Goal: Task Accomplishment & Management: Manage account settings

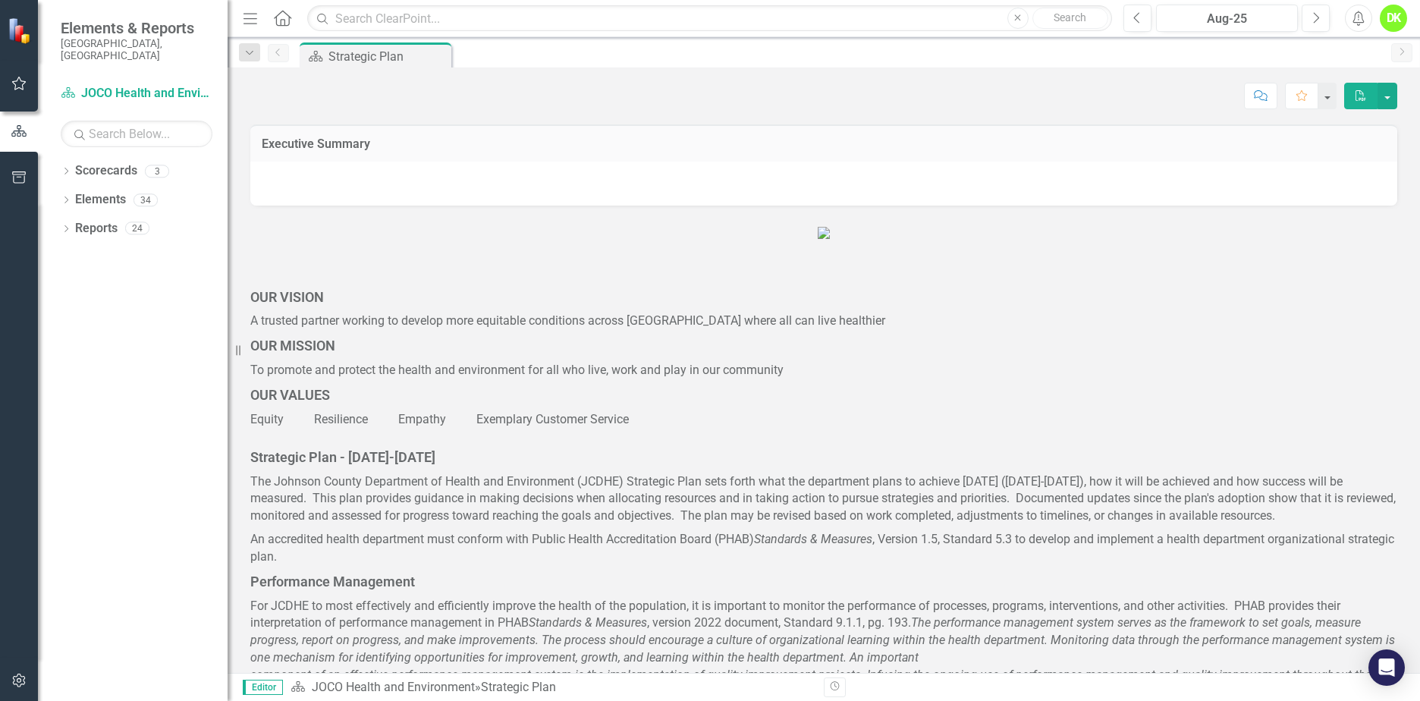
click at [66, 168] on icon "Dropdown" at bounding box center [66, 172] width 11 height 8
click at [76, 195] on icon "Dropdown" at bounding box center [73, 199] width 11 height 9
click at [140, 249] on link "DHE Dept Operations PM Scorecard" at bounding box center [163, 257] width 129 height 17
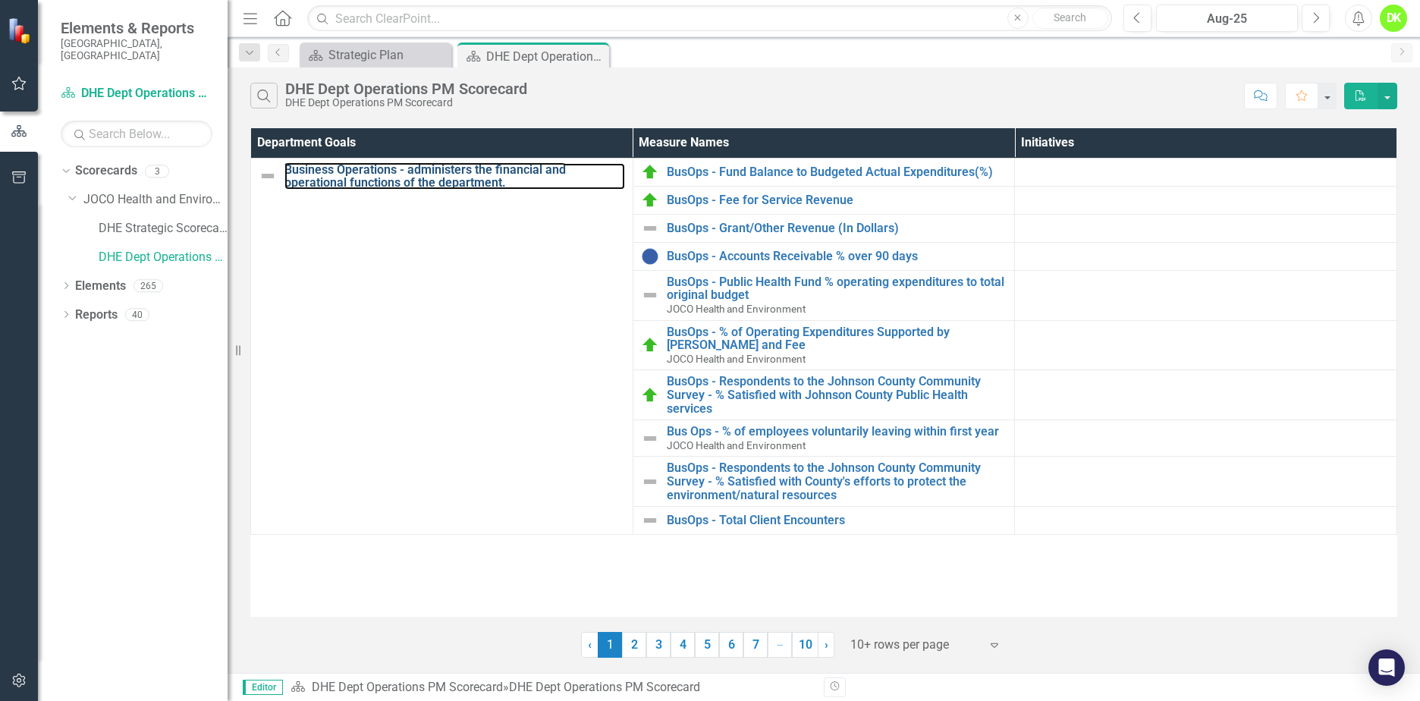
click at [434, 169] on link "Business Operations - administers the financial and operational functions of th…" at bounding box center [455, 176] width 341 height 27
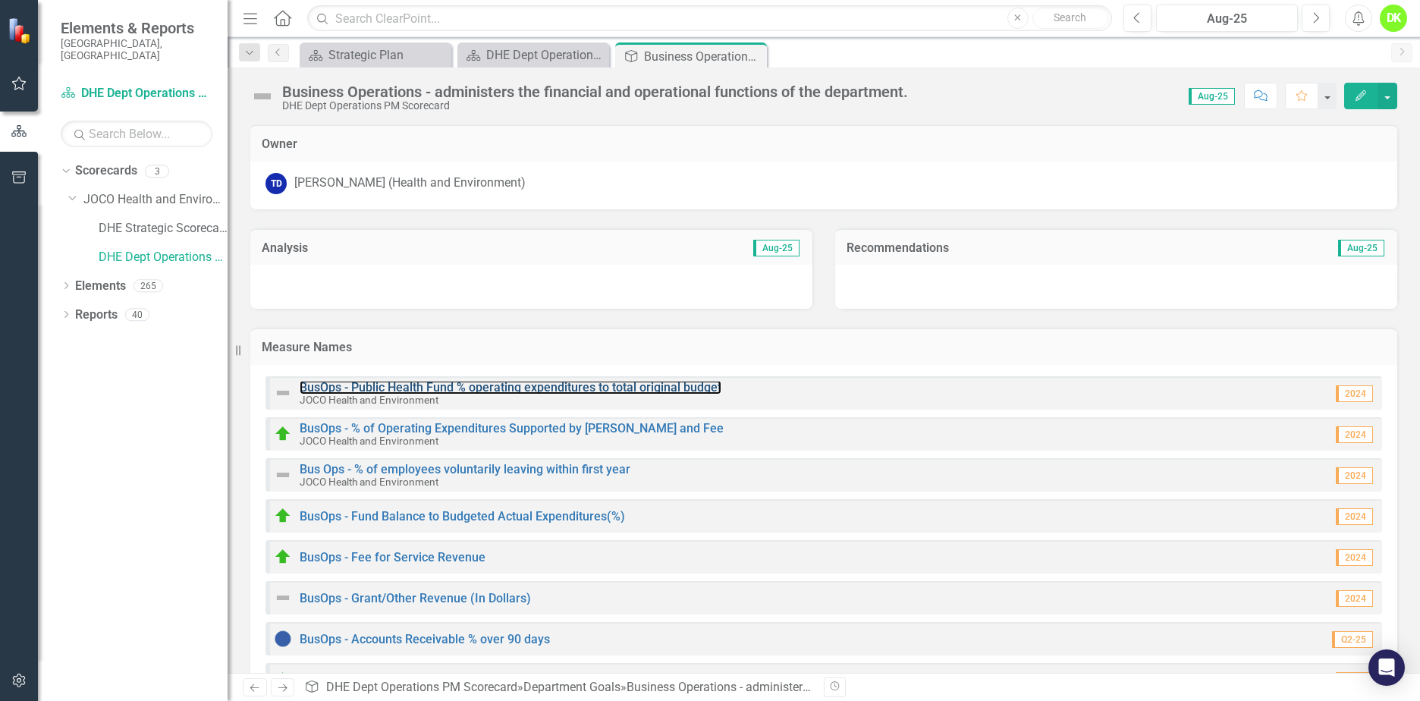
click at [650, 384] on link "BusOps - Public Health Fund % operating expenditures to total original budget" at bounding box center [511, 387] width 422 height 14
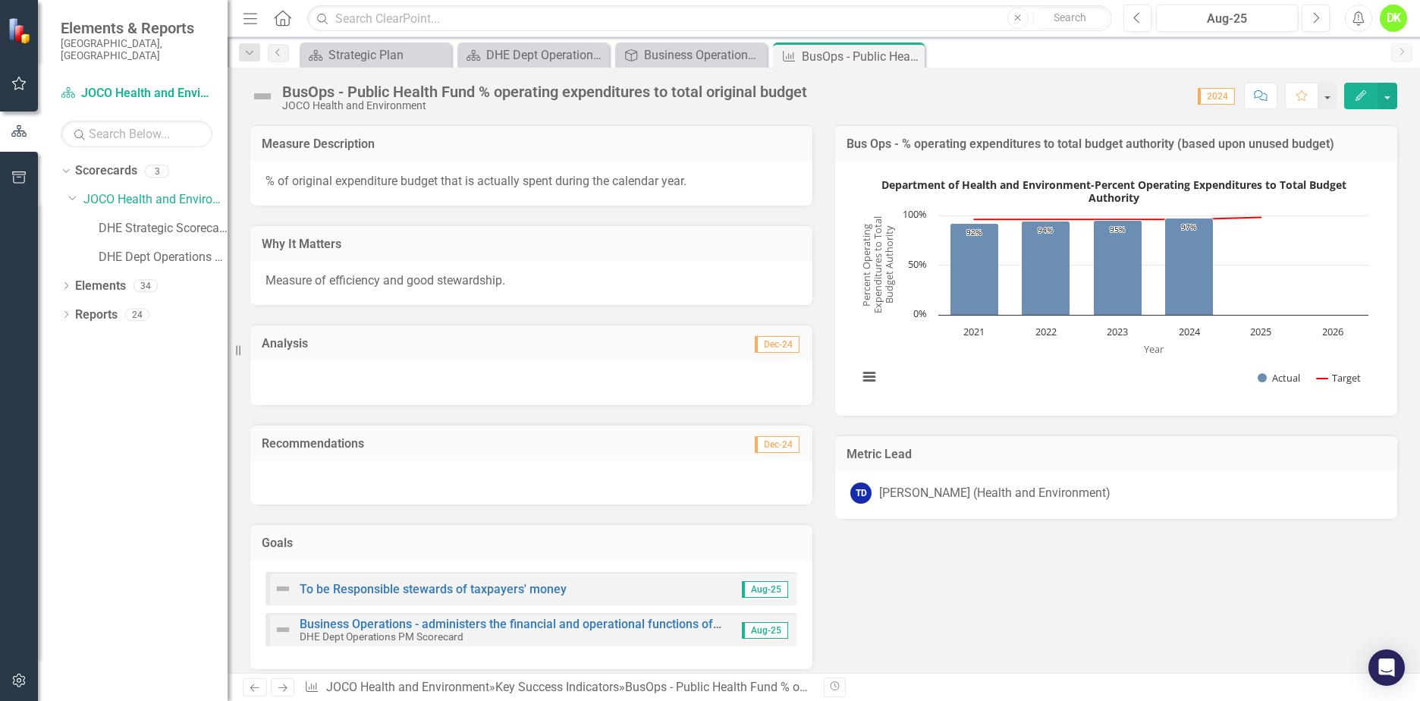
click at [925, 366] on rect "Interactive chart" at bounding box center [1114, 287] width 526 height 228
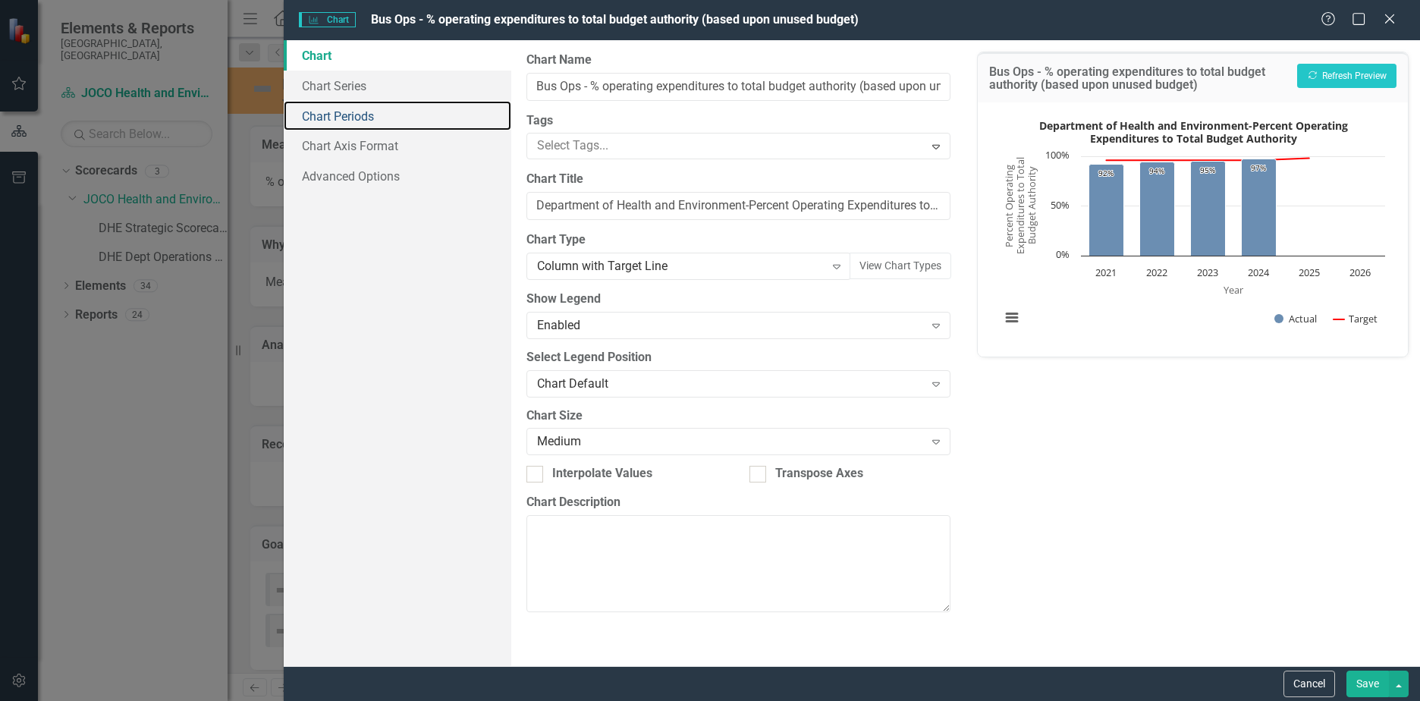
click at [374, 122] on link "Chart Periods" at bounding box center [398, 116] width 228 height 30
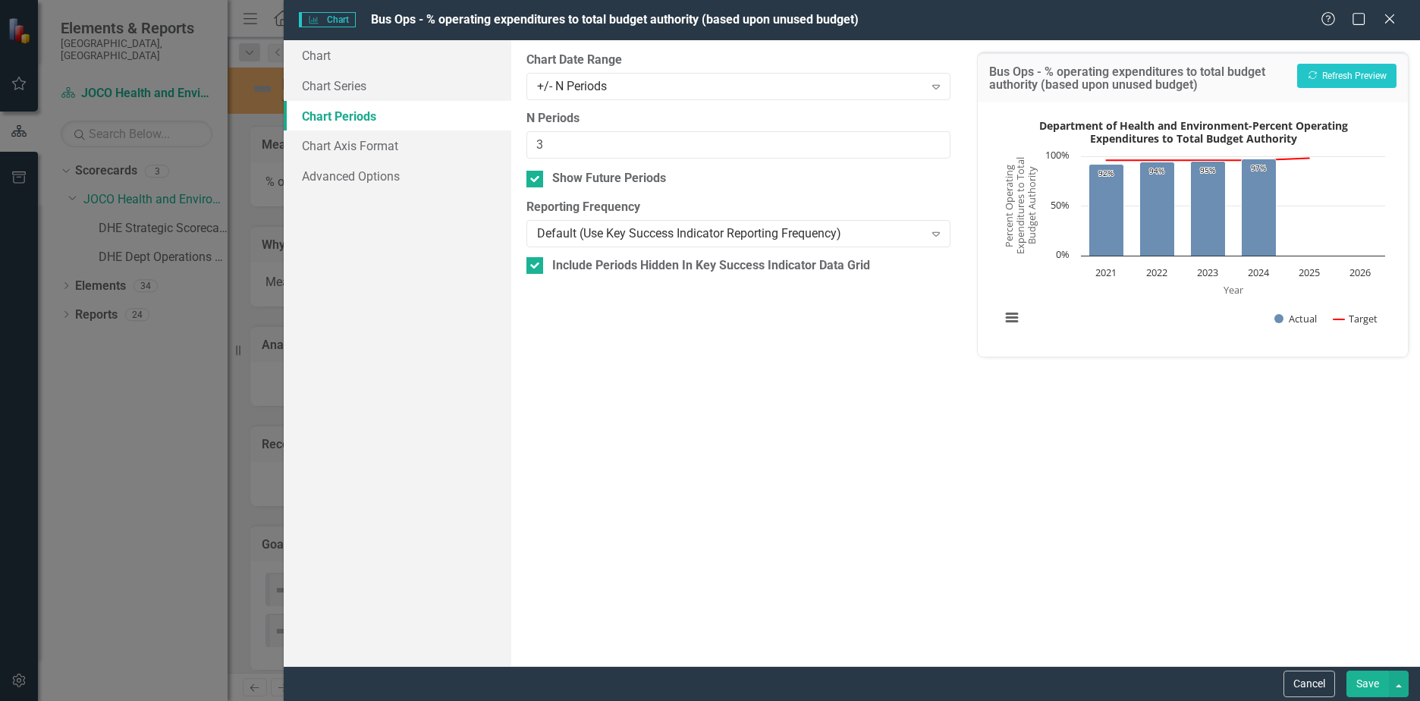
click at [934, 83] on icon "Expand" at bounding box center [936, 86] width 15 height 12
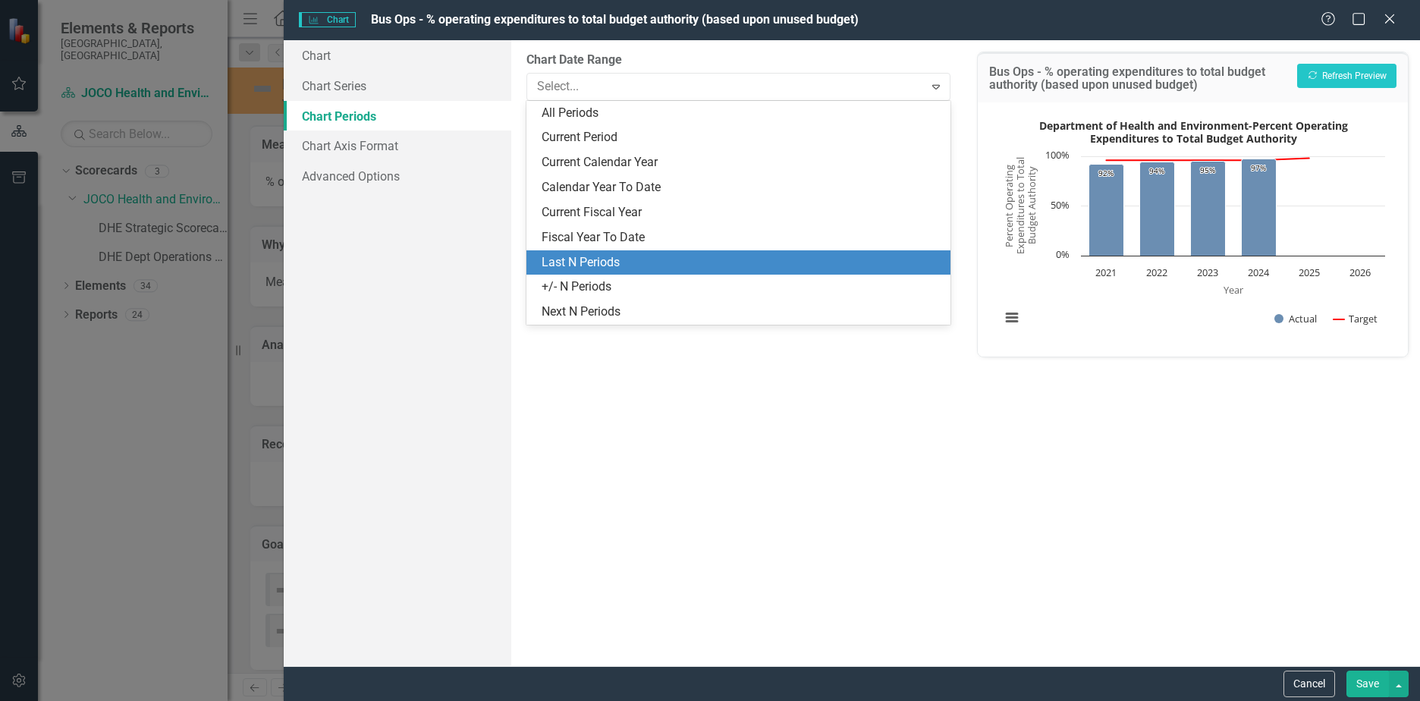
click at [668, 256] on div "Last N Periods" at bounding box center [742, 262] width 400 height 17
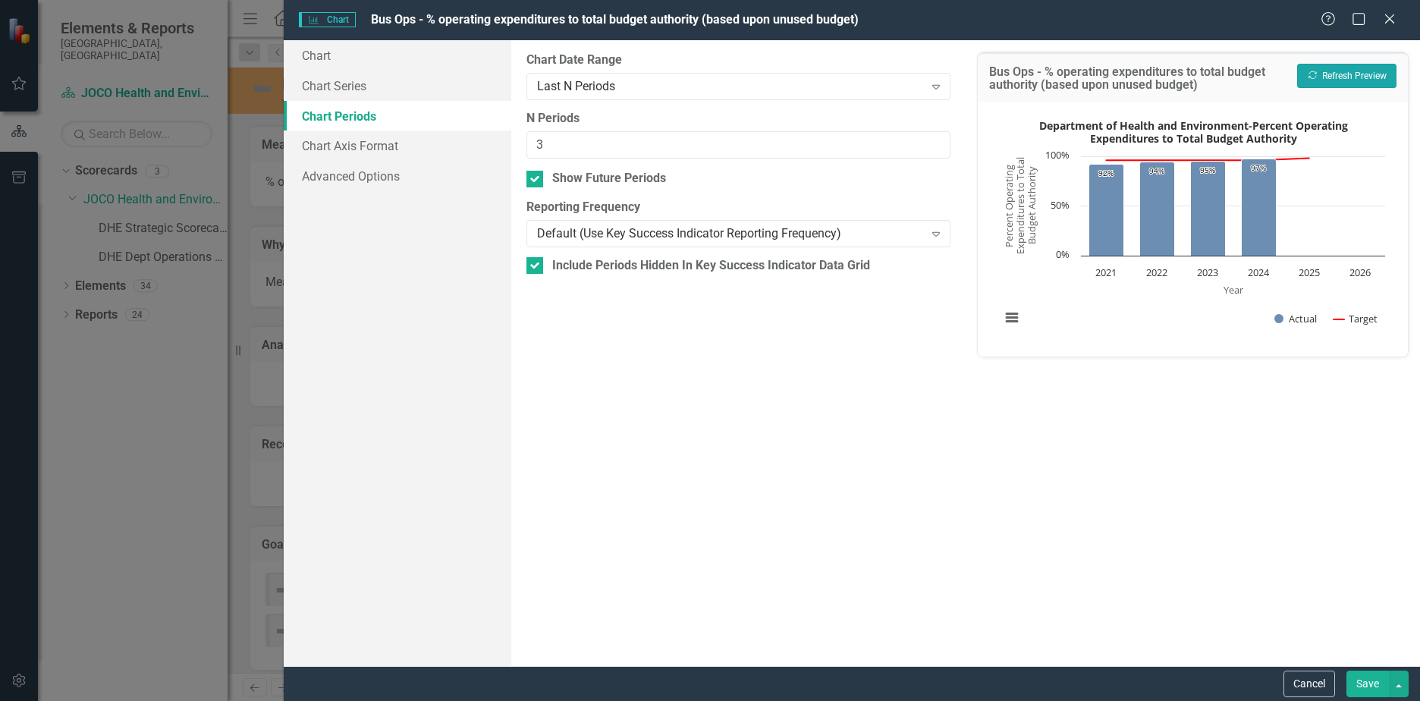
click at [1355, 71] on button "Recalculate Refresh Preview" at bounding box center [1347, 76] width 99 height 24
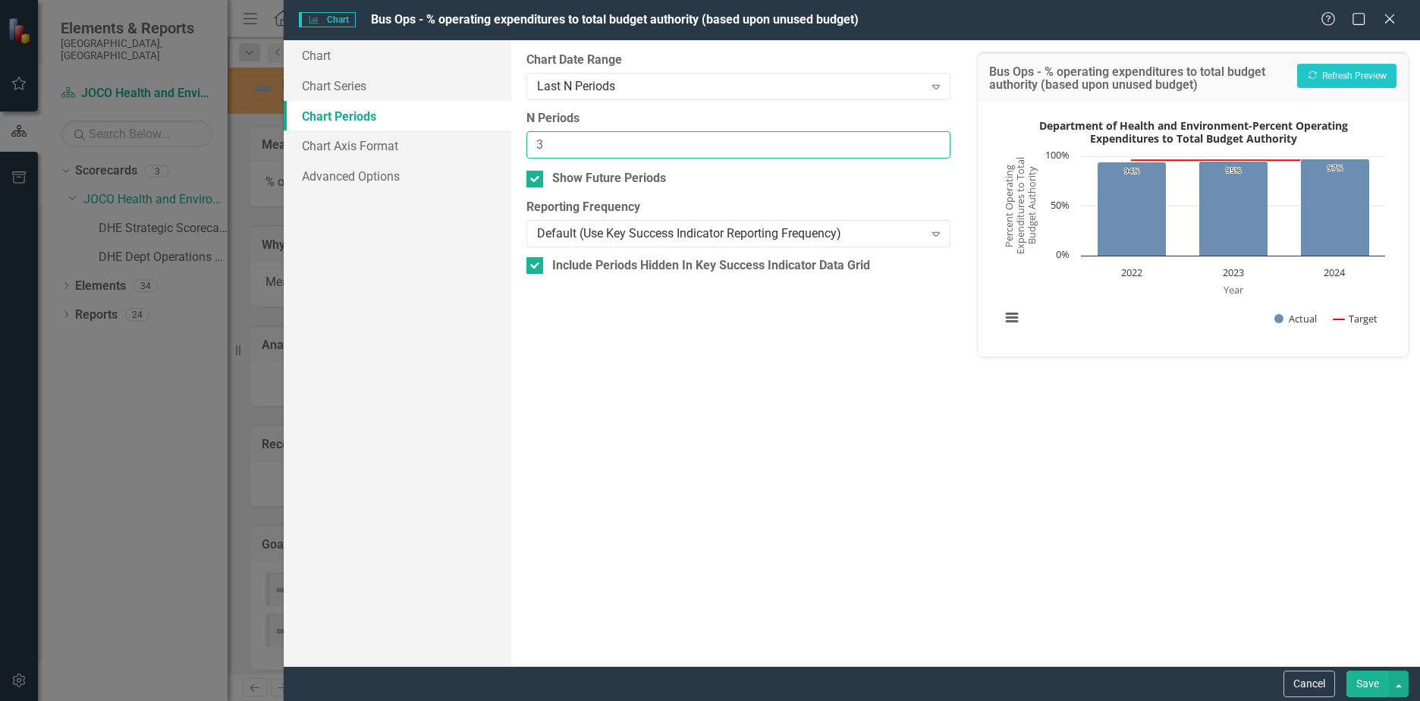
drag, startPoint x: 587, startPoint y: 140, endPoint x: 464, endPoint y: 137, distance: 122.2
click at [464, 137] on div "Chart Chart Series Chart Periods Chart Axis Format Advanced Options From this p…" at bounding box center [852, 353] width 1137 height 626
type input "4"
click at [1322, 74] on button "Recalculate Refresh Preview" at bounding box center [1347, 76] width 99 height 24
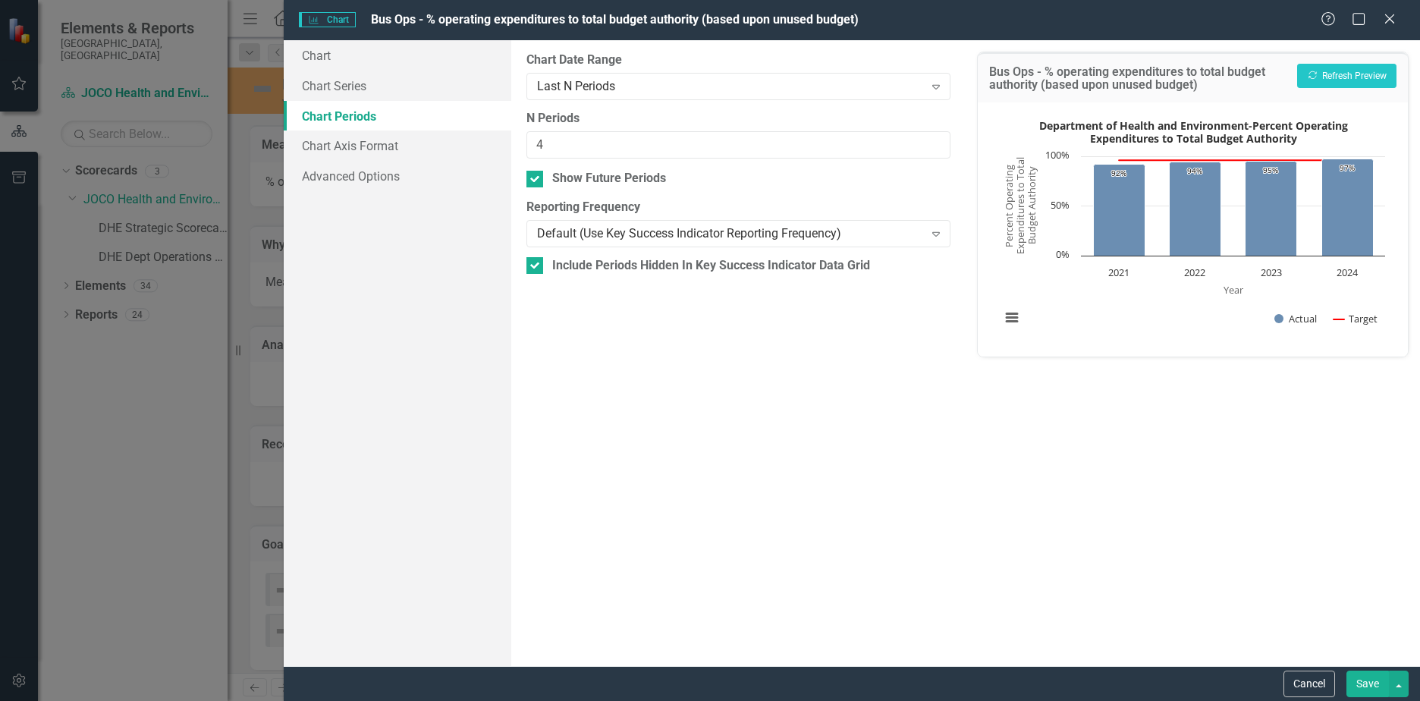
click at [1361, 689] on button "Save" at bounding box center [1368, 684] width 42 height 27
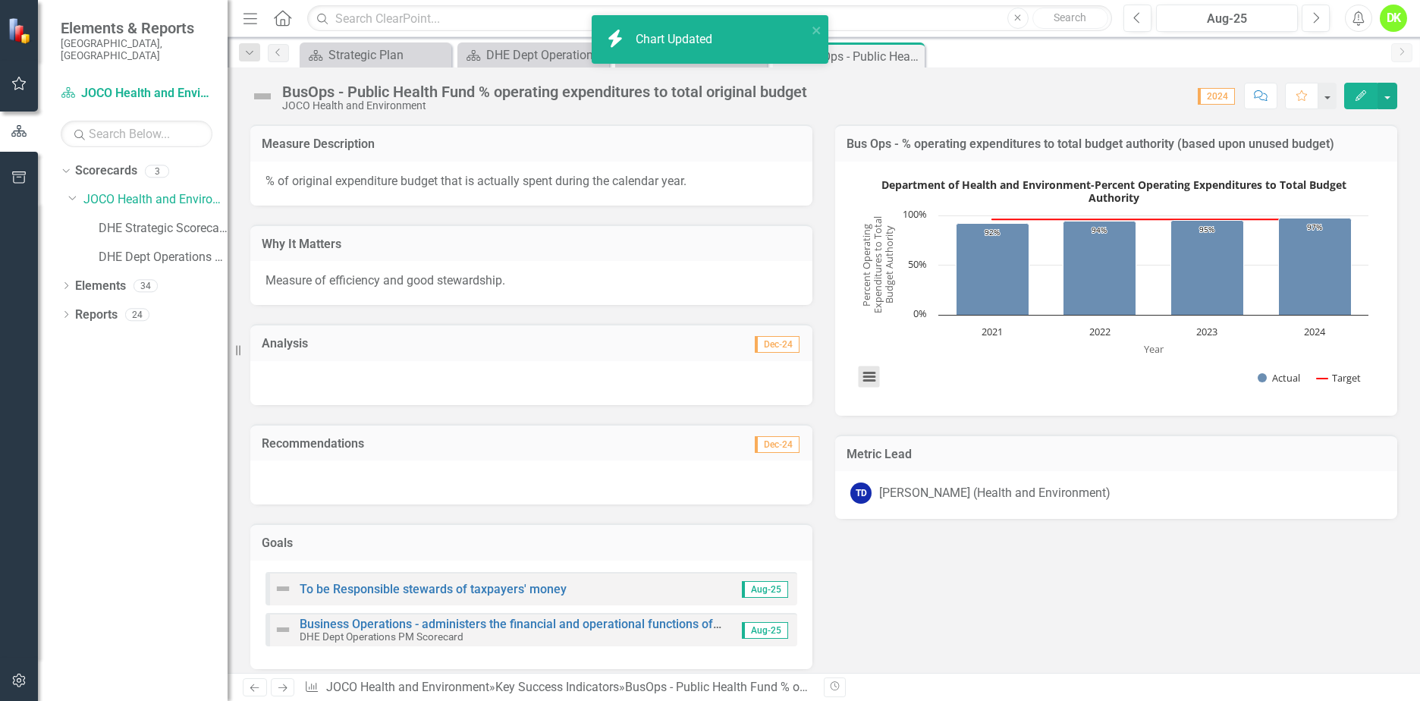
click at [859, 376] on button "View chart menu, Department of Health and Environment-Percent Operating Expendi…" at bounding box center [869, 376] width 21 height 21
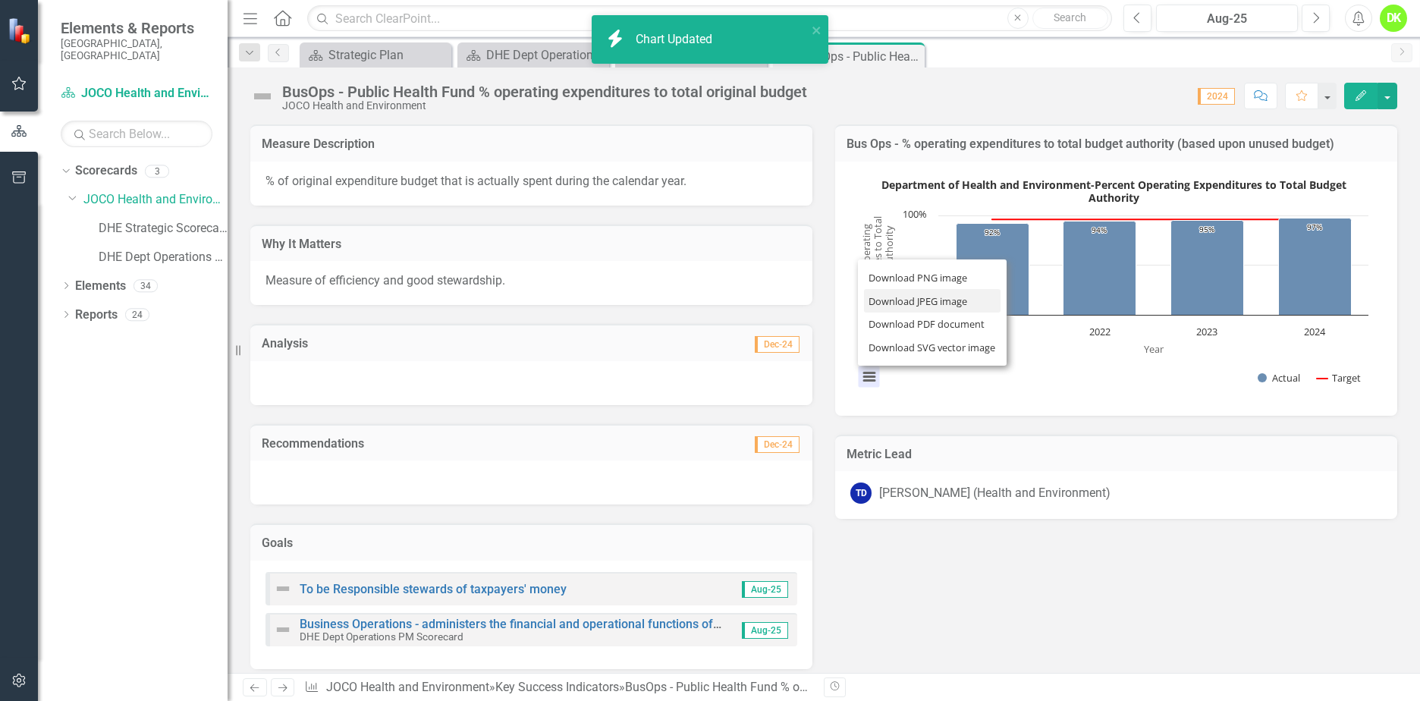
click at [909, 297] on li "Download JPEG image" at bounding box center [932, 301] width 137 height 24
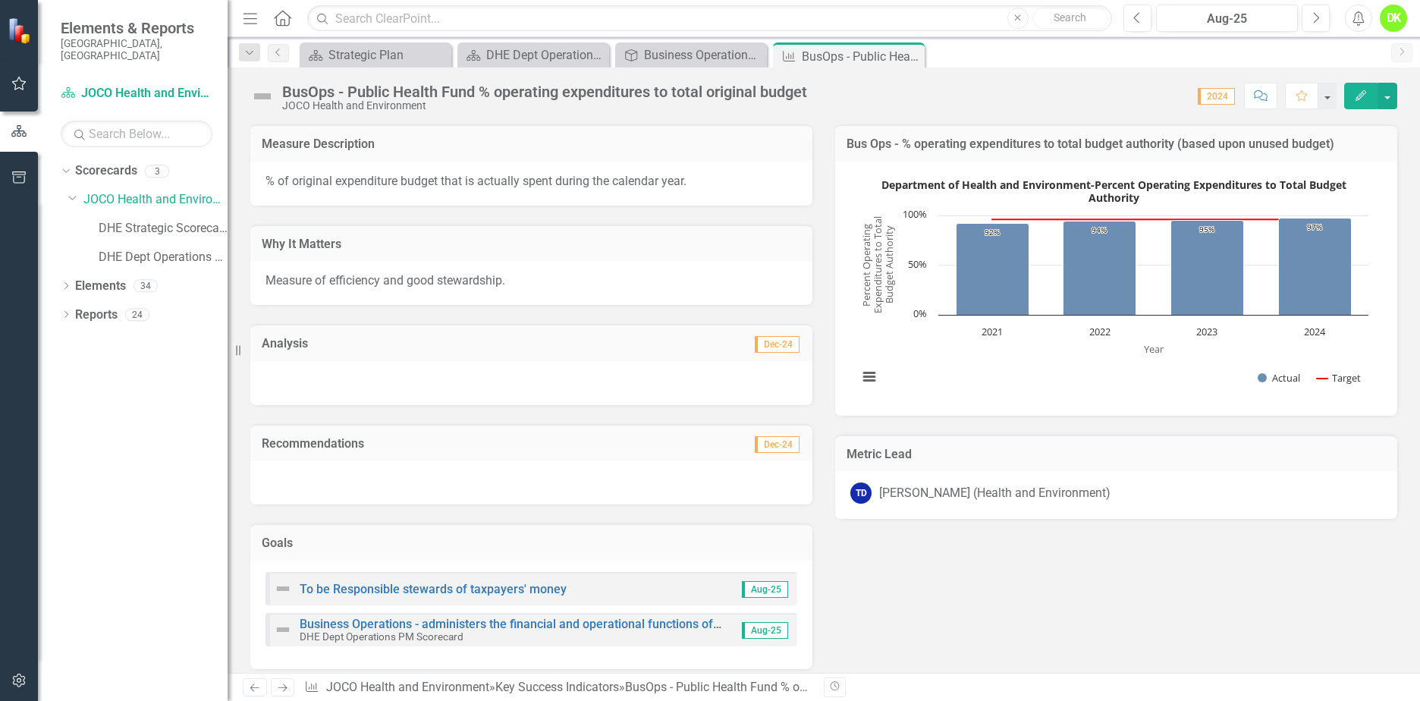
click at [0, 0] on icon "Close" at bounding box center [0, 0] width 0 height 0
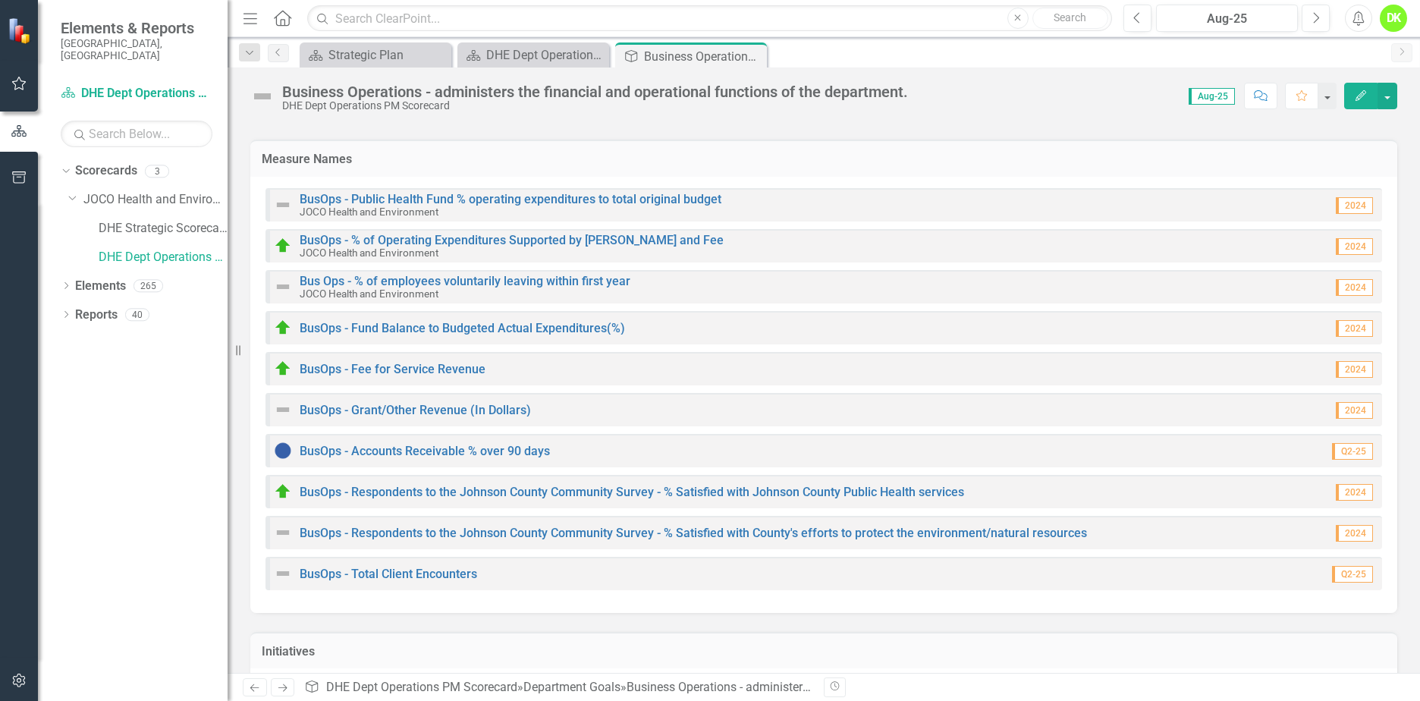
scroll to position [228, 0]
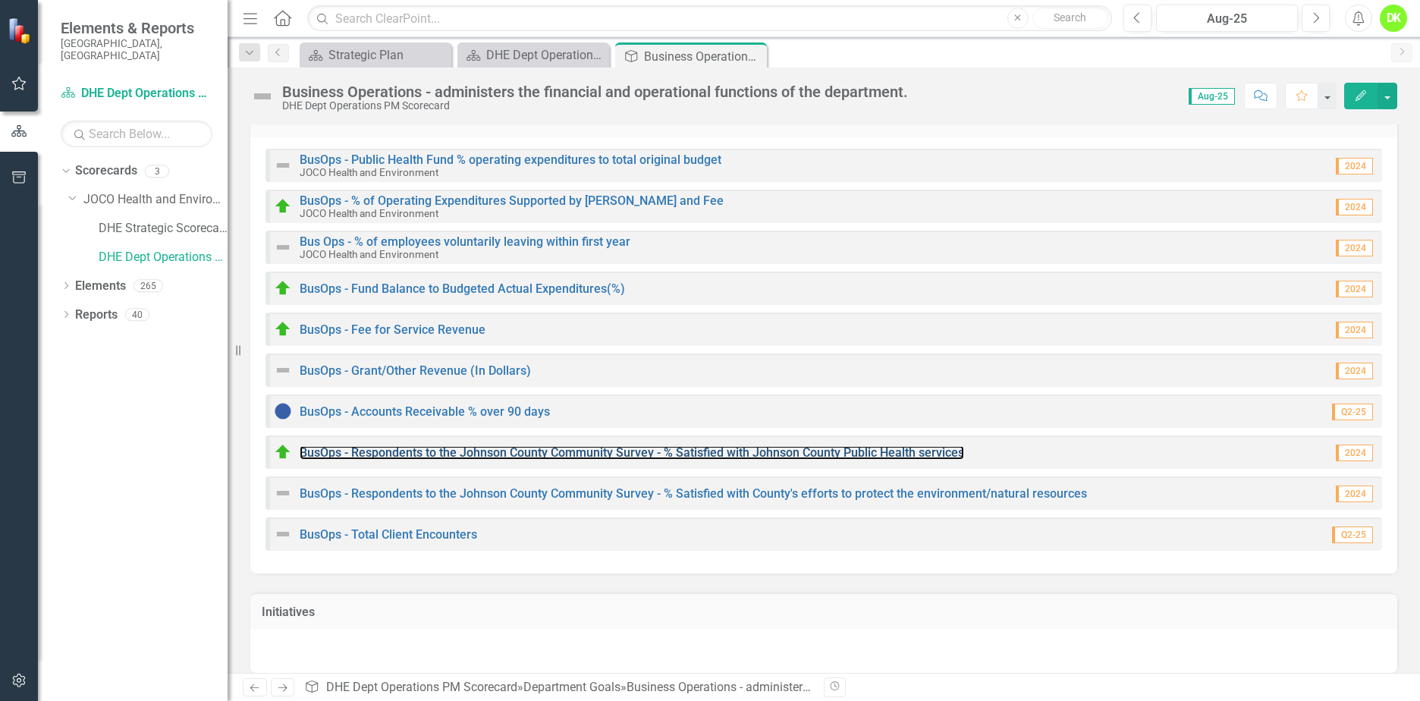
click at [753, 455] on link "BusOps - Respondents to the Johnson County Community Survey - % Satisfied with …" at bounding box center [632, 452] width 665 height 14
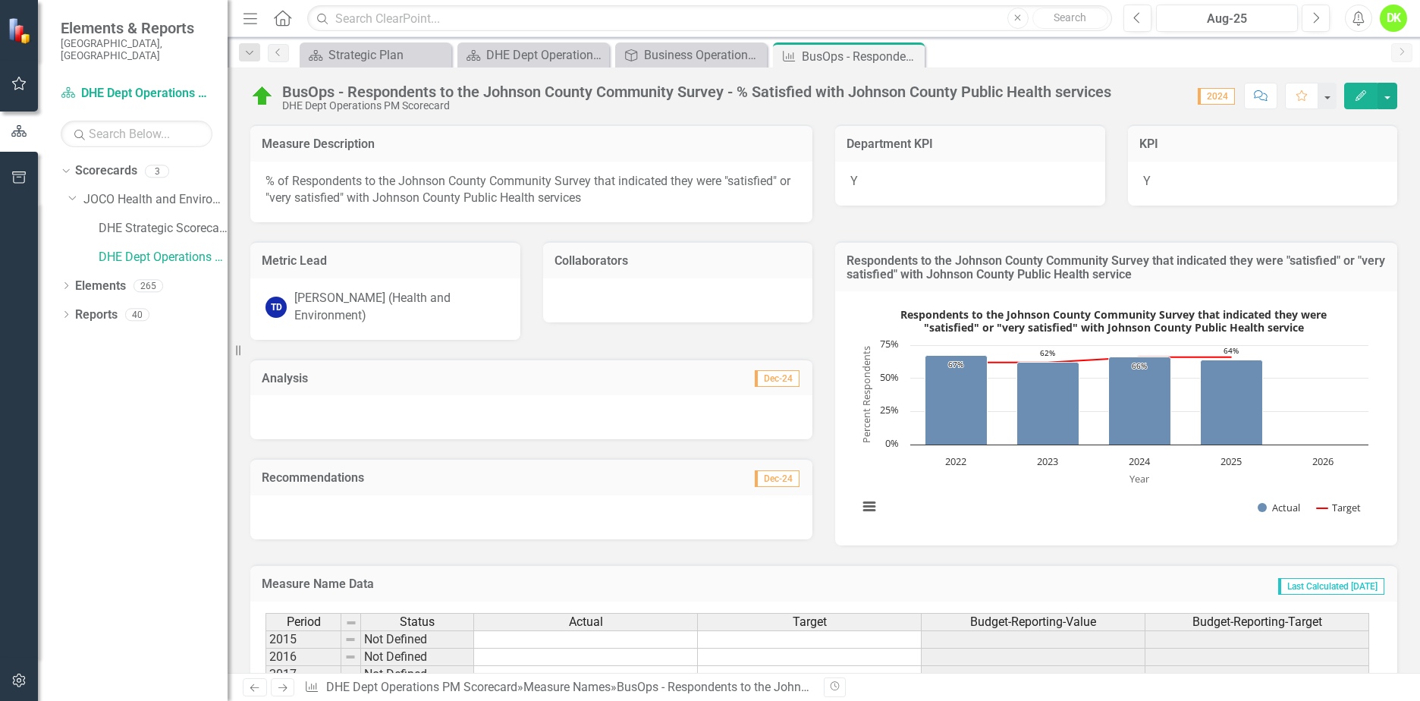
click at [893, 479] on rect "Interactive chart" at bounding box center [1114, 417] width 526 height 228
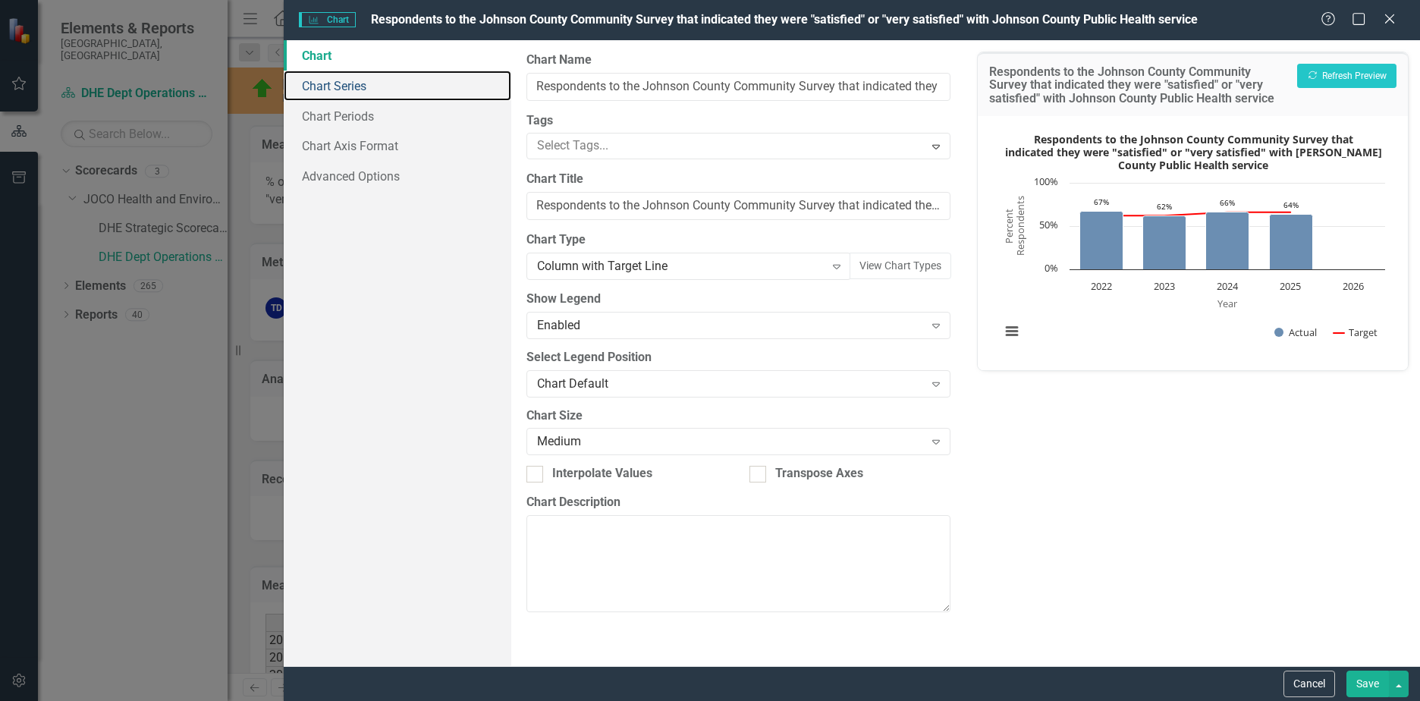
click at [353, 91] on link "Chart Series" at bounding box center [398, 86] width 228 height 30
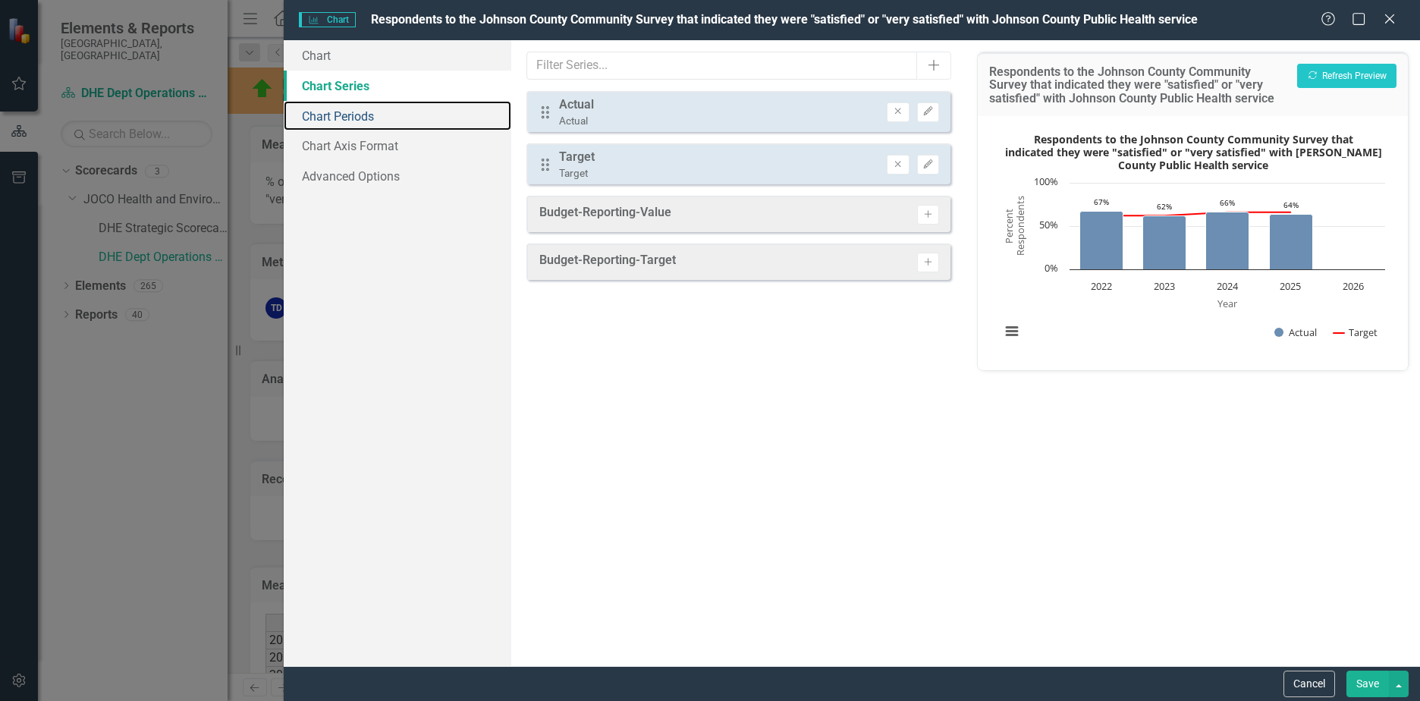
click at [351, 118] on link "Chart Periods" at bounding box center [398, 116] width 228 height 30
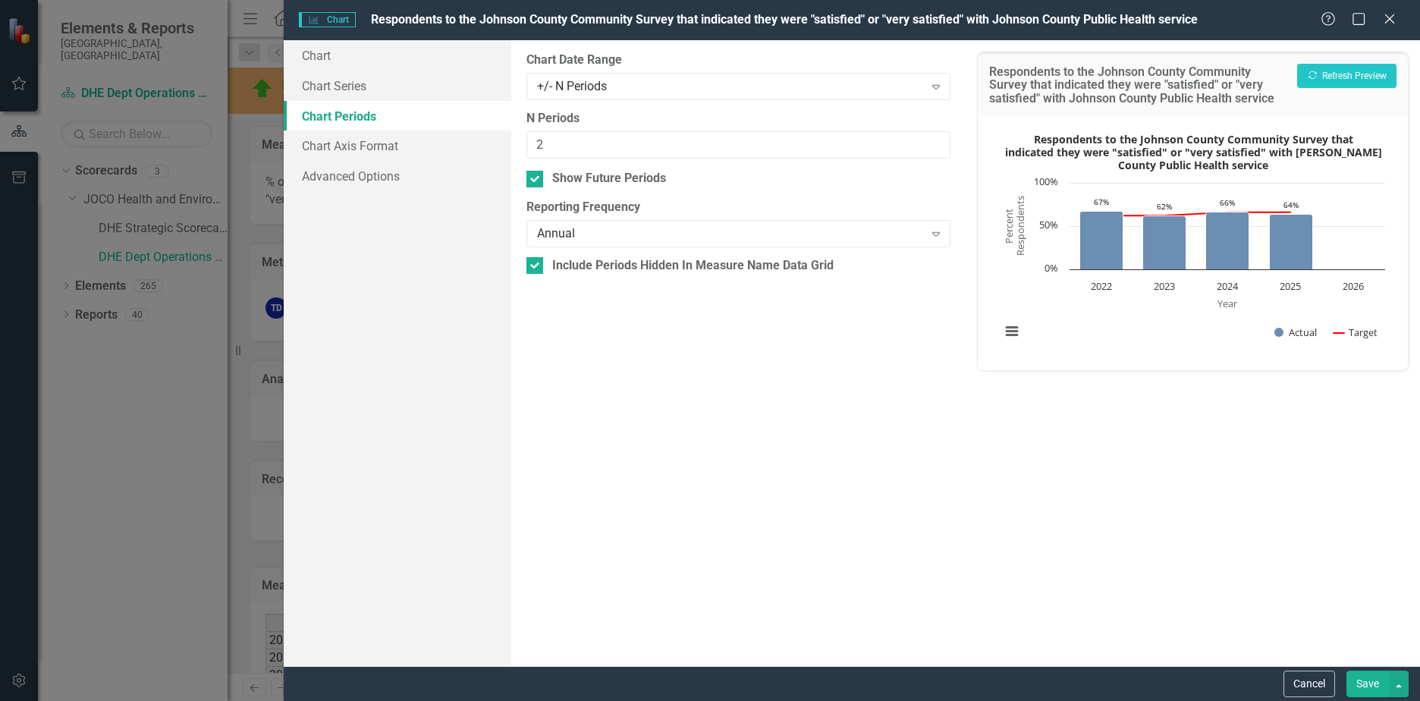
click at [709, 83] on div "+/- N Periods" at bounding box center [730, 85] width 387 height 17
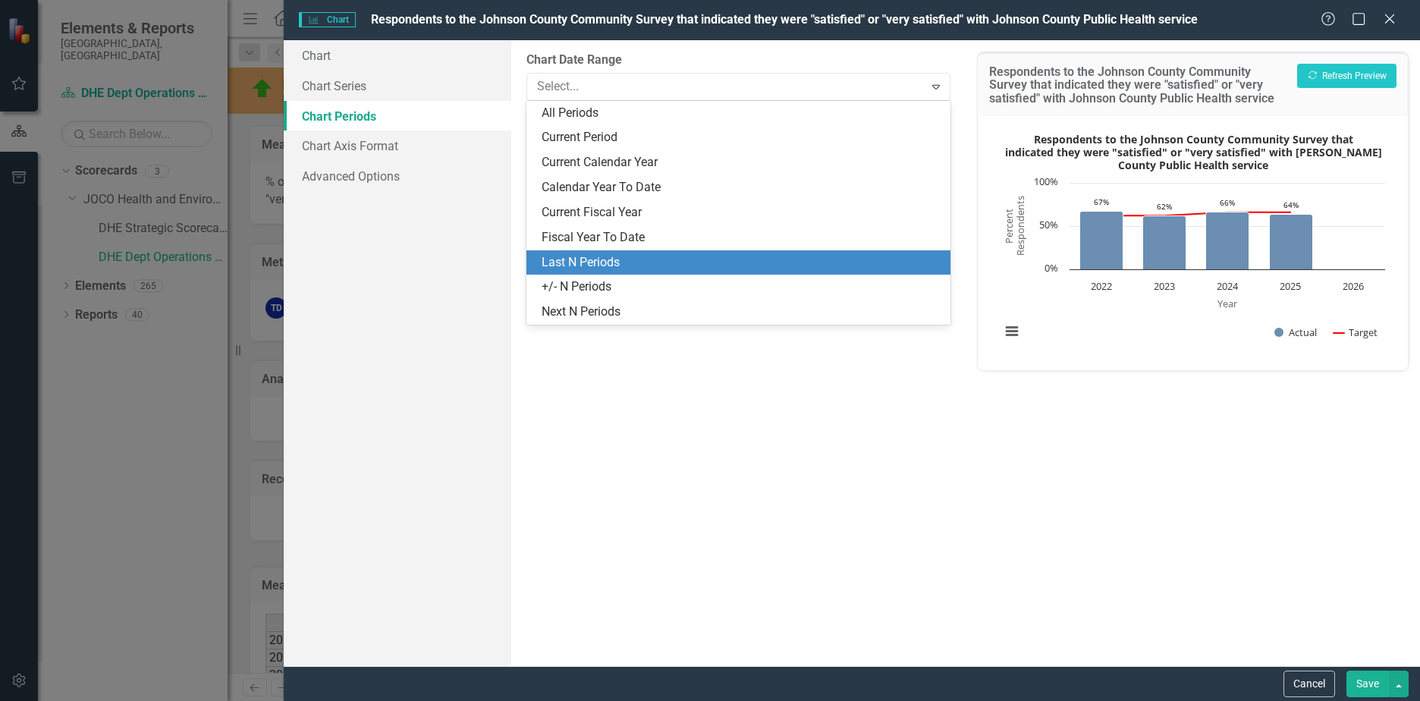
click at [615, 257] on div "Last N Periods" at bounding box center [742, 262] width 400 height 17
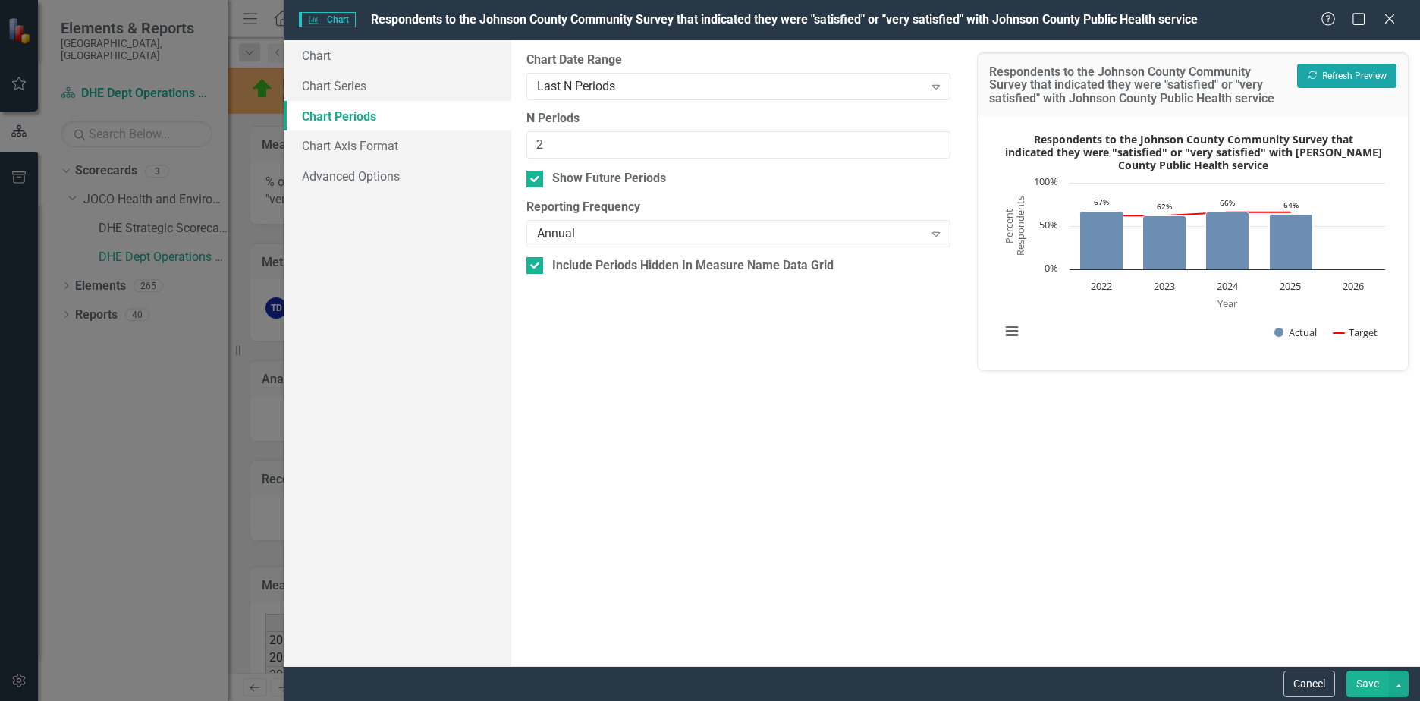
click at [1312, 83] on button "Recalculate Refresh Preview" at bounding box center [1347, 76] width 99 height 24
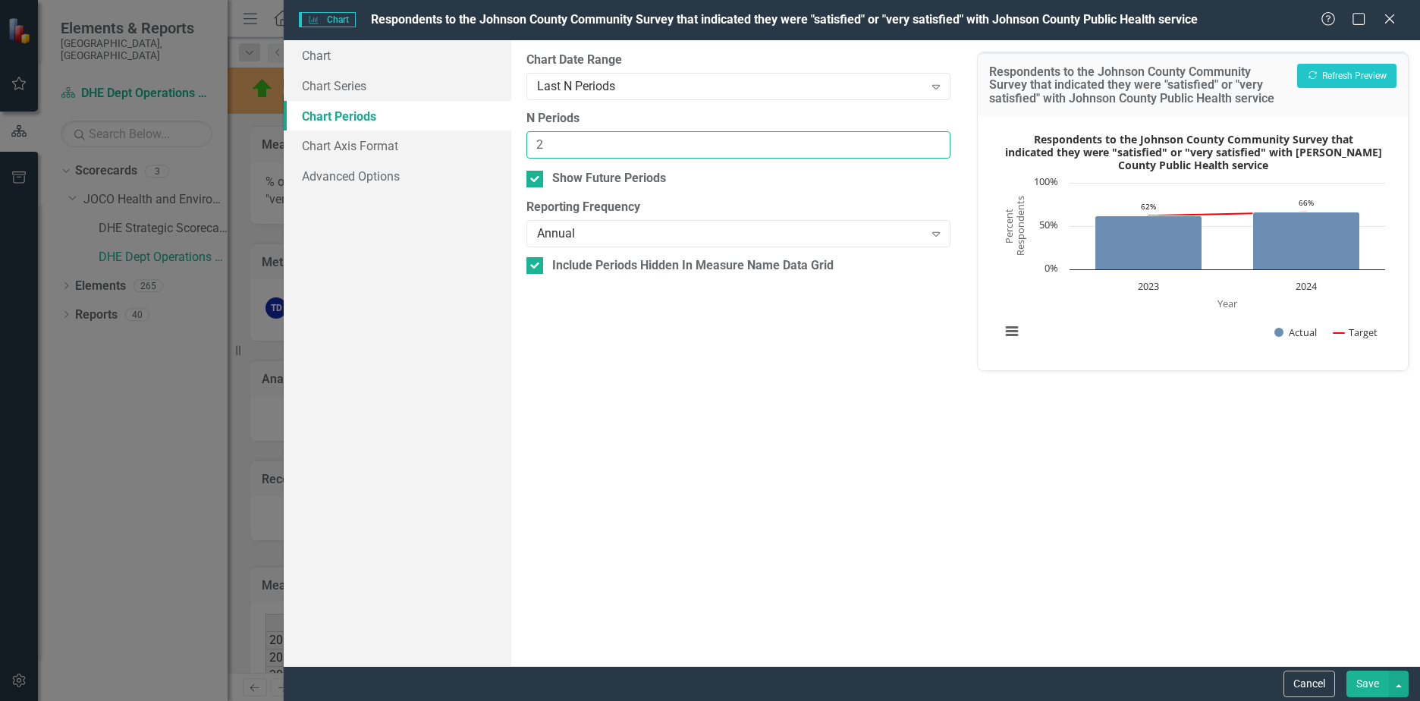
drag, startPoint x: 584, startPoint y: 136, endPoint x: 470, endPoint y: 137, distance: 113.8
click at [458, 138] on div "Chart Chart Series Chart Periods Chart Axis Format Advanced Options From this p…" at bounding box center [852, 353] width 1137 height 626
click at [1357, 77] on button "Recalculate Refresh Preview" at bounding box center [1347, 76] width 99 height 24
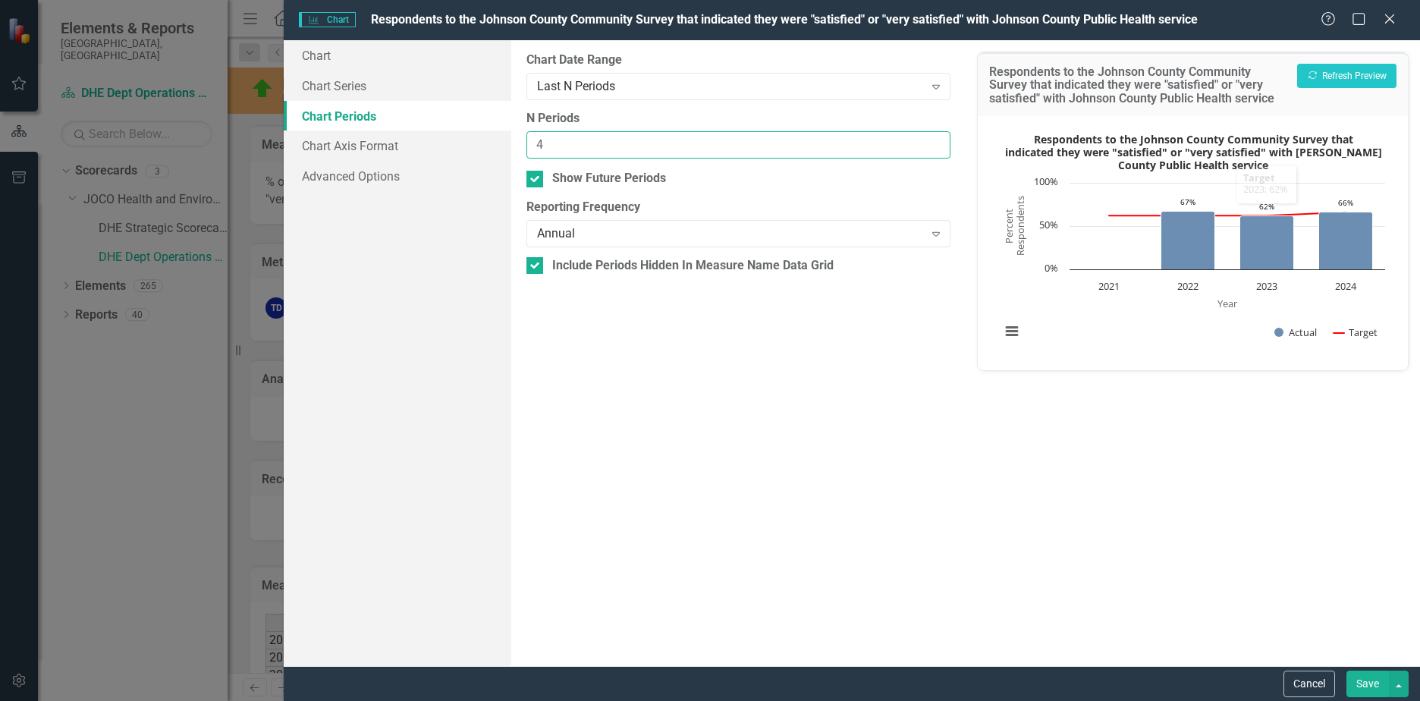
drag, startPoint x: 566, startPoint y: 143, endPoint x: 485, endPoint y: 141, distance: 81.2
click at [463, 143] on div "Chart Chart Series Chart Periods Chart Axis Format Advanced Options From this p…" at bounding box center [852, 353] width 1137 height 626
type input "3"
click at [1343, 74] on button "Recalculate Refresh Preview" at bounding box center [1347, 76] width 99 height 24
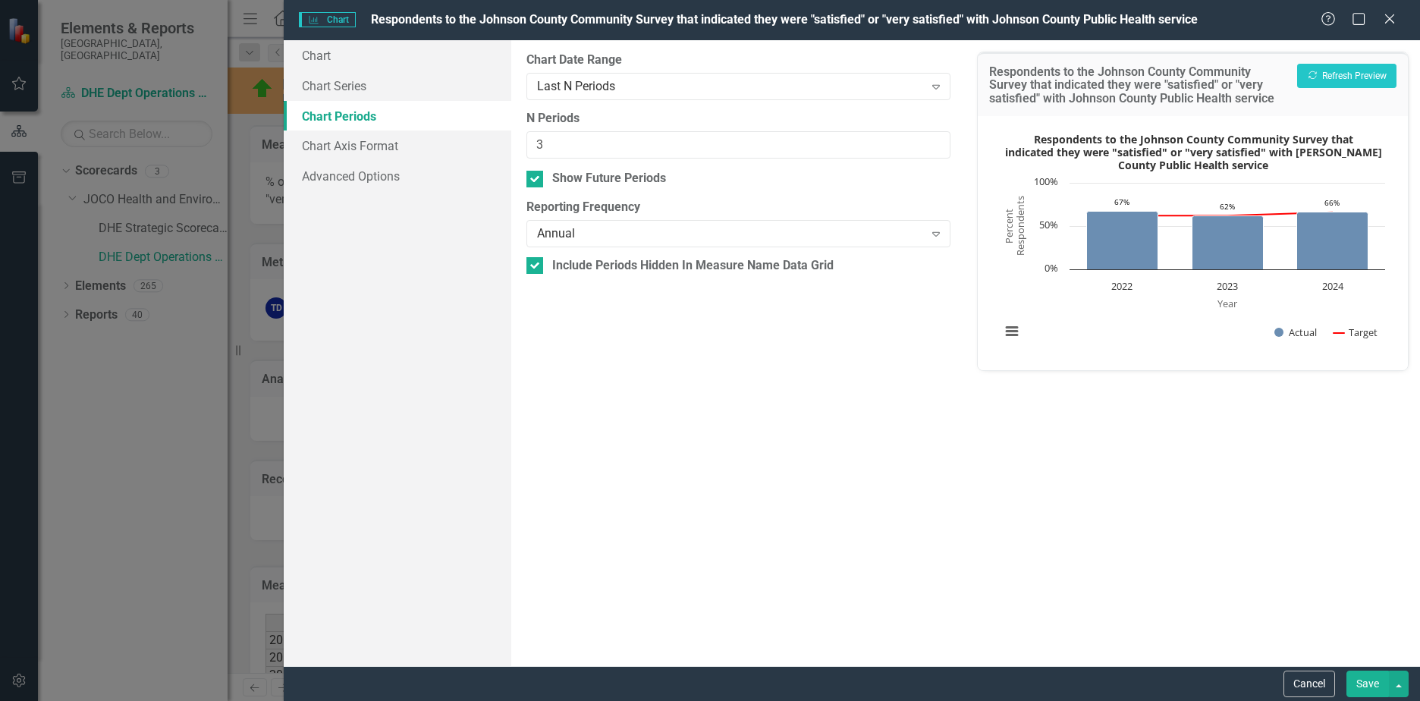
click at [1367, 684] on button "Save" at bounding box center [1368, 684] width 42 height 27
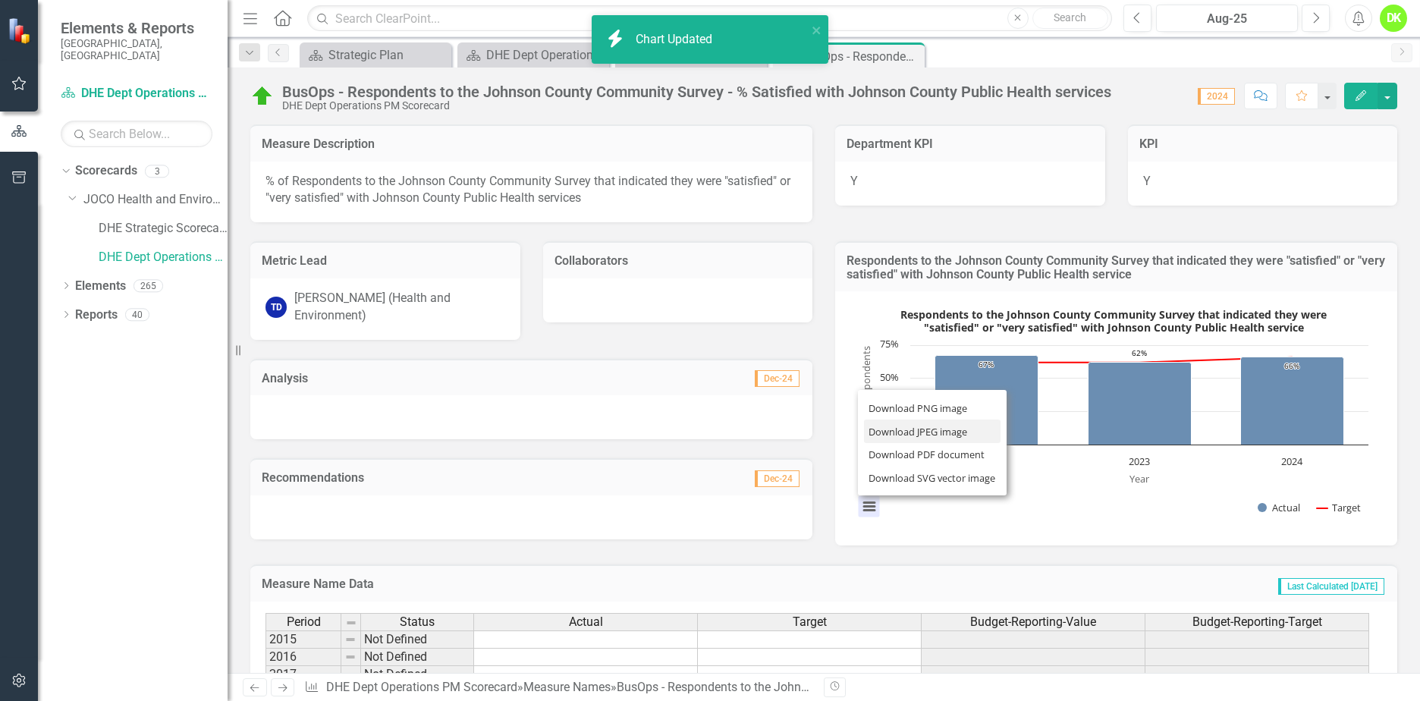
click at [911, 433] on li "Download JPEG image" at bounding box center [932, 432] width 137 height 24
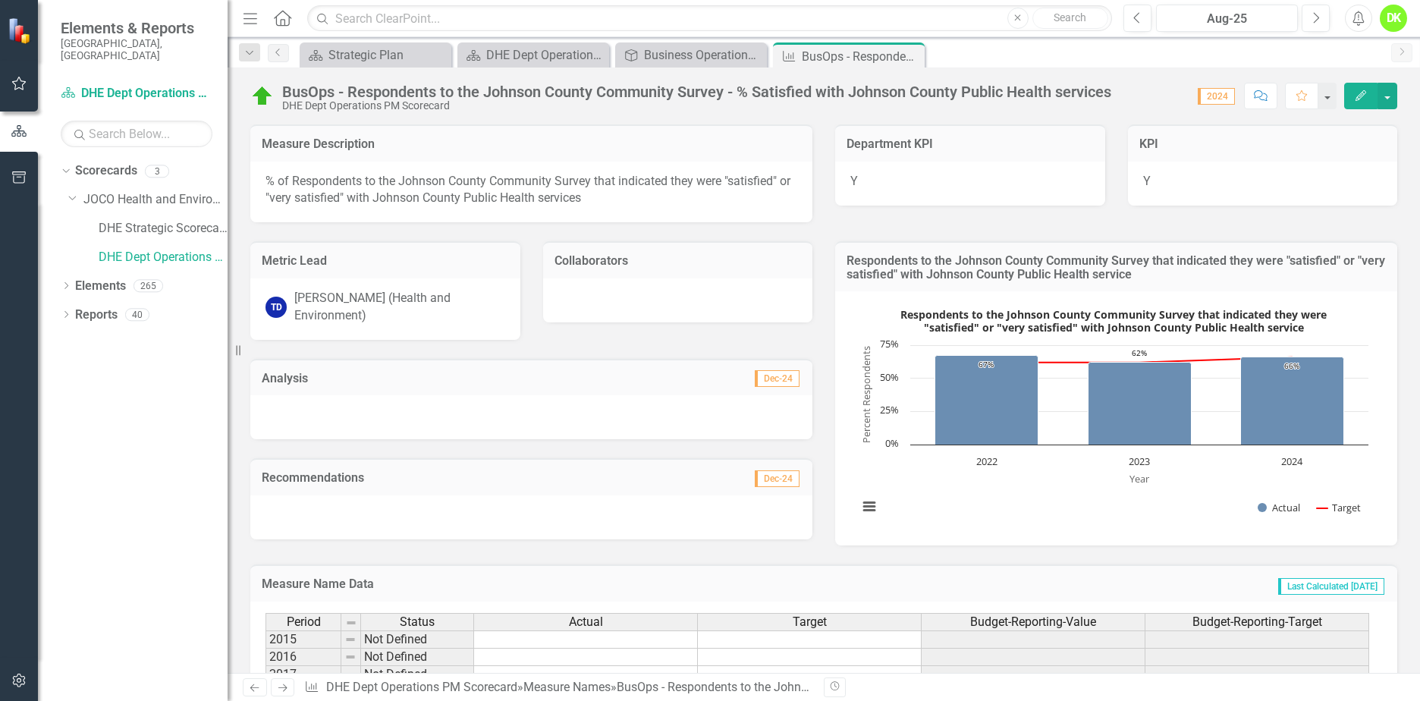
click at [0, 0] on icon "Close" at bounding box center [0, 0] width 0 height 0
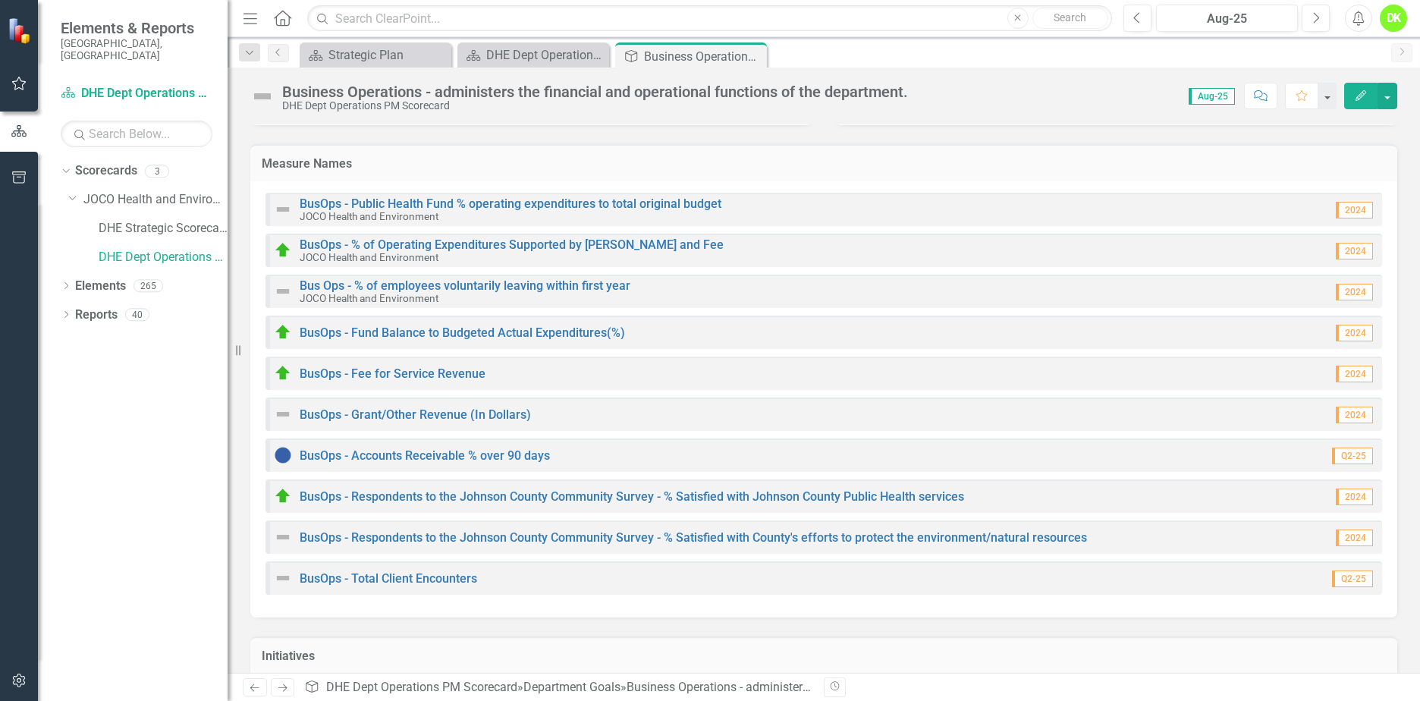
scroll to position [228, 0]
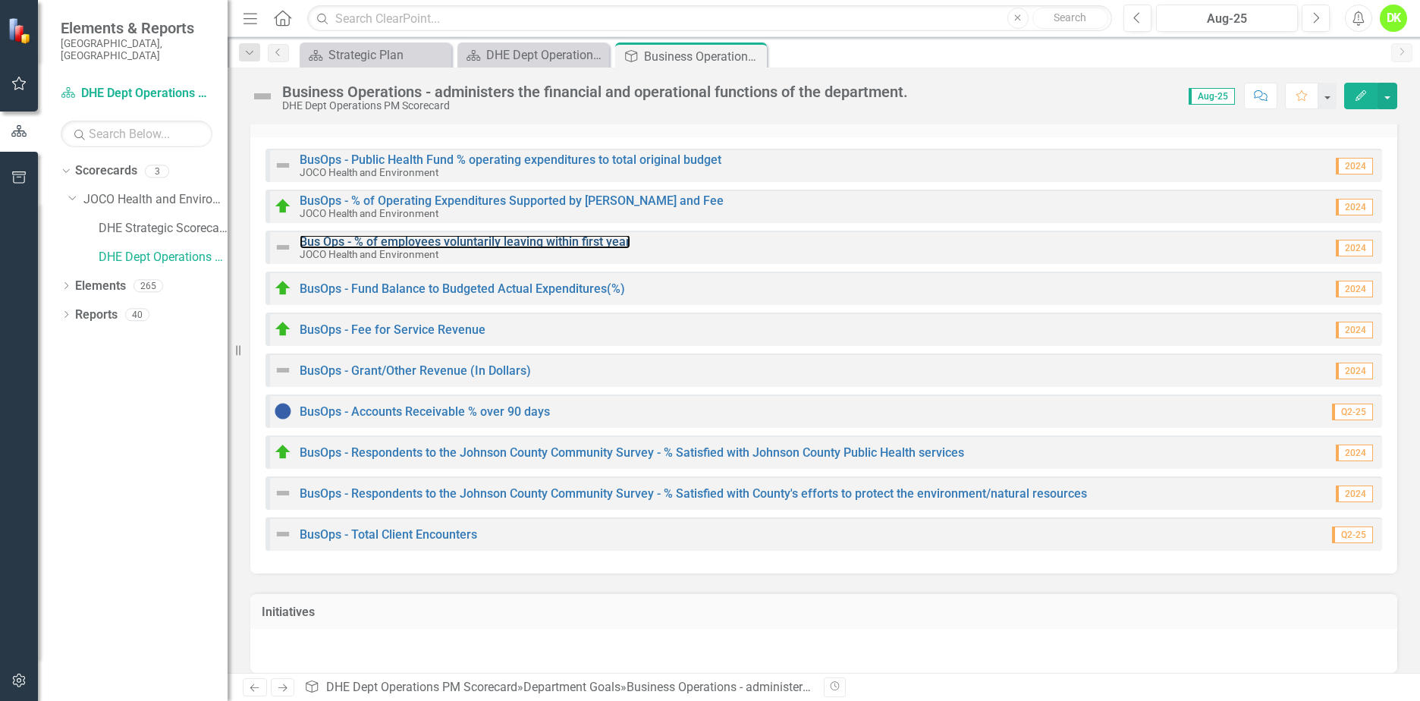
click at [483, 244] on link "Bus Ops - % of employees voluntarily leaving within first year" at bounding box center [465, 241] width 331 height 14
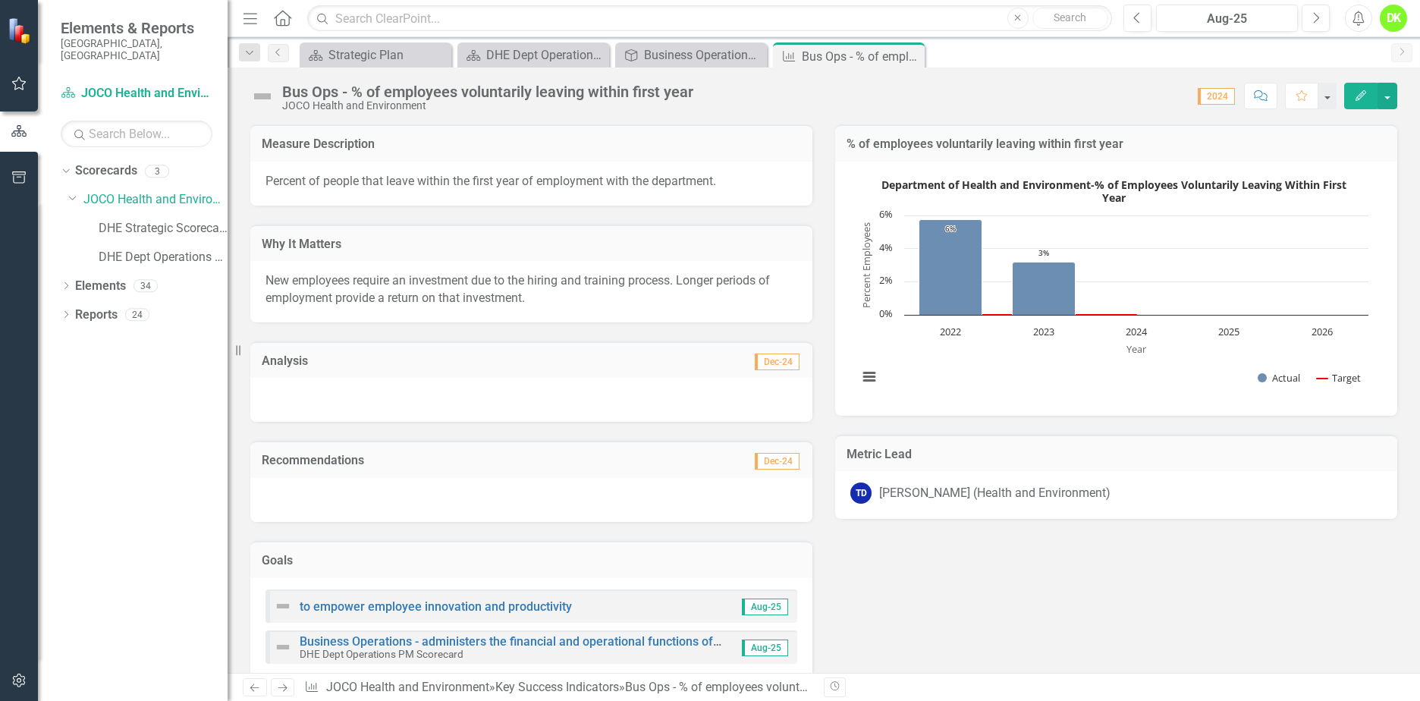
click at [914, 357] on rect "Interactive chart" at bounding box center [1114, 287] width 526 height 228
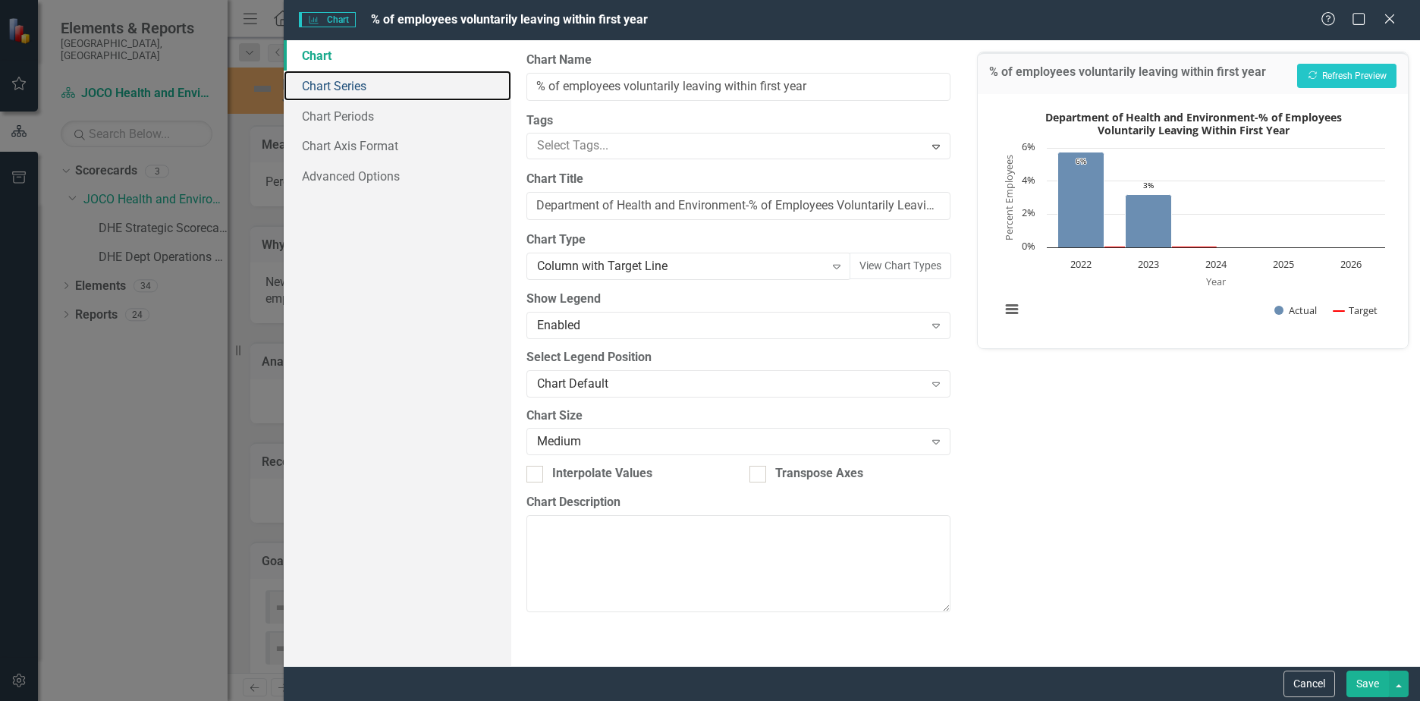
click at [332, 93] on link "Chart Series" at bounding box center [398, 86] width 228 height 30
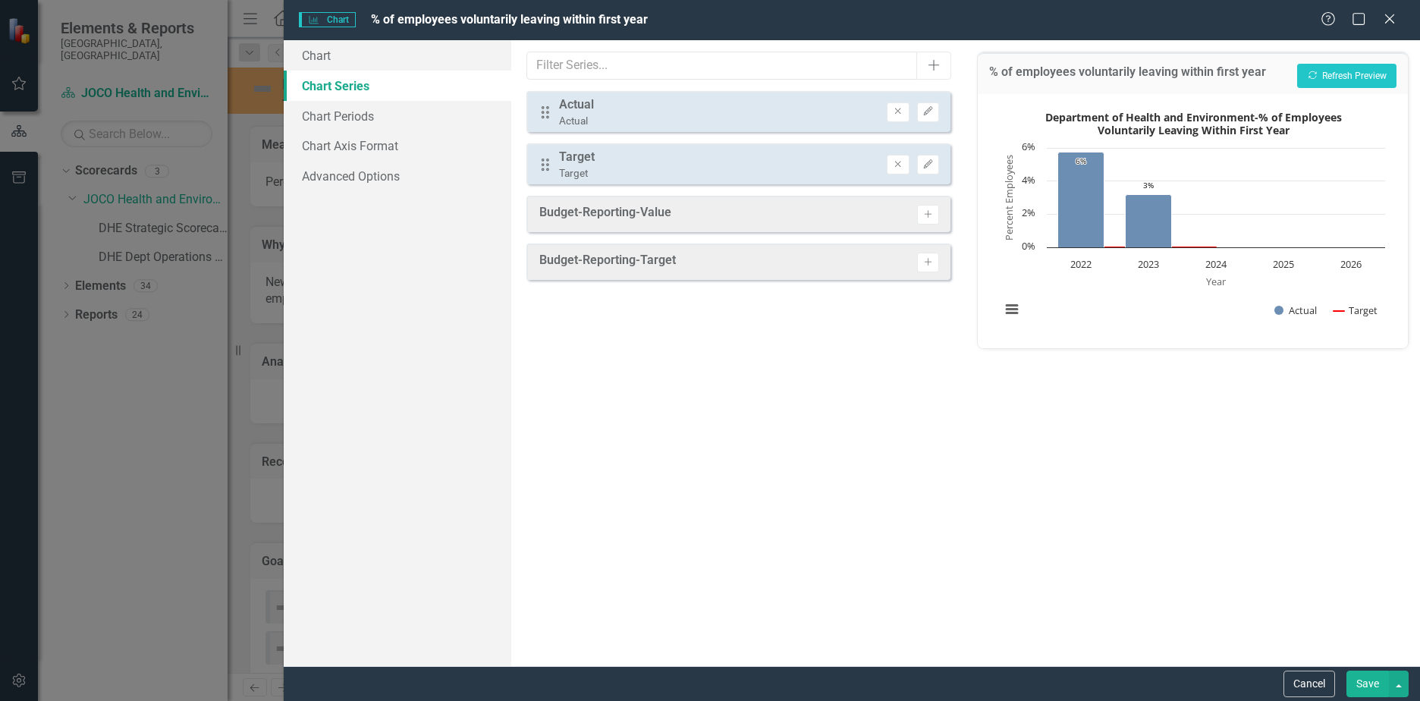
click at [899, 167] on icon "Remove" at bounding box center [897, 164] width 11 height 9
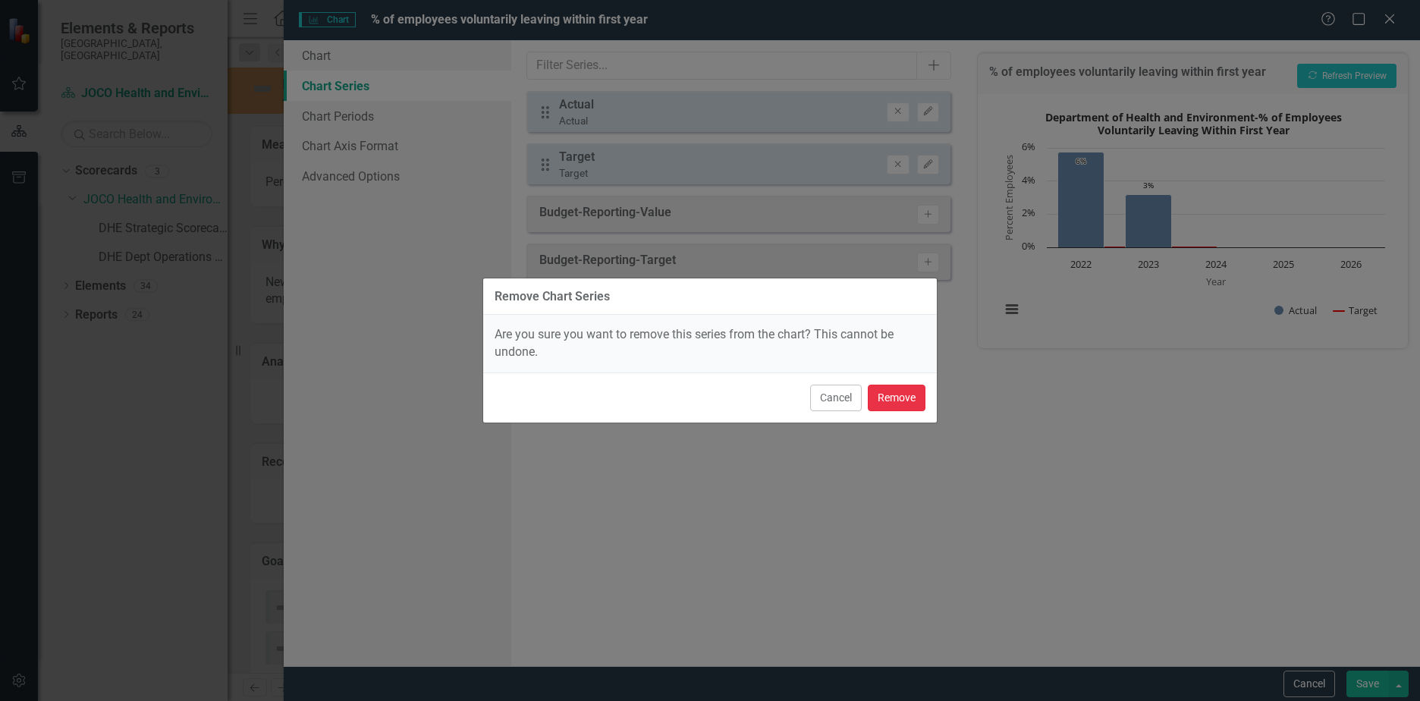
click at [884, 405] on button "Remove" at bounding box center [897, 398] width 58 height 27
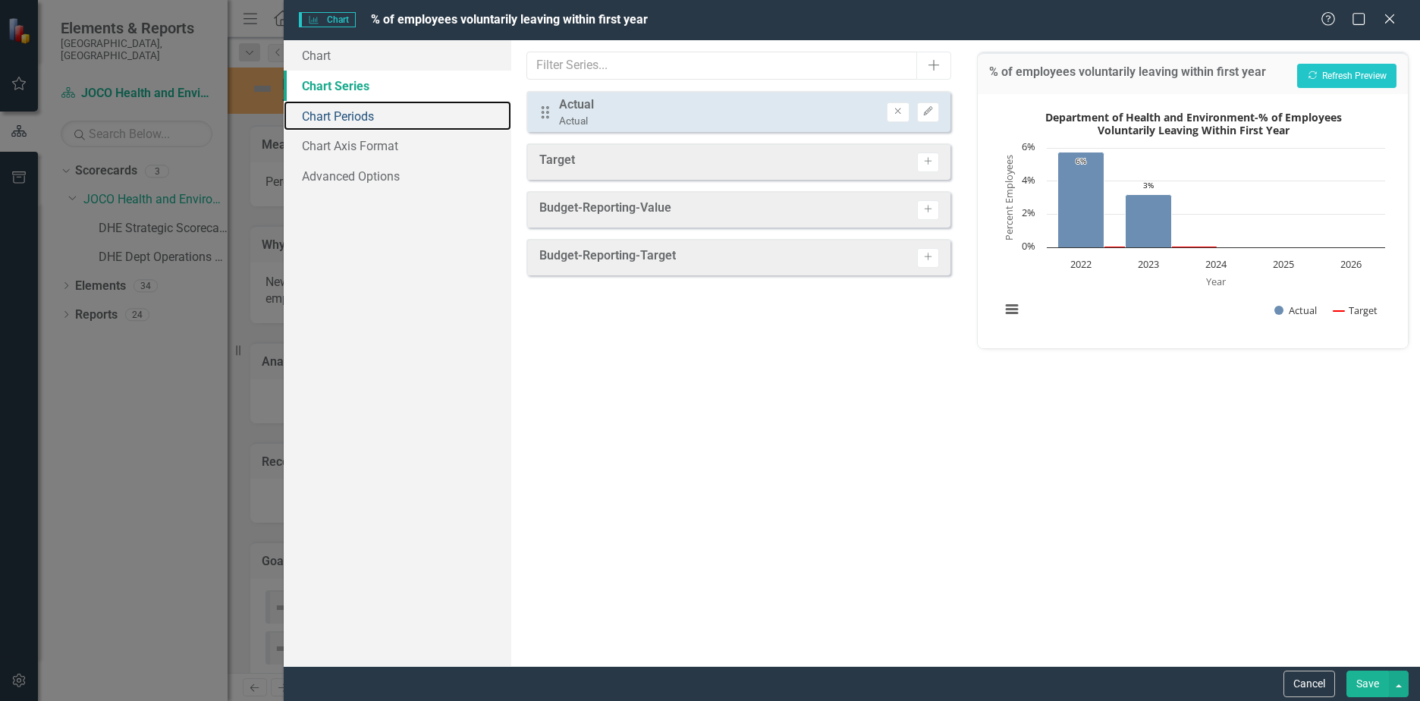
click at [346, 121] on link "Chart Periods" at bounding box center [398, 116] width 228 height 30
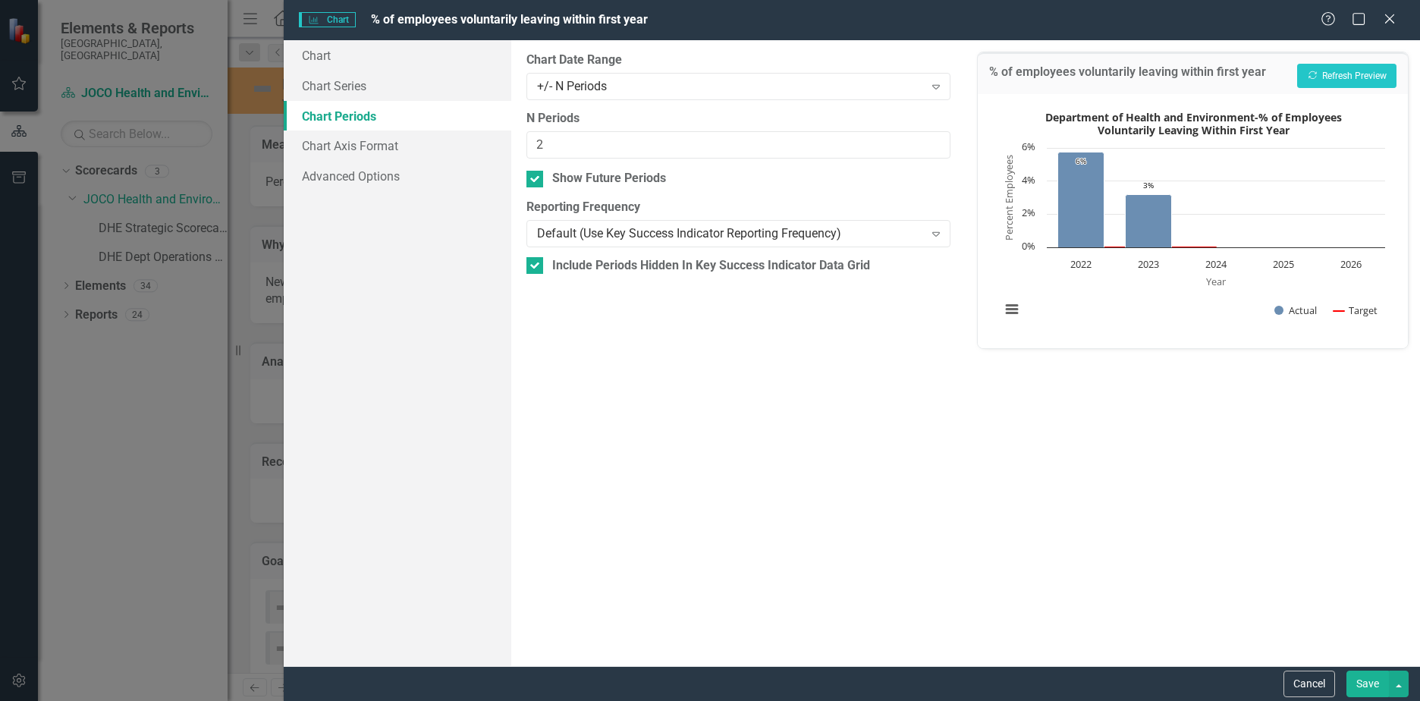
click at [680, 91] on div "+/- N Periods" at bounding box center [730, 85] width 387 height 17
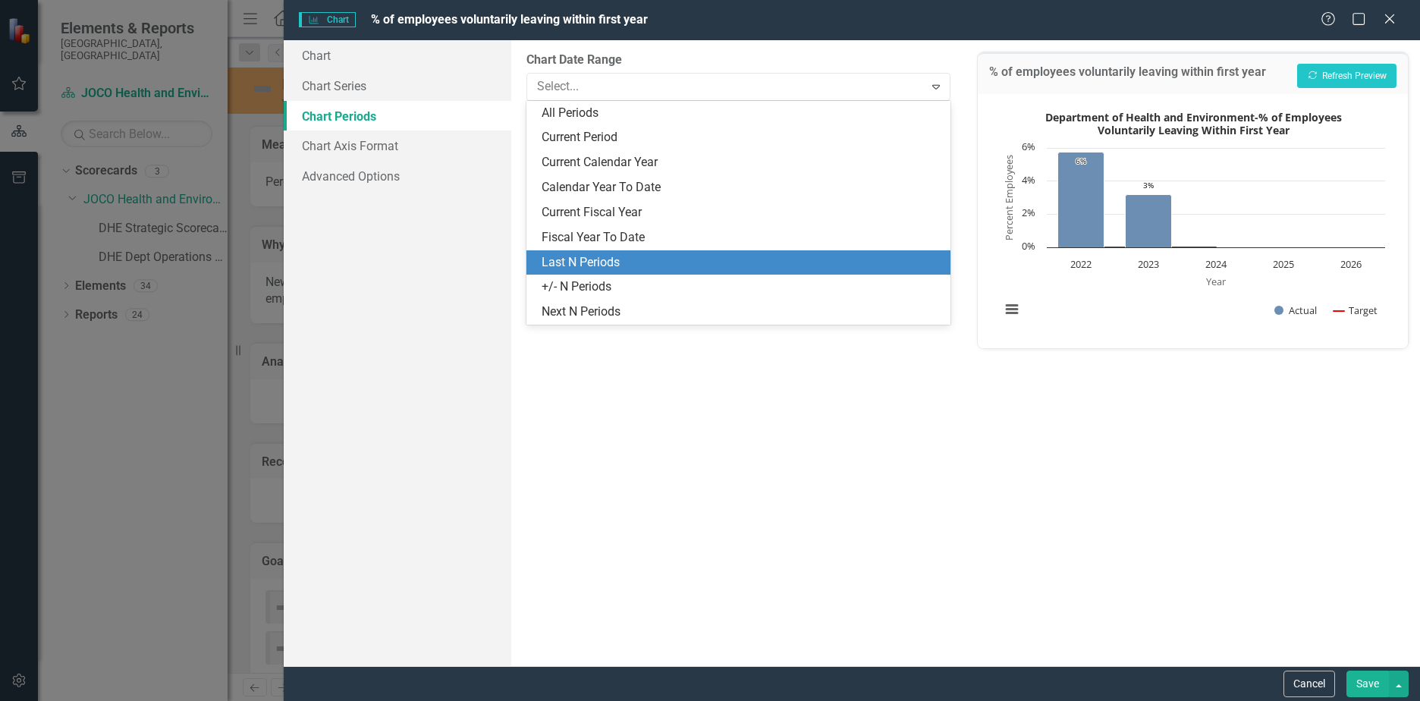
click at [600, 258] on div "Last N Periods" at bounding box center [742, 262] width 400 height 17
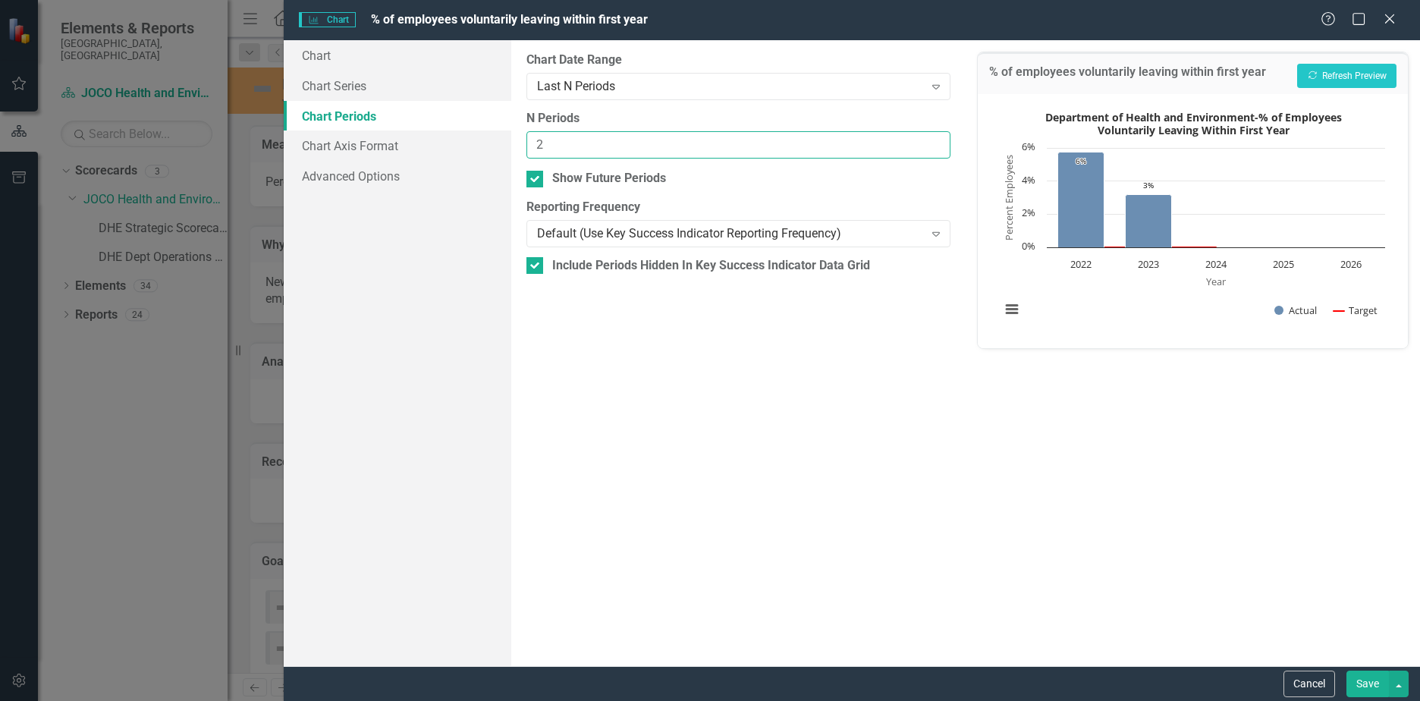
drag, startPoint x: 608, startPoint y: 140, endPoint x: 439, endPoint y: 140, distance: 168.5
click at [439, 140] on div "Chart Chart Series Chart Periods Chart Axis Format Advanced Options From this p…" at bounding box center [852, 353] width 1137 height 626
type input "3"
click at [1343, 77] on button "Recalculate Refresh Preview" at bounding box center [1347, 76] width 99 height 24
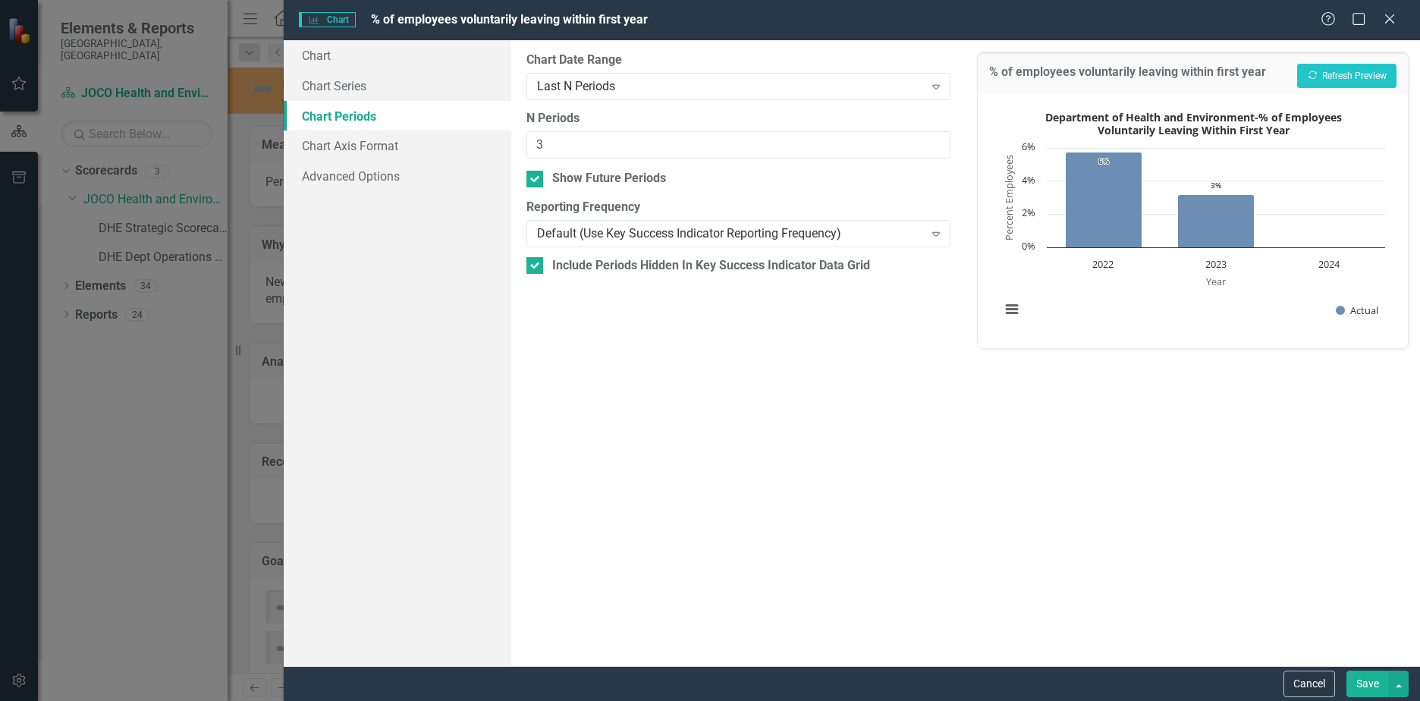
click at [1364, 678] on button "Save" at bounding box center [1368, 684] width 42 height 27
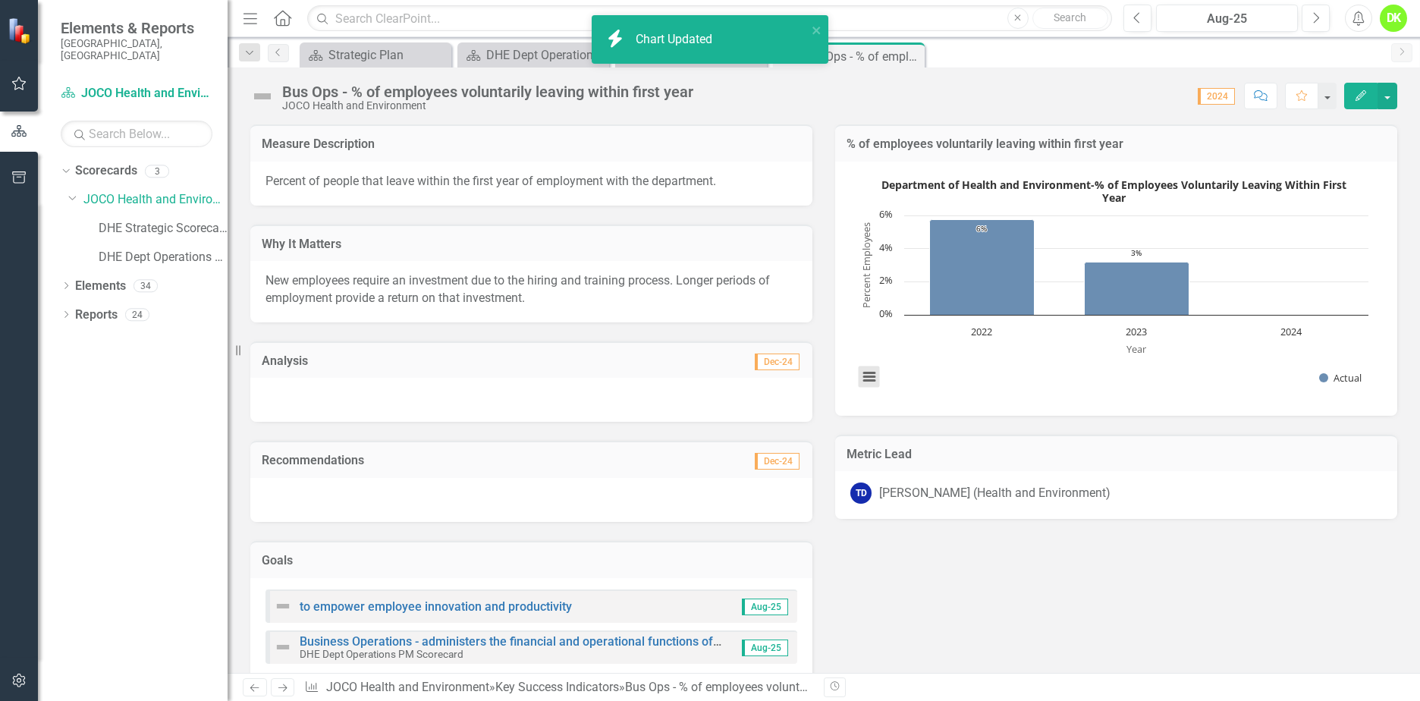
click at [864, 375] on button "View chart menu, Department of Health and Environment-% of Employees Voluntaril…" at bounding box center [869, 376] width 21 height 21
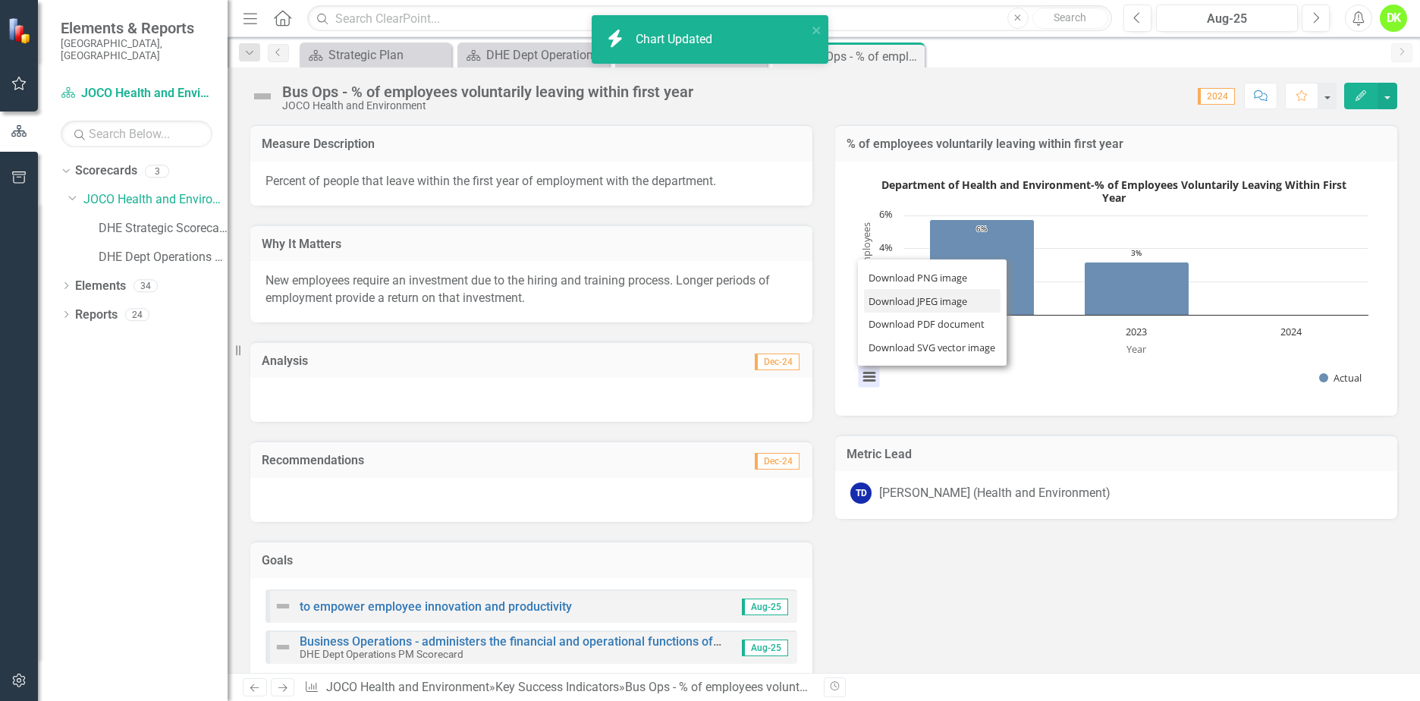
click at [912, 295] on li "Download JPEG image" at bounding box center [932, 301] width 137 height 24
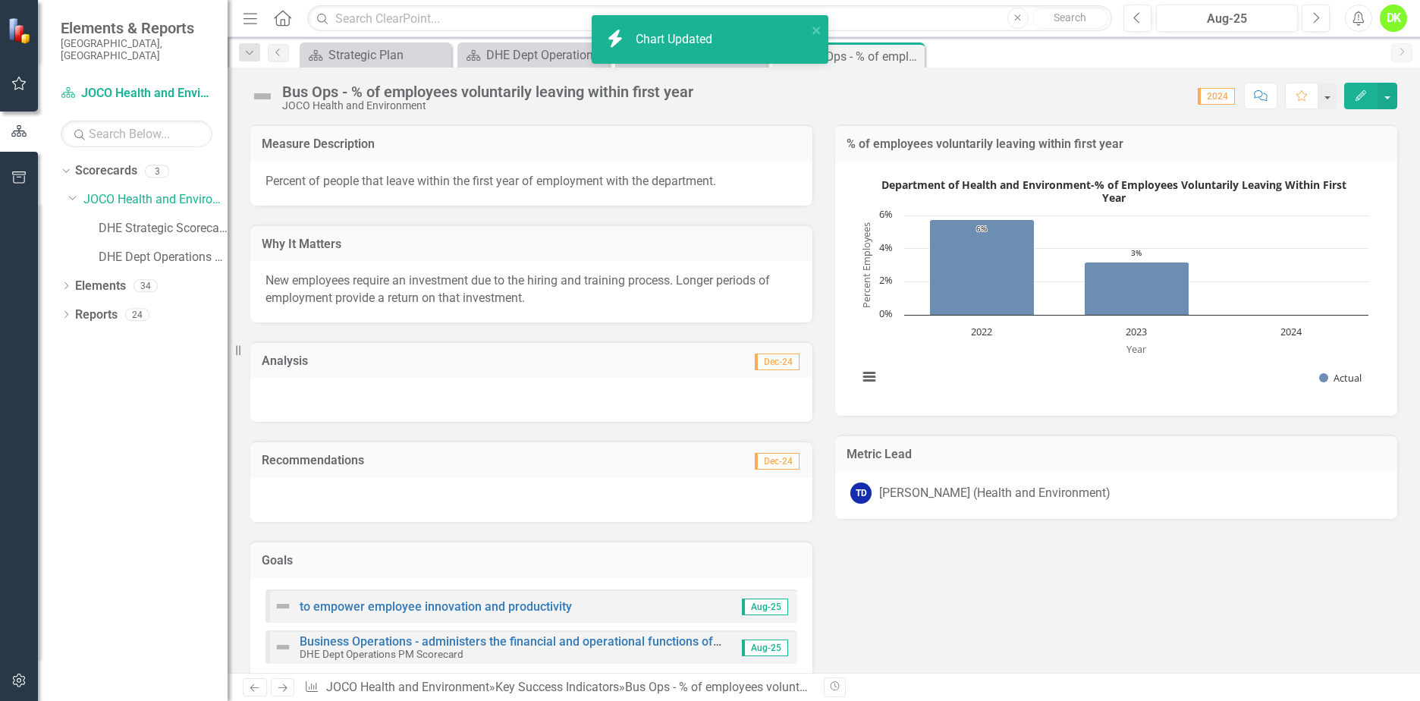
click at [974, 599] on div "Measure Description Percent of people that leave within the first year of emplo…" at bounding box center [824, 545] width 1170 height 880
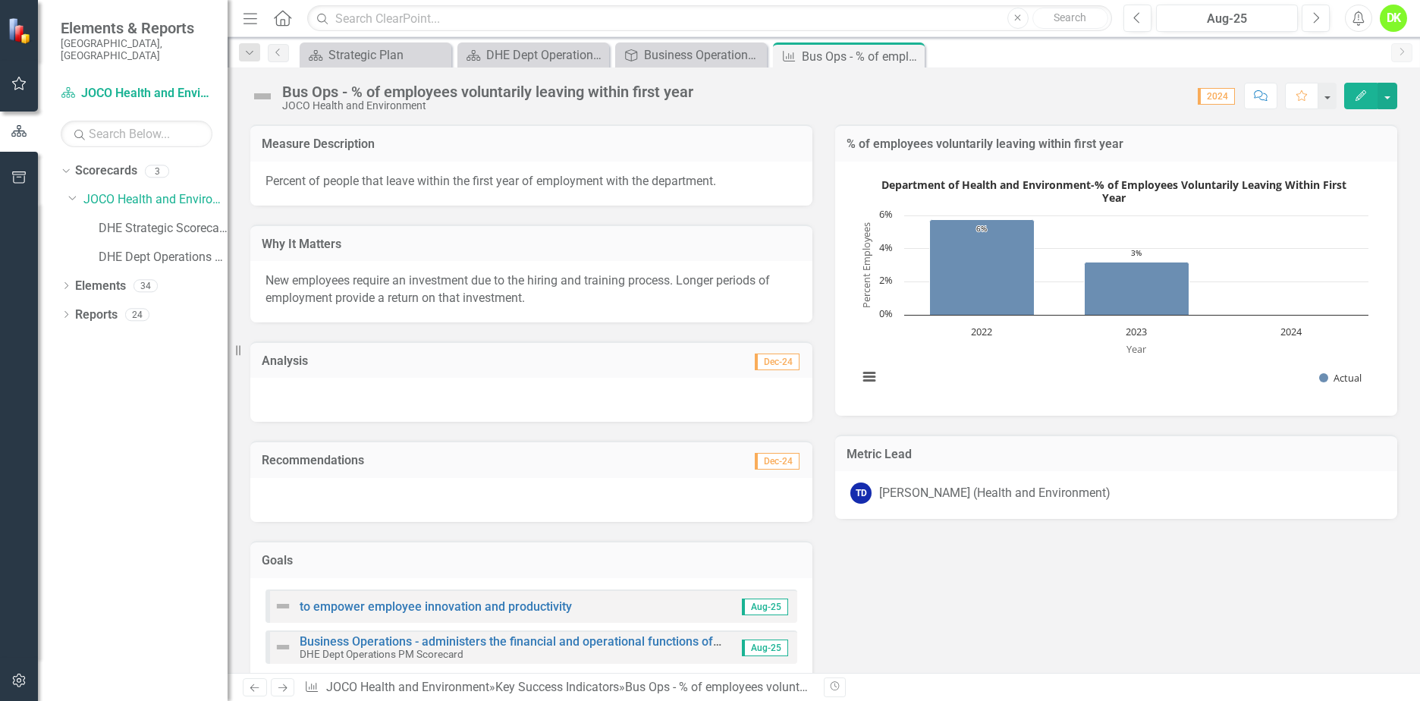
click at [0, 0] on icon at bounding box center [0, 0] width 0 height 0
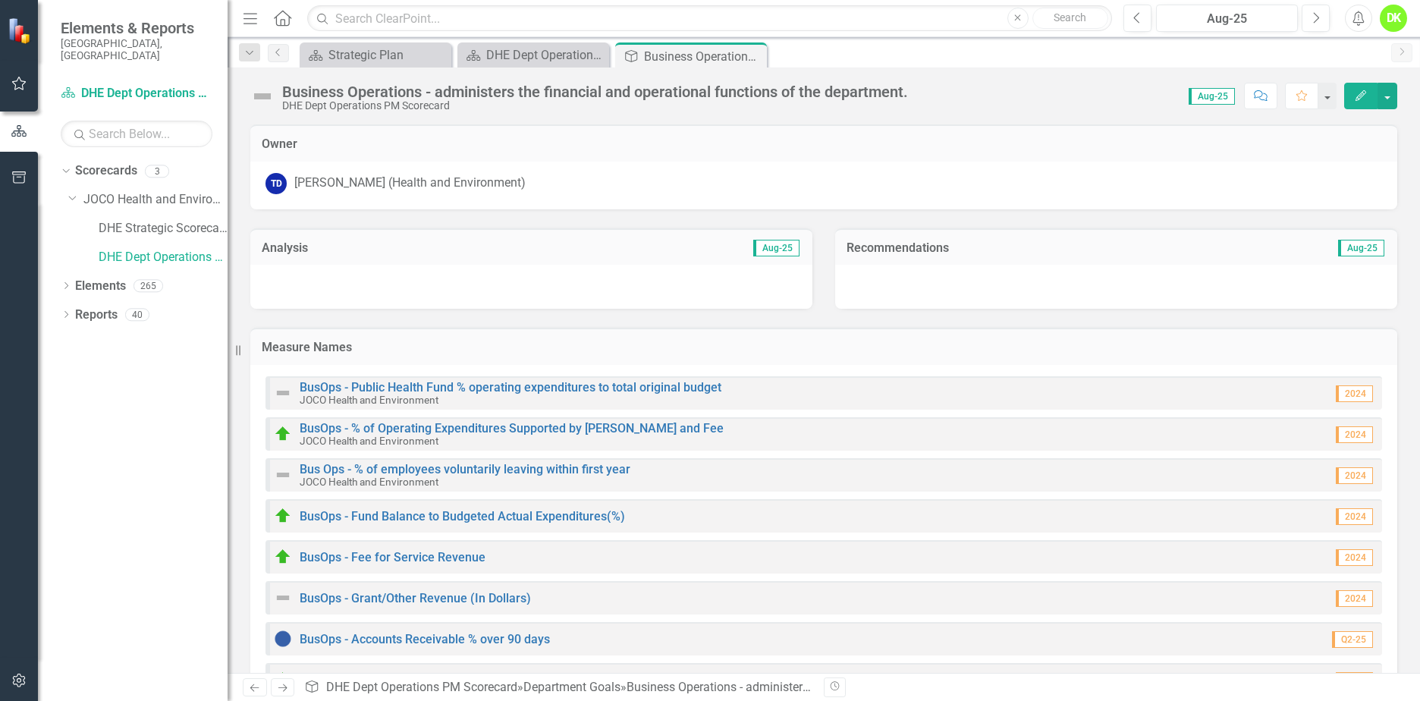
click at [0, 0] on icon "Close" at bounding box center [0, 0] width 0 height 0
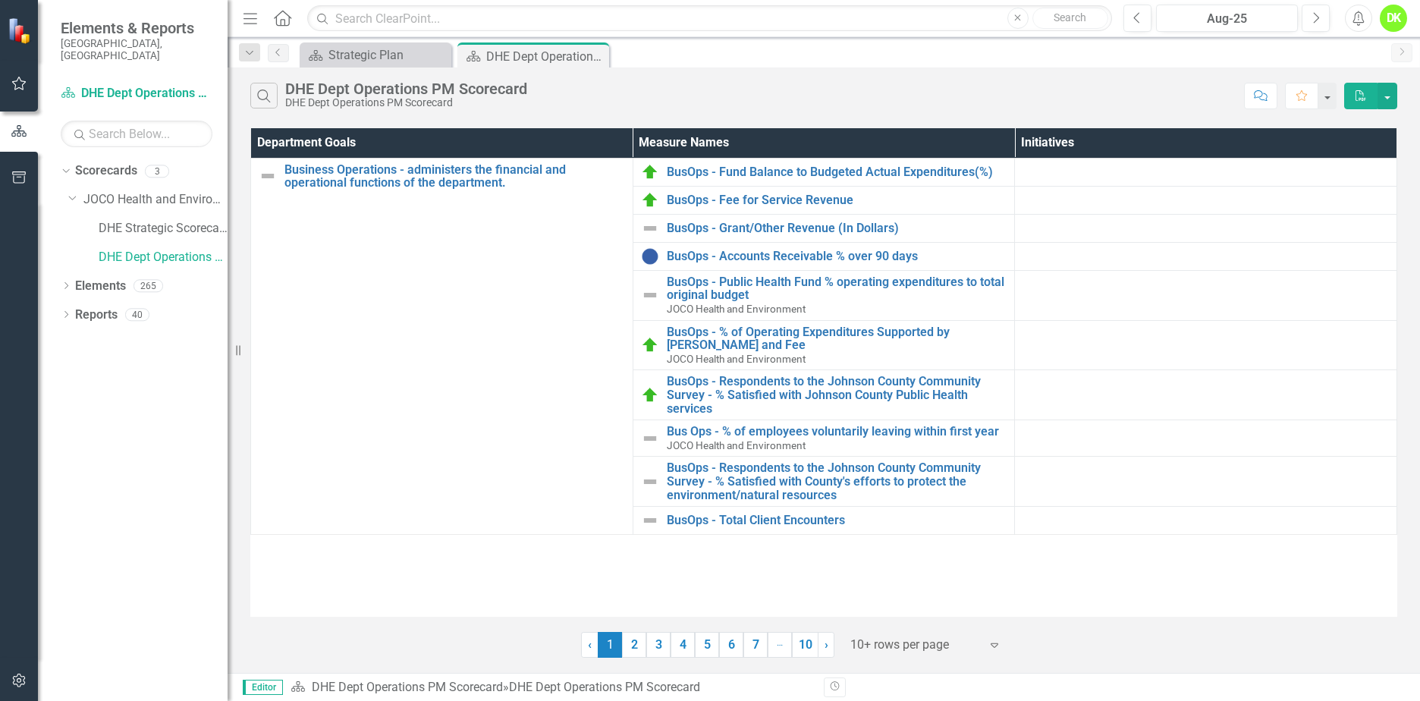
click at [640, 646] on link "2" at bounding box center [634, 645] width 24 height 26
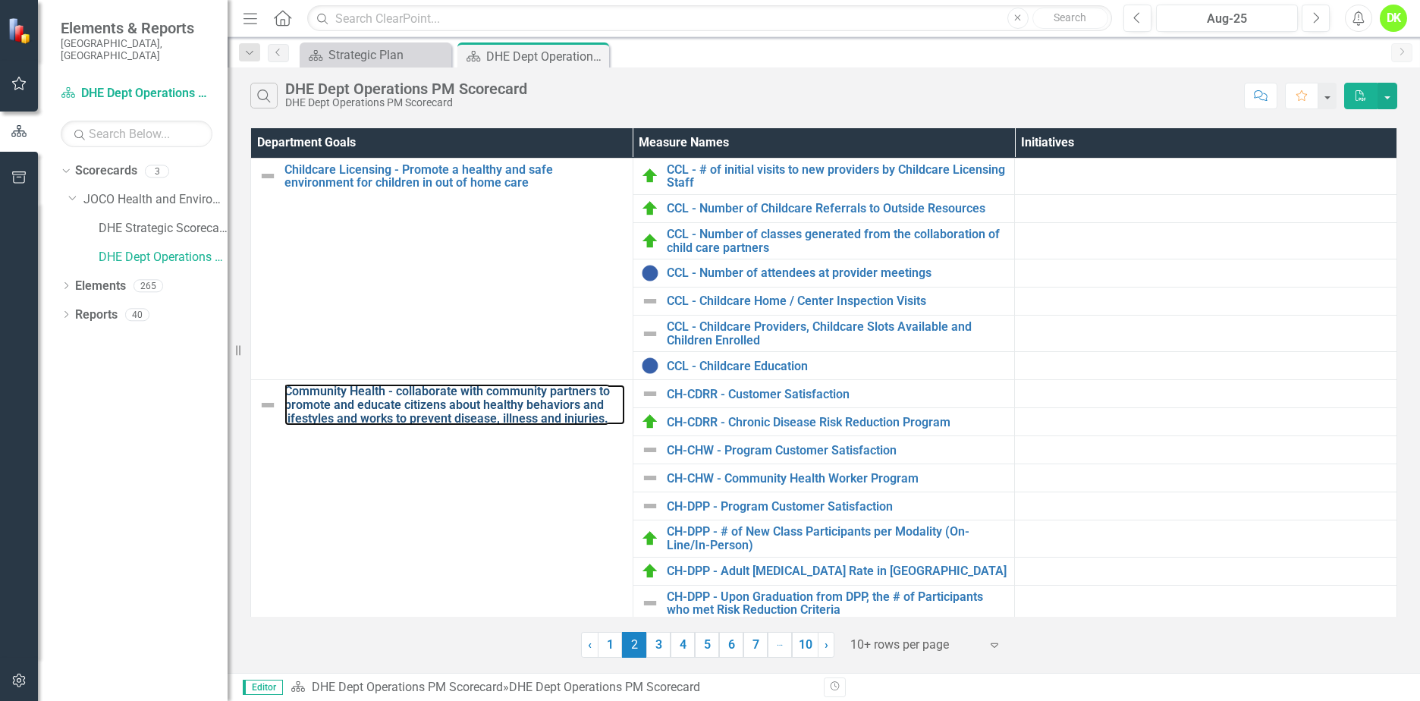
click at [372, 409] on link "Community Health - collaborate with community partners to promote and educate c…" at bounding box center [455, 405] width 341 height 40
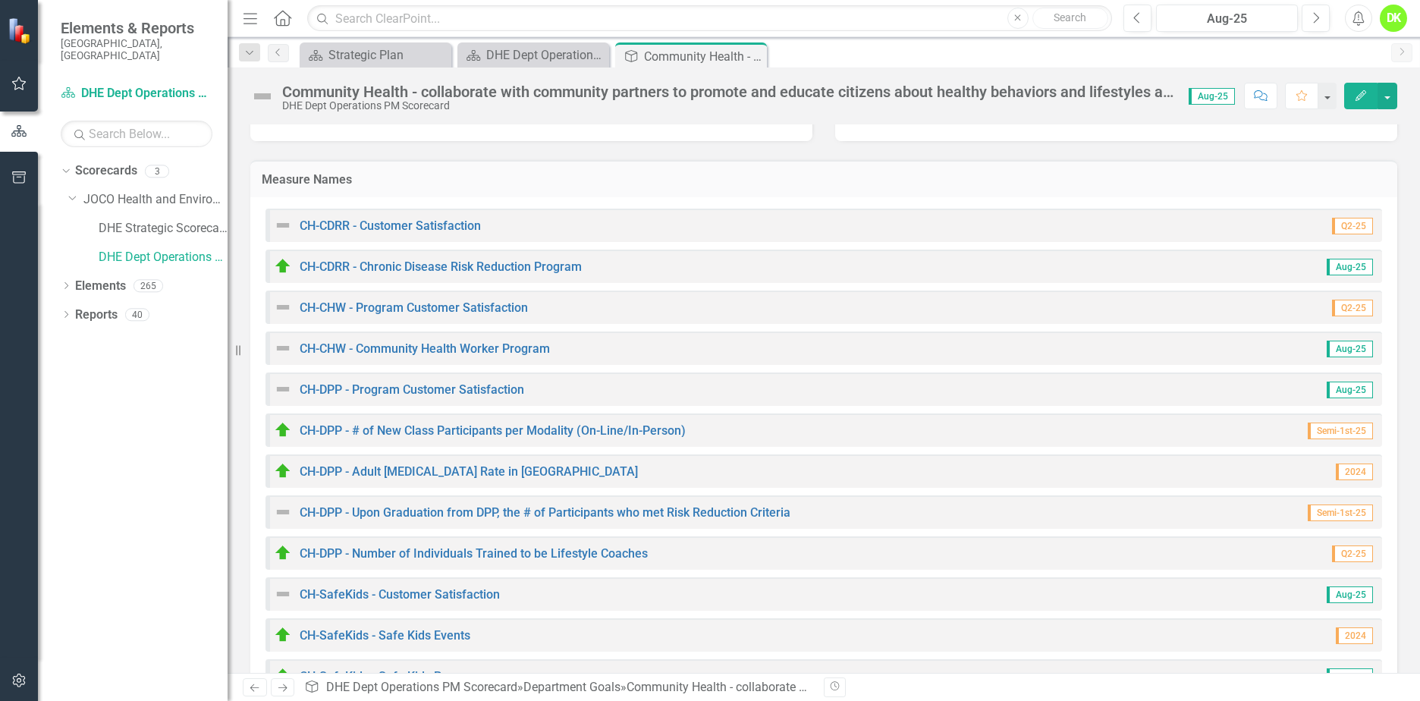
scroll to position [152, 0]
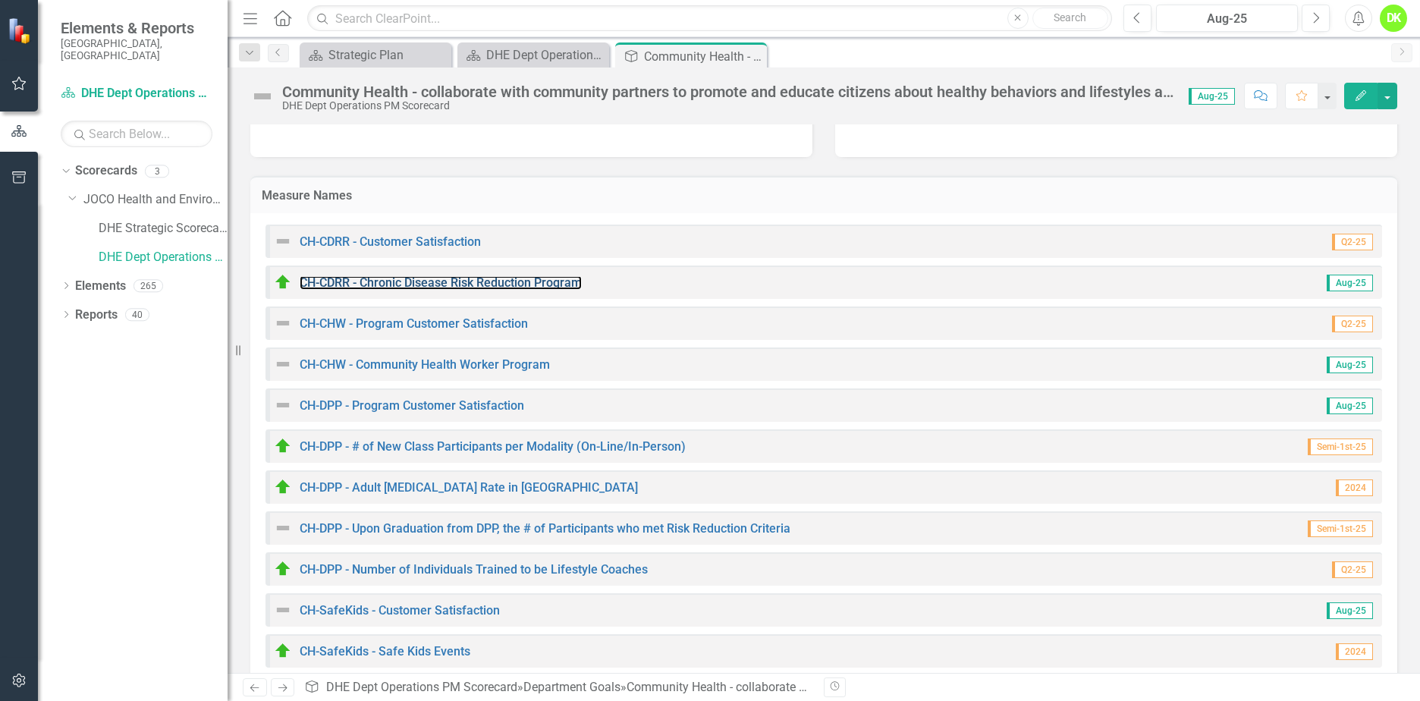
click at [526, 288] on link "CH-CDRR - Chronic Disease Risk Reduction Program" at bounding box center [441, 282] width 282 height 14
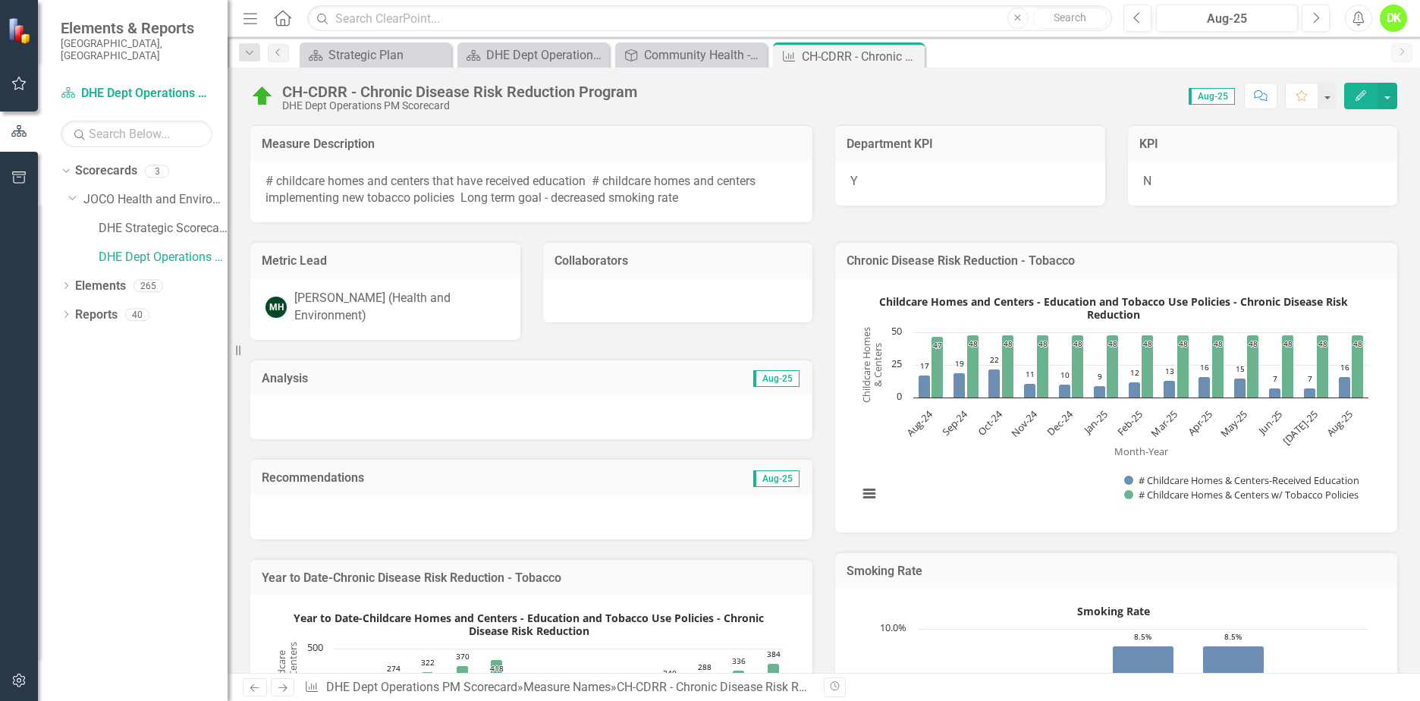
scroll to position [531, 0]
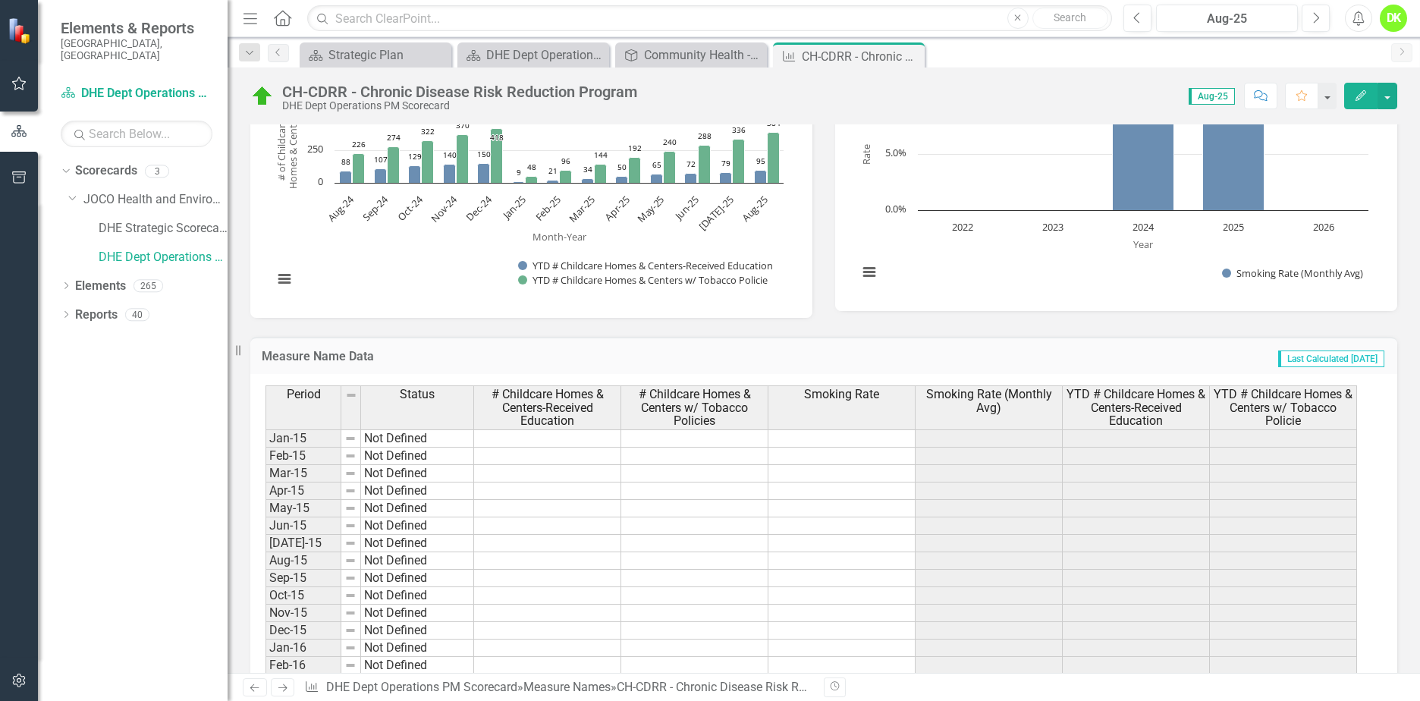
click at [935, 271] on rect "Interactive chart" at bounding box center [1114, 182] width 526 height 228
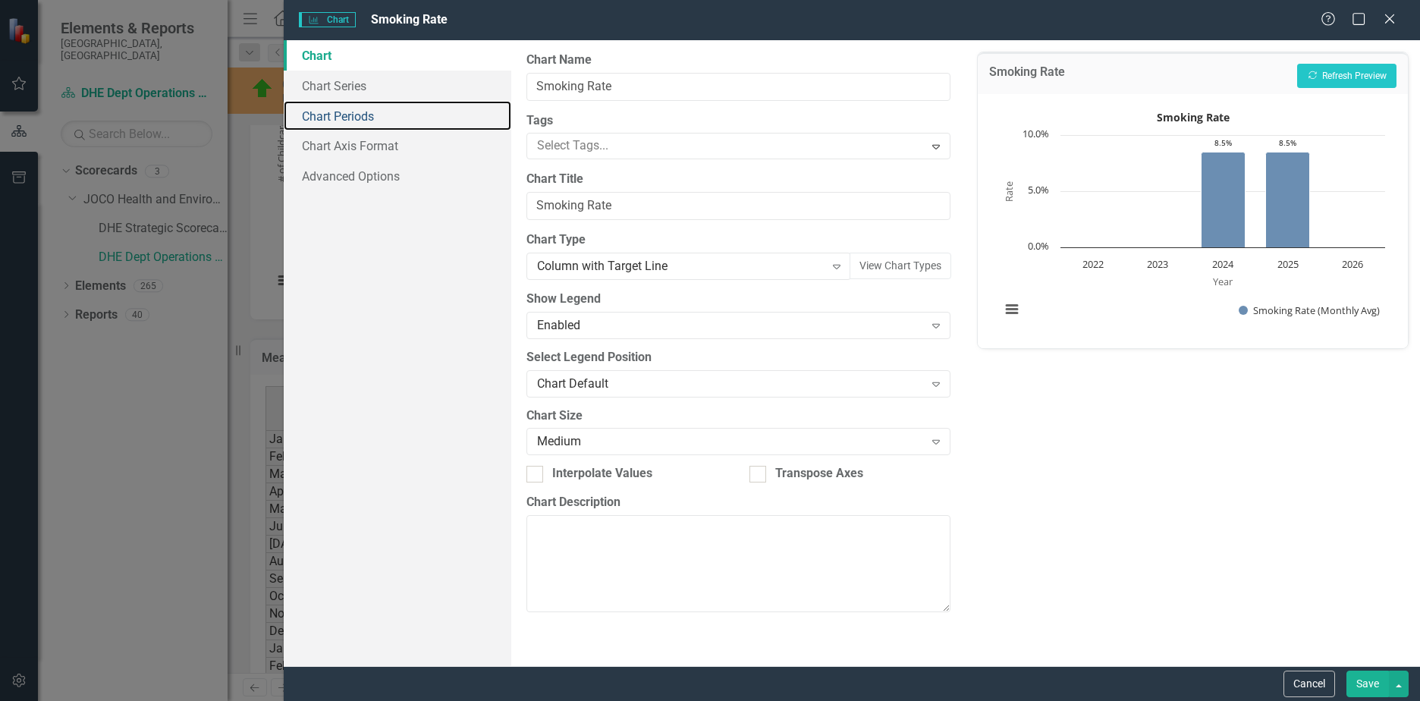
click at [350, 117] on link "Chart Periods" at bounding box center [398, 116] width 228 height 30
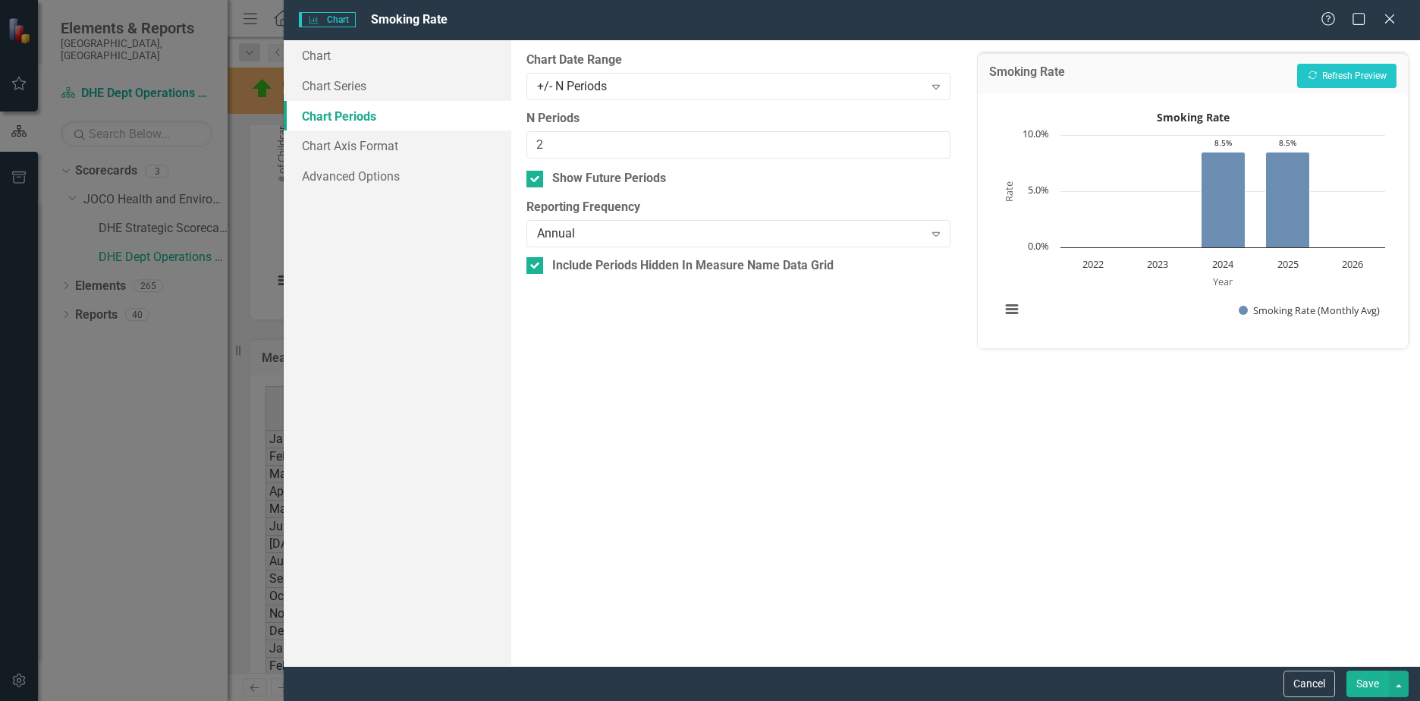
click at [606, 89] on div "+/- N Periods" at bounding box center [730, 85] width 387 height 17
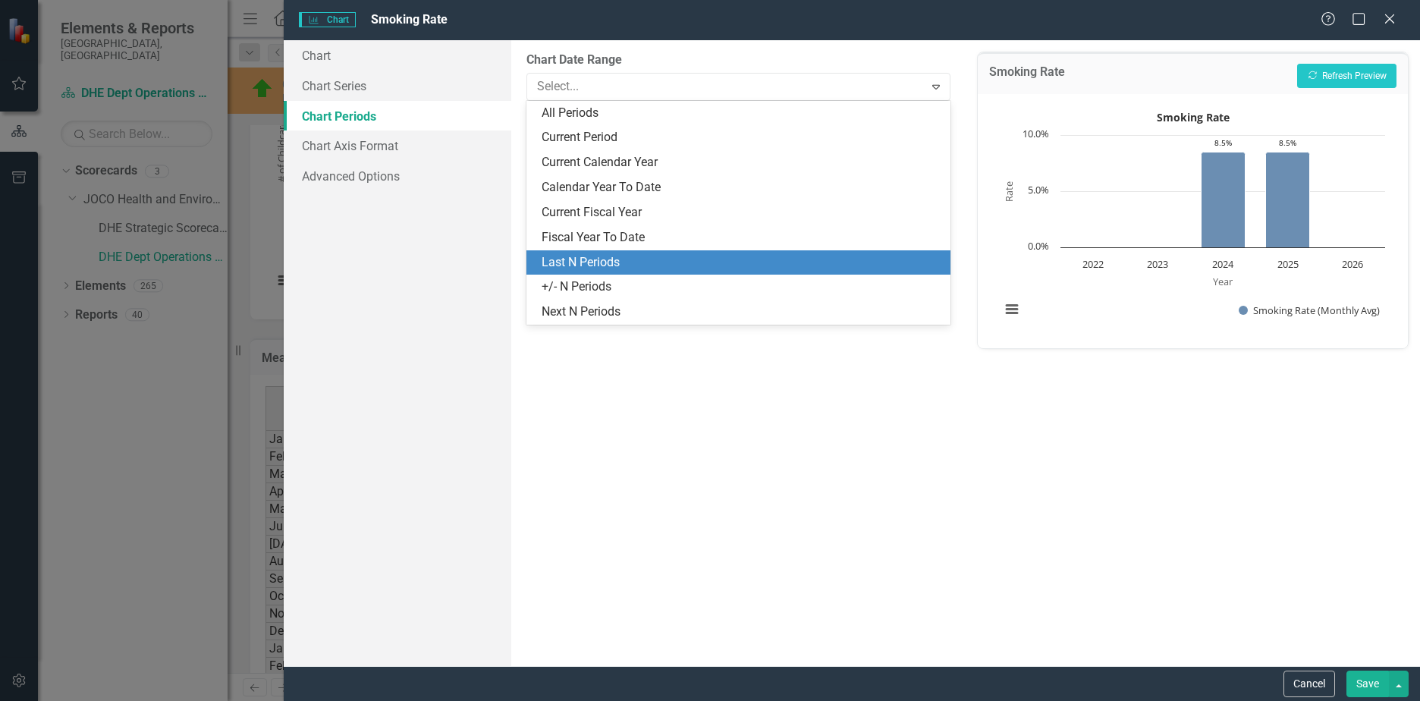
click at [589, 263] on div "Last N Periods" at bounding box center [742, 262] width 400 height 17
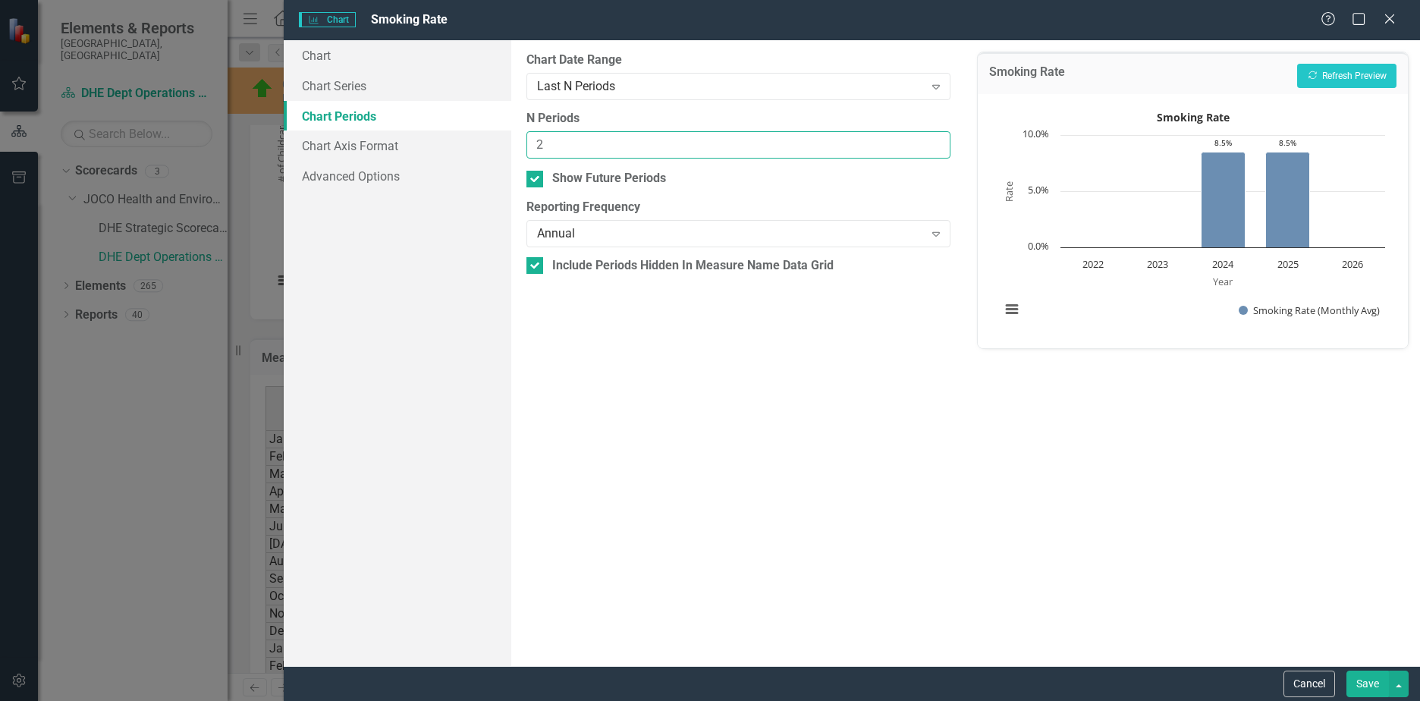
drag, startPoint x: 598, startPoint y: 143, endPoint x: 428, endPoint y: 143, distance: 170.0
click at [428, 143] on div "Chart Chart Series Chart Periods Chart Axis Format Advanced Options From this p…" at bounding box center [852, 353] width 1137 height 626
click at [1347, 83] on button "Recalculate Refresh Preview" at bounding box center [1347, 76] width 99 height 24
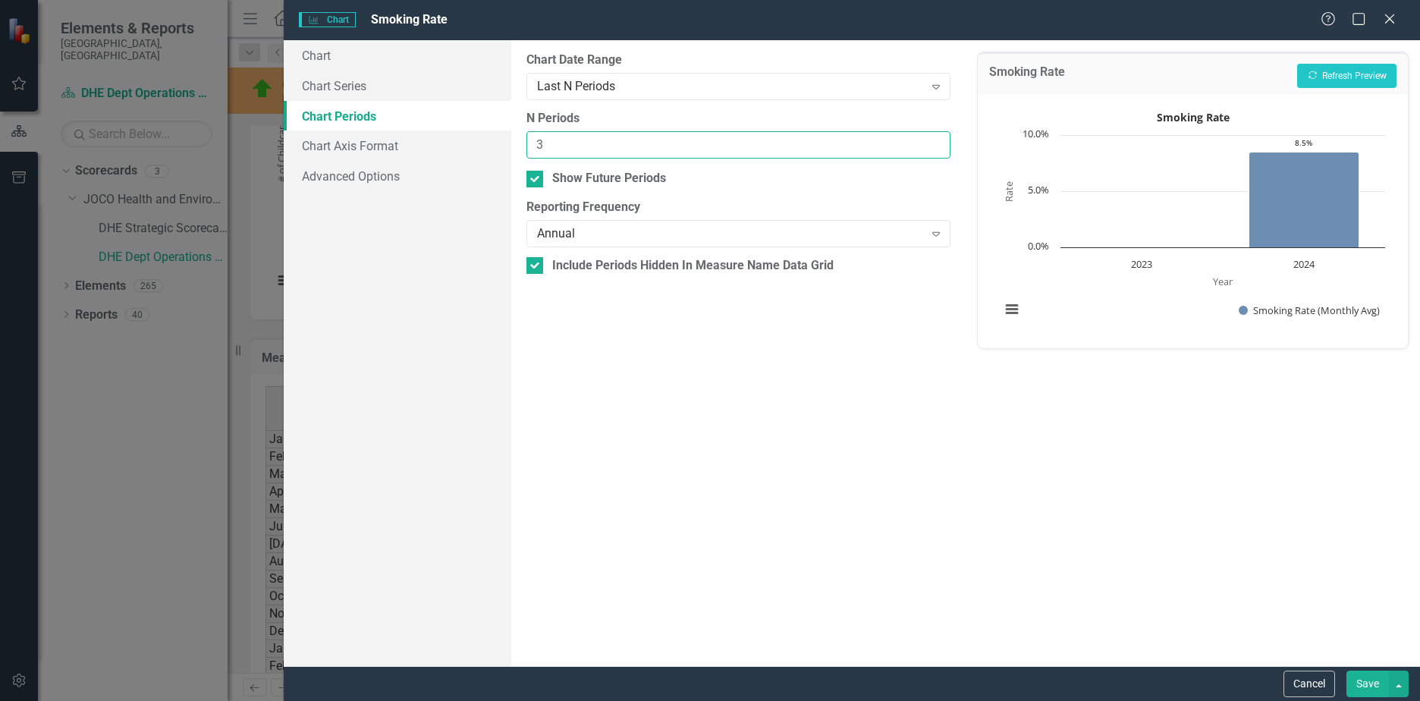
type input "3"
click at [1355, 81] on button "Recalculate Refresh Preview" at bounding box center [1347, 76] width 99 height 24
click at [1304, 693] on button "Cancel" at bounding box center [1310, 684] width 52 height 27
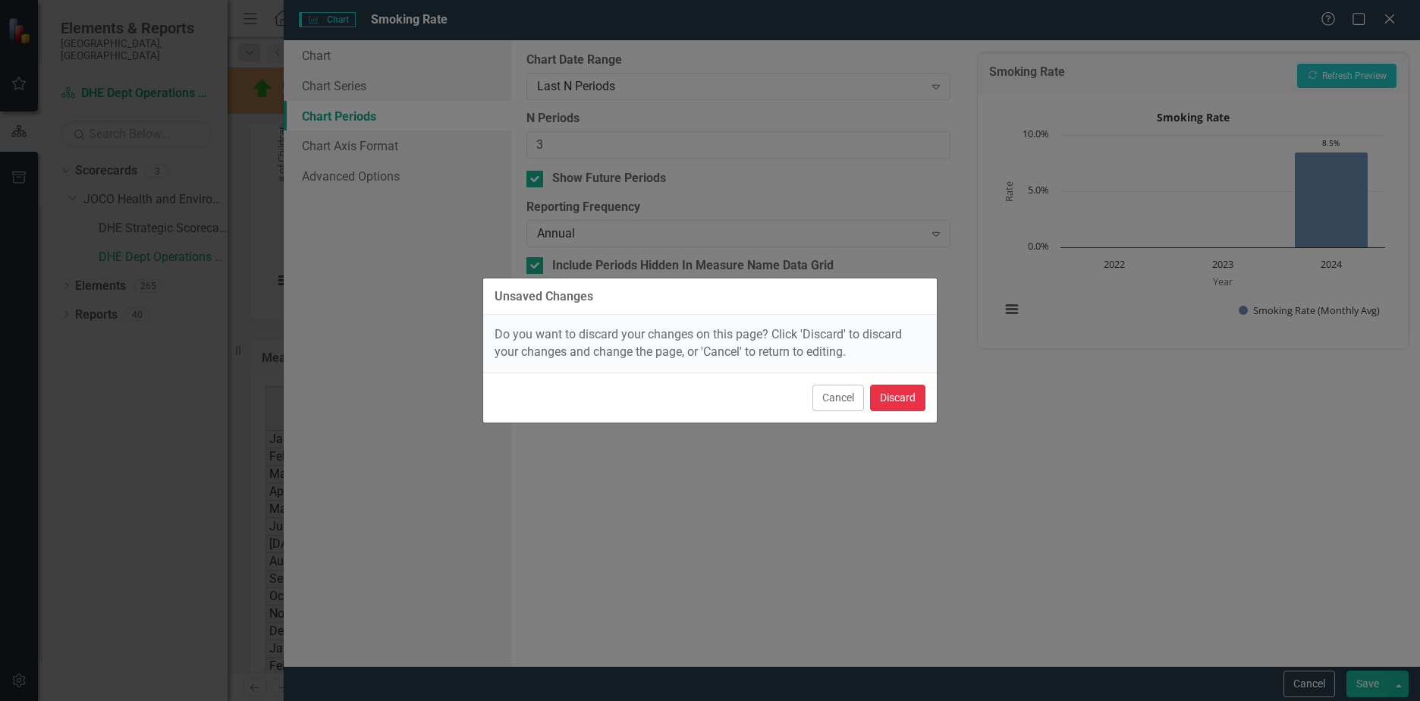
click at [891, 389] on button "Discard" at bounding box center [897, 398] width 55 height 27
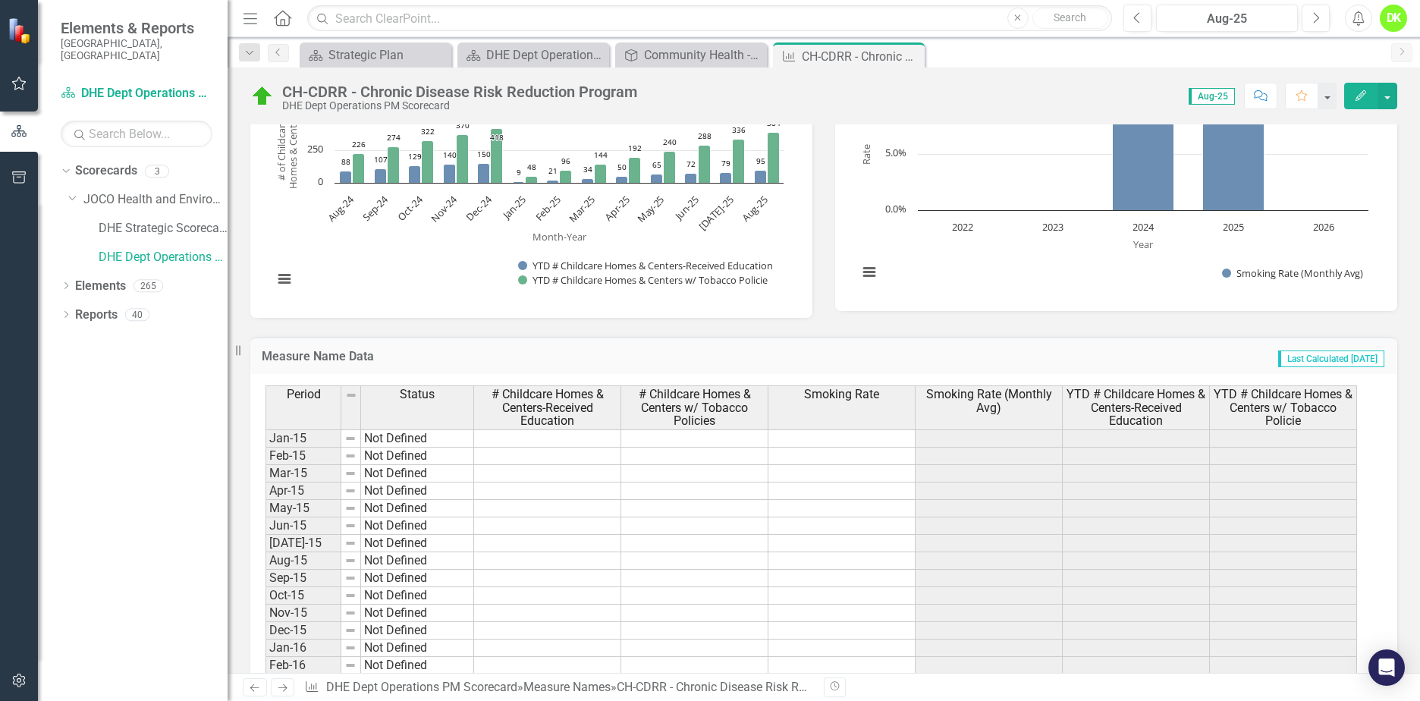
scroll to position [379, 0]
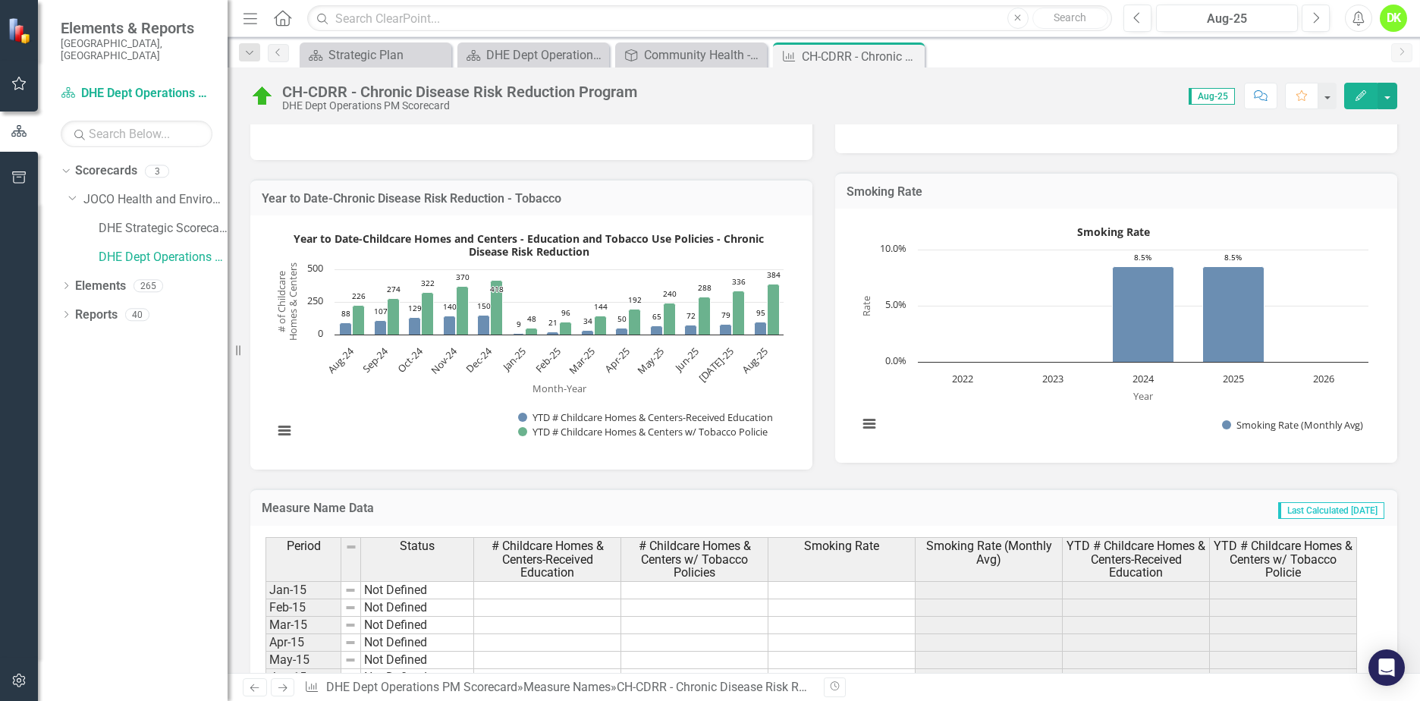
click at [947, 401] on rect "Interactive chart" at bounding box center [1114, 334] width 526 height 228
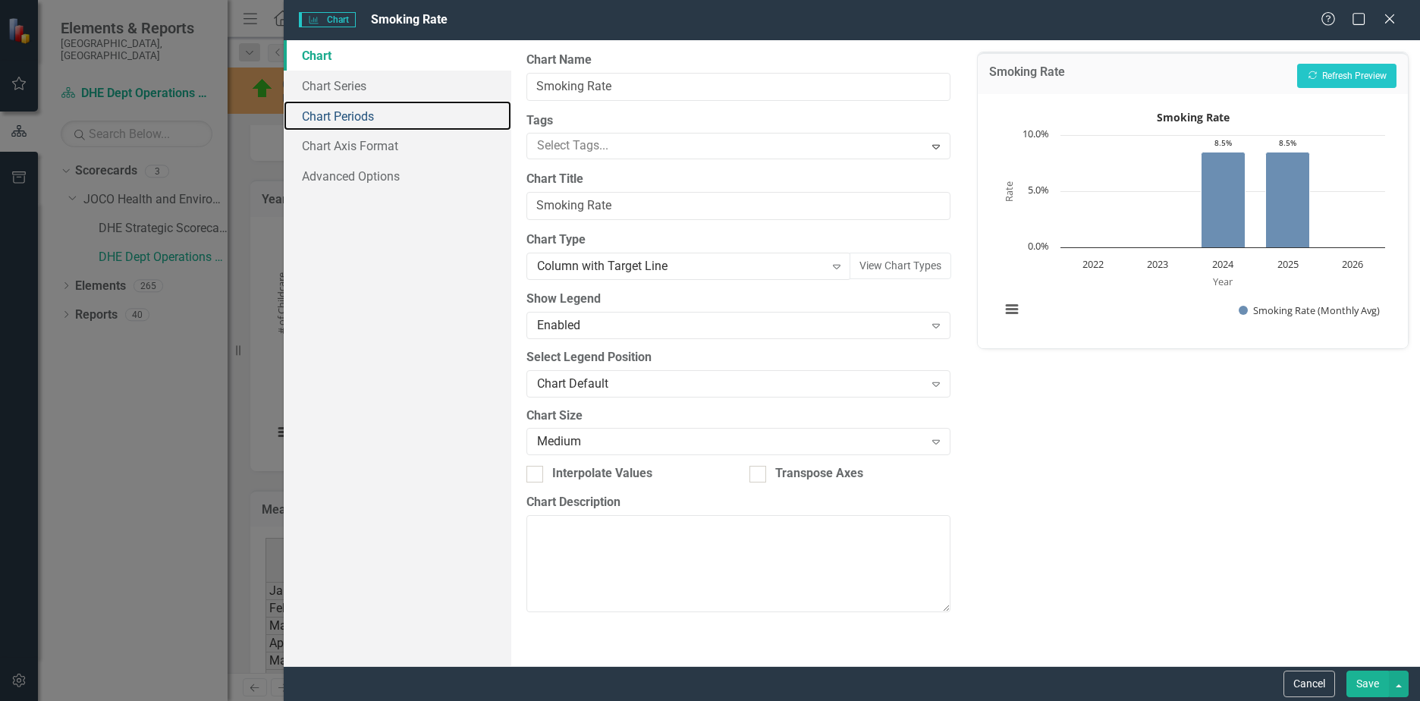
click at [336, 102] on link "Chart Periods" at bounding box center [398, 116] width 228 height 30
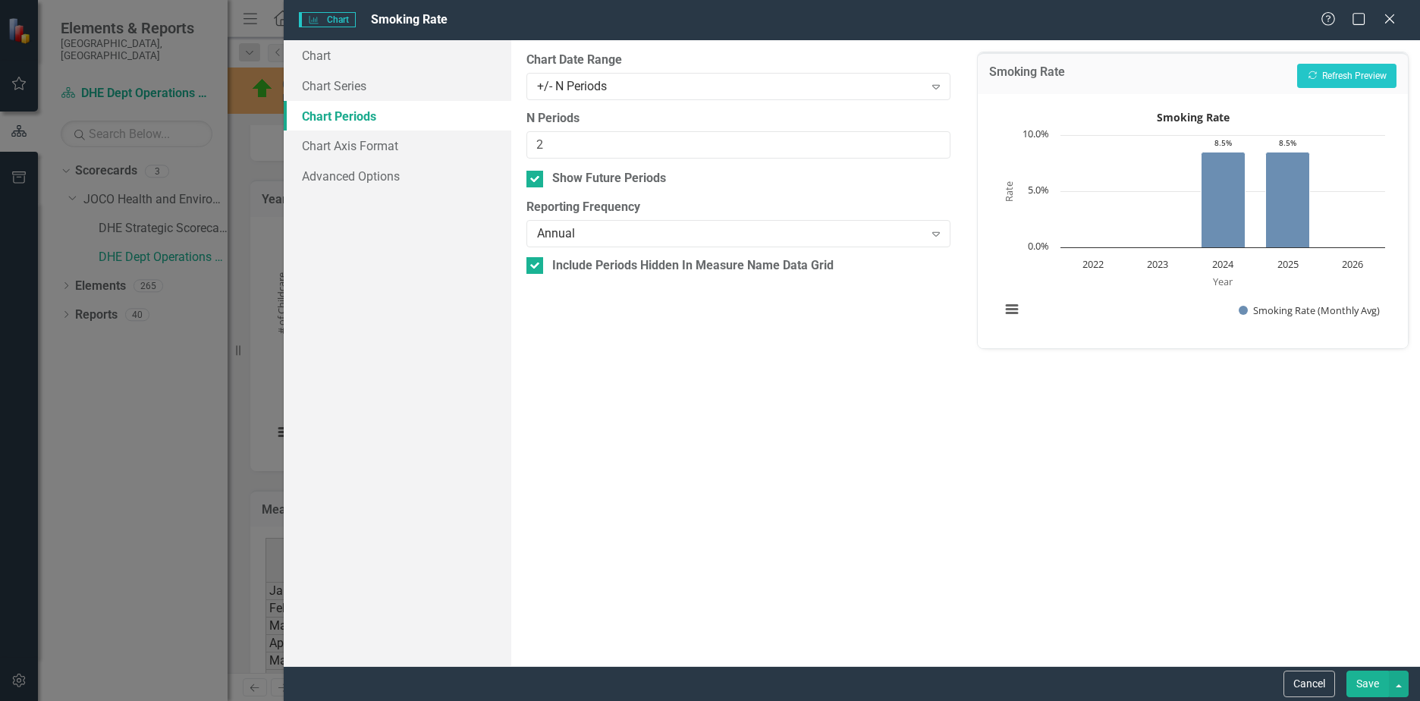
click at [730, 87] on div "+/- N Periods" at bounding box center [730, 85] width 387 height 17
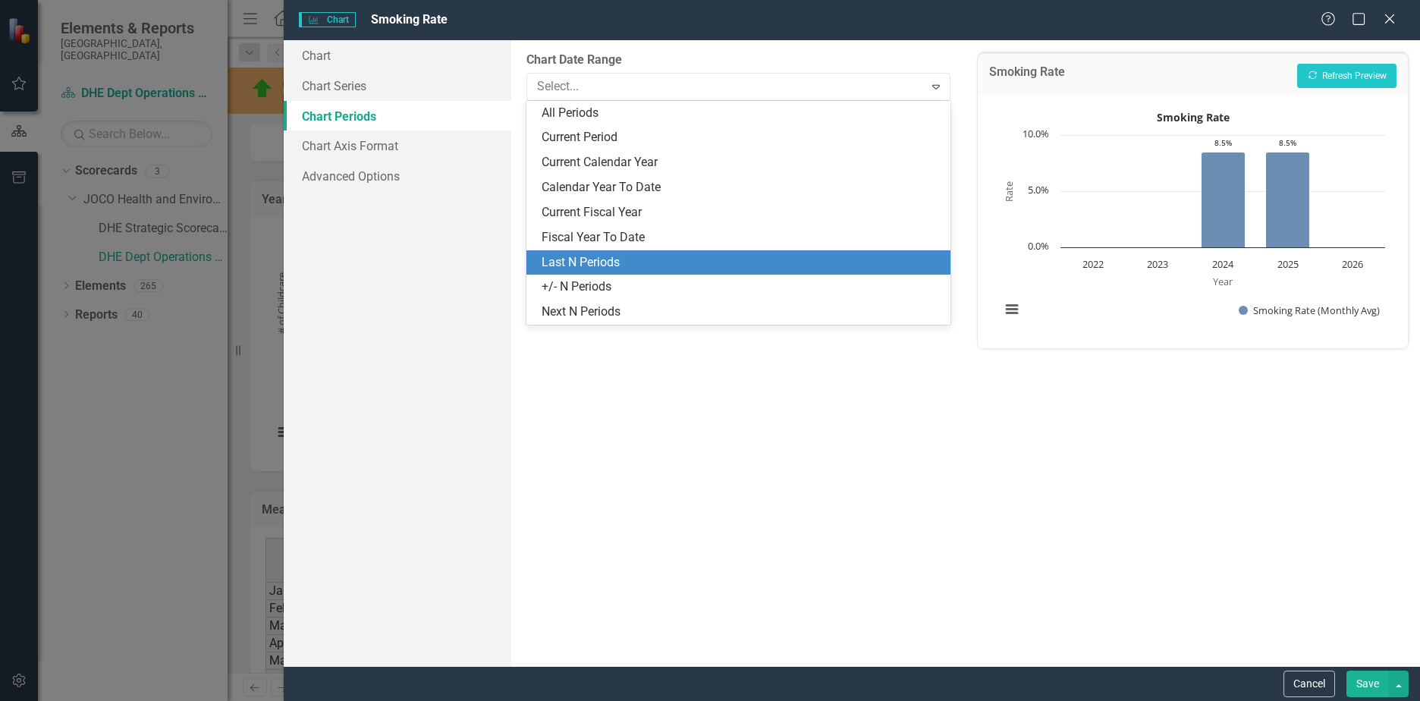
click at [602, 256] on div "Last N Periods" at bounding box center [742, 262] width 400 height 17
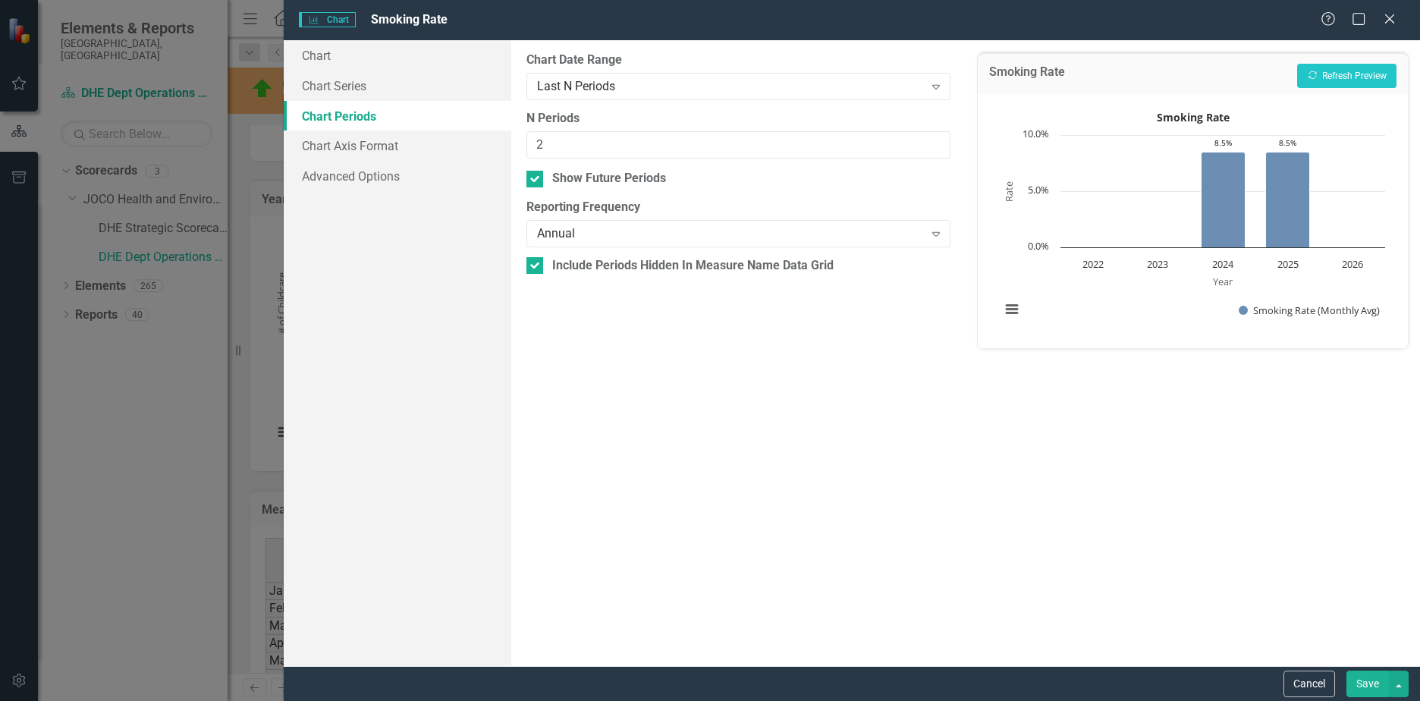
click at [651, 80] on div "Last N Periods" at bounding box center [730, 85] width 387 height 17
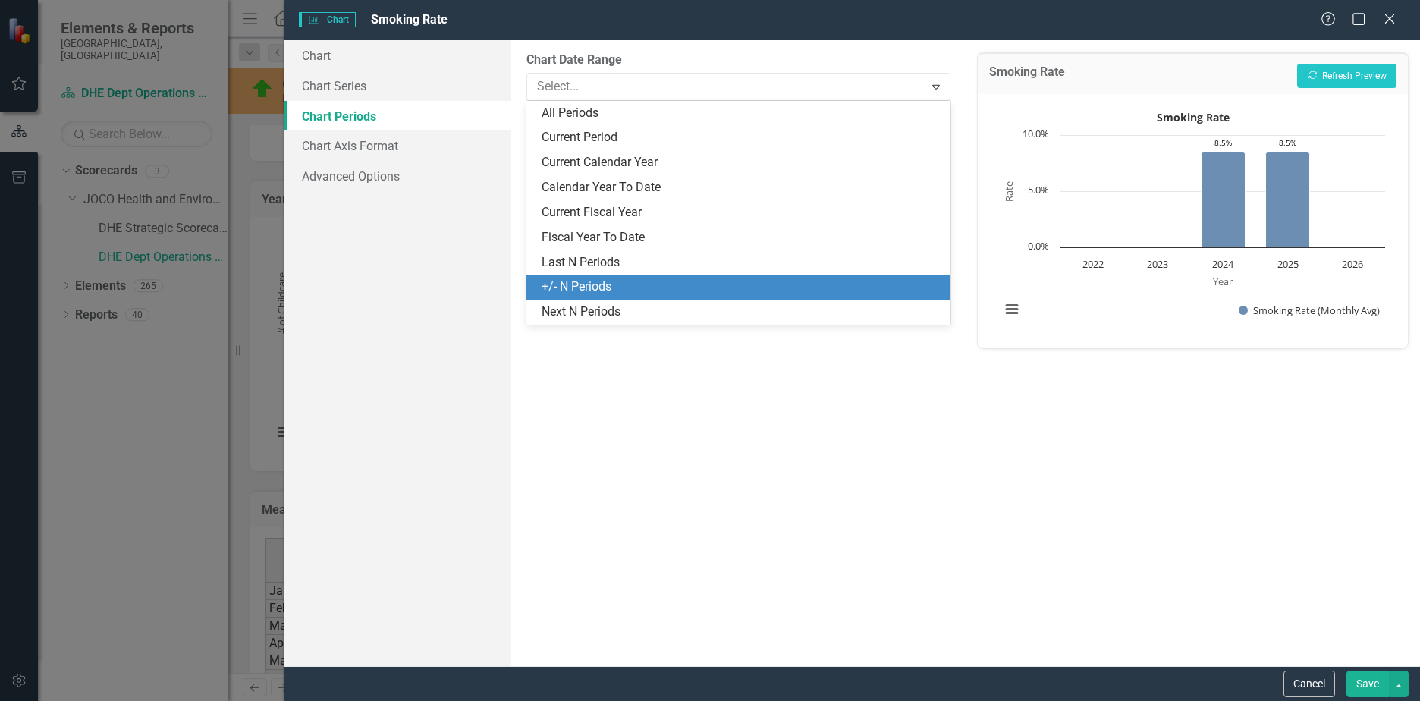
click at [593, 283] on div "+/- N Periods" at bounding box center [742, 286] width 400 height 17
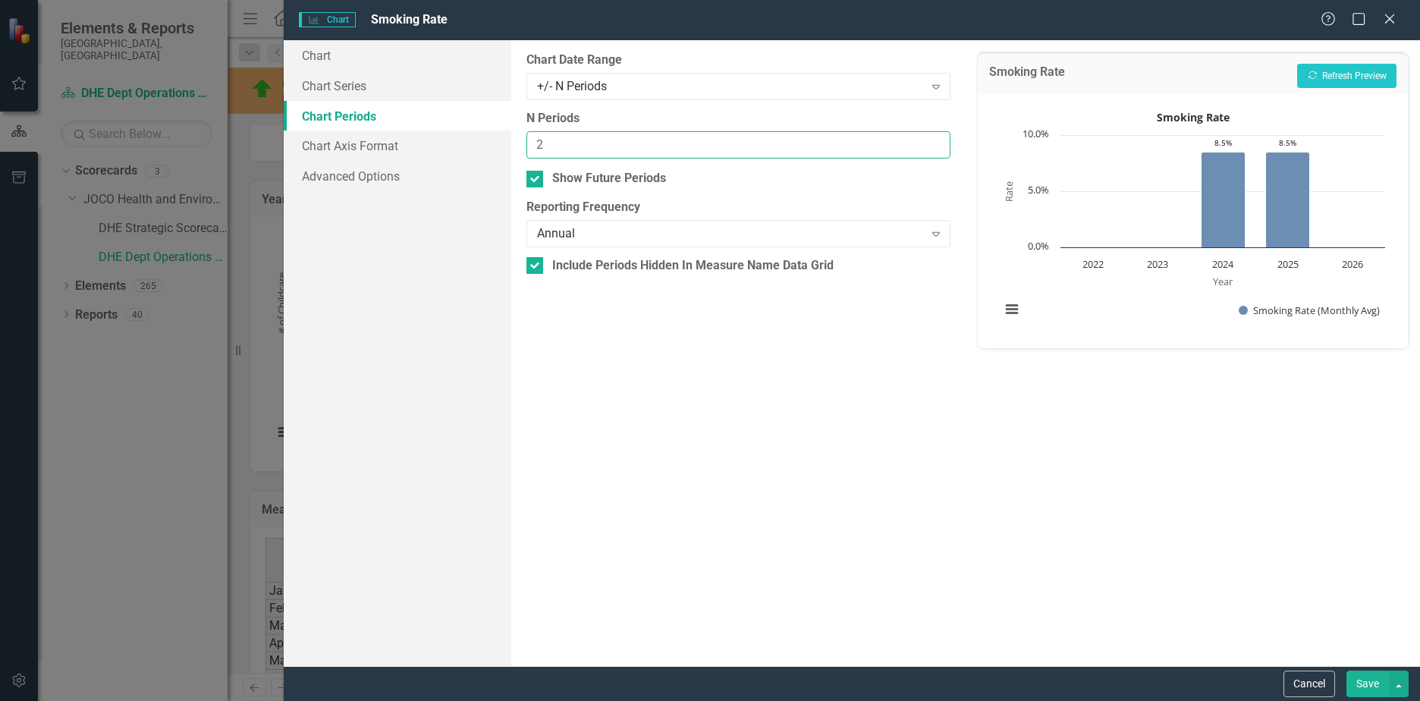
drag, startPoint x: 583, startPoint y: 141, endPoint x: 428, endPoint y: 141, distance: 154.8
click at [428, 141] on div "Chart Chart Series Chart Periods Chart Axis Format Advanced Options From this p…" at bounding box center [852, 353] width 1137 height 626
type input "1"
click at [1334, 76] on button "Recalculate Refresh Preview" at bounding box center [1347, 76] width 99 height 24
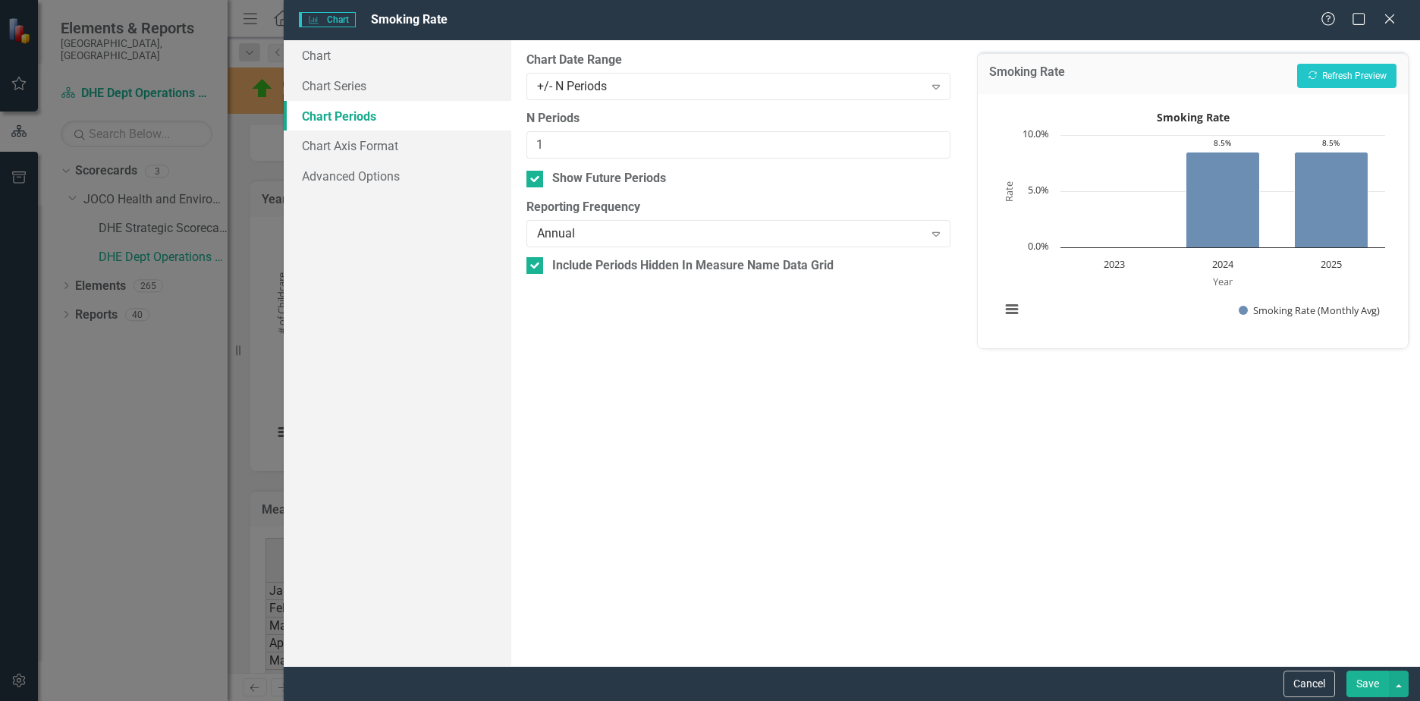
click at [688, 97] on div "+/- N Periods Expand" at bounding box center [739, 86] width 424 height 27
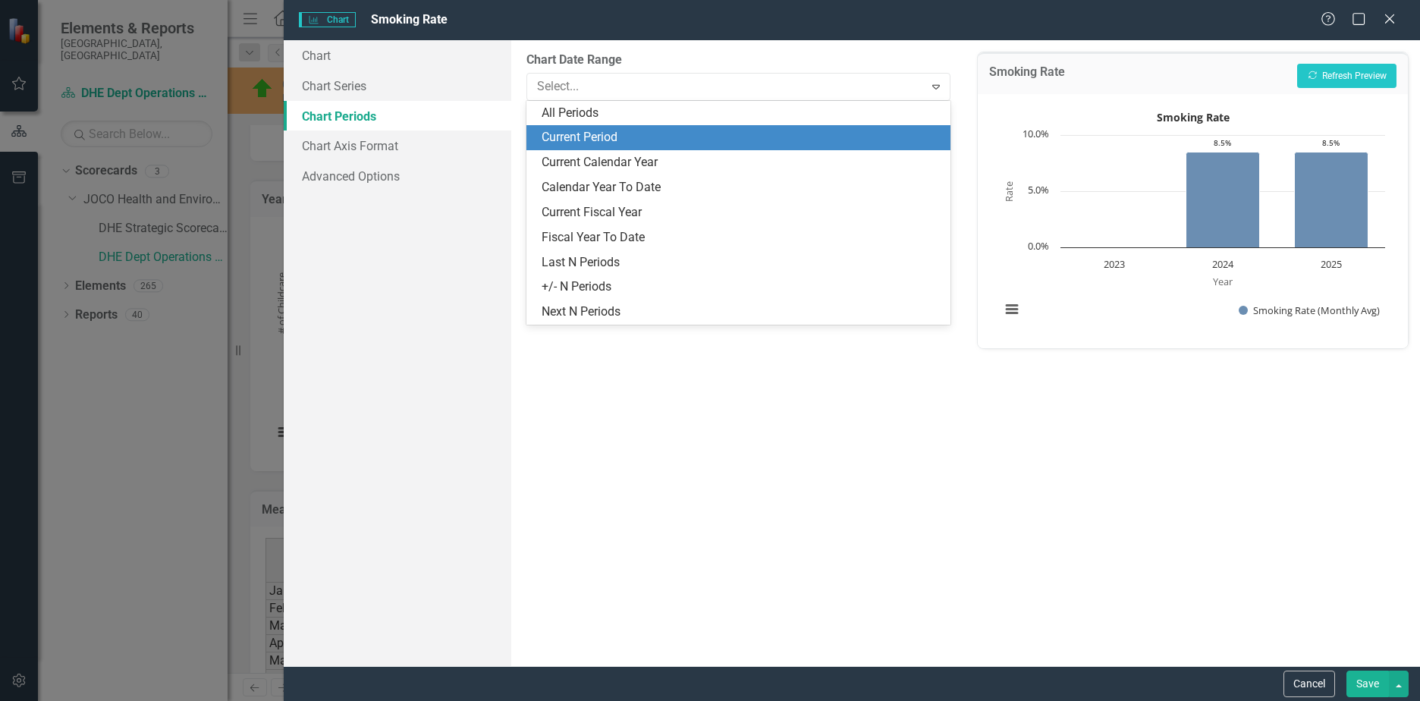
click at [650, 140] on div "Current Period" at bounding box center [742, 137] width 400 height 17
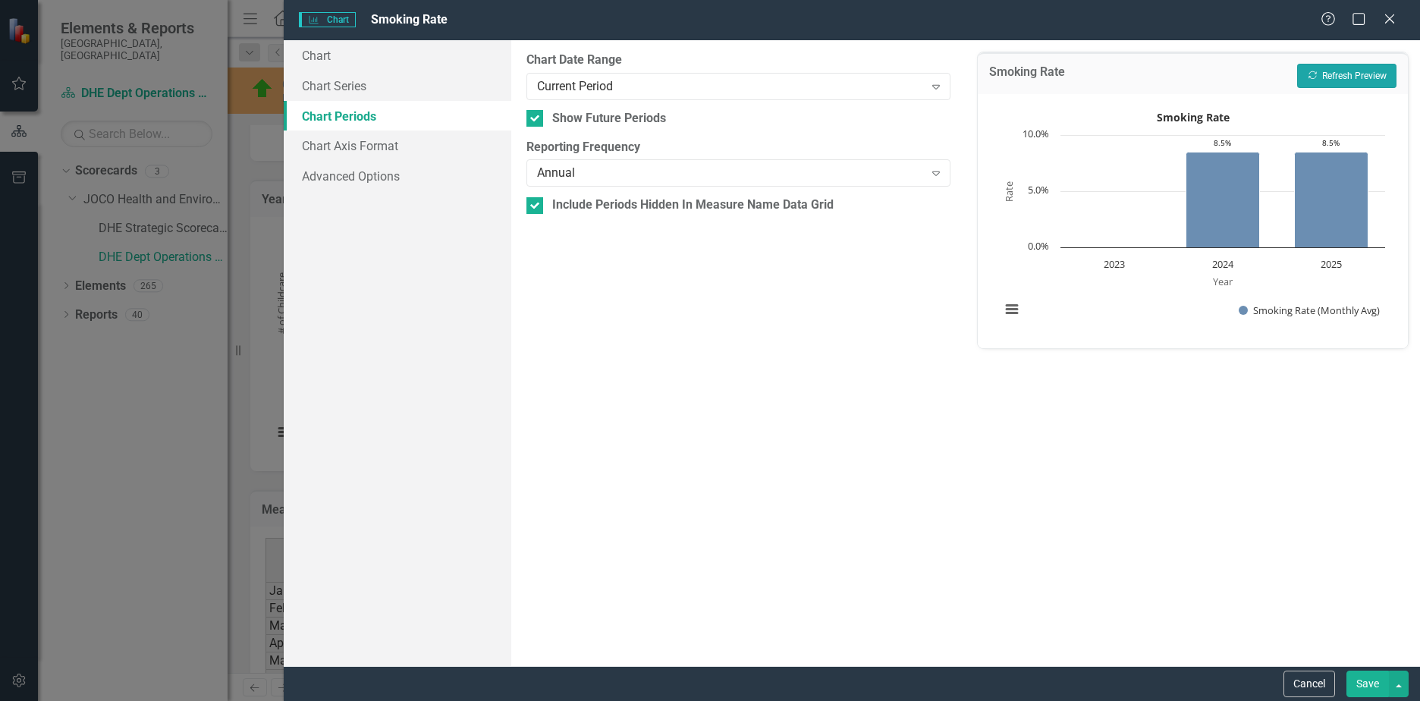
click at [1314, 80] on icon "Recalculate" at bounding box center [1312, 75] width 11 height 9
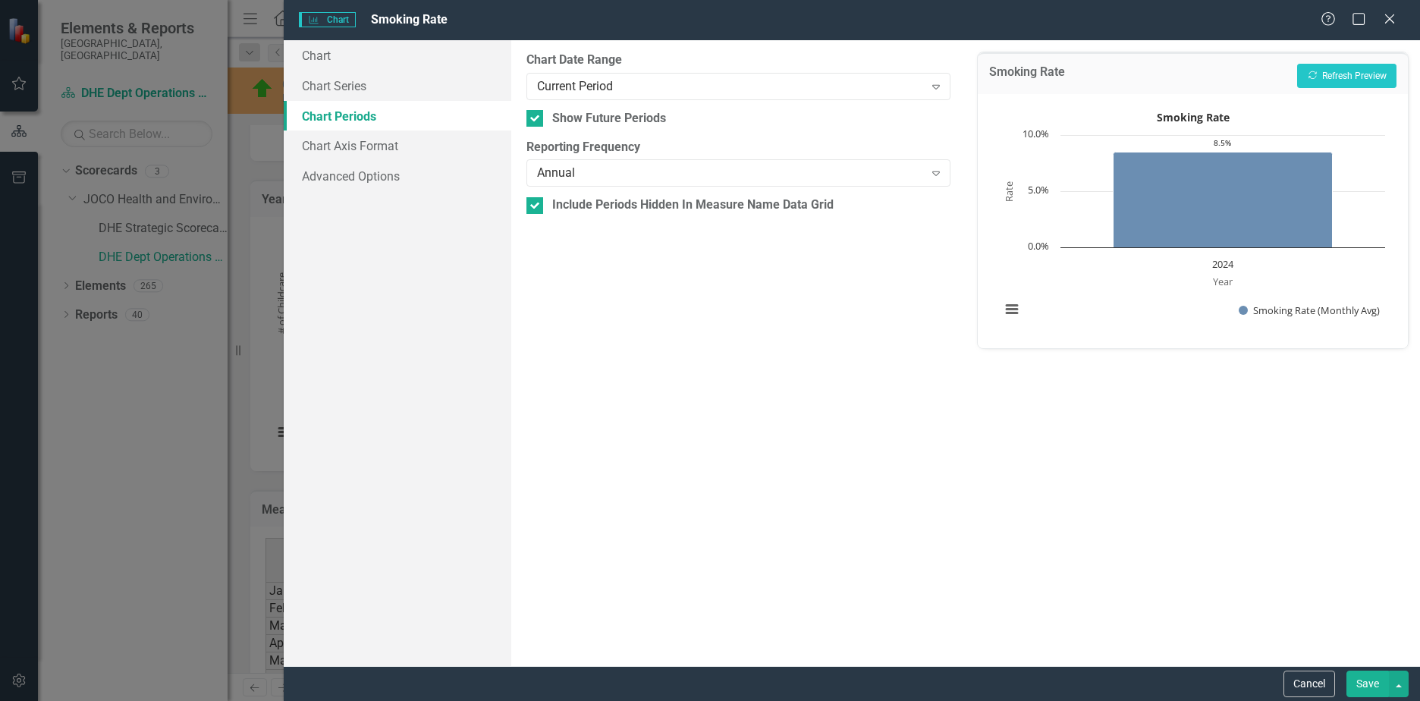
click at [698, 87] on div "Current Period" at bounding box center [730, 85] width 387 height 17
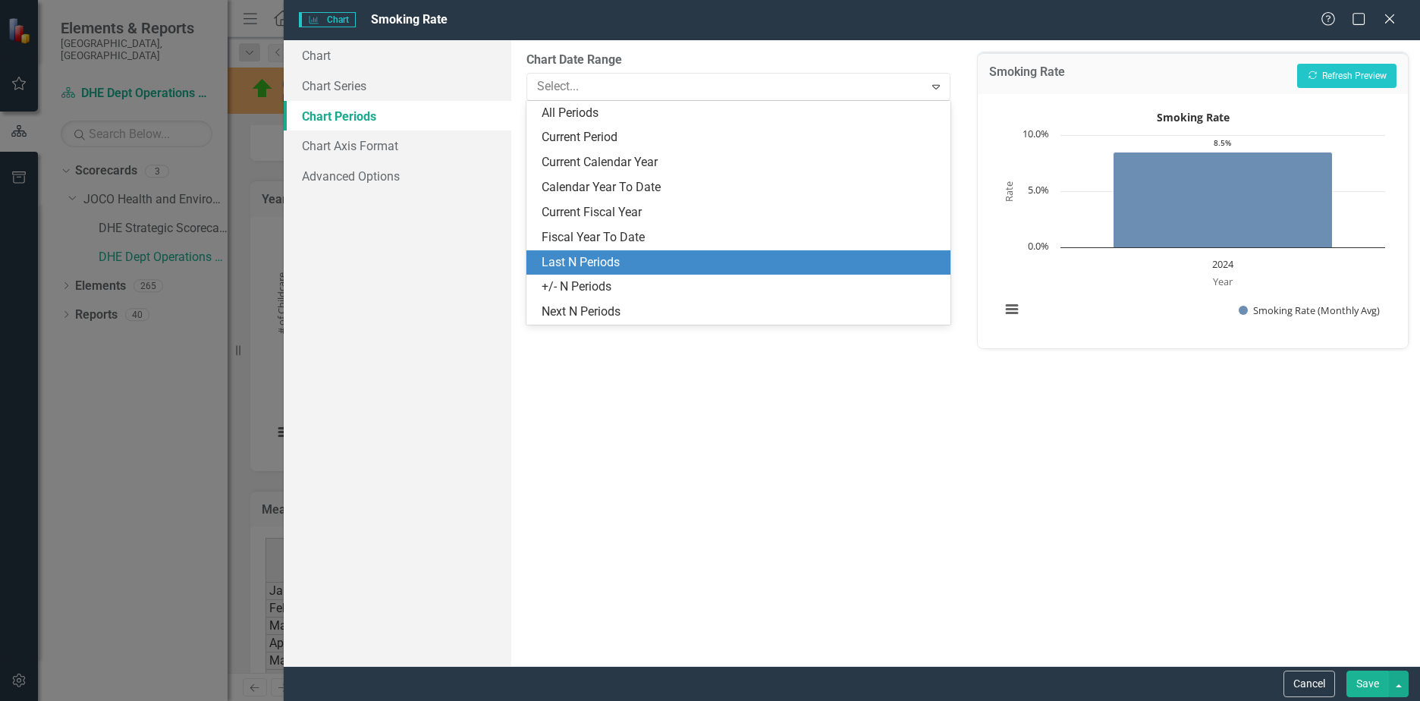
click at [656, 256] on div "Last N Periods" at bounding box center [742, 262] width 400 height 17
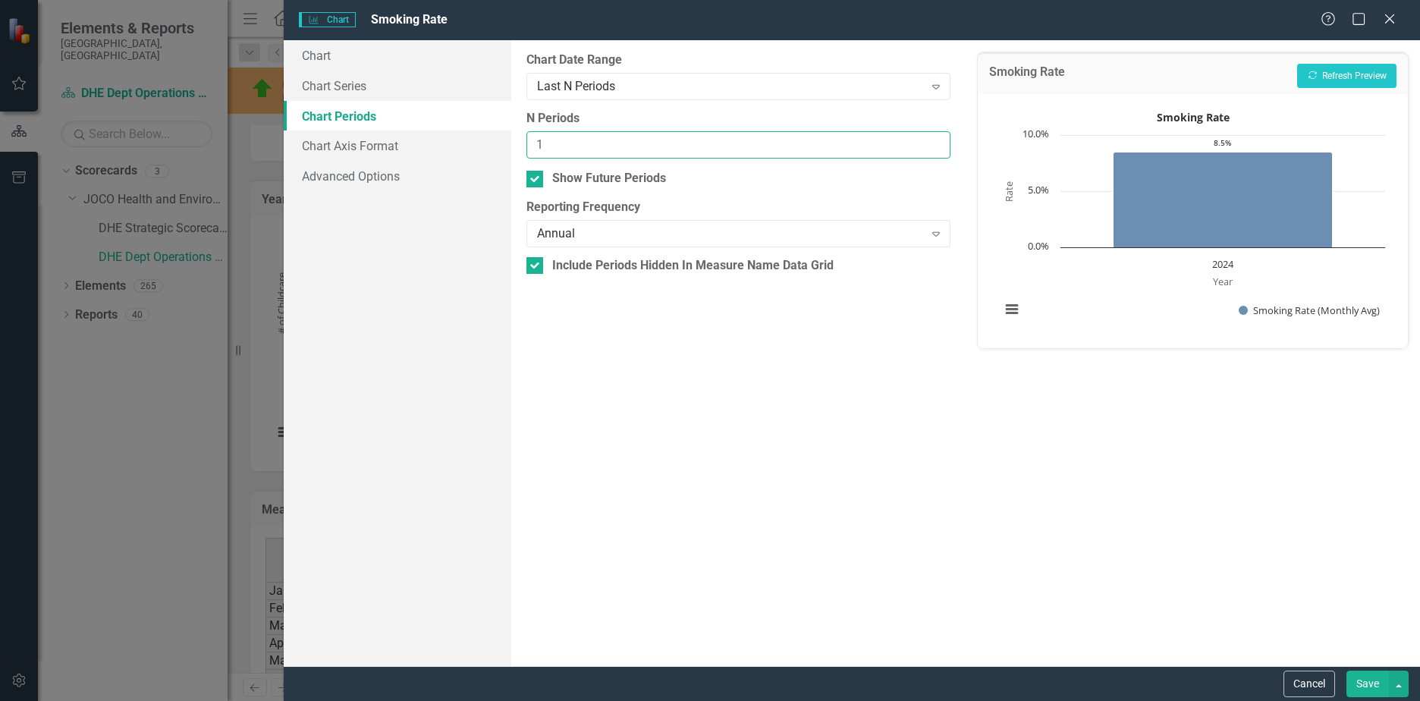
drag, startPoint x: 654, startPoint y: 138, endPoint x: 475, endPoint y: 139, distance: 179.1
click at [475, 139] on div "Chart Chart Series Chart Periods Chart Axis Format Advanced Options From this p…" at bounding box center [852, 353] width 1137 height 626
type input "2"
click at [1367, 71] on button "Recalculate Refresh Preview" at bounding box center [1347, 76] width 99 height 24
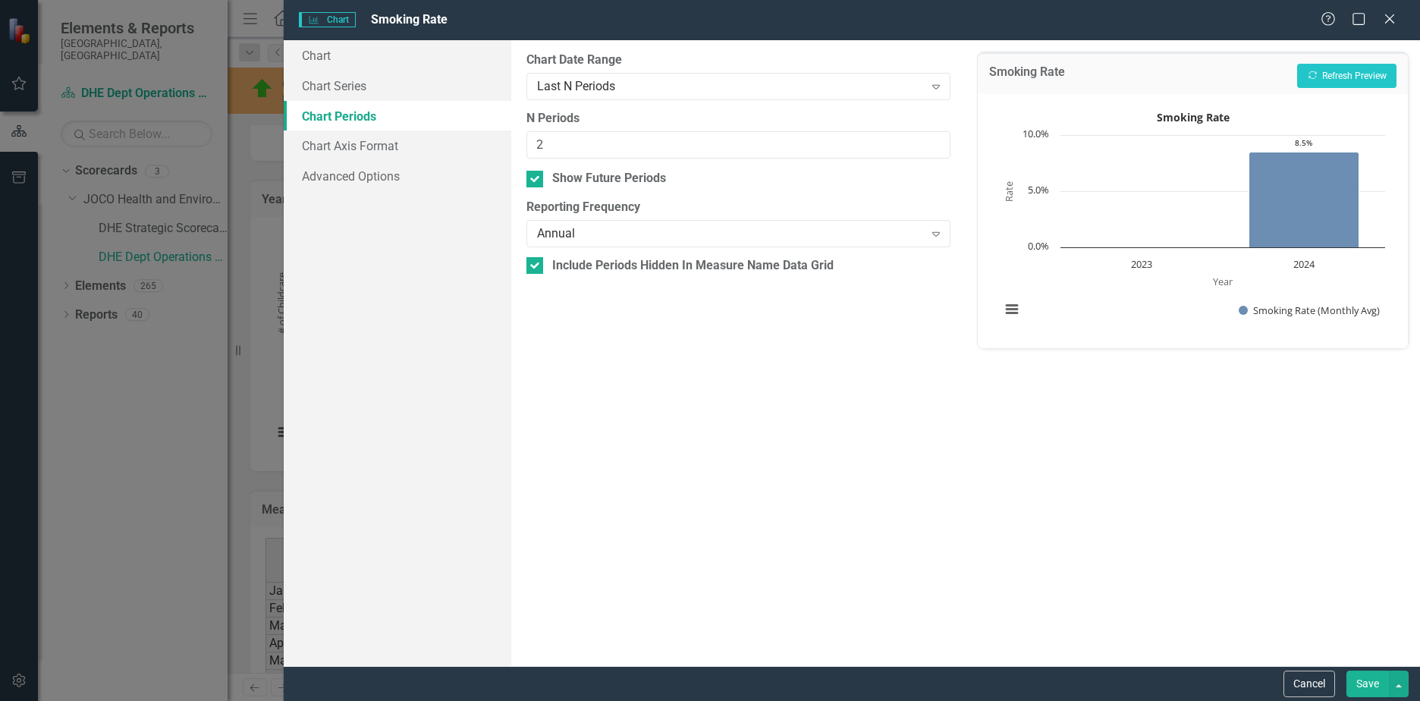
click at [691, 78] on div "Last N Periods" at bounding box center [730, 85] width 387 height 17
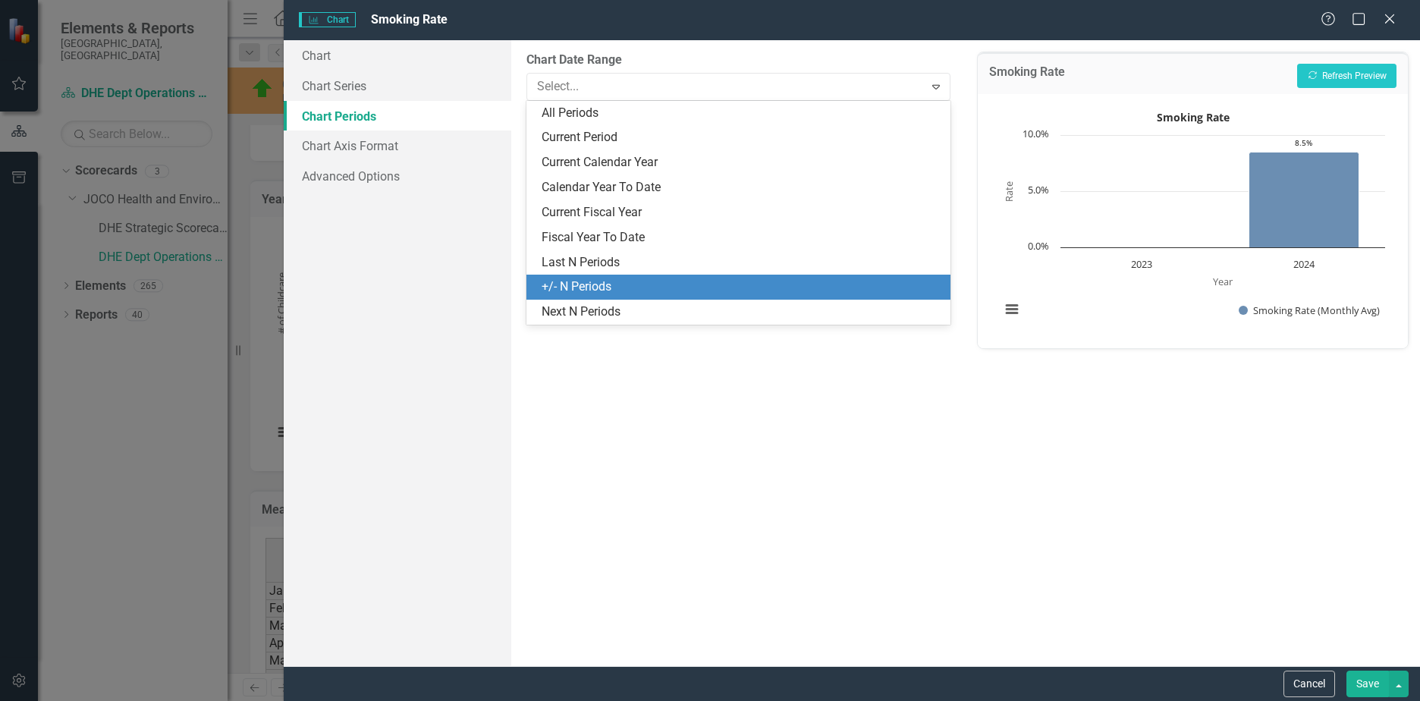
click at [619, 279] on div "+/- N Periods" at bounding box center [742, 286] width 400 height 17
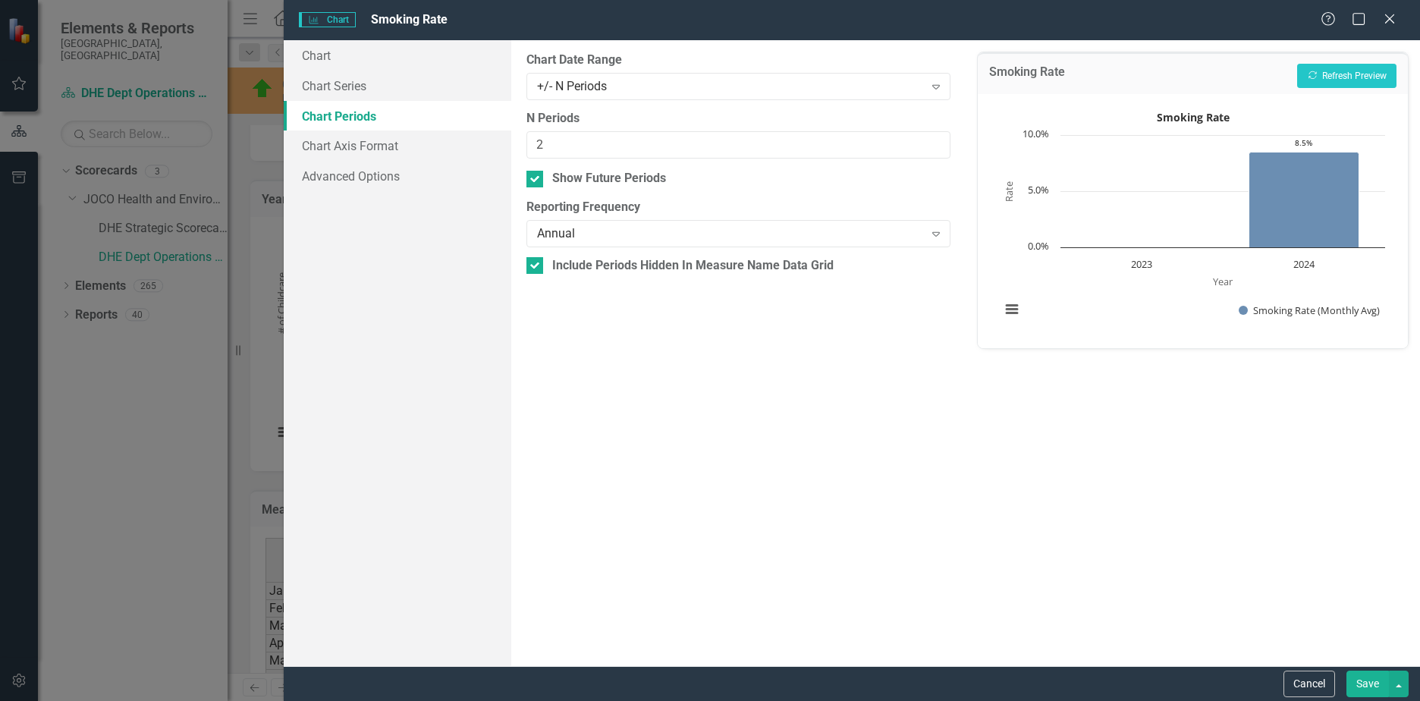
click at [1303, 684] on button "Cancel" at bounding box center [1310, 684] width 52 height 27
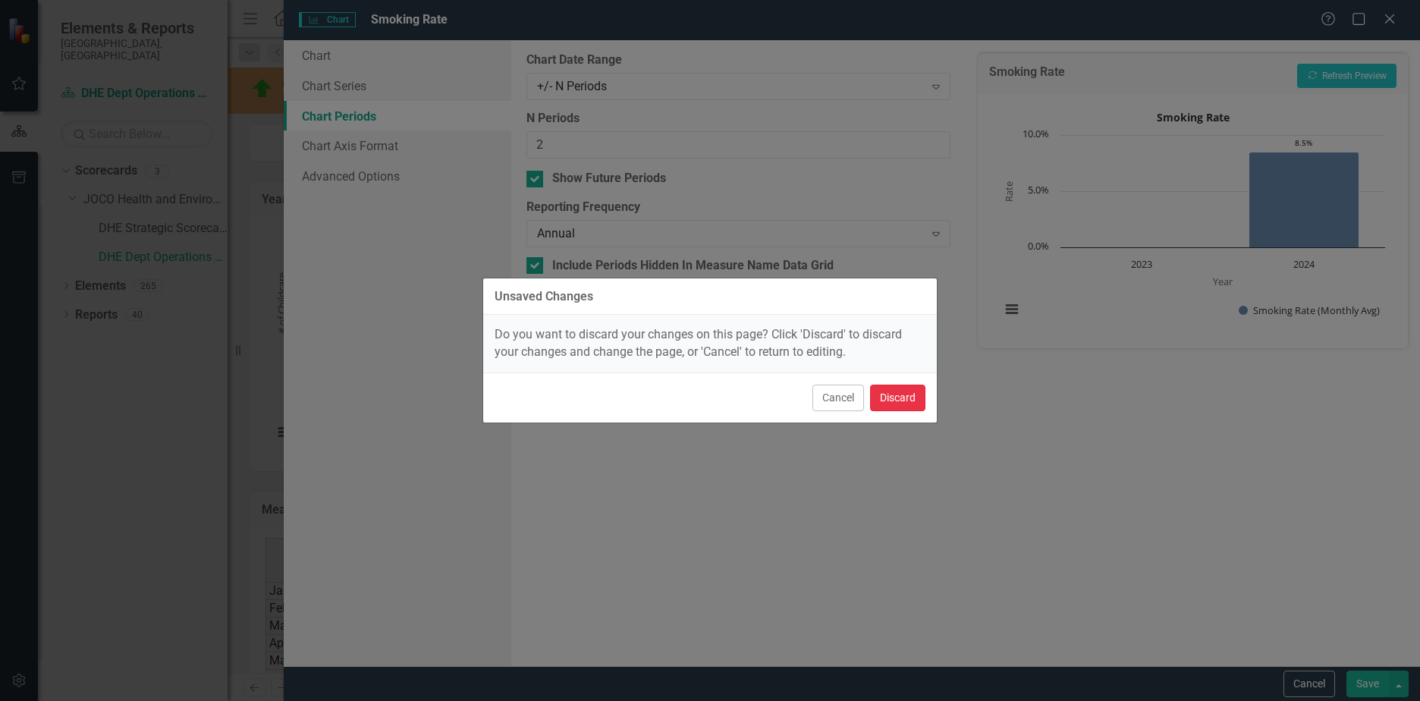
click at [907, 395] on button "Discard" at bounding box center [897, 398] width 55 height 27
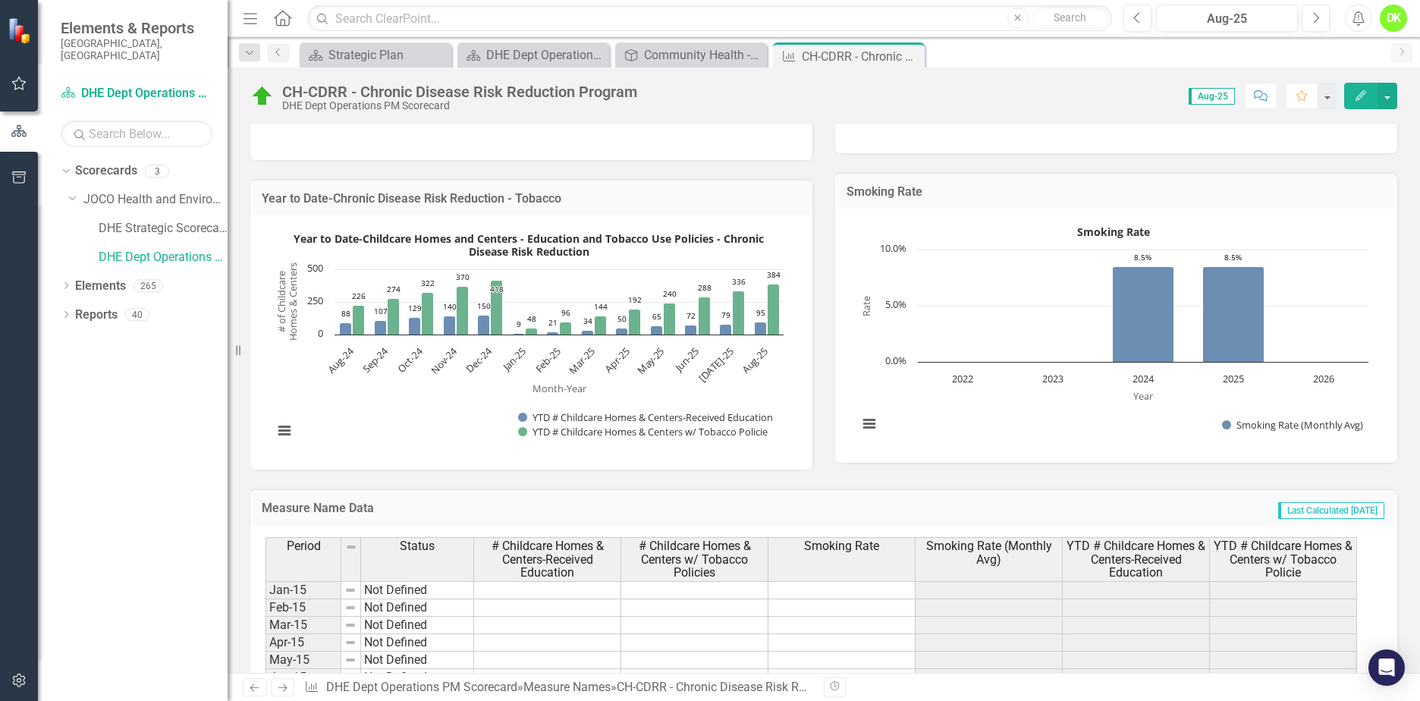
click at [0, 0] on icon "Close" at bounding box center [0, 0] width 0 height 0
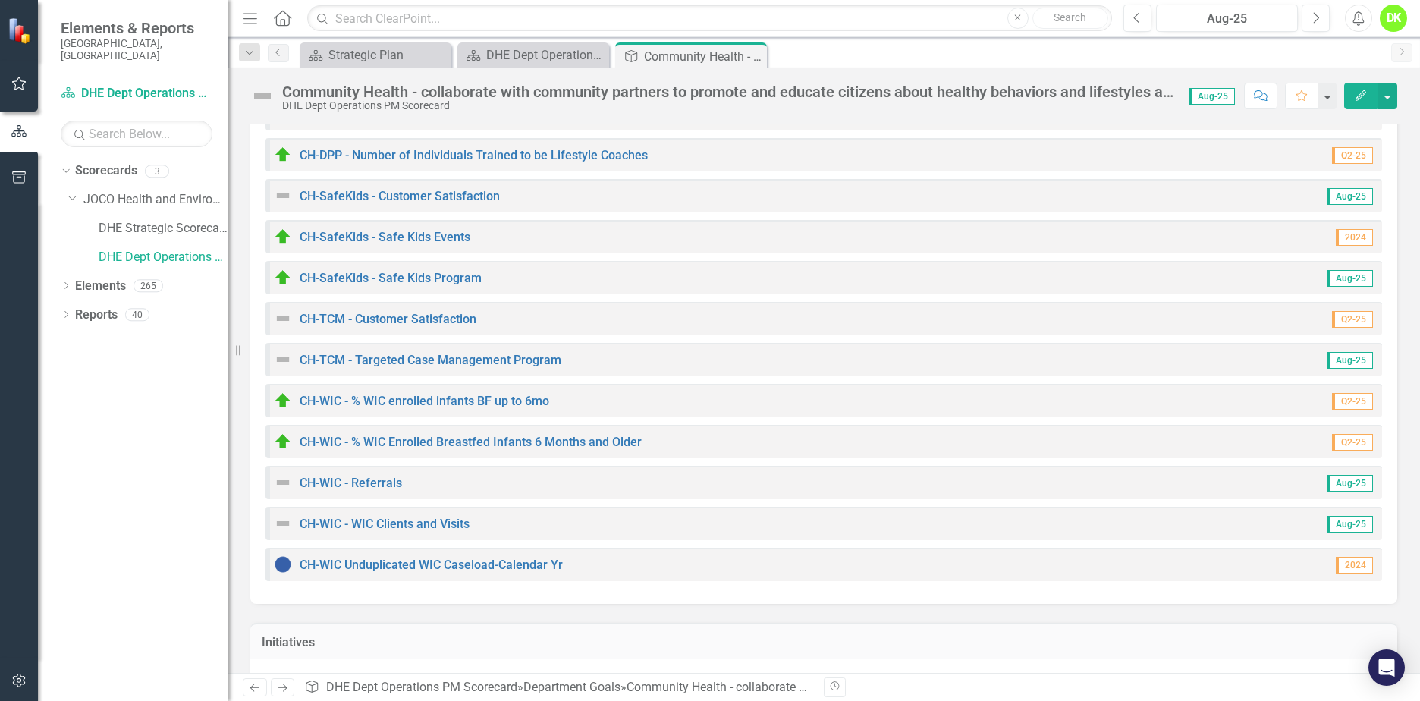
scroll to position [607, 0]
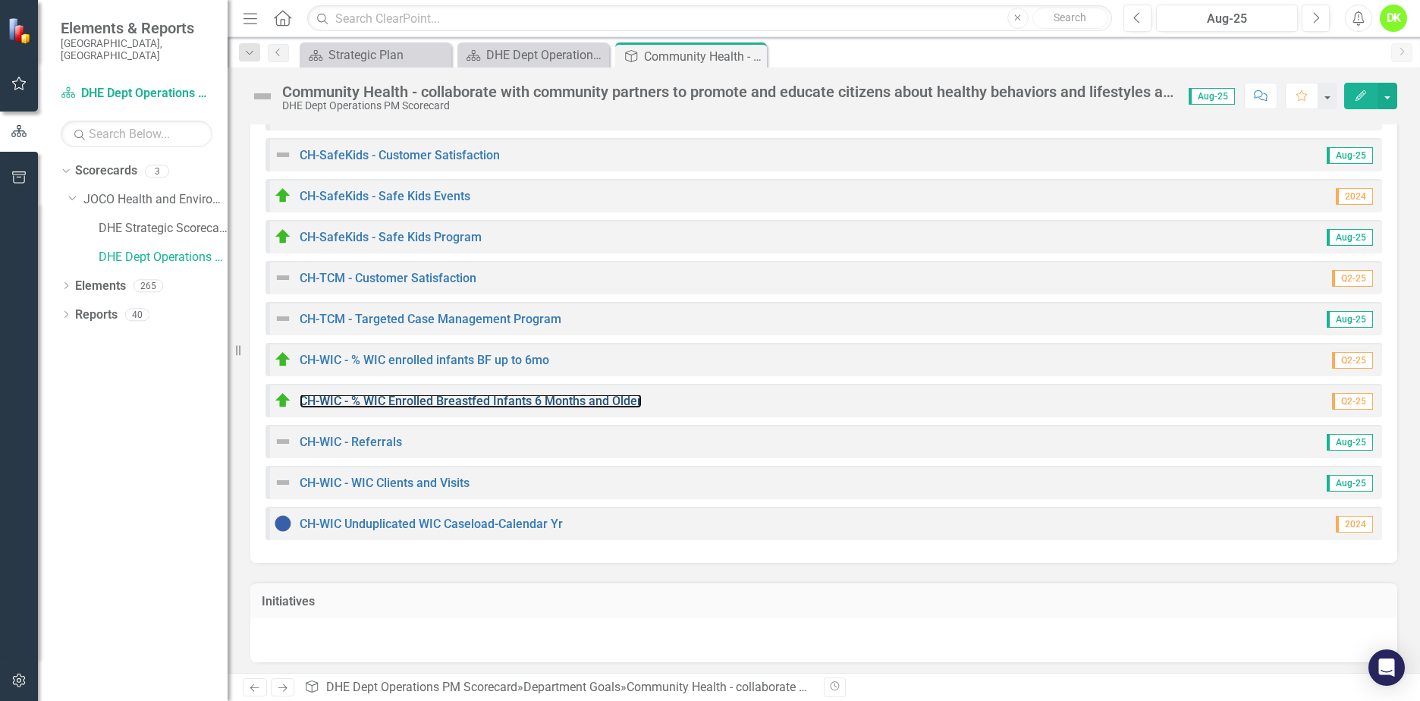
click at [484, 399] on link "CH-WIC - % WIC Enrolled Breastfed Infants 6 Months and Older" at bounding box center [471, 401] width 342 height 14
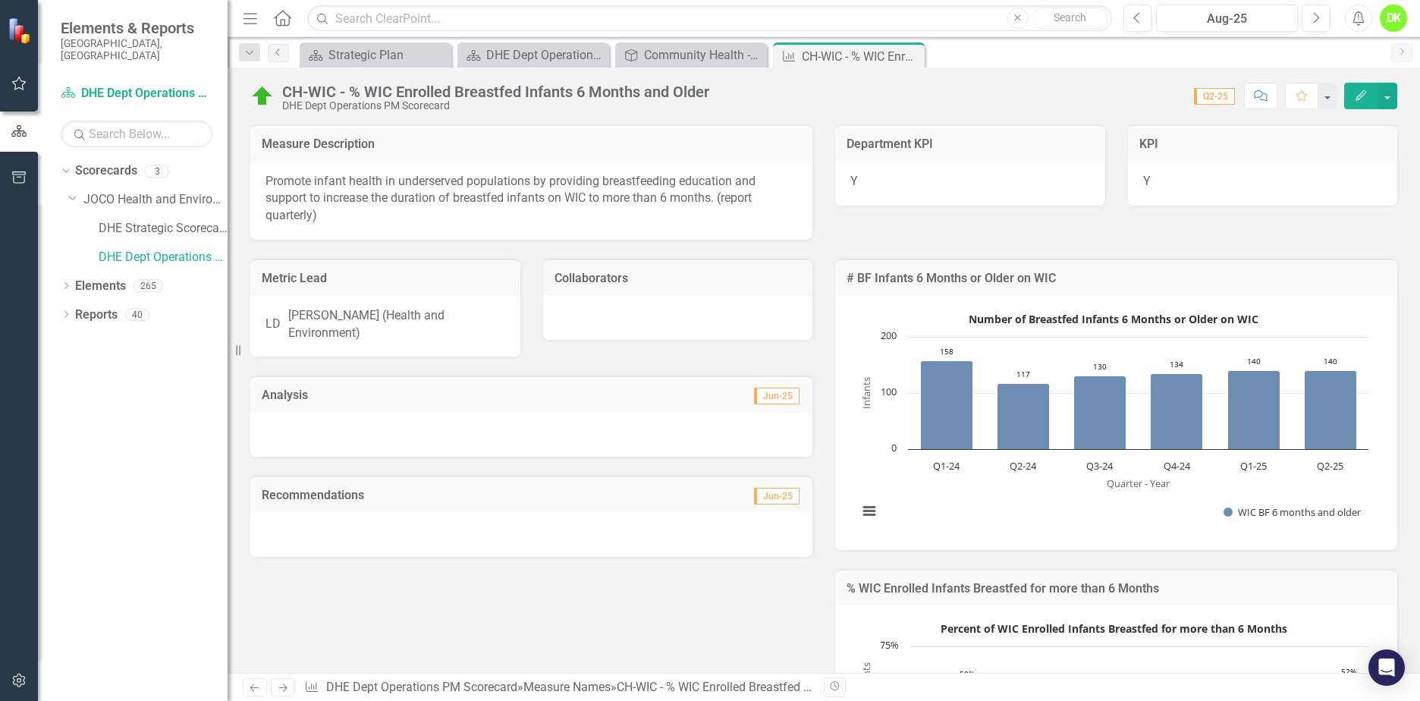
click at [902, 481] on rect "Interactive chart" at bounding box center [1114, 421] width 526 height 228
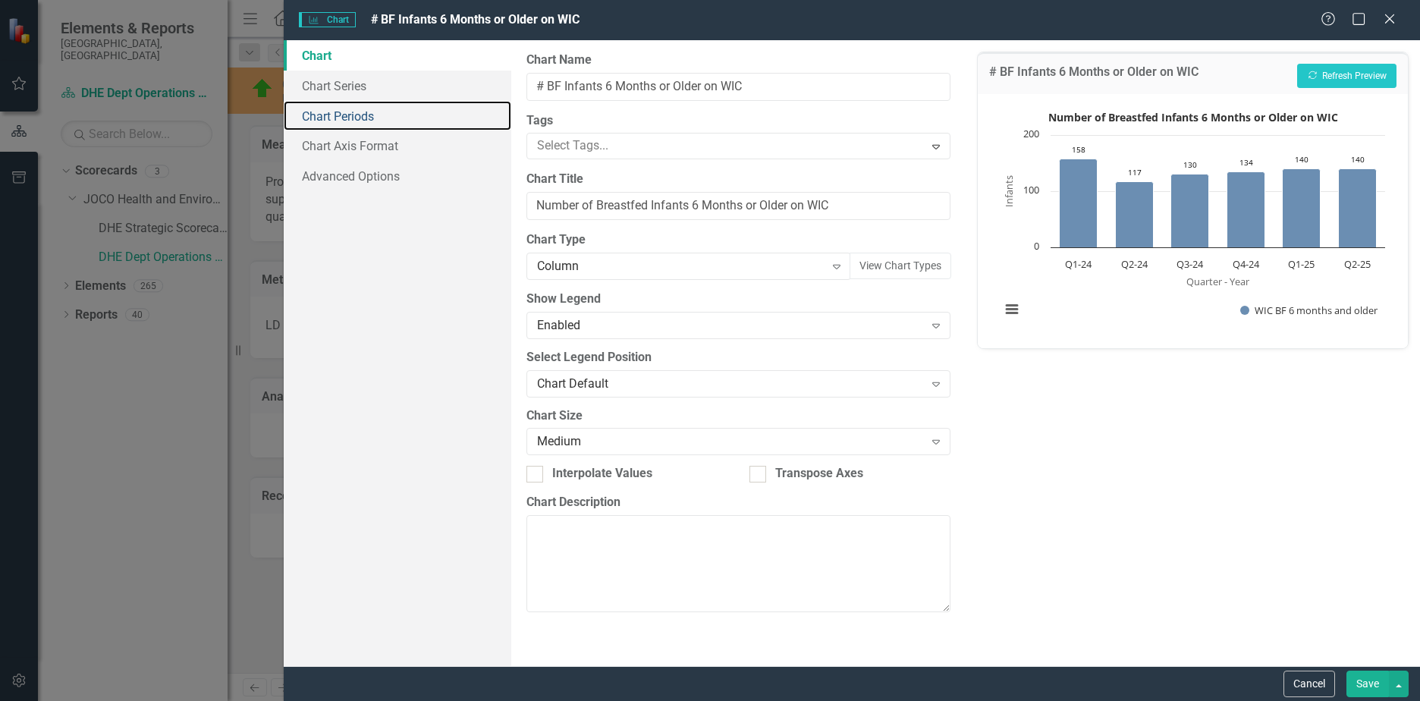
click at [326, 112] on link "Chart Periods" at bounding box center [398, 116] width 228 height 30
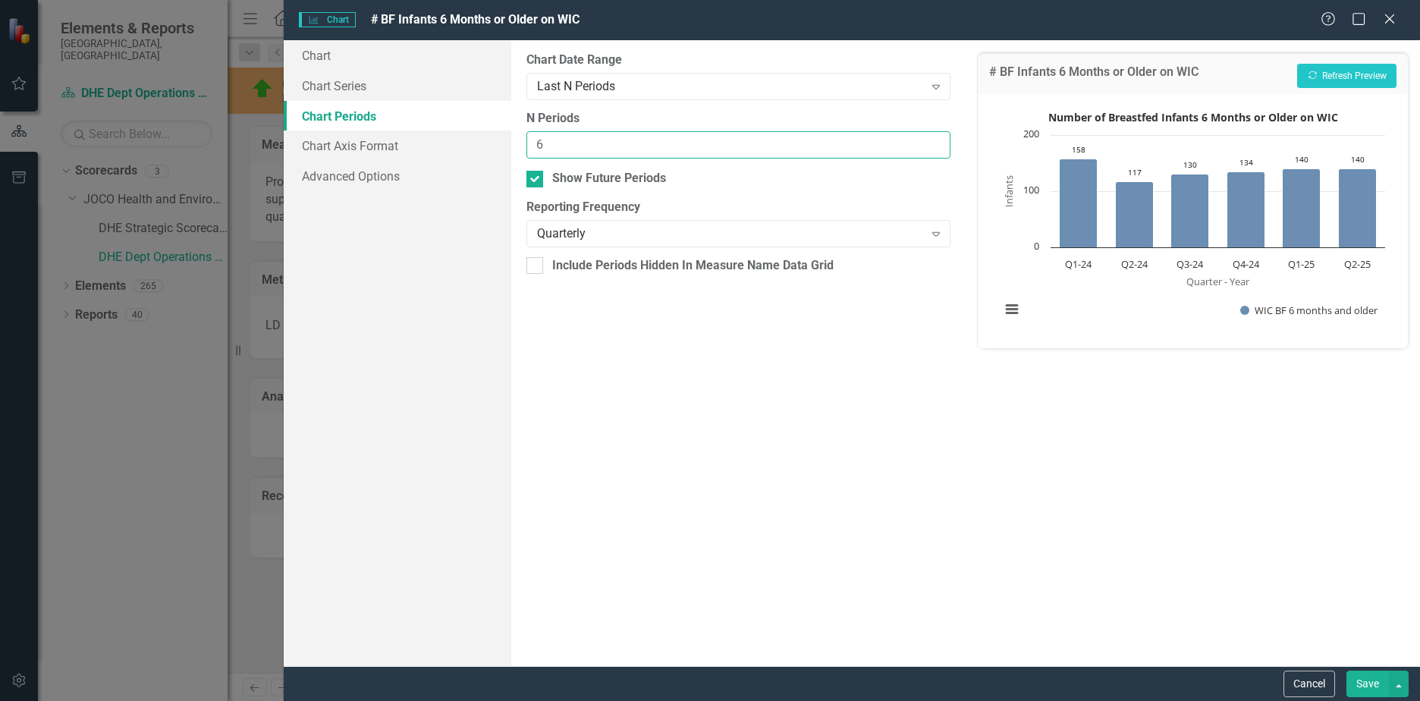
drag, startPoint x: 560, startPoint y: 153, endPoint x: 477, endPoint y: 141, distance: 84.2
click at [477, 141] on div "Chart Chart Series Chart Periods Chart Axis Format Advanced Options From this p…" at bounding box center [852, 353] width 1137 height 626
type input "7"
click at [1317, 81] on button "Recalculate Refresh Preview" at bounding box center [1347, 76] width 99 height 24
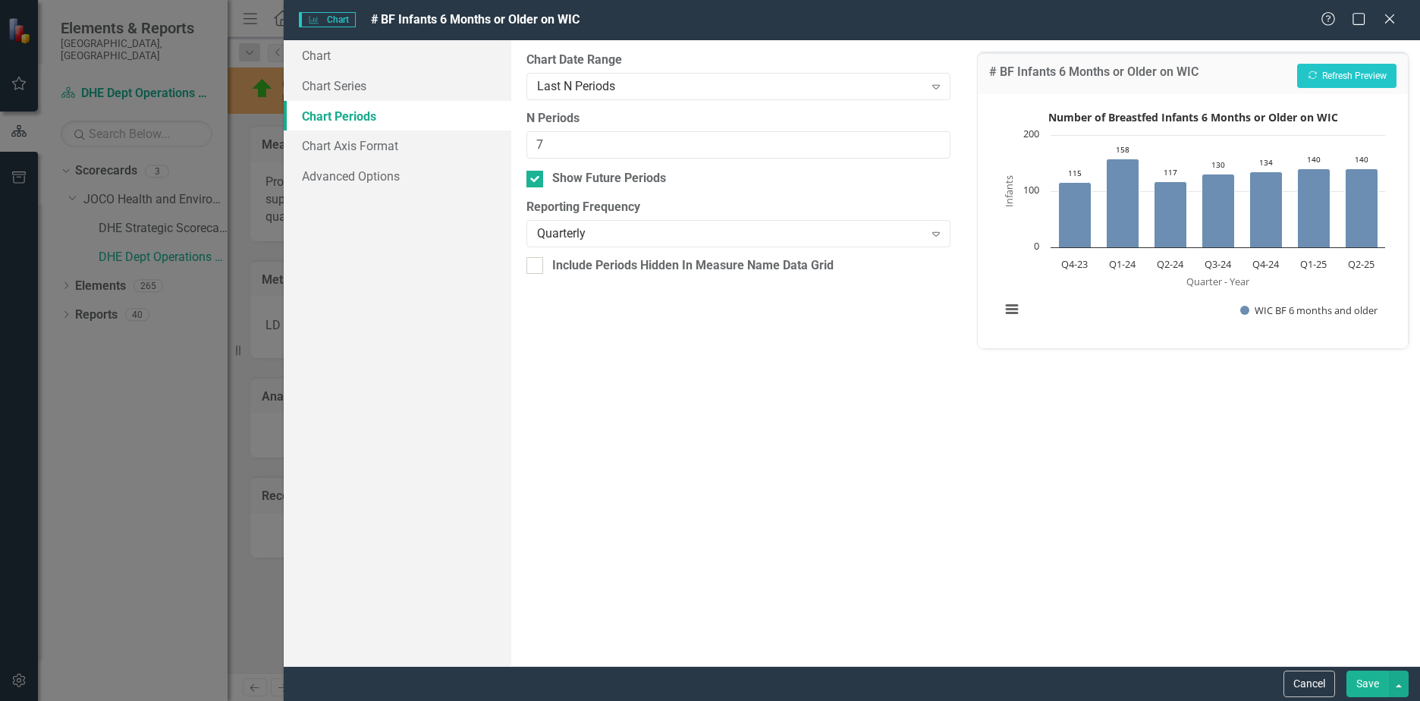
click at [1366, 681] on button "Save" at bounding box center [1368, 684] width 42 height 27
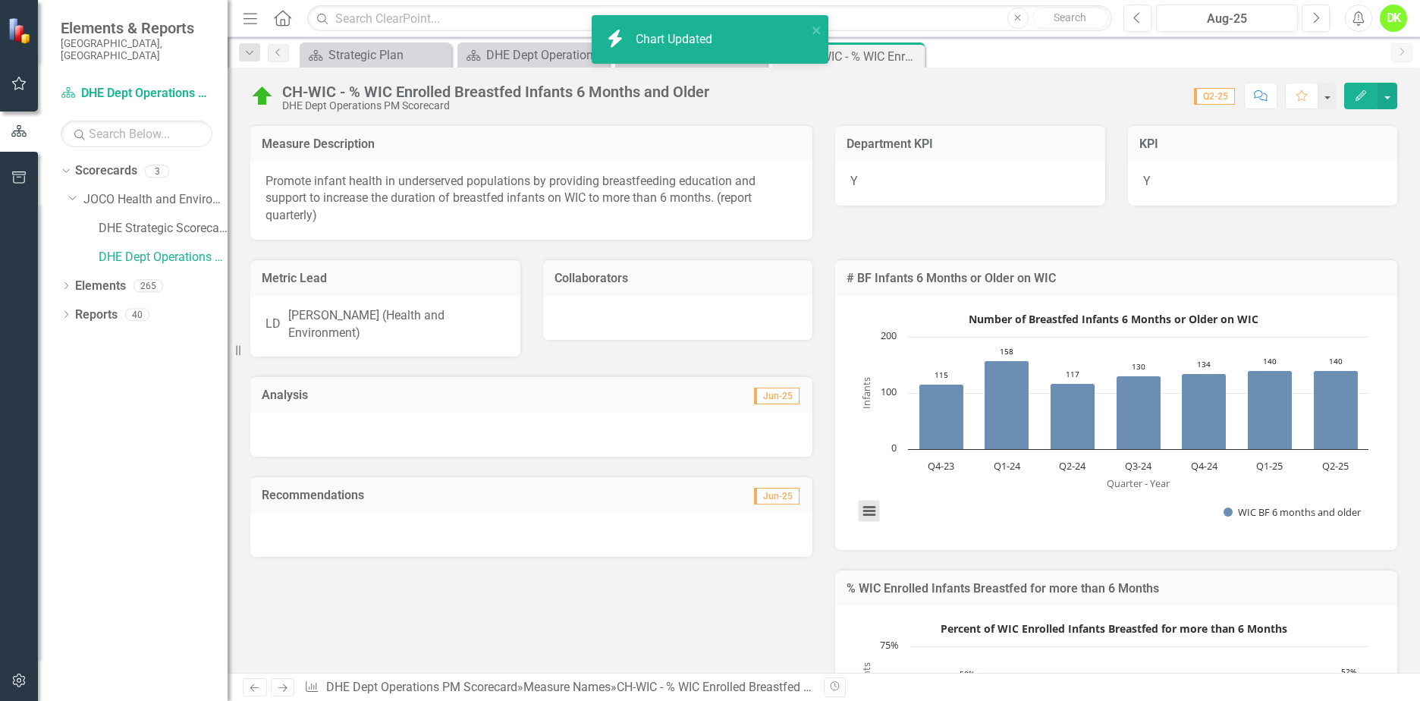
click at [862, 512] on button "View chart menu, Number of Breastfed Infants 6 Months or Older on WIC" at bounding box center [869, 511] width 21 height 21
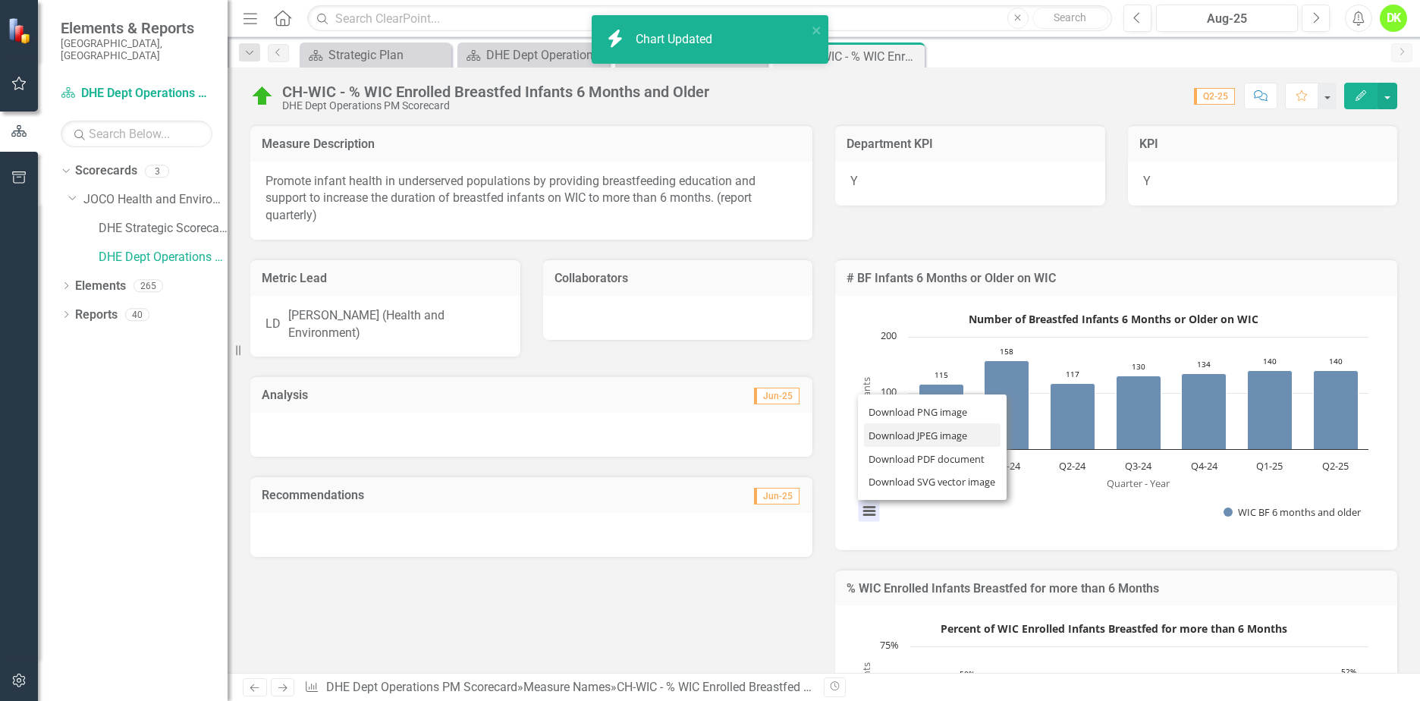
click at [894, 436] on li "Download JPEG image" at bounding box center [932, 435] width 137 height 24
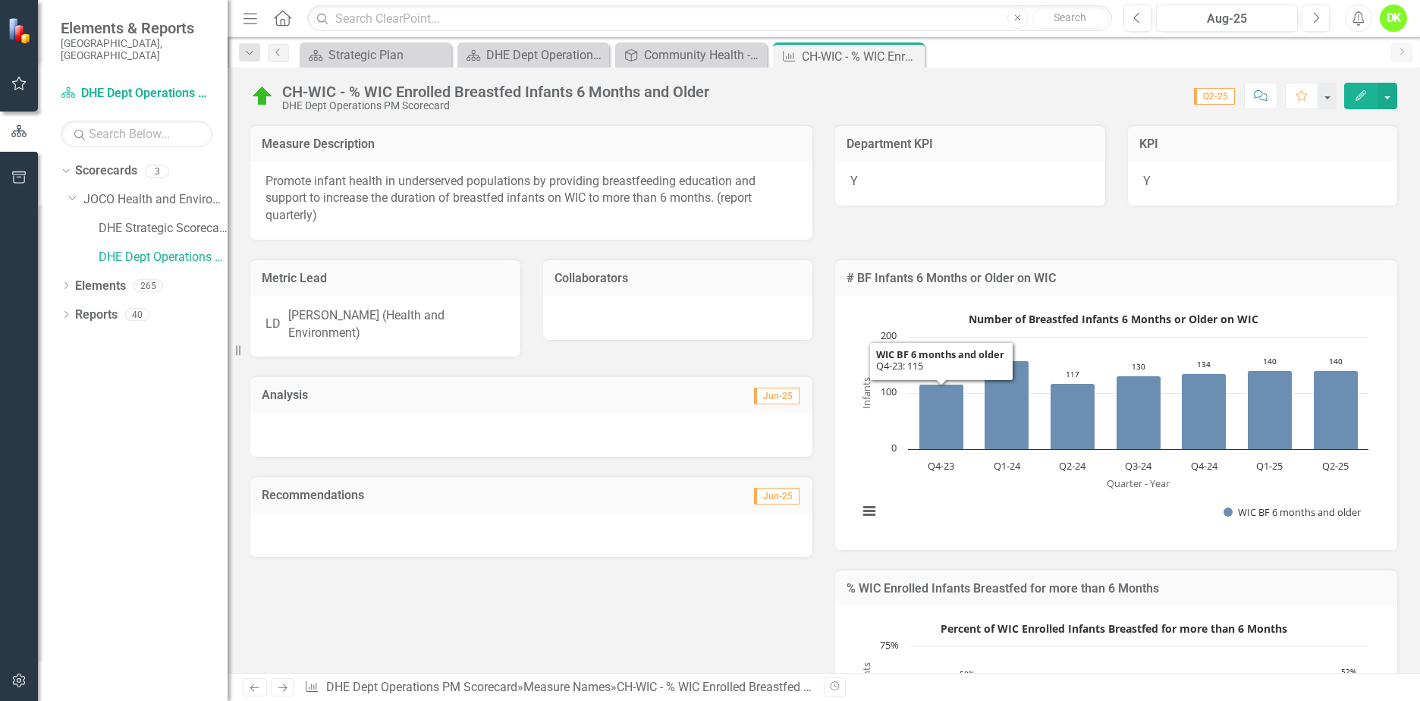
click at [789, 591] on div "Metric Lead LD [PERSON_NAME] (Health and Environment) Collaborators Analysis Ju…" at bounding box center [824, 550] width 1170 height 620
drag, startPoint x: 910, startPoint y: 55, endPoint x: 768, endPoint y: 52, distance: 141.9
click at [0, 0] on icon at bounding box center [0, 0] width 0 height 0
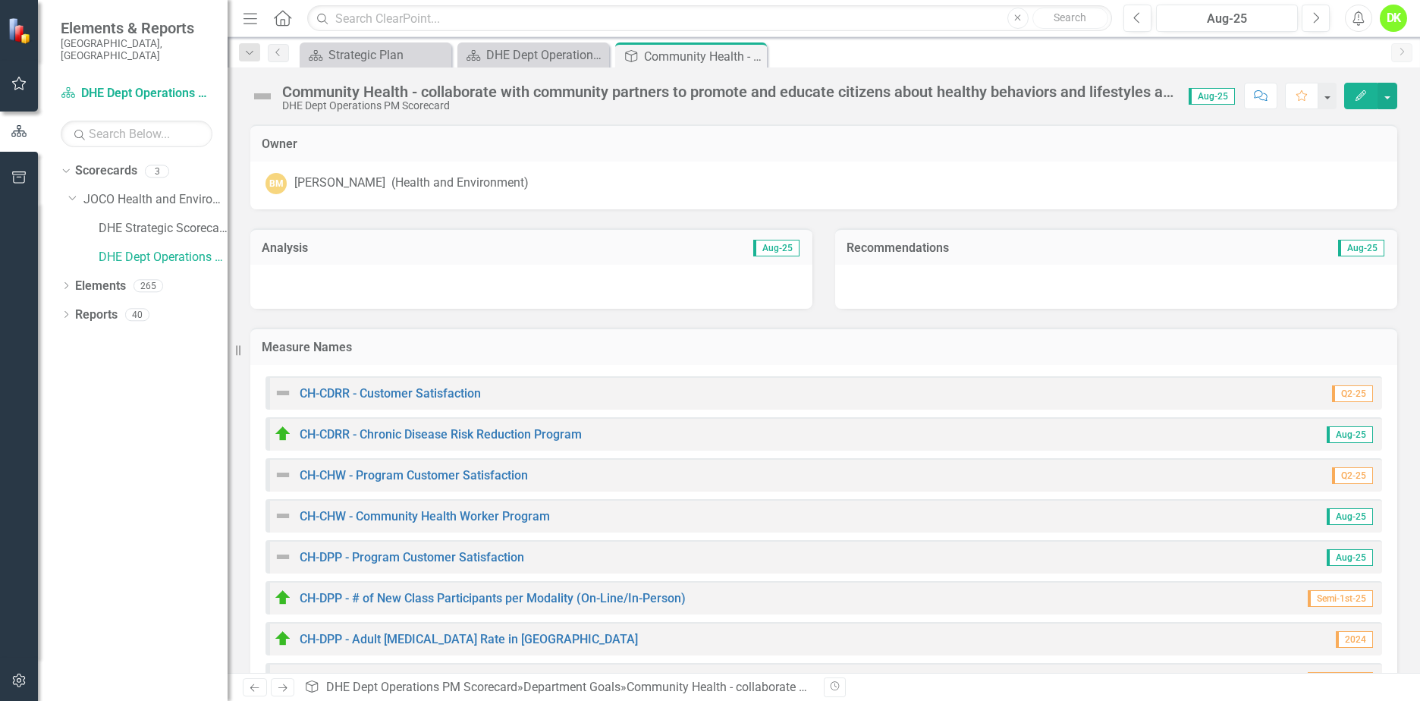
click at [0, 0] on icon at bounding box center [0, 0] width 0 height 0
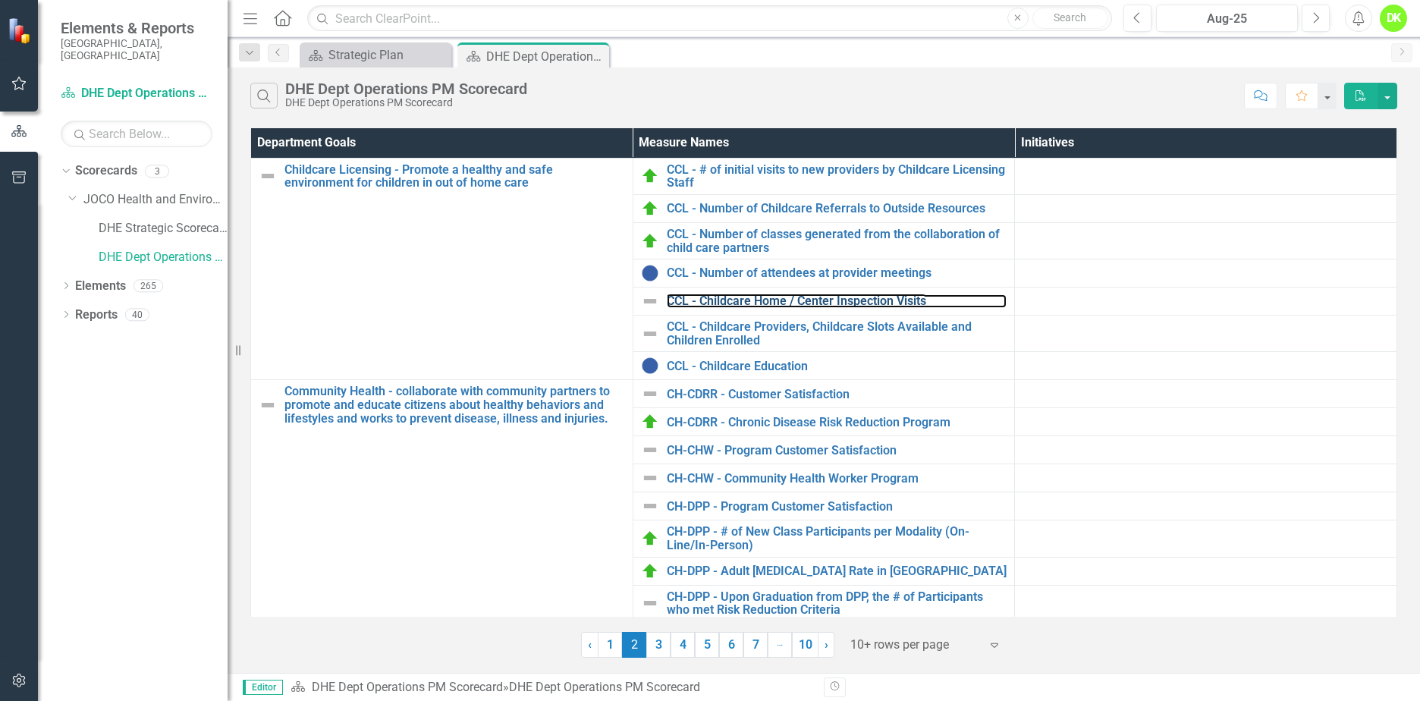
click at [788, 301] on link "CCL - Childcare Home / Center Inspection Visits" at bounding box center [837, 301] width 341 height 14
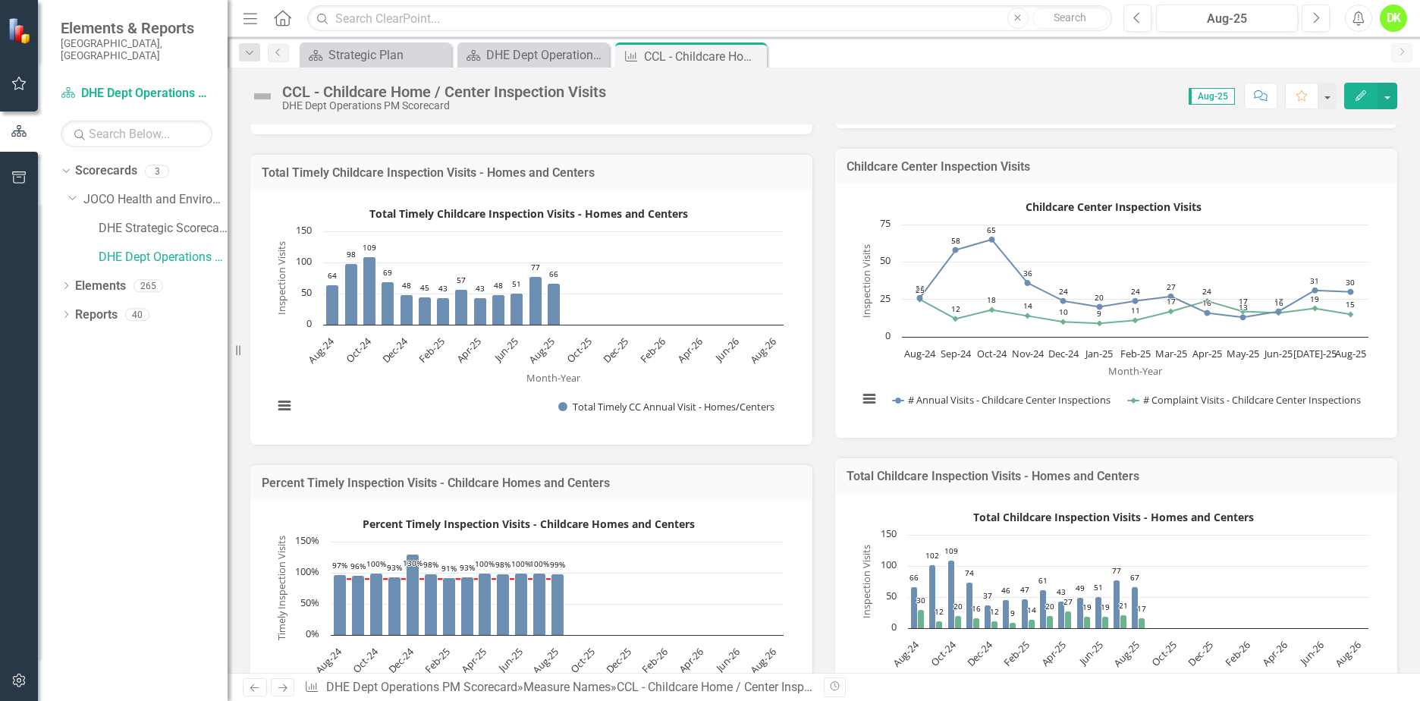
scroll to position [911, 0]
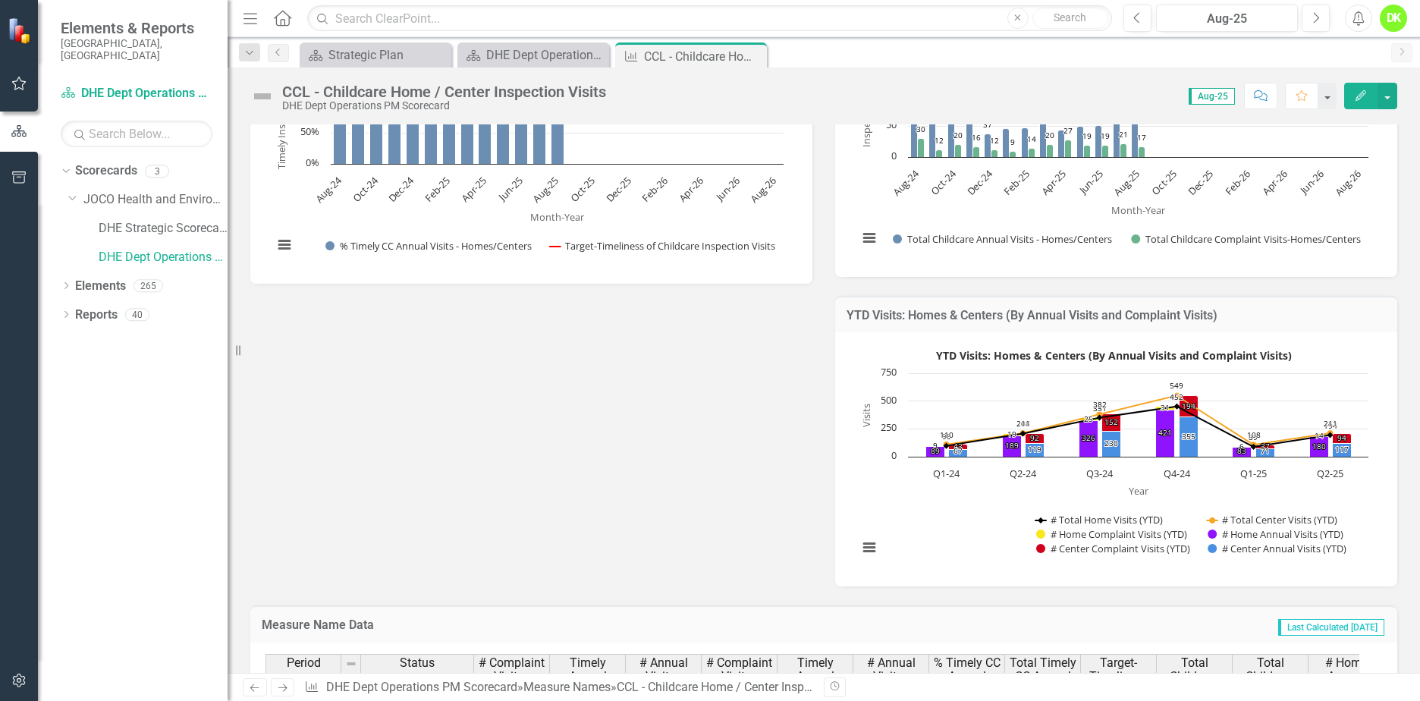
click at [908, 497] on rect "Interactive chart" at bounding box center [1114, 458] width 526 height 228
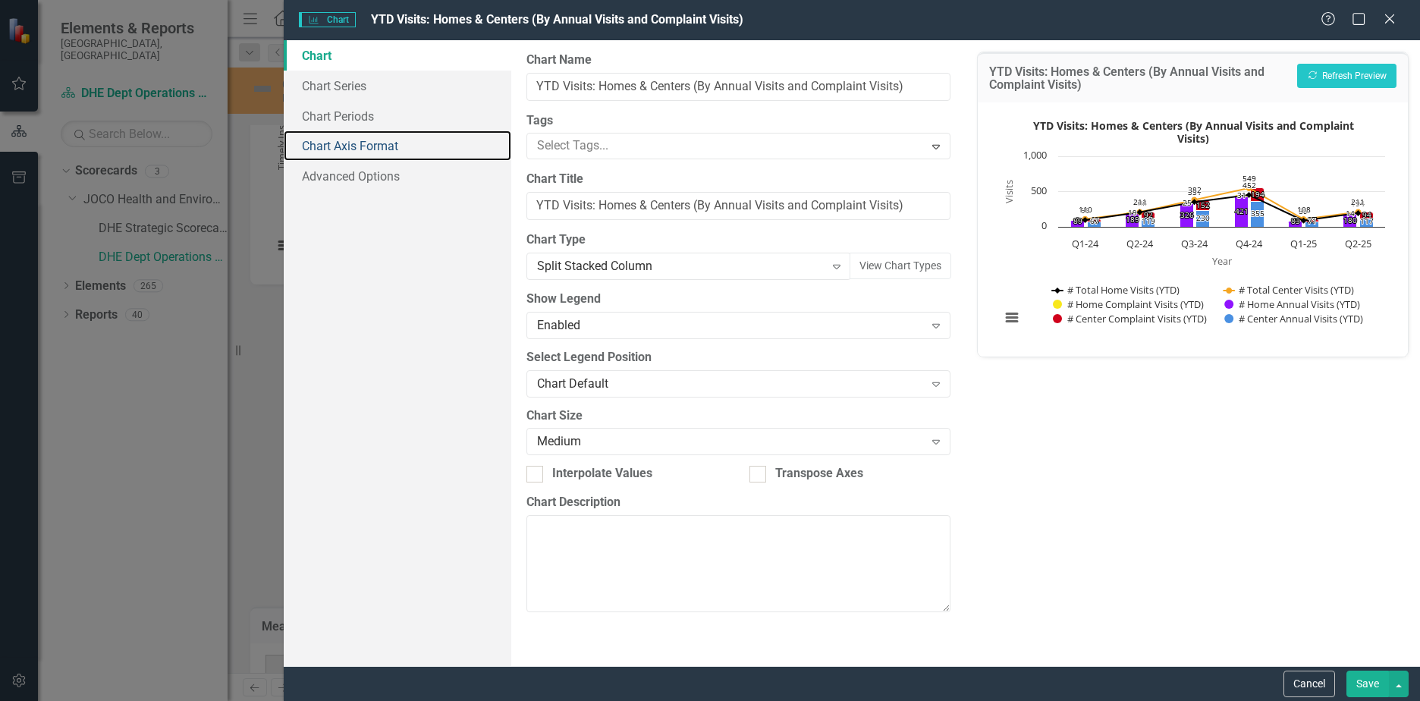
click at [354, 155] on link "Chart Axis Format" at bounding box center [398, 146] width 228 height 30
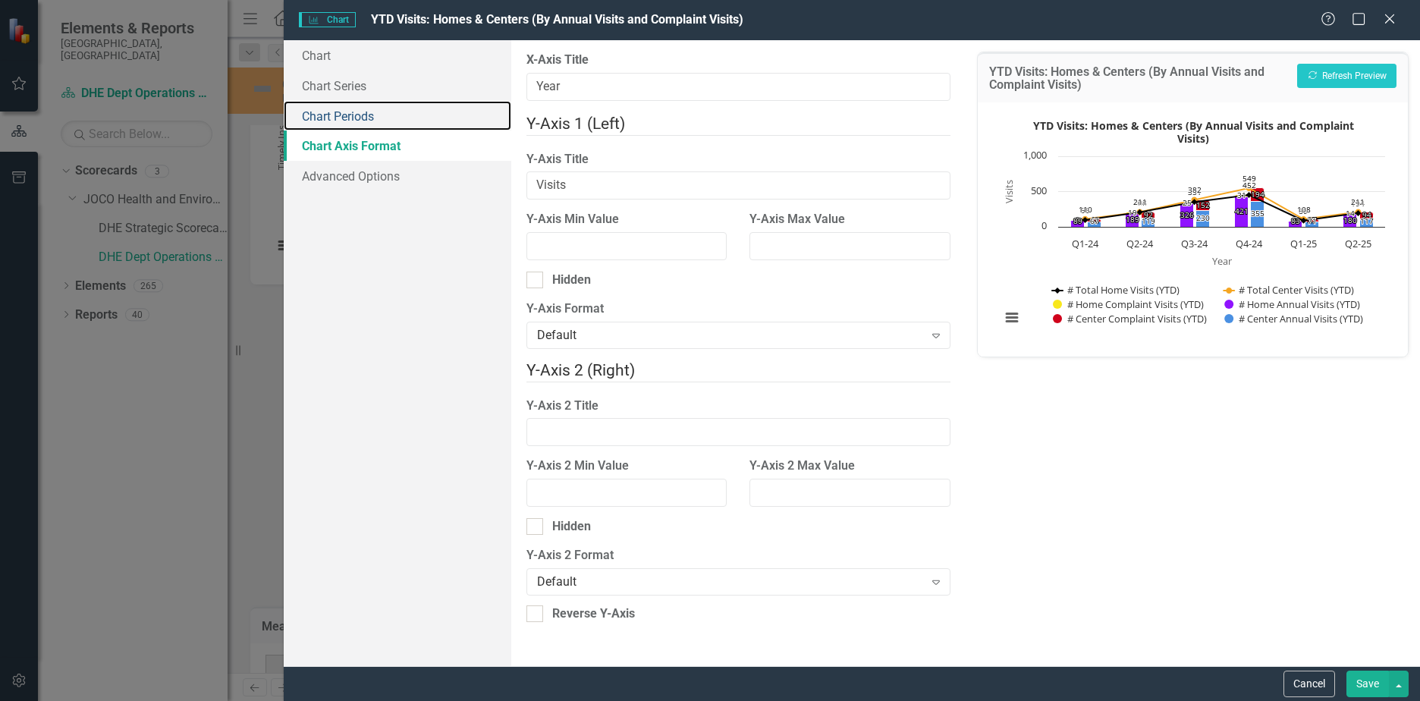
click at [336, 115] on link "Chart Periods" at bounding box center [398, 116] width 228 height 30
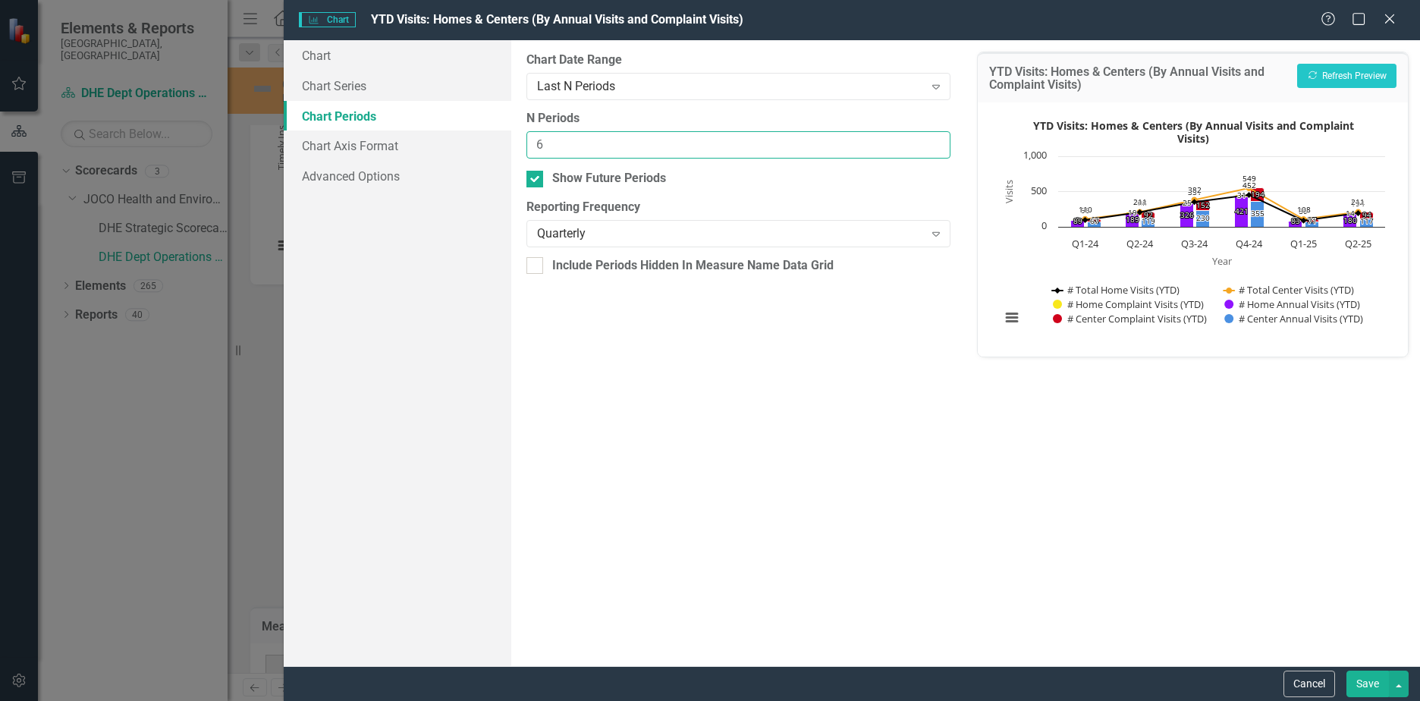
drag, startPoint x: 562, startPoint y: 144, endPoint x: 405, endPoint y: 144, distance: 157.1
click at [405, 144] on div "Chart Chart Series Chart Periods Chart Axis Format Advanced Options From this p…" at bounding box center [852, 353] width 1137 height 626
type input "7"
click at [1375, 687] on button "Save" at bounding box center [1368, 684] width 42 height 27
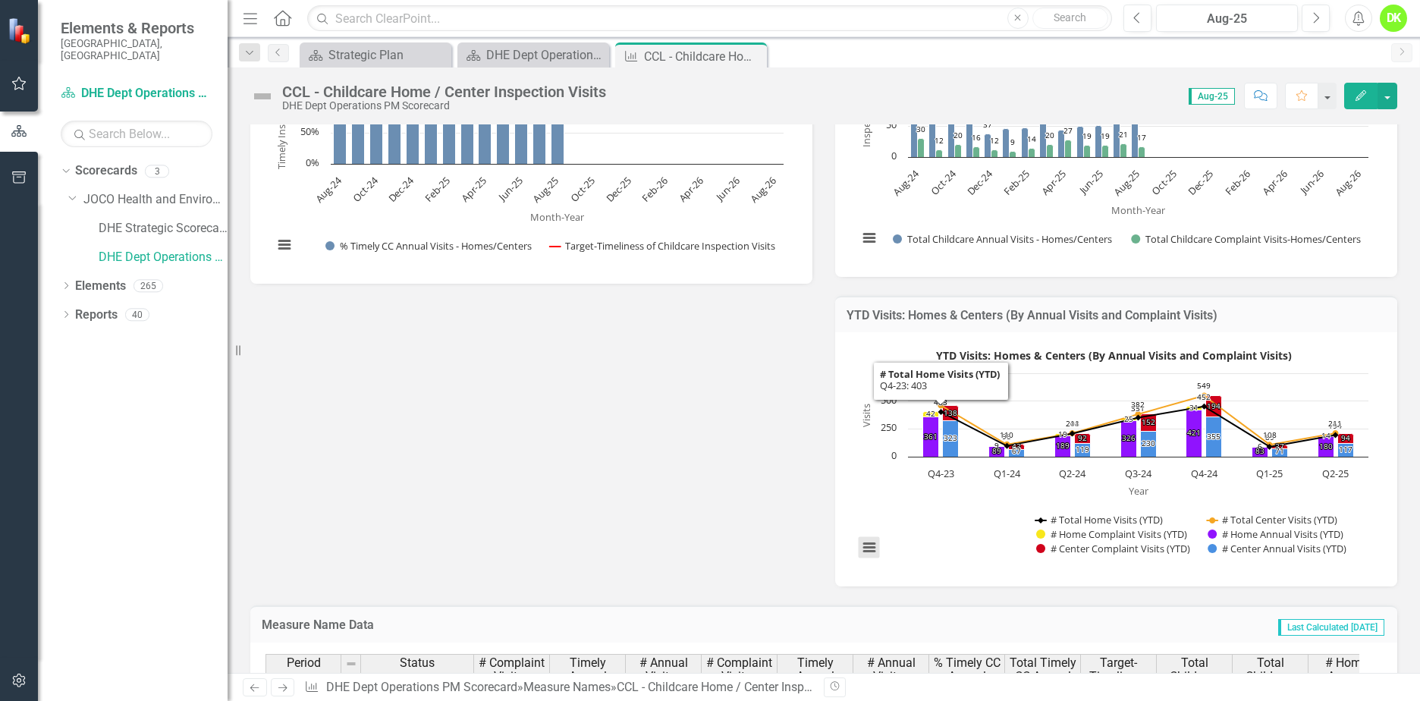
click at [860, 552] on button "View chart menu, YTD Visits: Homes & Centers (By Annual Visits and Complaint Vi…" at bounding box center [869, 547] width 21 height 21
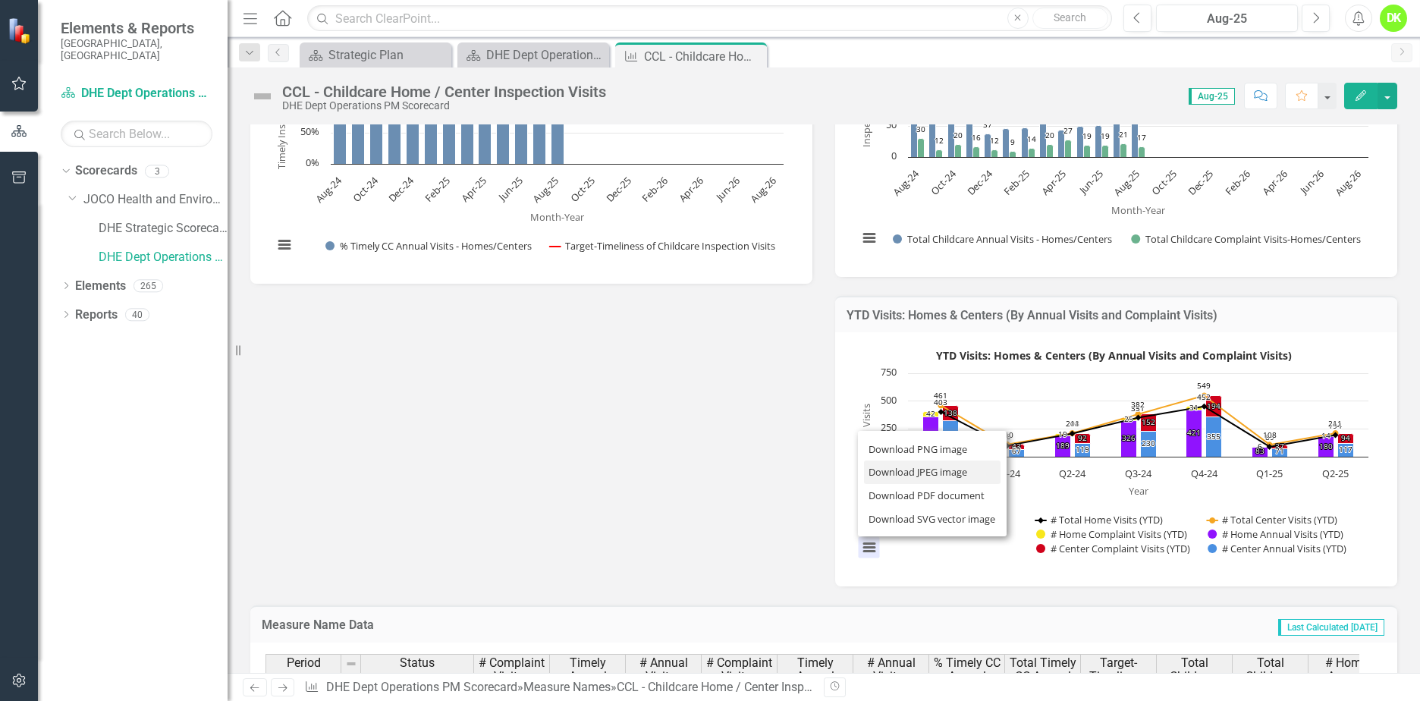
click at [895, 476] on li "Download JPEG image" at bounding box center [932, 473] width 137 height 24
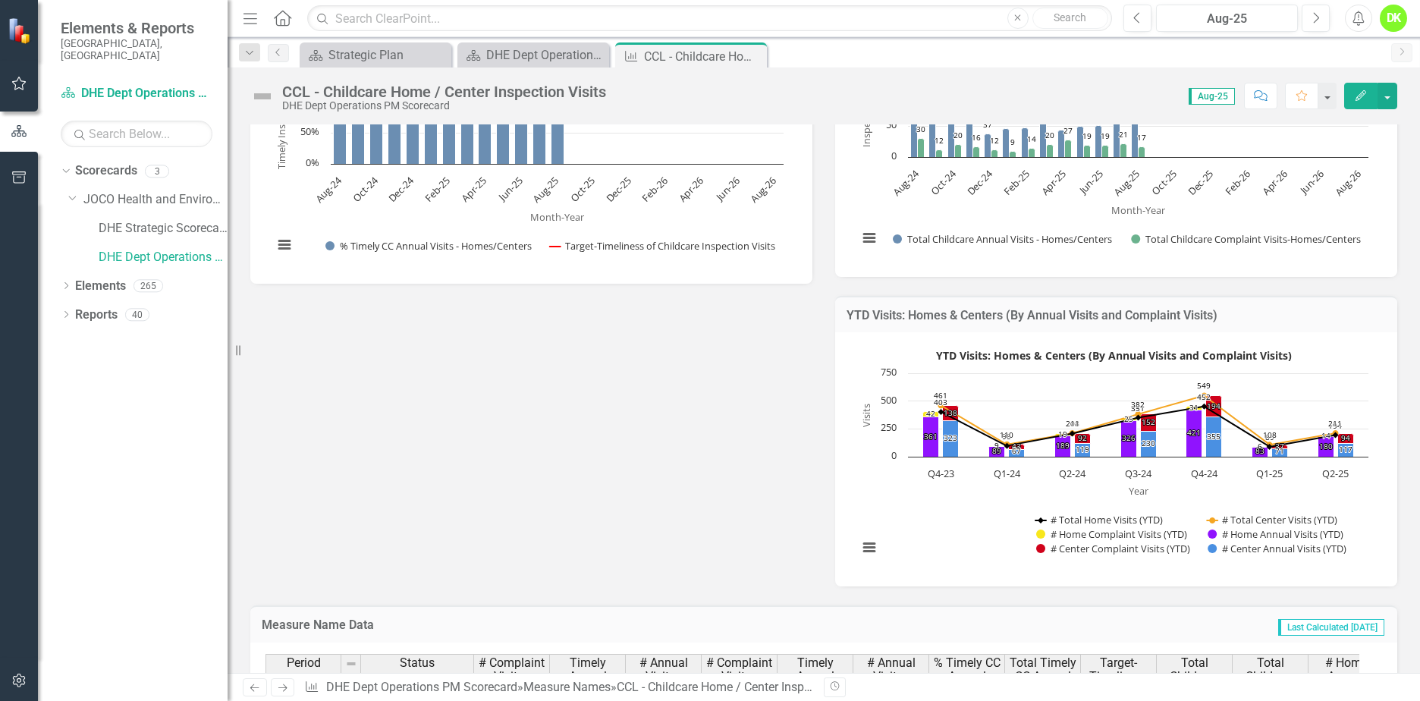
click at [0, 0] on icon "Close" at bounding box center [0, 0] width 0 height 0
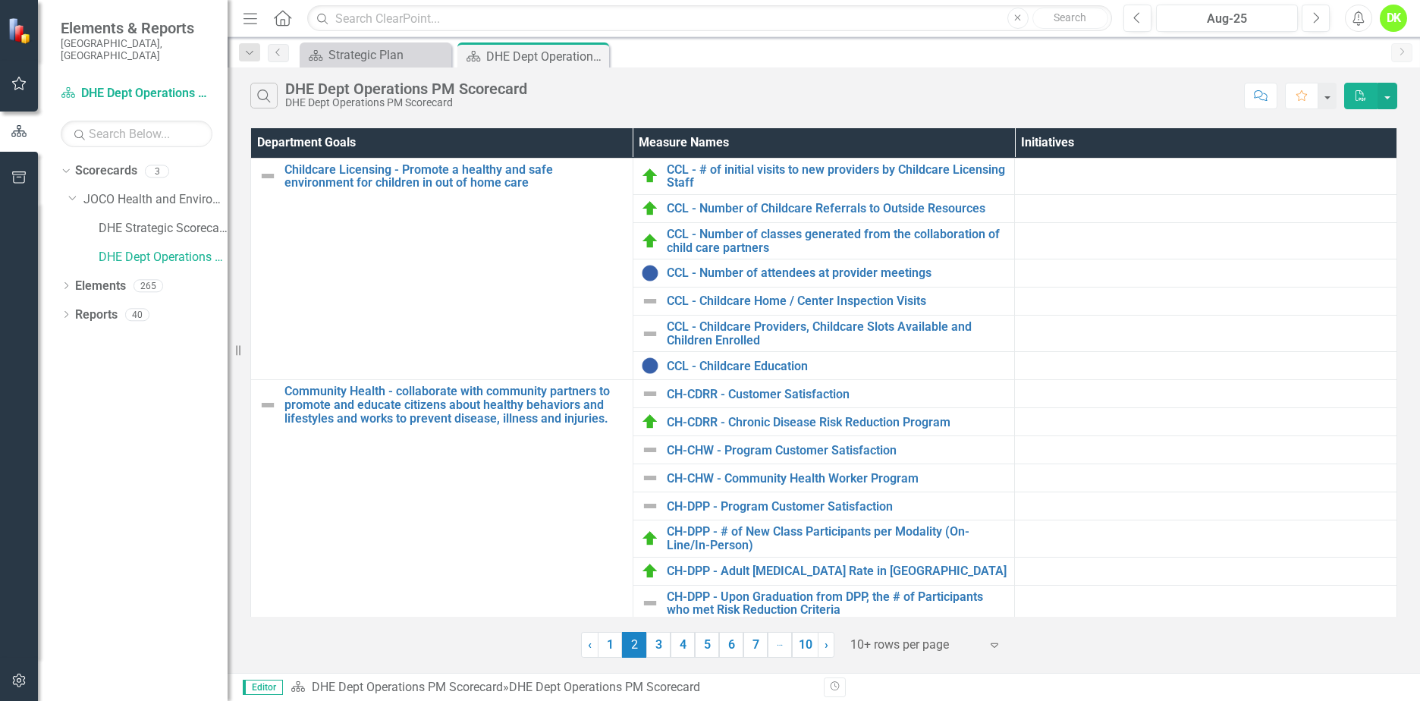
click at [0, 0] on icon "Close" at bounding box center [0, 0] width 0 height 0
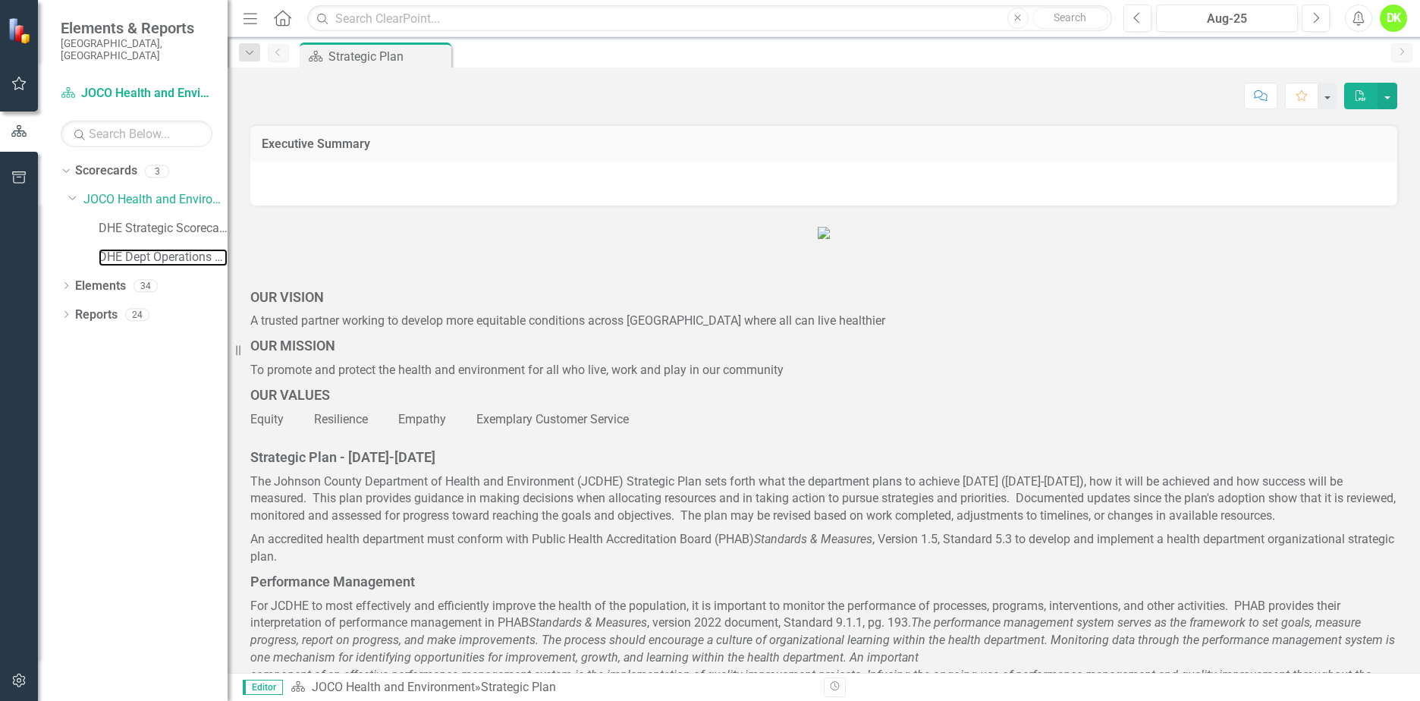
click at [135, 249] on link "DHE Dept Operations PM Scorecard" at bounding box center [163, 257] width 129 height 17
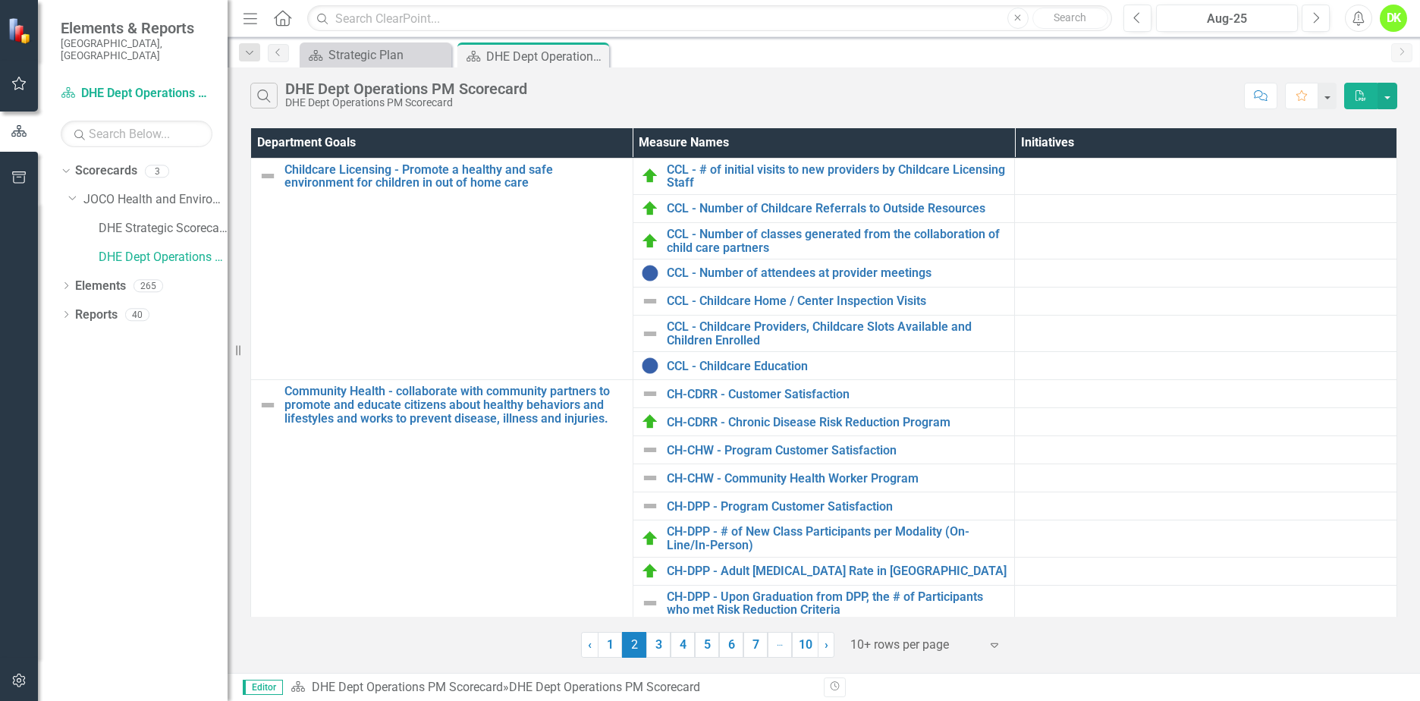
click at [662, 650] on link "3" at bounding box center [658, 645] width 24 height 26
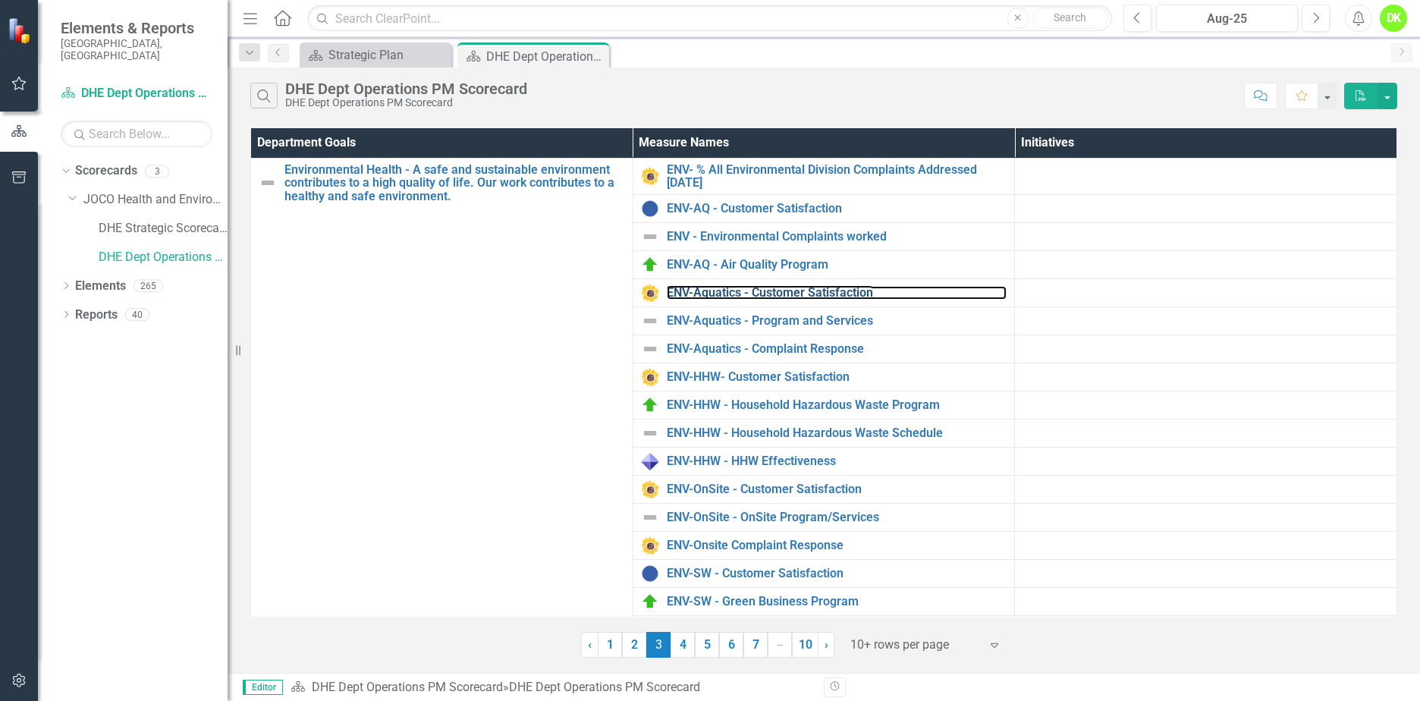
click at [797, 292] on link "ENV-Aquatics - Customer Satisfaction" at bounding box center [837, 293] width 341 height 14
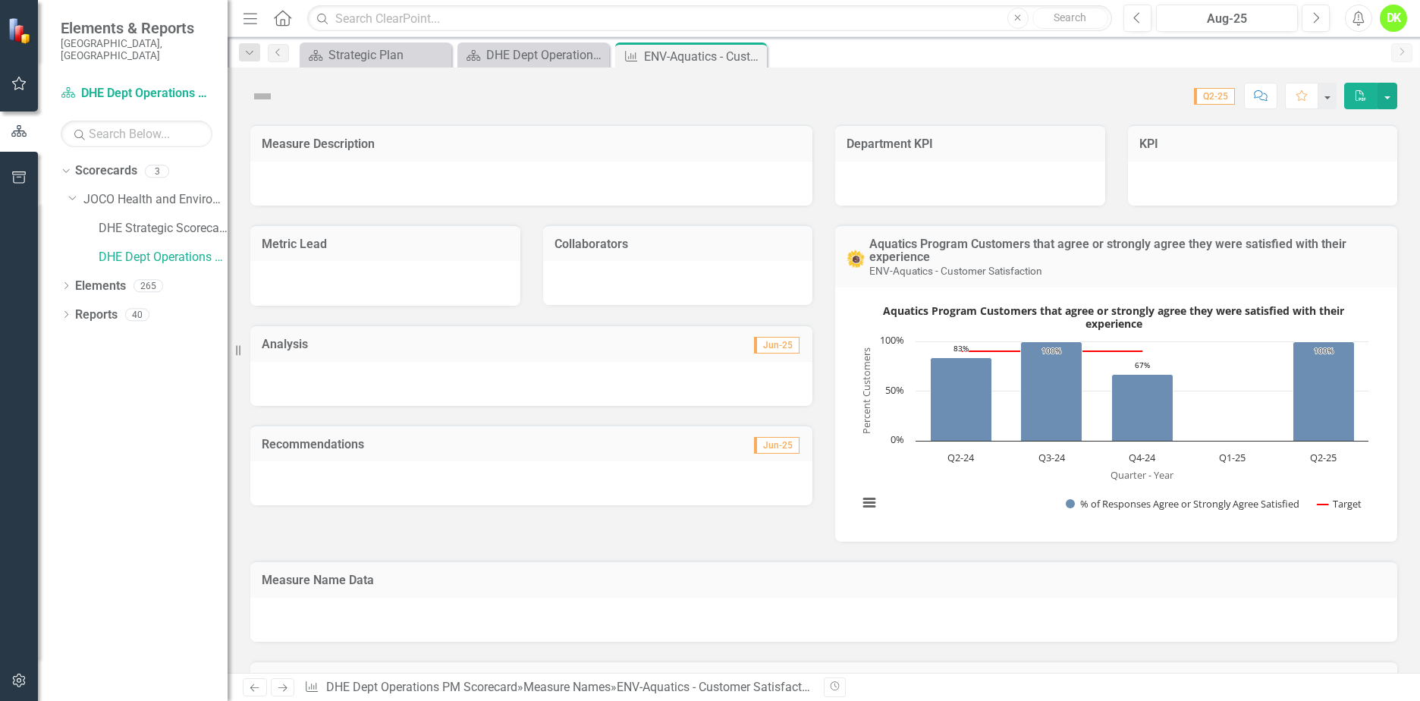
click at [0, 0] on icon "Close" at bounding box center [0, 0] width 0 height 0
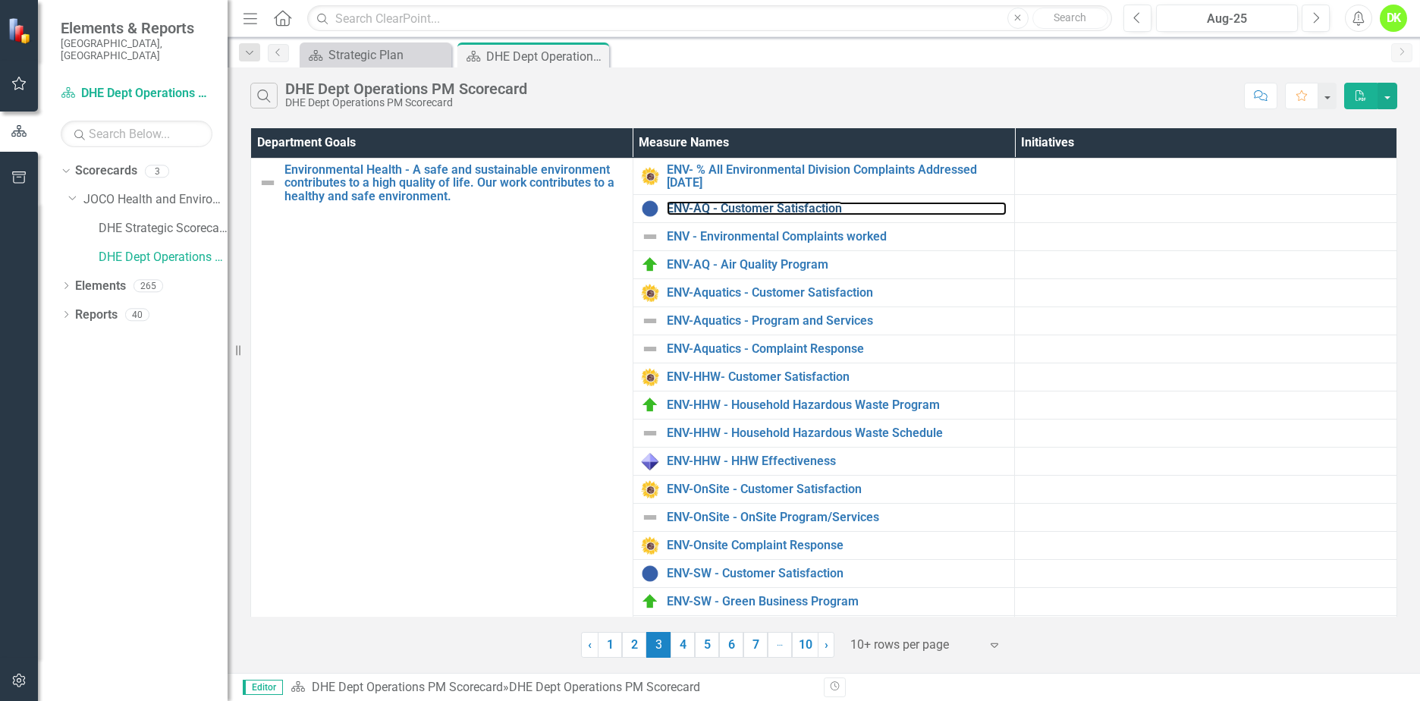
click at [766, 203] on link "ENV-AQ - Customer Satisfaction" at bounding box center [837, 209] width 341 height 14
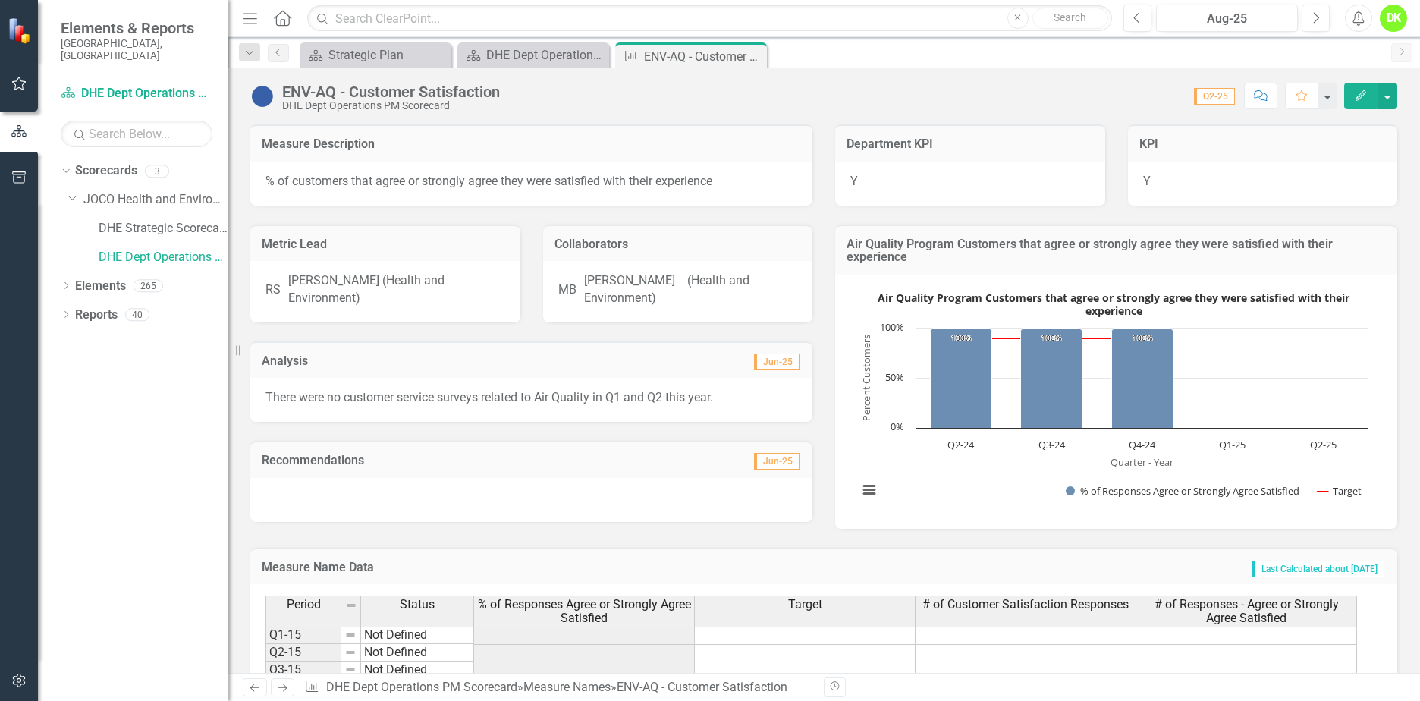
click at [896, 447] on rect "Interactive chart" at bounding box center [1114, 400] width 526 height 228
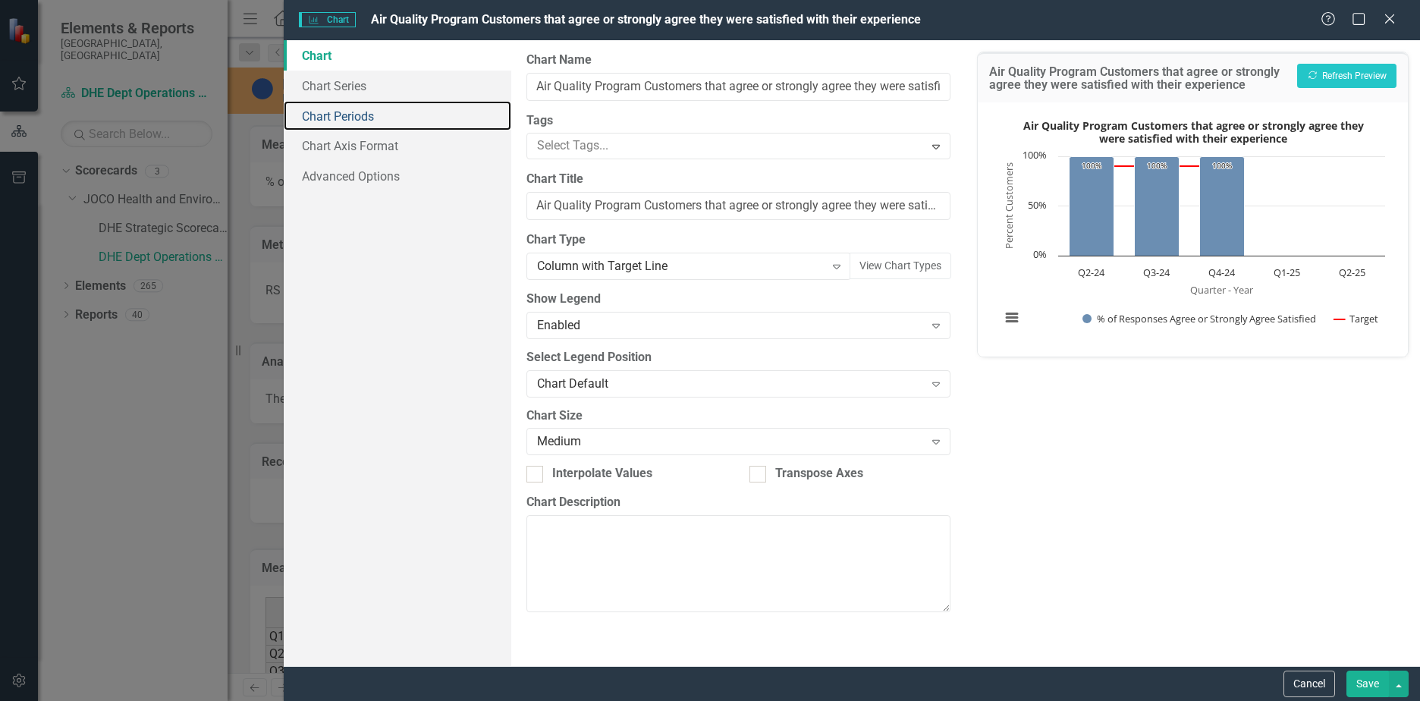
click at [367, 124] on link "Chart Periods" at bounding box center [398, 116] width 228 height 30
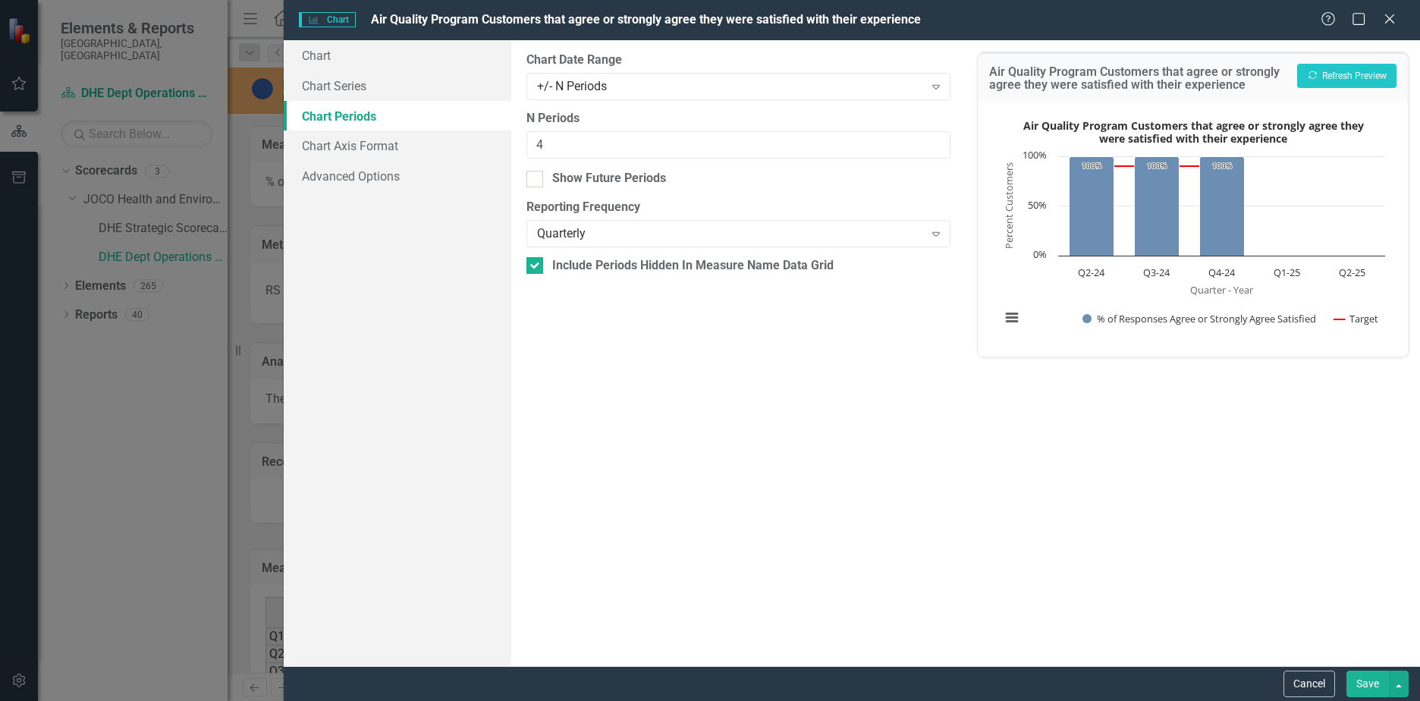
click at [597, 90] on div "+/- N Periods" at bounding box center [730, 85] width 387 height 17
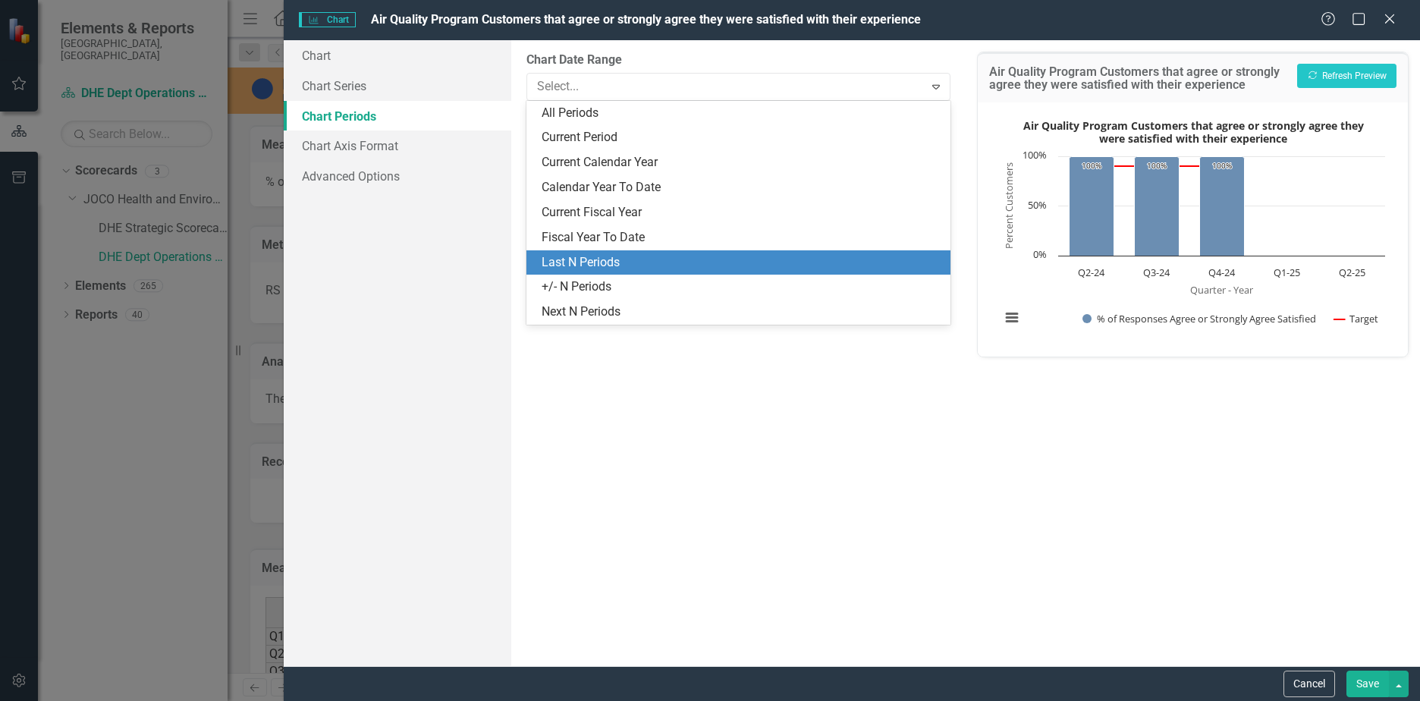
click at [589, 262] on div "Last N Periods" at bounding box center [742, 262] width 400 height 17
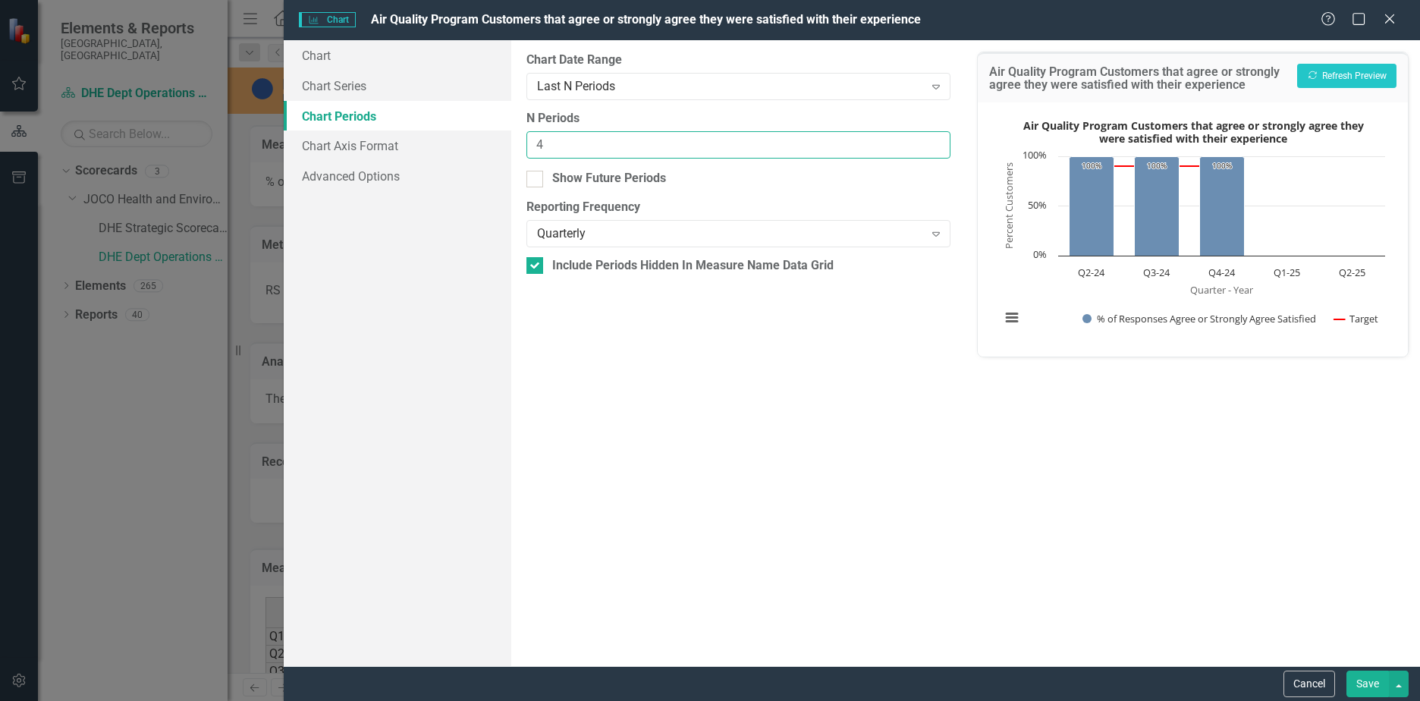
click at [574, 142] on input "4" at bounding box center [739, 145] width 424 height 28
click at [1352, 69] on button "Recalculate Refresh Preview" at bounding box center [1347, 76] width 99 height 24
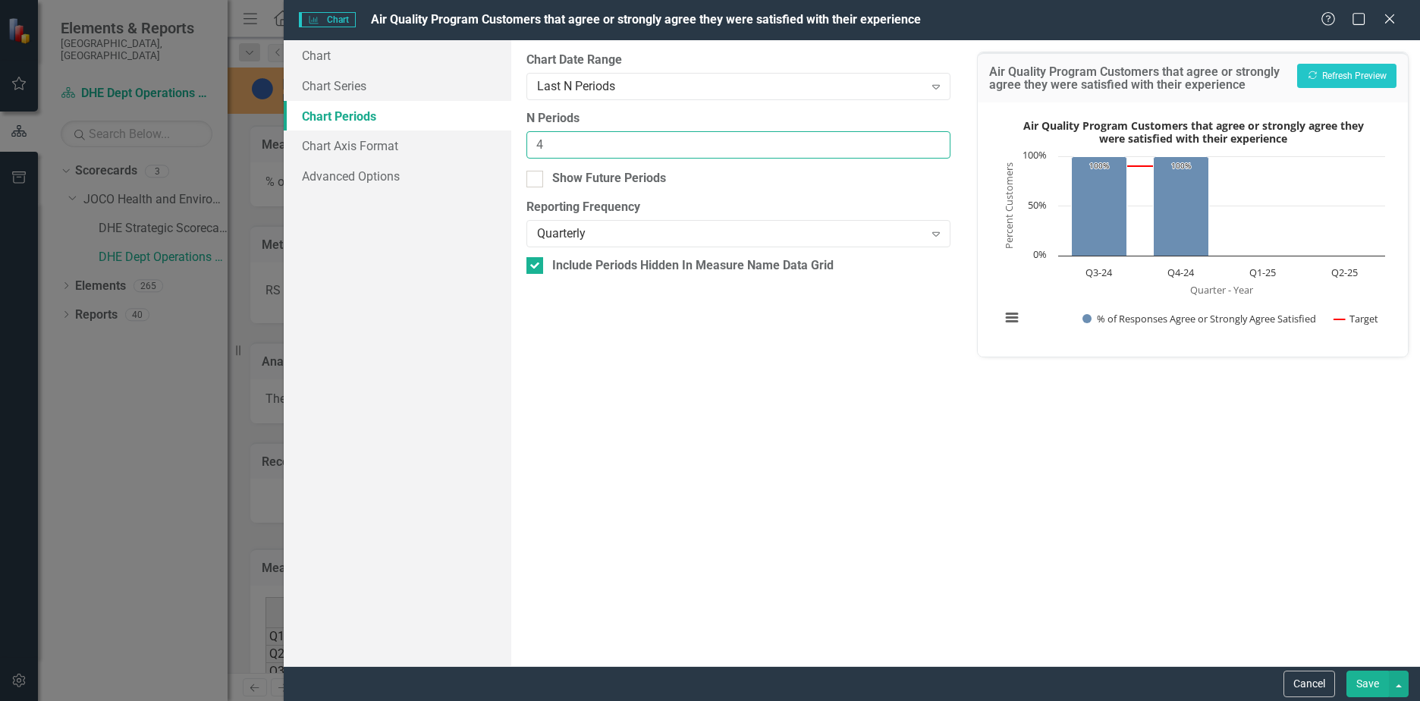
drag, startPoint x: 594, startPoint y: 150, endPoint x: 382, endPoint y: 137, distance: 212.9
click at [382, 137] on div "Chart Chart Series Chart Periods Chart Axis Format Advanced Options From this p…" at bounding box center [852, 353] width 1137 height 626
type input "7"
click at [537, 184] on div at bounding box center [535, 179] width 17 height 17
click at [536, 181] on input "Show Future Periods" at bounding box center [532, 176] width 10 height 10
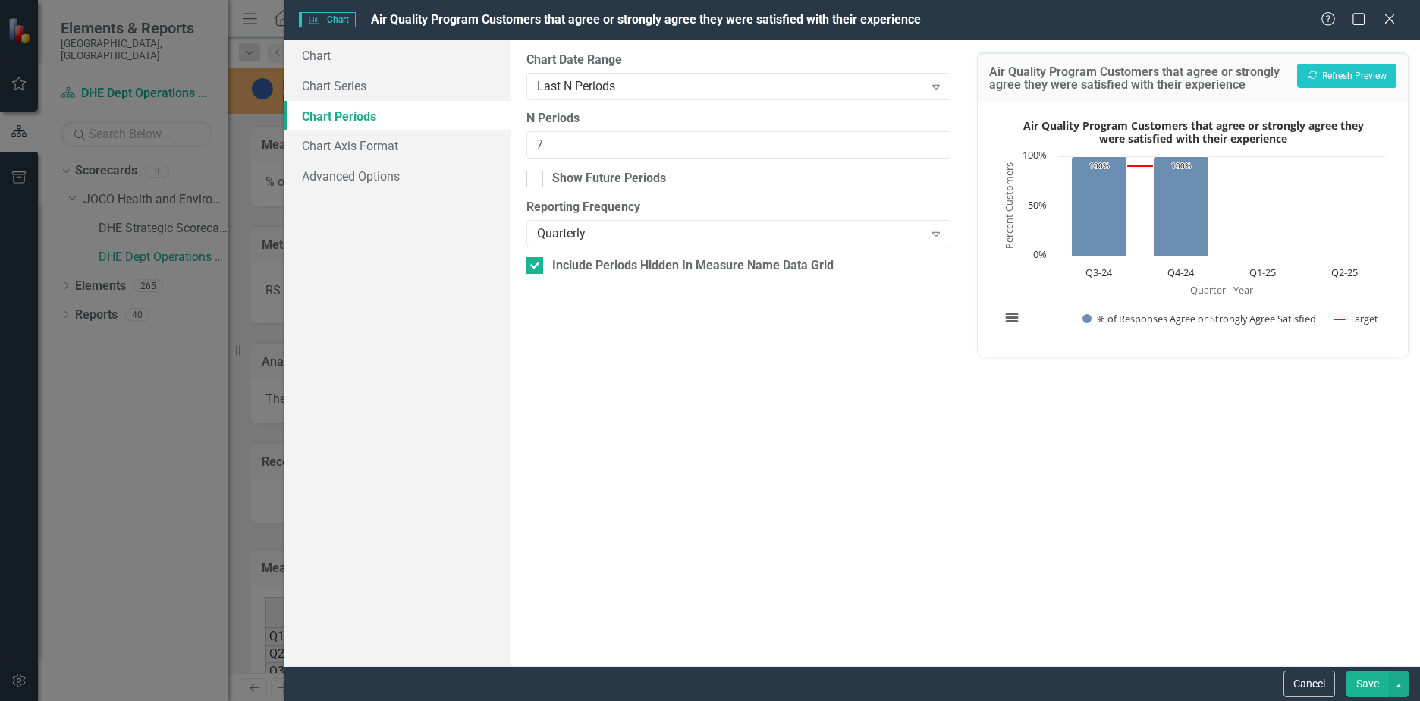
checkbox input "true"
click at [1313, 81] on button "Recalculate Refresh Preview" at bounding box center [1347, 76] width 99 height 24
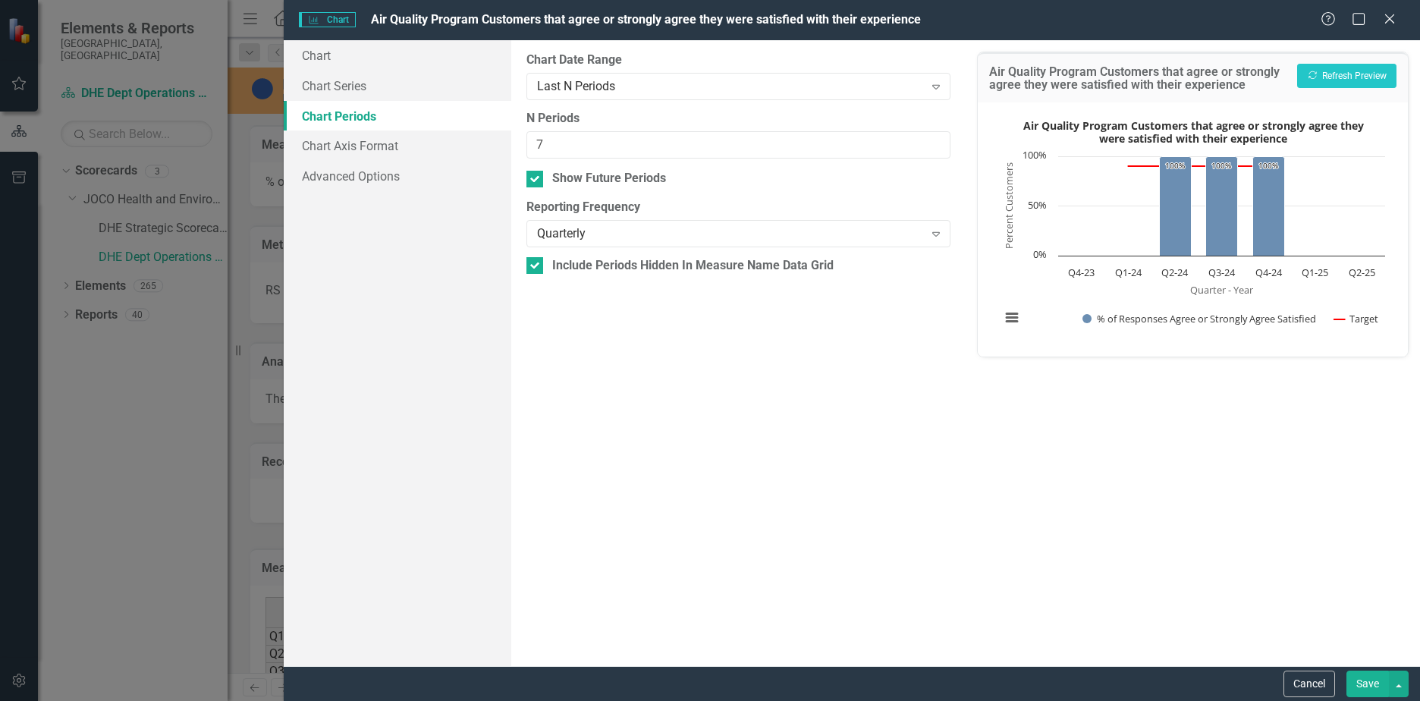
click at [1370, 682] on button "Save" at bounding box center [1368, 684] width 42 height 27
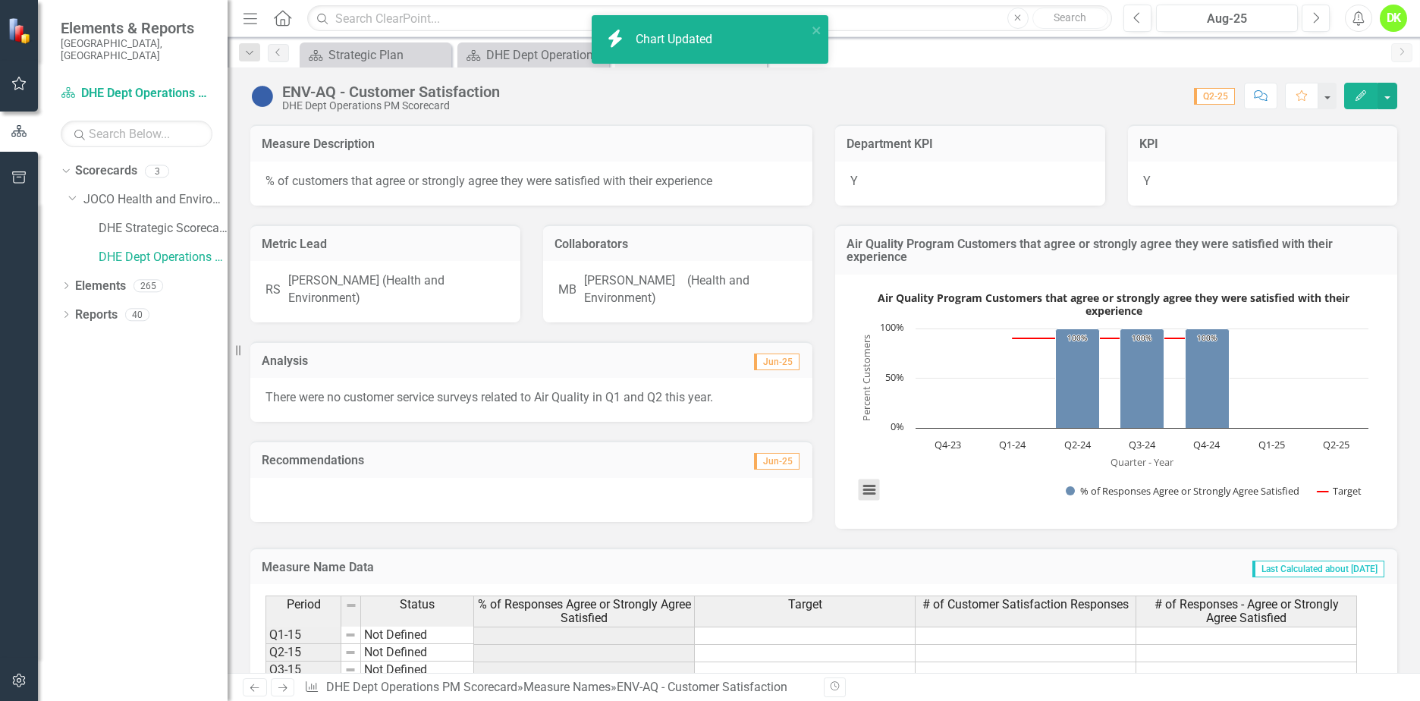
click at [861, 498] on button "View chart menu, Air Quality Program Customers that agree or strongly agree the…" at bounding box center [869, 490] width 21 height 21
click at [901, 419] on li "Download JPEG image" at bounding box center [932, 414] width 137 height 24
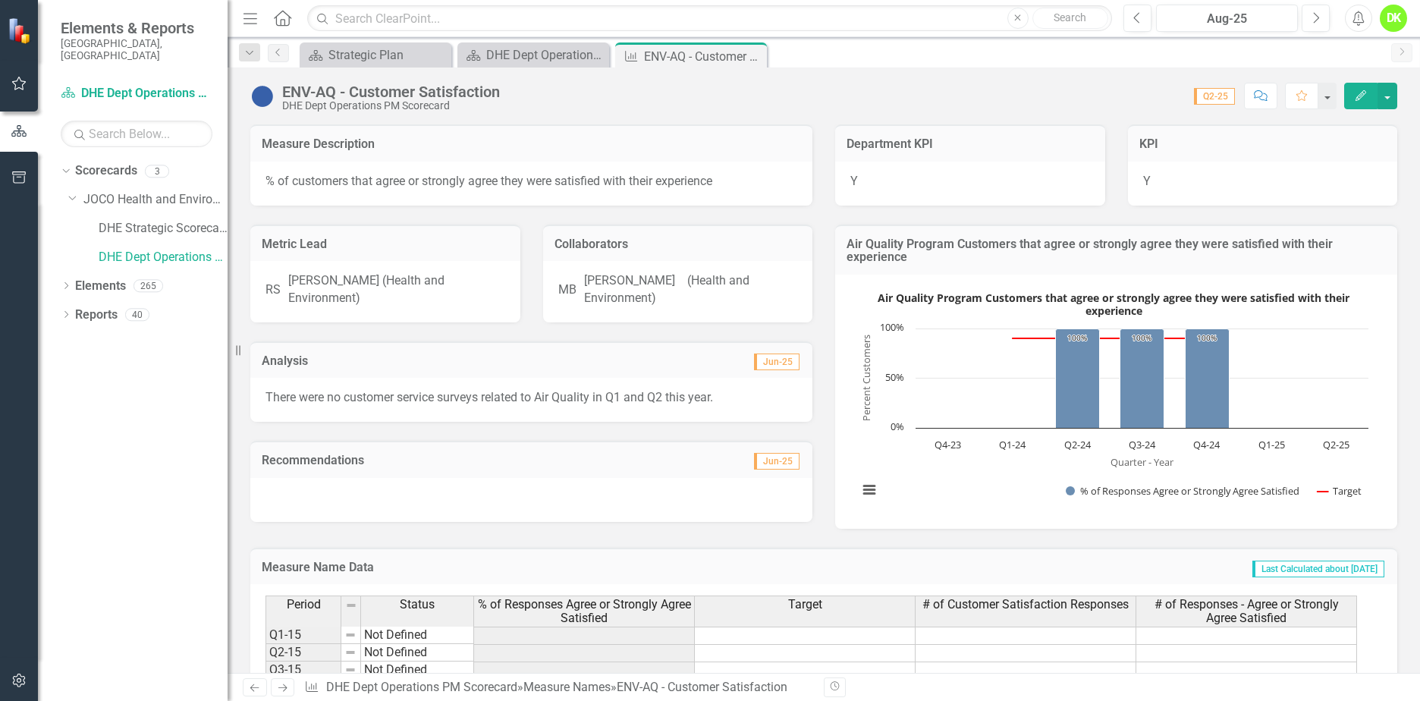
click at [0, 0] on icon "Close" at bounding box center [0, 0] width 0 height 0
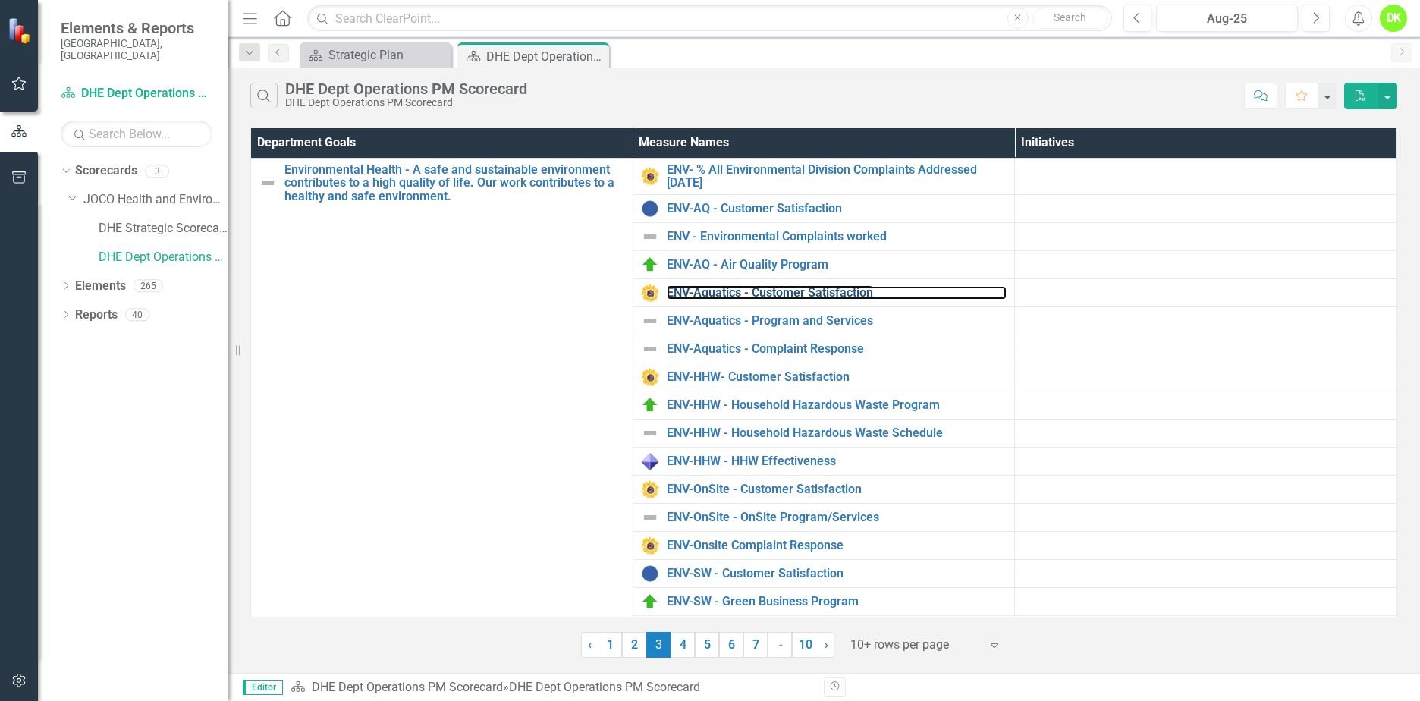
click at [775, 291] on link "ENV-Aquatics - Customer Satisfaction" at bounding box center [837, 293] width 341 height 14
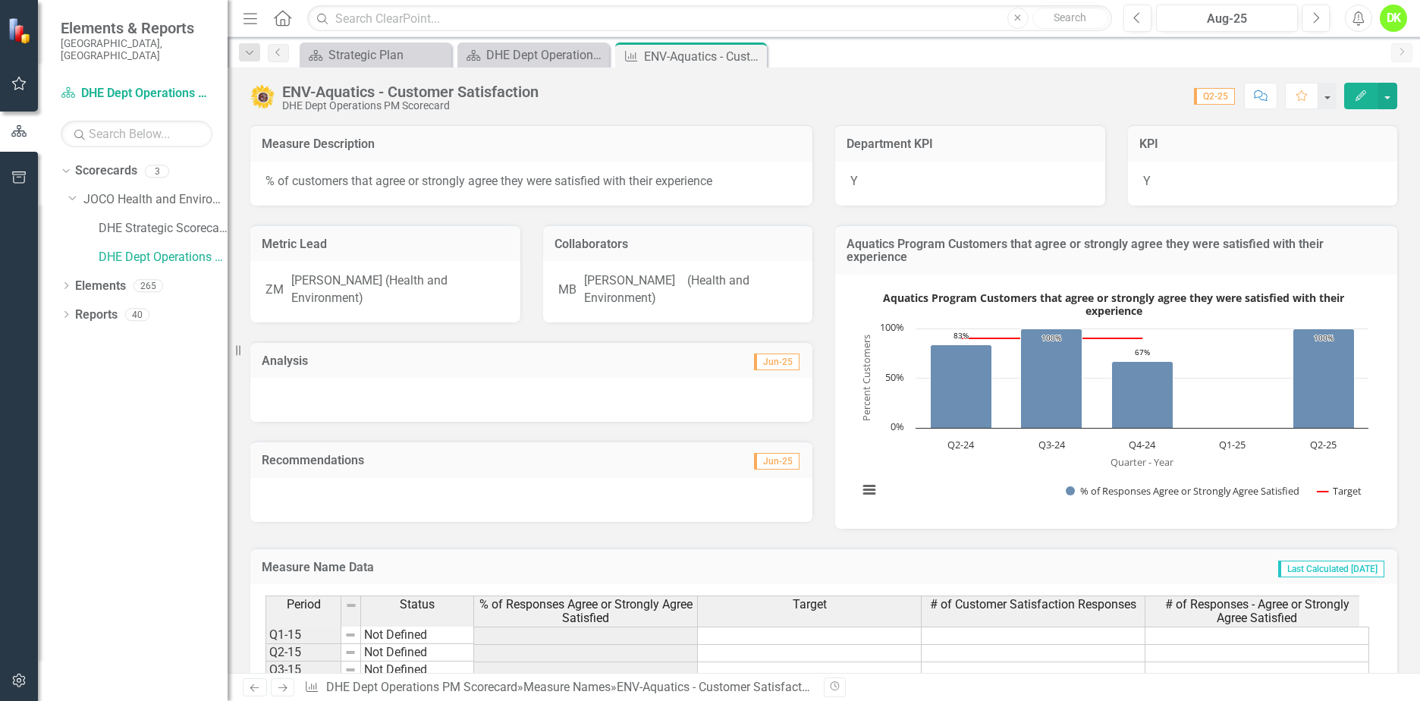
click at [901, 455] on rect "Interactive chart" at bounding box center [1114, 400] width 526 height 228
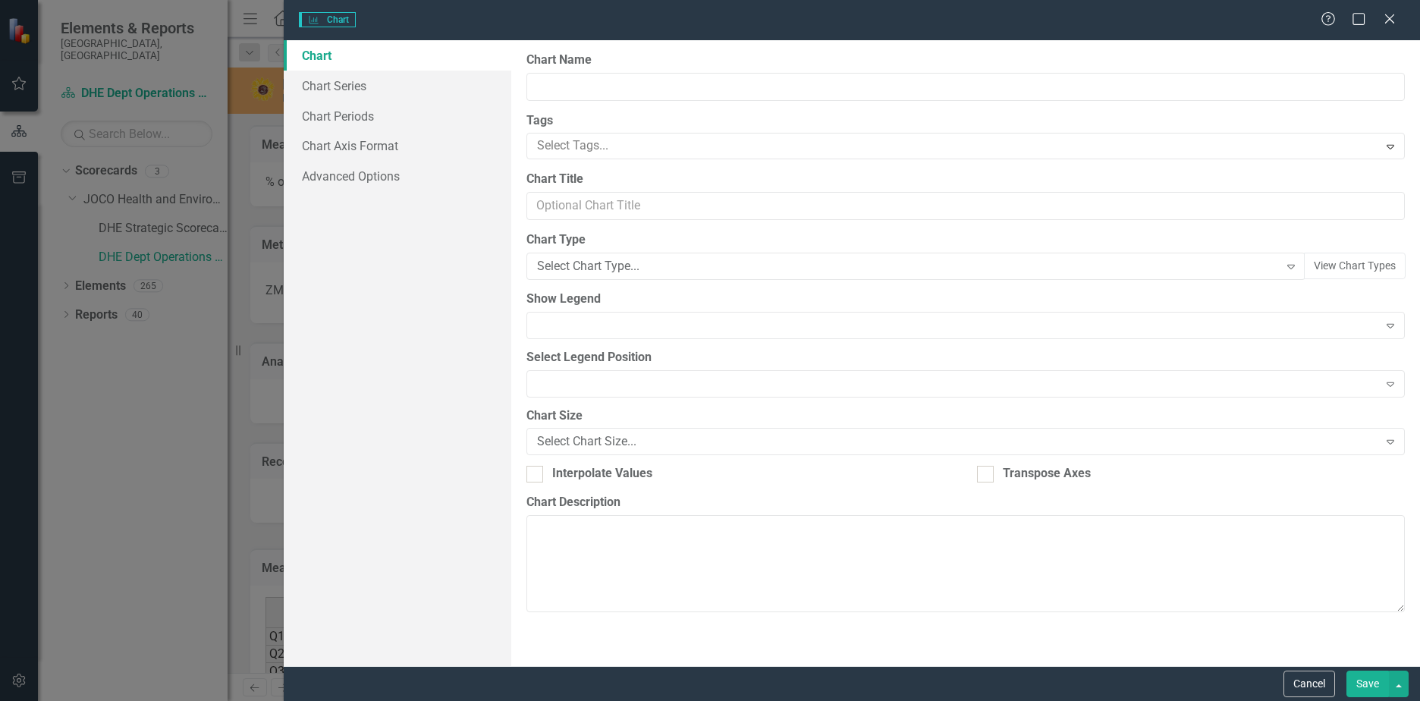
type input "Aquatics Program Customers that agree or strongly agree they were satisfied wit…"
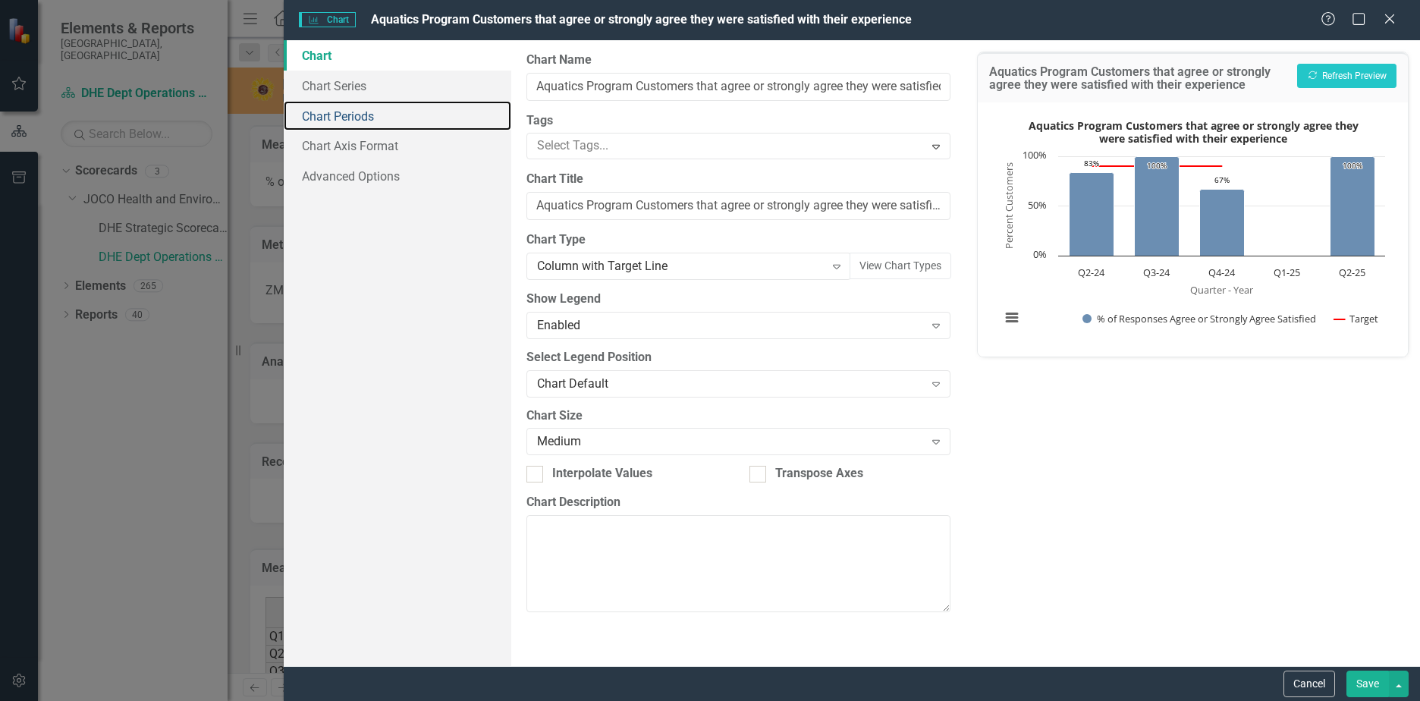
click at [333, 124] on link "Chart Periods" at bounding box center [398, 116] width 228 height 30
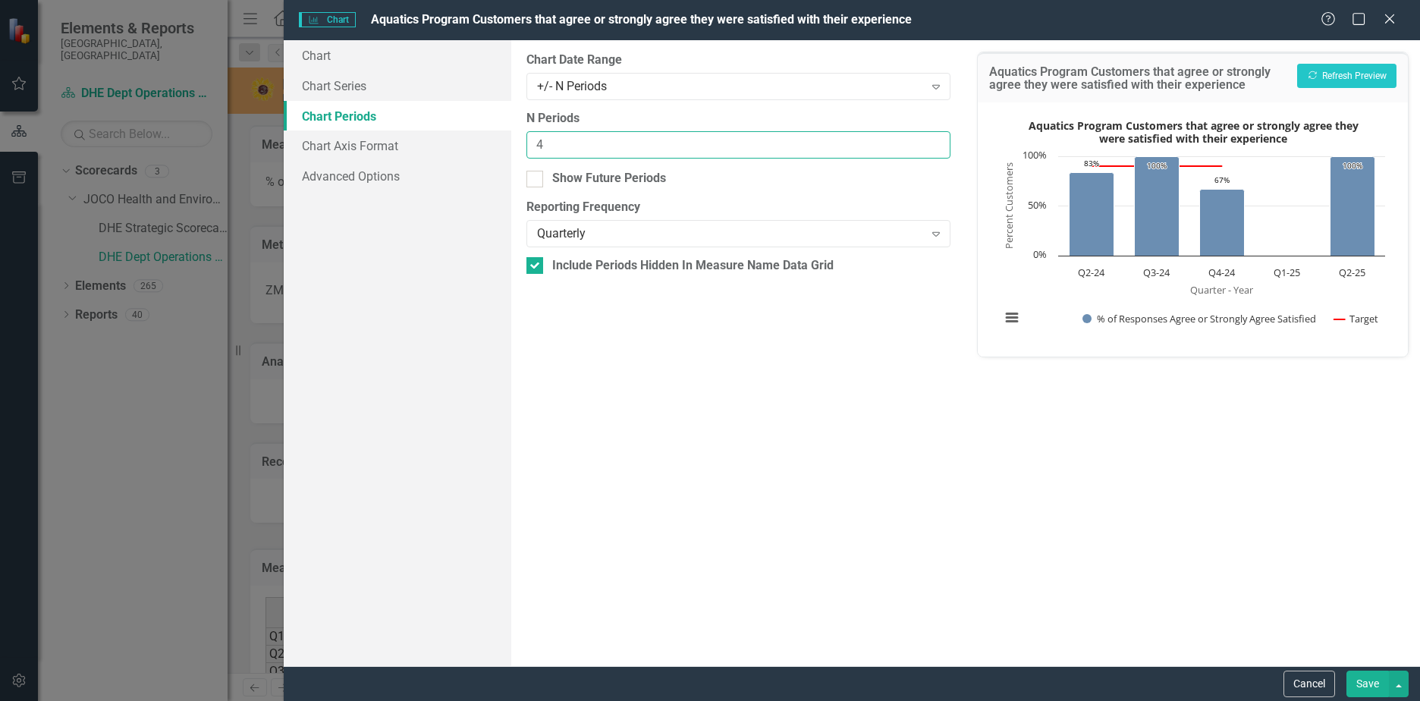
drag, startPoint x: 574, startPoint y: 139, endPoint x: 385, endPoint y: 139, distance: 189.7
click at [385, 139] on div "Chart Chart Series Chart Periods Chart Axis Format Advanced Options From this p…" at bounding box center [852, 353] width 1137 height 626
type input "7"
click at [614, 87] on div "+/- N Periods" at bounding box center [730, 85] width 387 height 17
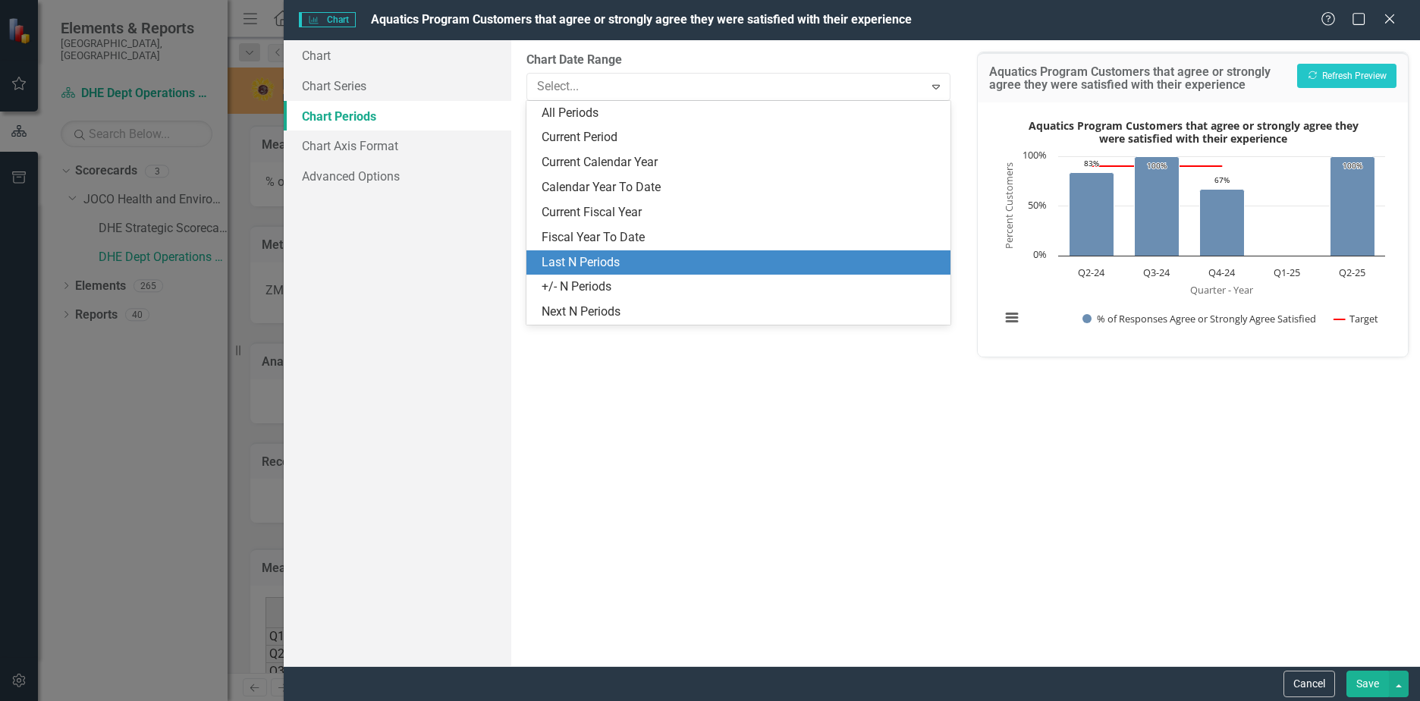
click at [584, 253] on div "Last N Periods" at bounding box center [739, 262] width 424 height 25
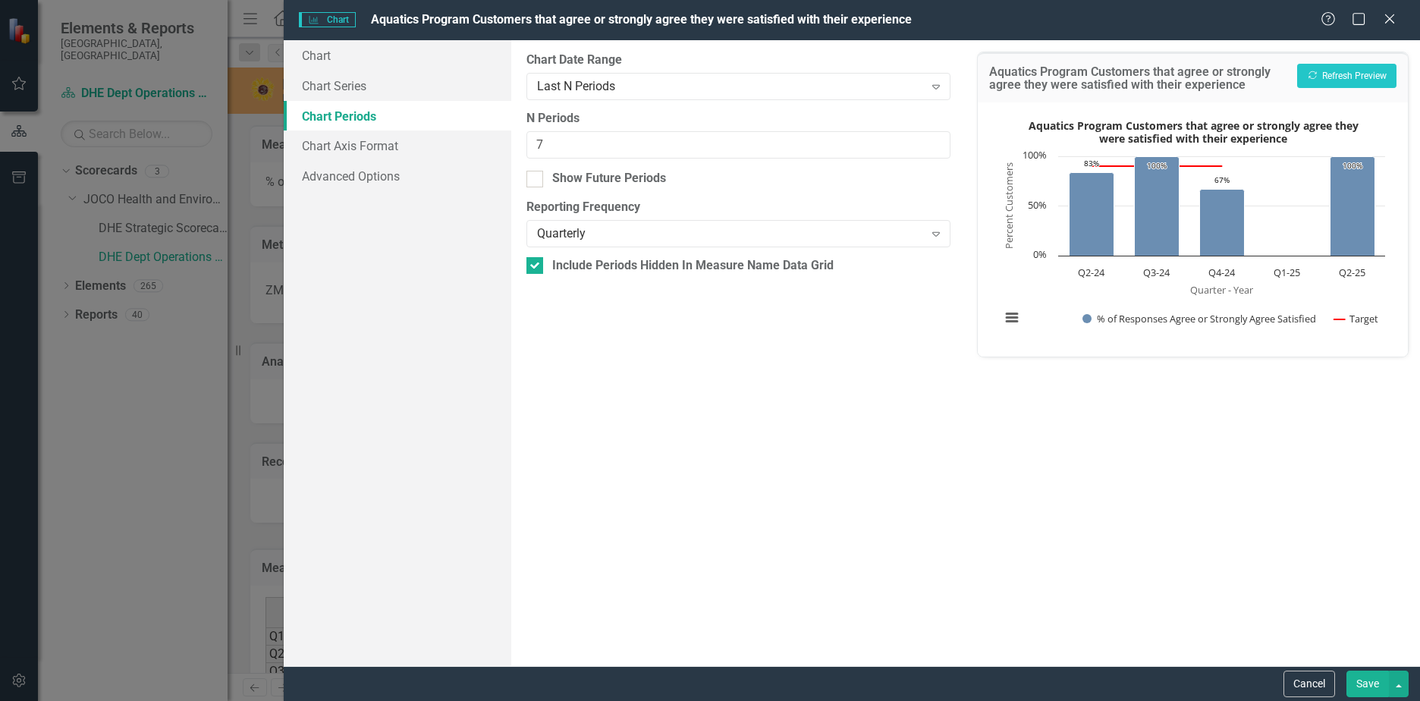
click at [527, 181] on div "From this tab, you define the periods you want included in the chart. For examp…" at bounding box center [738, 353] width 455 height 626
click at [543, 179] on div at bounding box center [535, 179] width 17 height 17
click at [536, 179] on input "Show Future Periods" at bounding box center [532, 176] width 10 height 10
checkbox input "true"
click at [1359, 678] on button "Save" at bounding box center [1368, 684] width 42 height 27
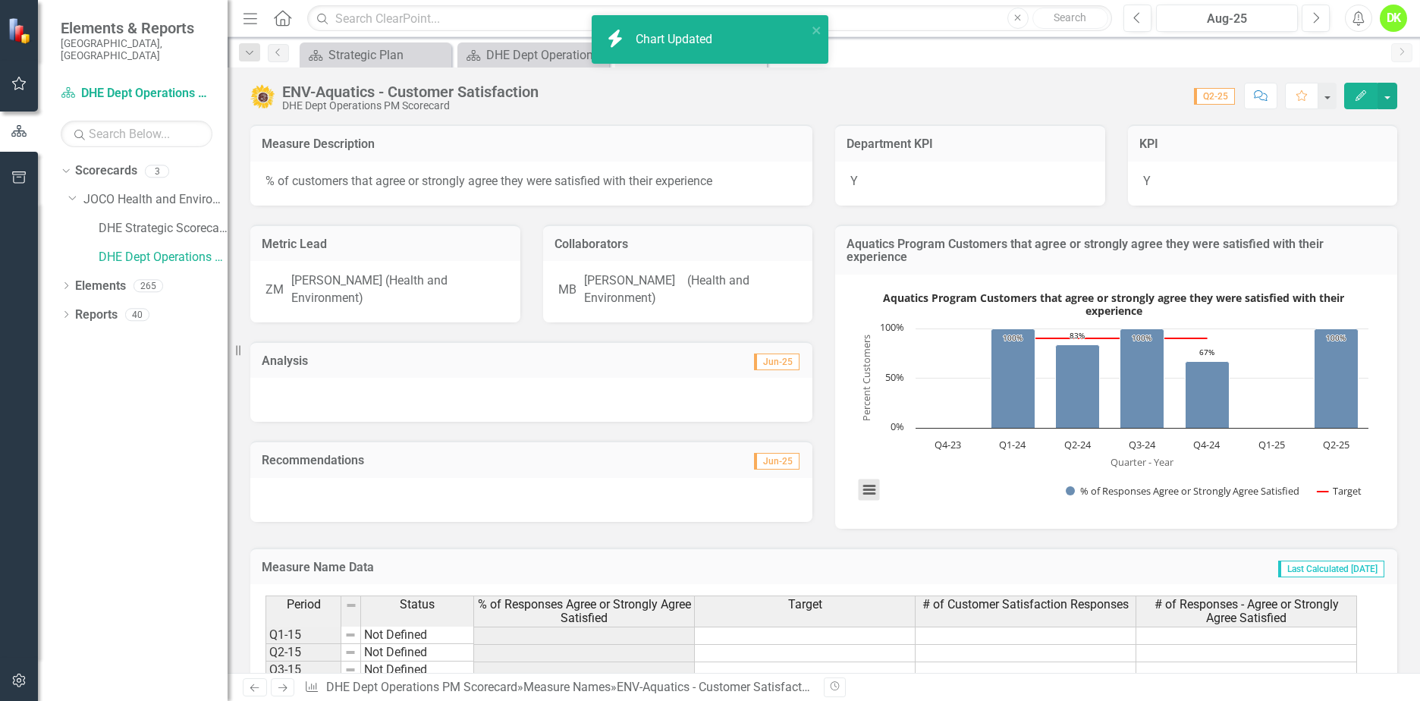
click at [869, 488] on button "View chart menu, Aquatics Program Customers that agree or strongly agree they w…" at bounding box center [869, 490] width 21 height 21
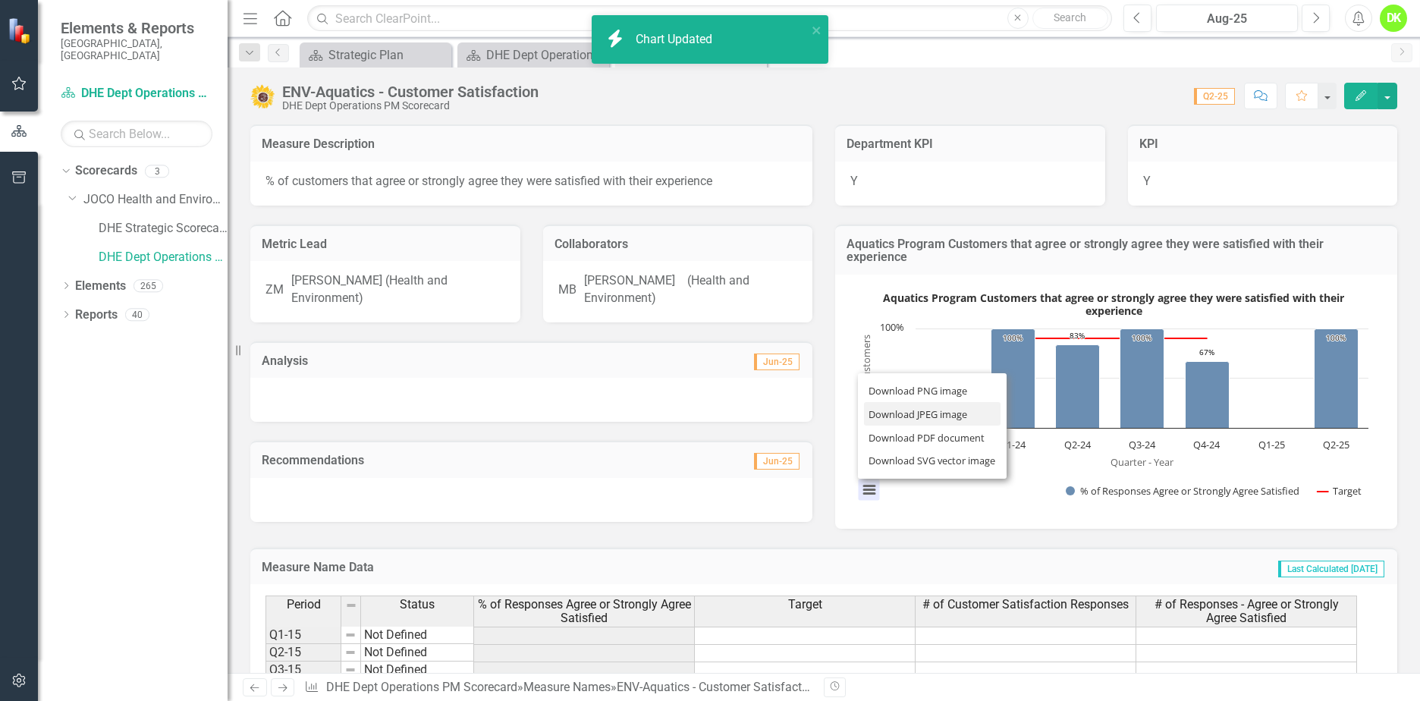
click at [930, 417] on li "Download JPEG image" at bounding box center [932, 414] width 137 height 24
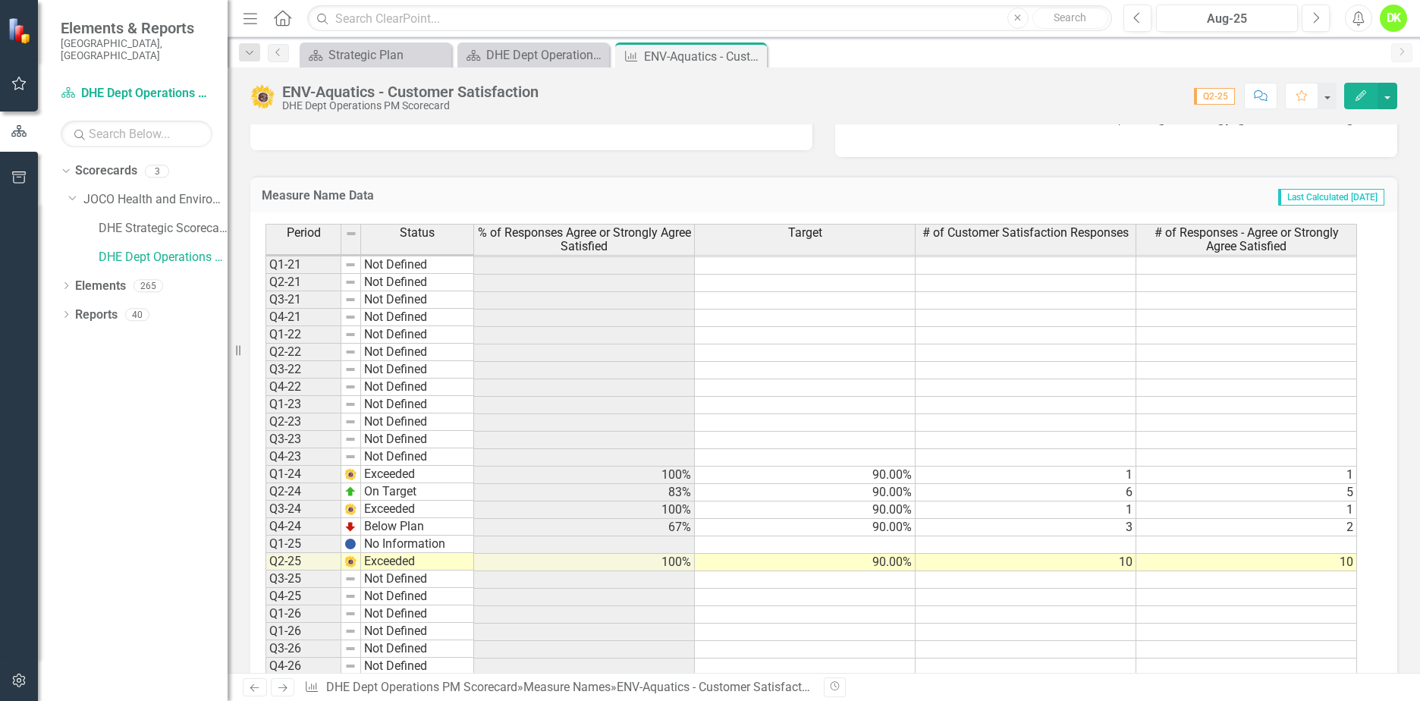
scroll to position [379, 0]
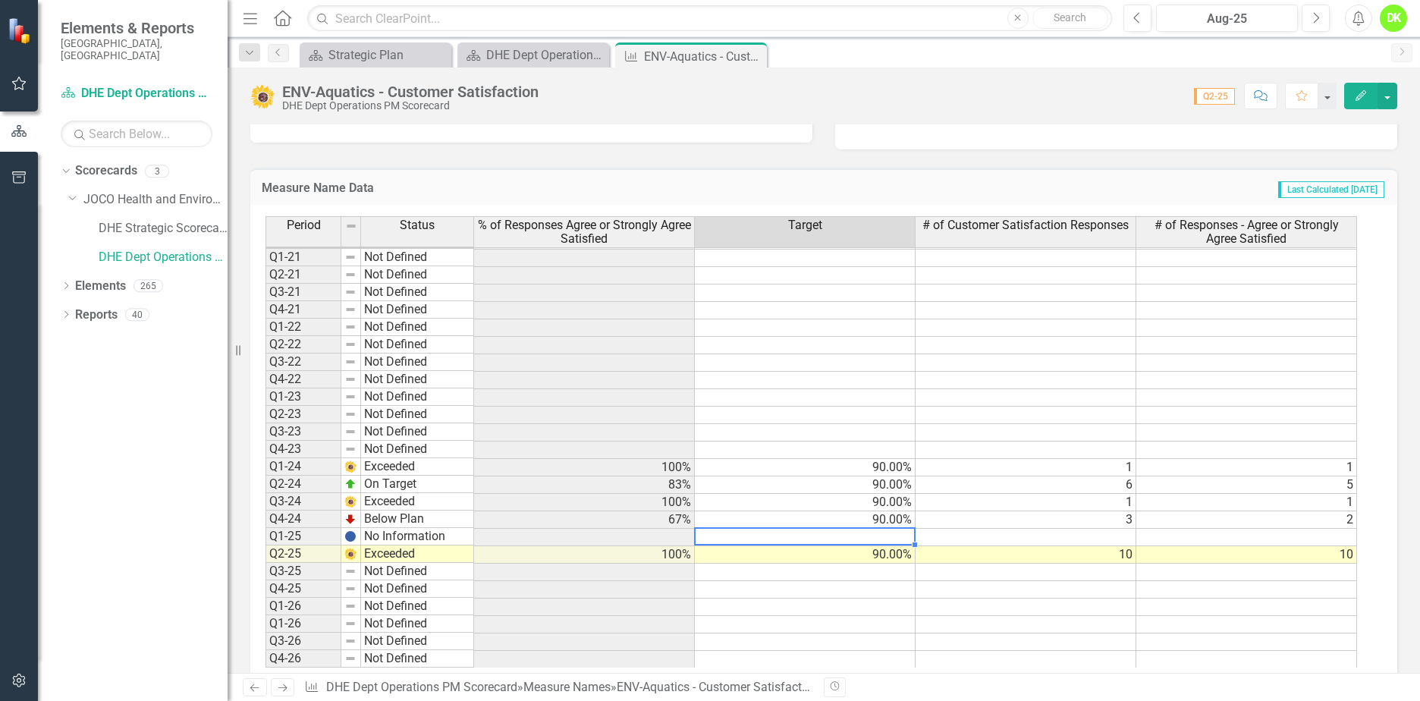
click at [830, 540] on tbody "Q1-17 Not Defined Q2-17 Not Defined Q3-17 Not Defined Q4-17 Not Defined Q1-18 N…" at bounding box center [812, 319] width 1092 height 699
click at [835, 538] on td at bounding box center [805, 537] width 221 height 17
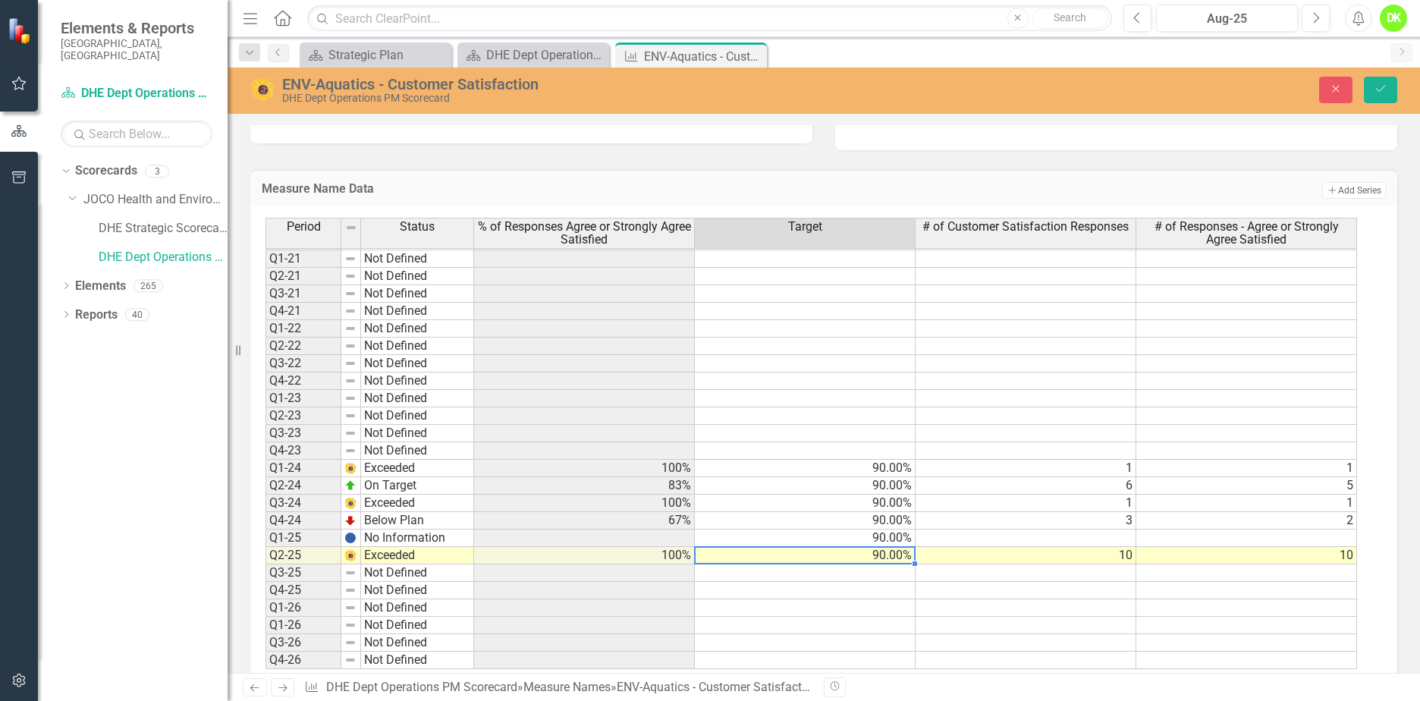
type textarea "90"
click at [898, 448] on td at bounding box center [805, 450] width 221 height 17
click at [1380, 90] on icon "Save" at bounding box center [1381, 88] width 14 height 11
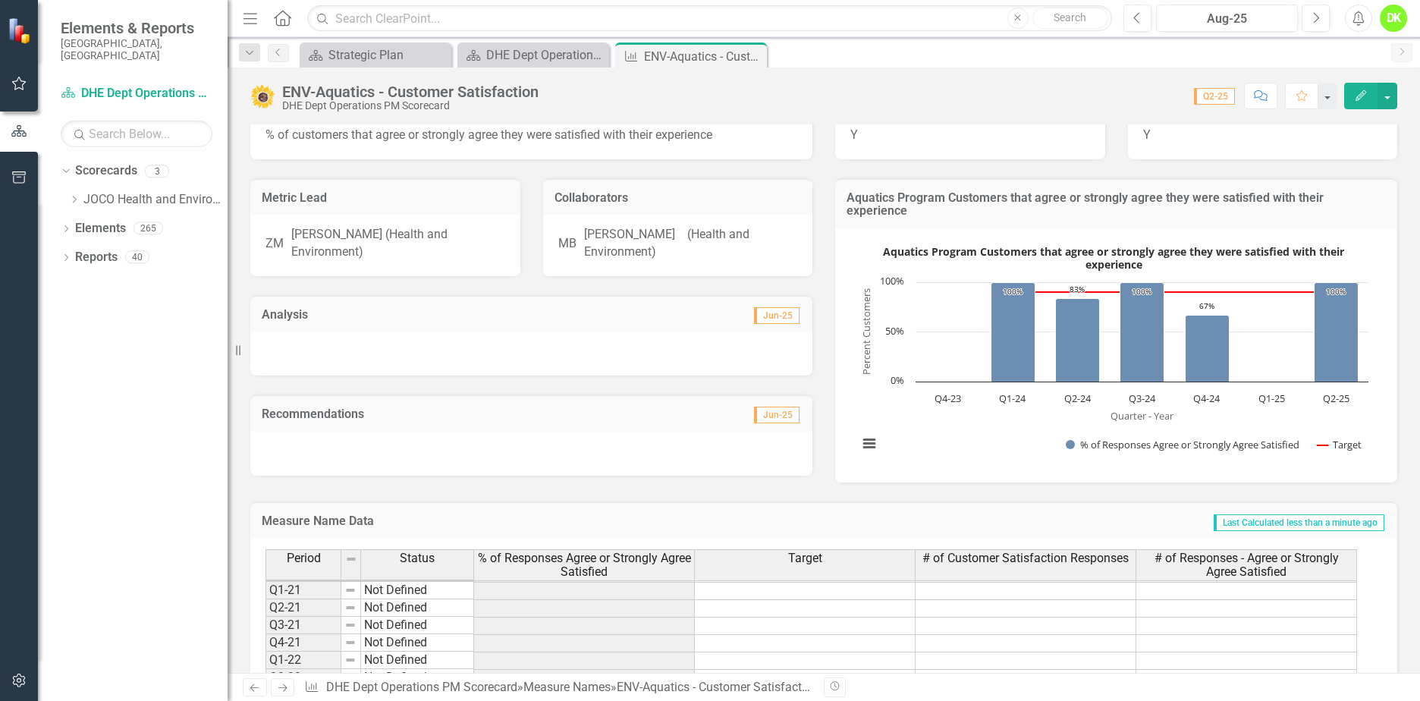
scroll to position [0, 0]
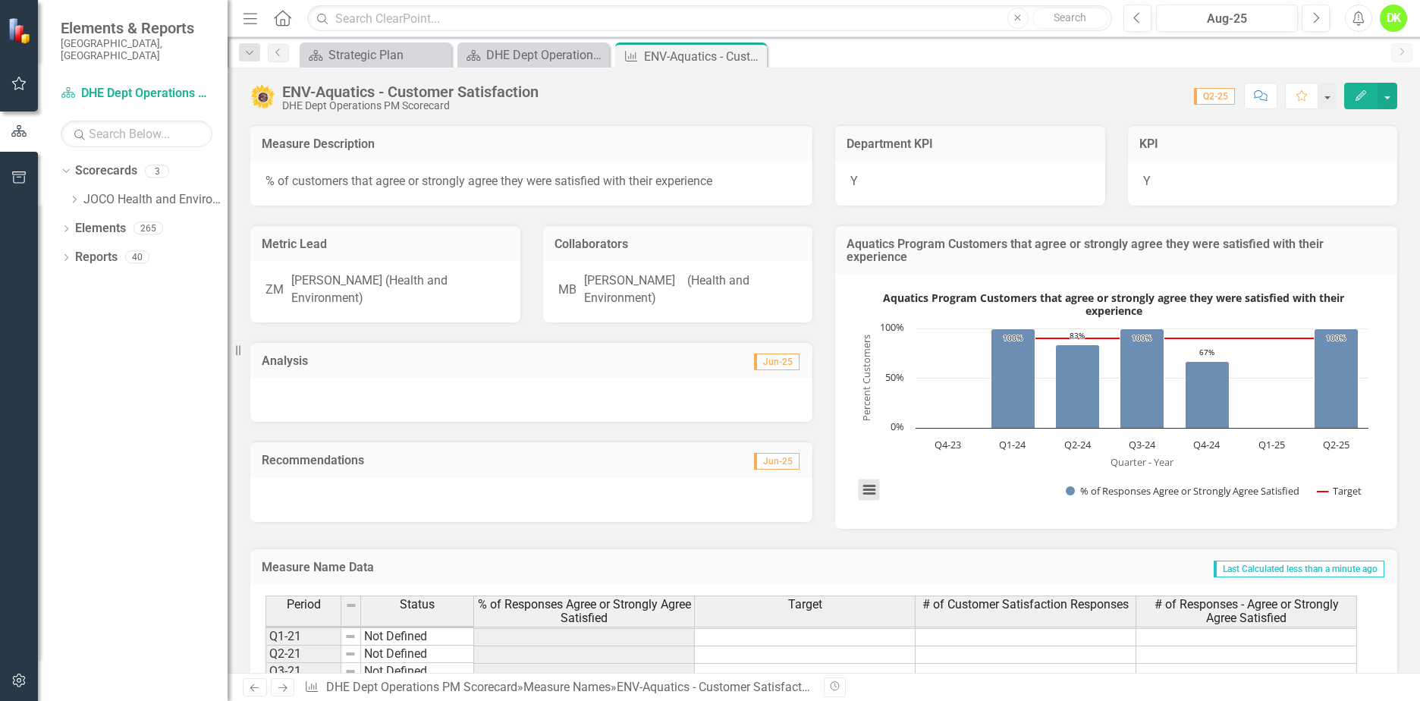
click at [859, 488] on button "View chart menu, Aquatics Program Customers that agree or strongly agree they w…" at bounding box center [869, 490] width 21 height 21
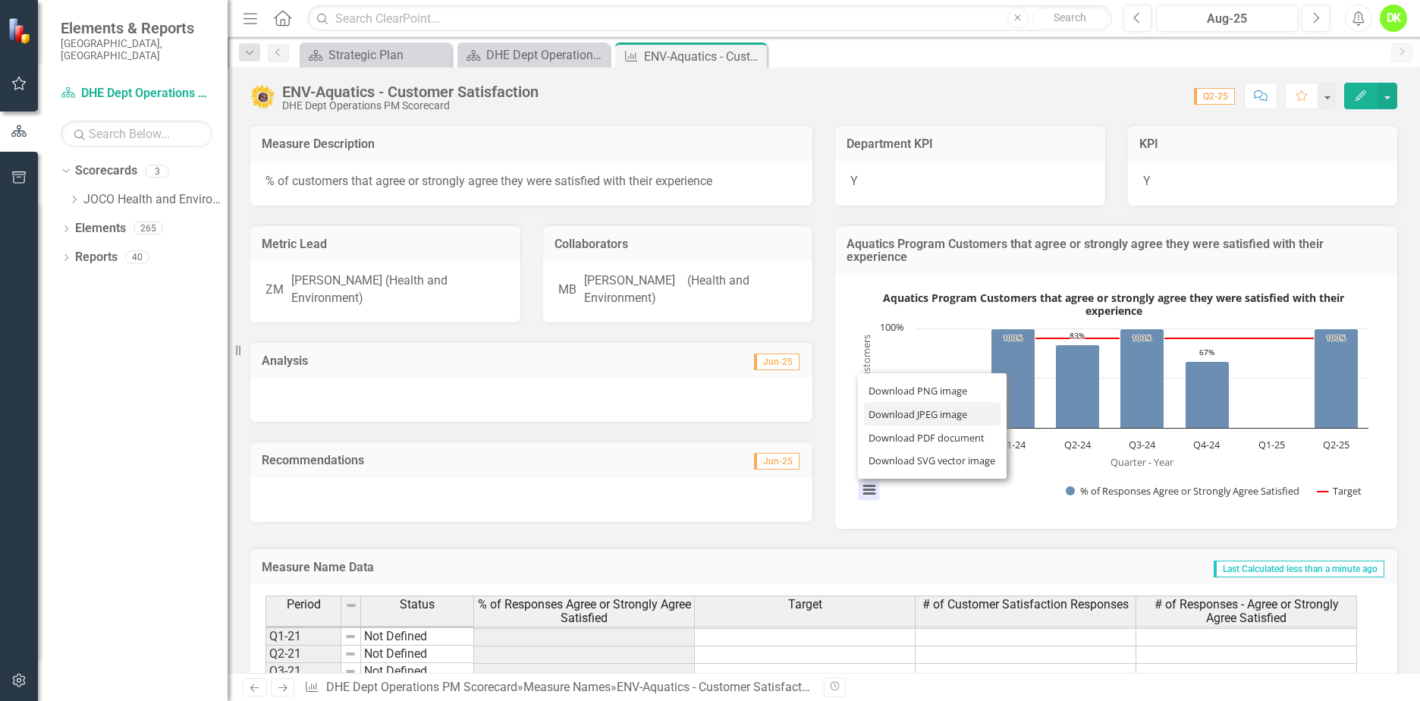
click at [903, 407] on li "Download JPEG image" at bounding box center [932, 414] width 137 height 24
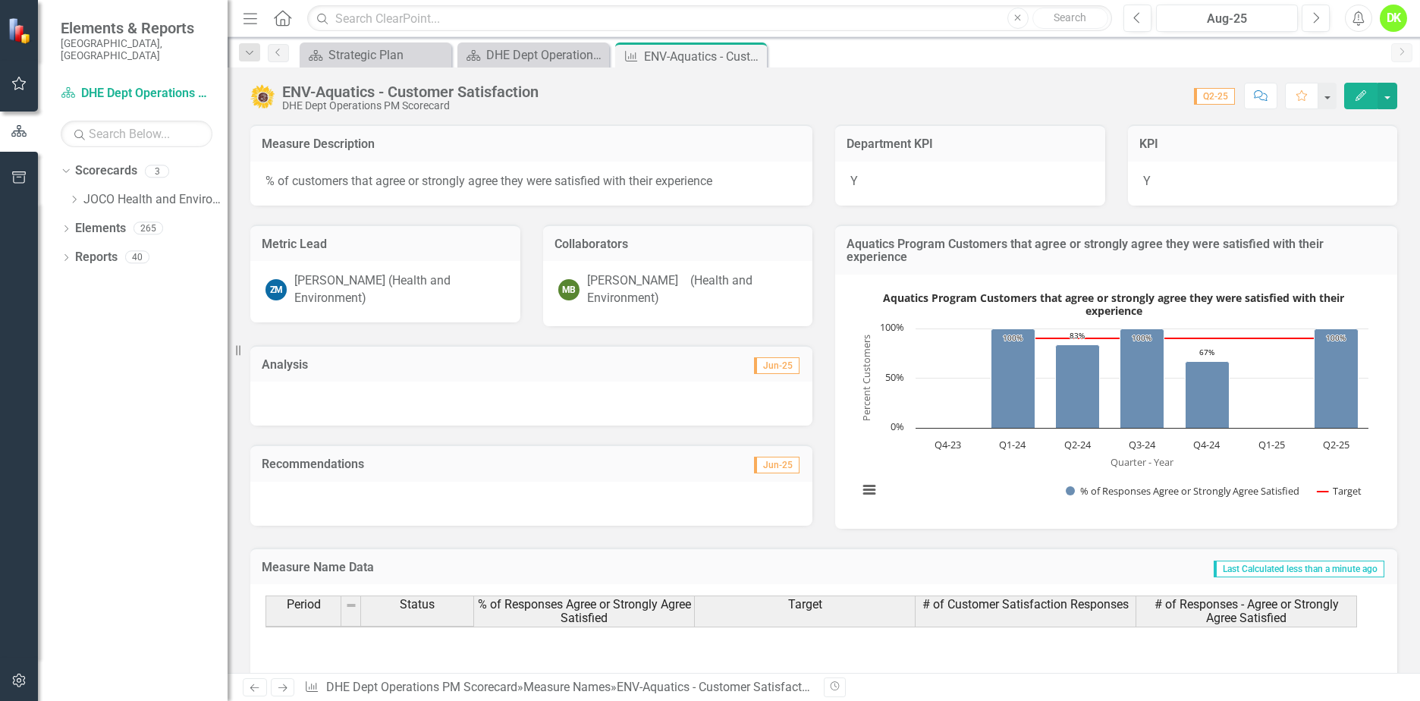
scroll to position [418, 0]
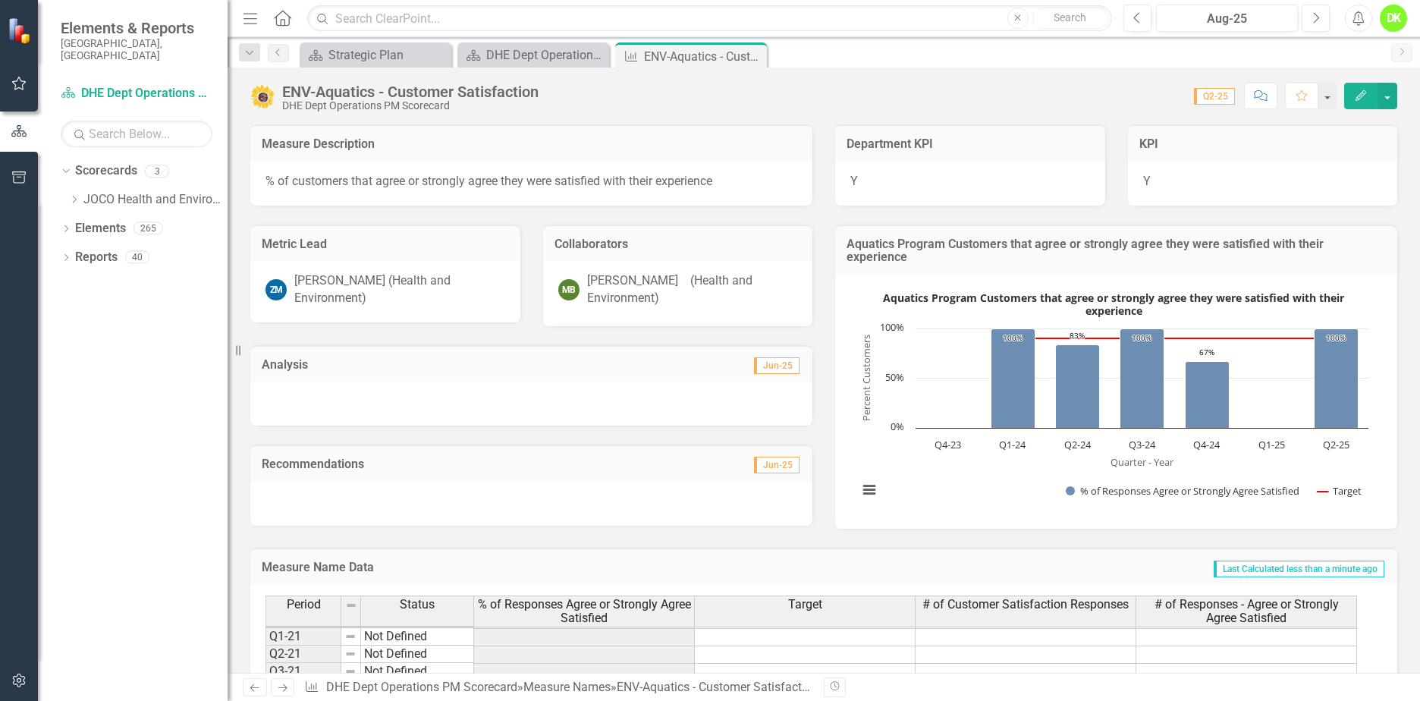
click at [0, 0] on icon "Close" at bounding box center [0, 0] width 0 height 0
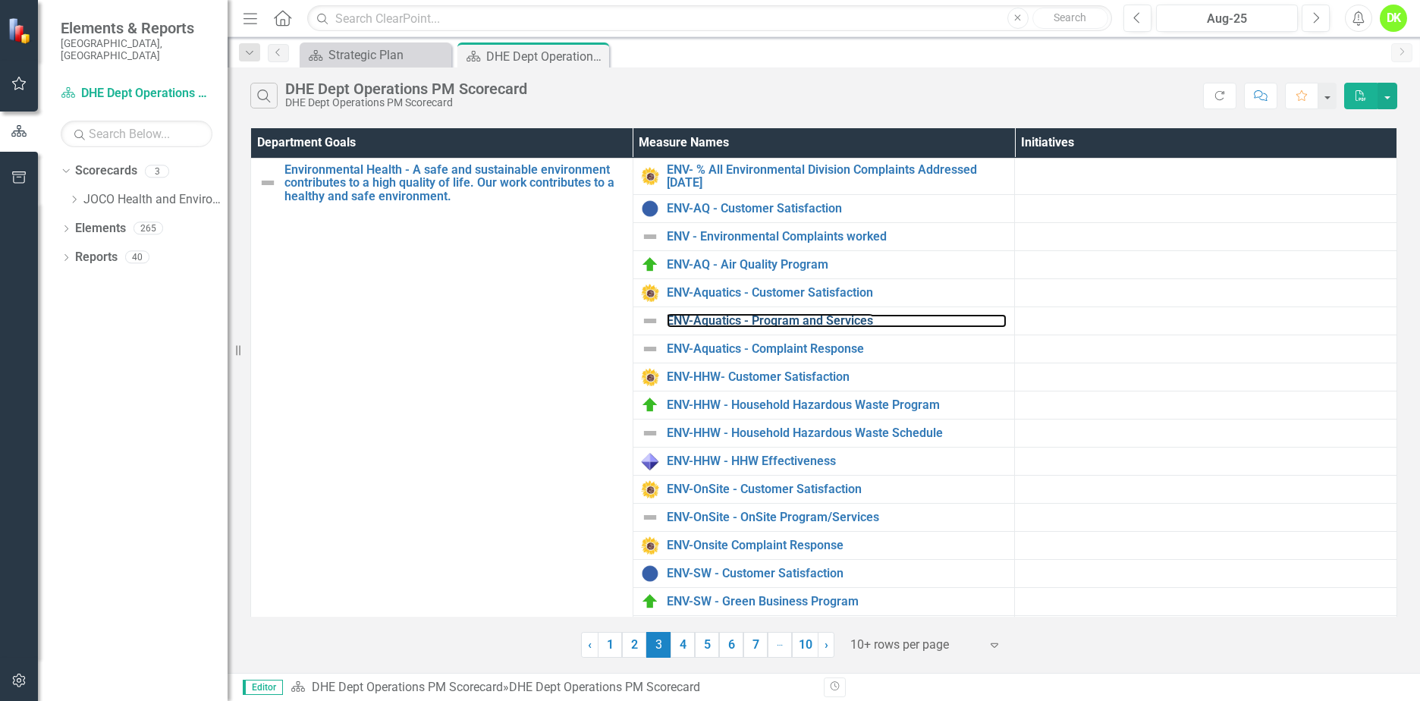
click at [809, 315] on link "ENV-Aquatics - Program and Services" at bounding box center [837, 321] width 341 height 14
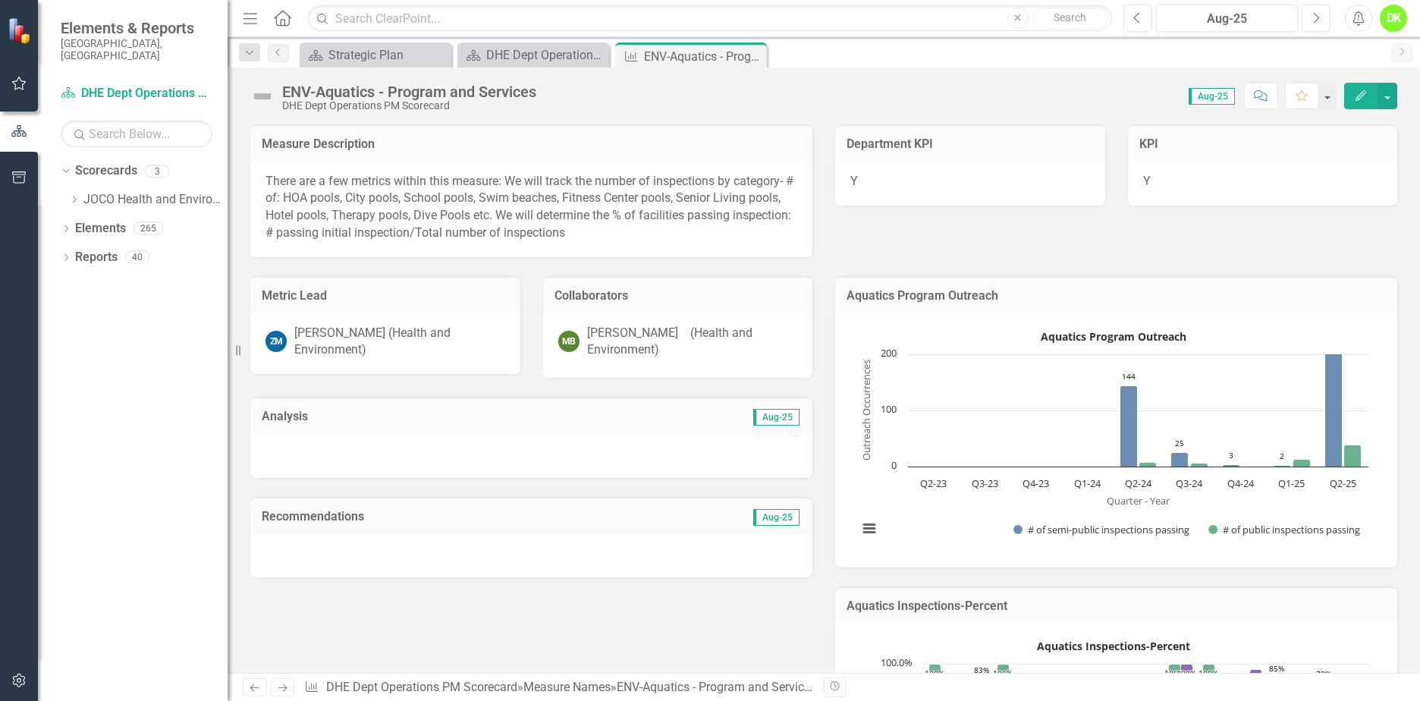
scroll to position [304, 0]
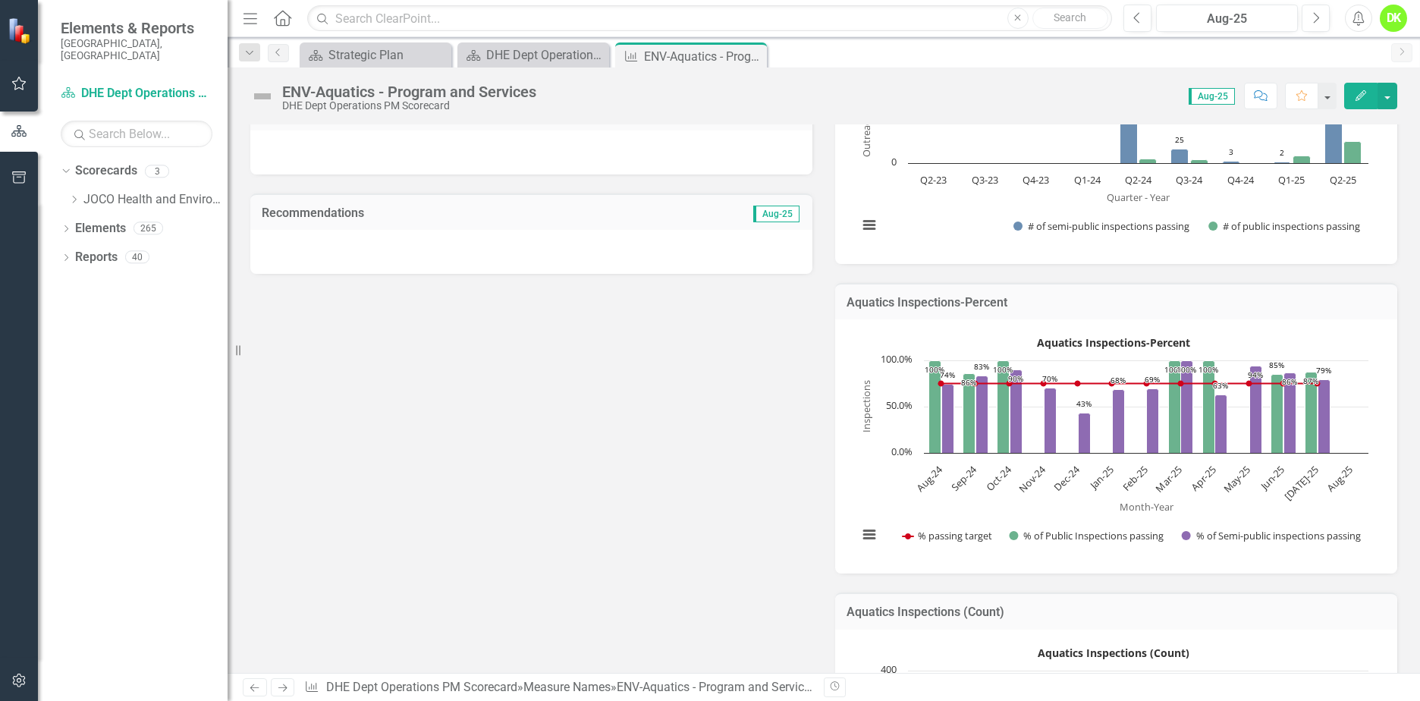
click at [871, 491] on rect "Interactive chart" at bounding box center [1114, 445] width 526 height 228
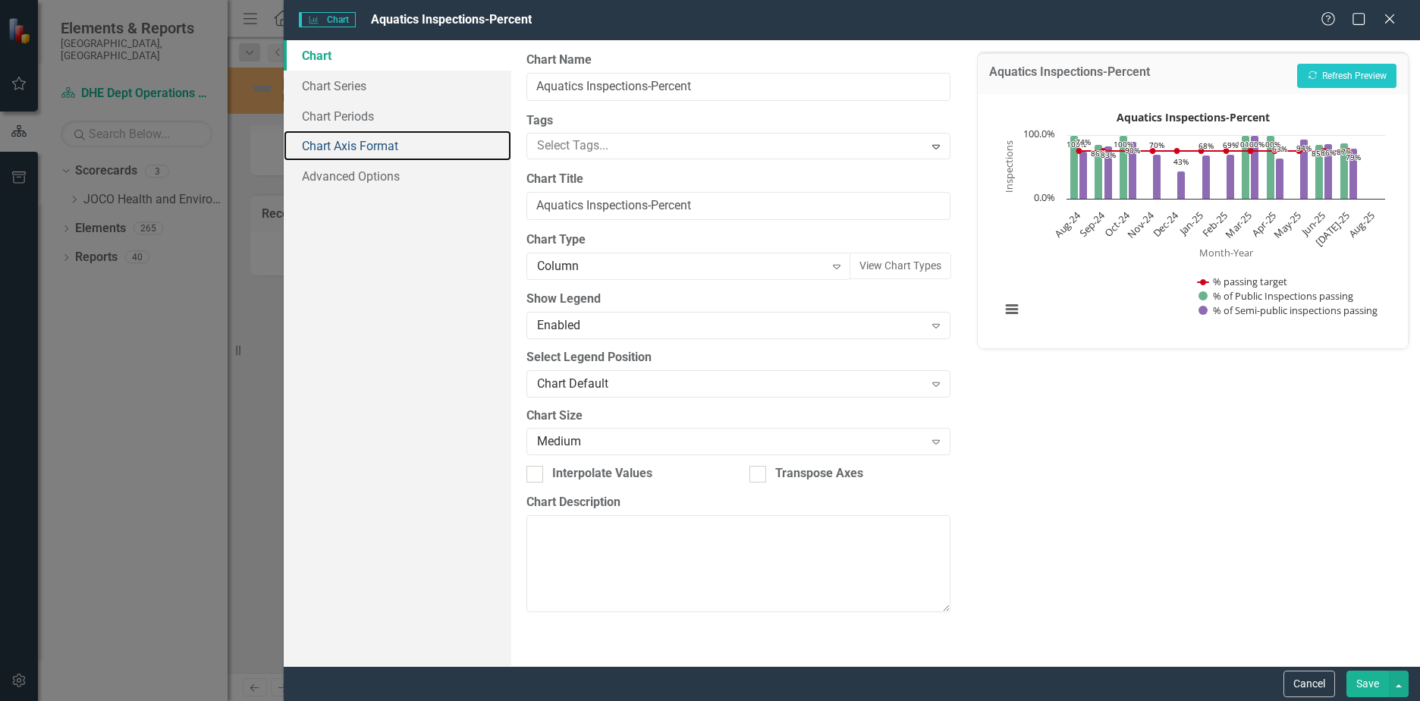
click at [369, 150] on link "Chart Axis Format" at bounding box center [398, 146] width 228 height 30
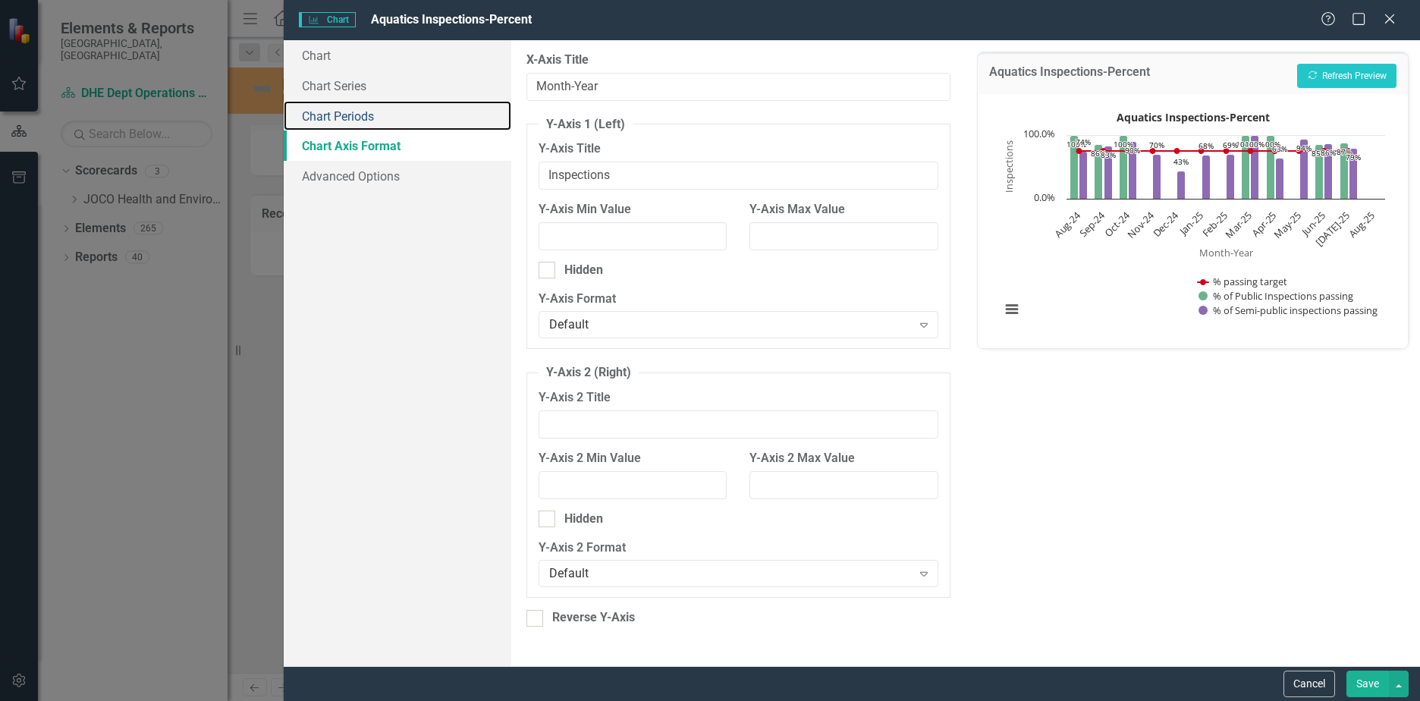
click at [351, 113] on link "Chart Periods" at bounding box center [398, 116] width 228 height 30
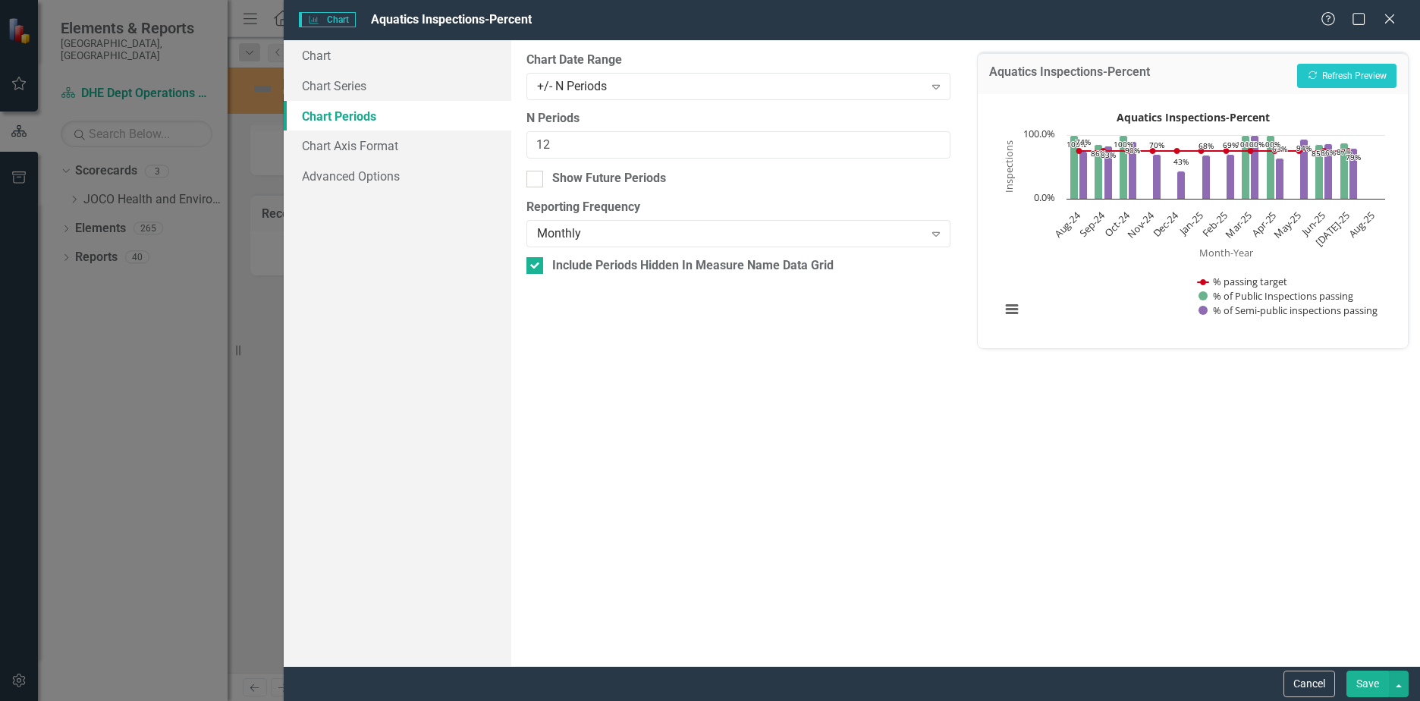
click at [621, 83] on div "+/- N Periods" at bounding box center [730, 85] width 387 height 17
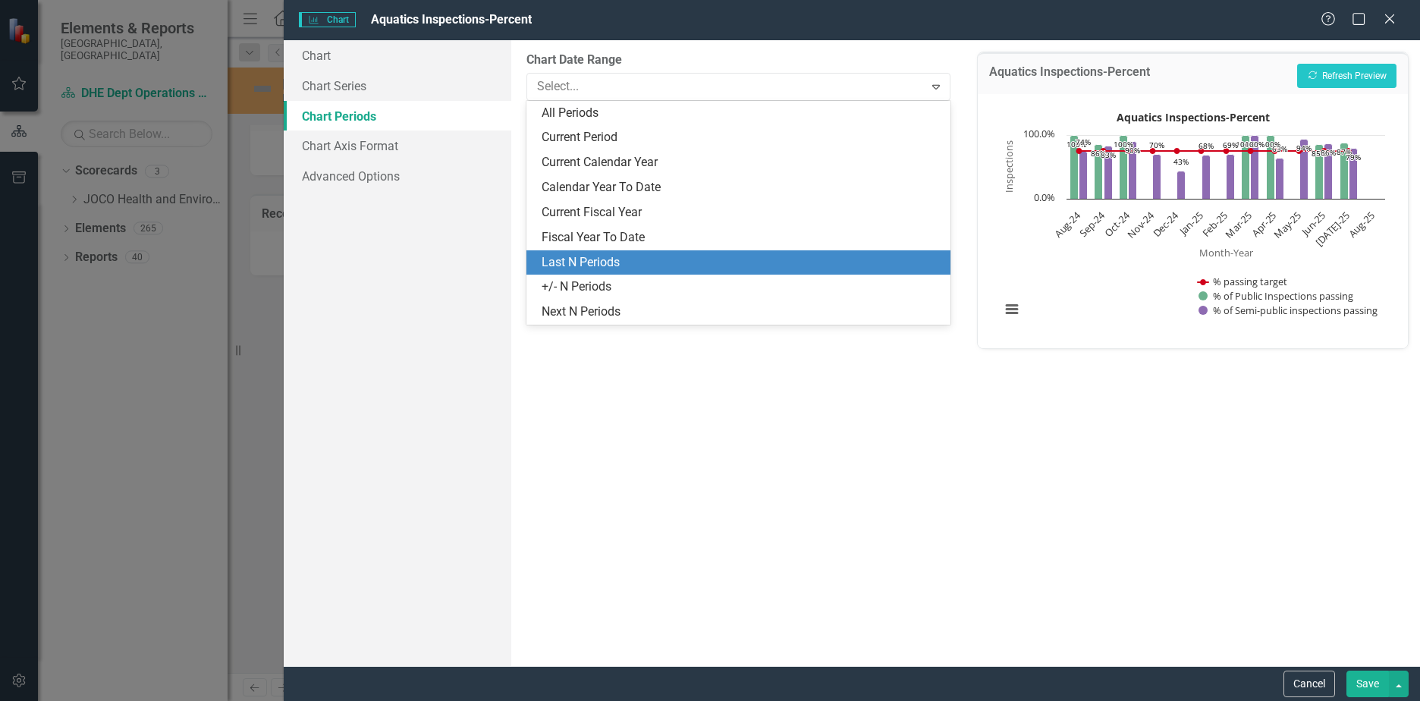
click at [600, 254] on div "Last N Periods" at bounding box center [742, 262] width 400 height 17
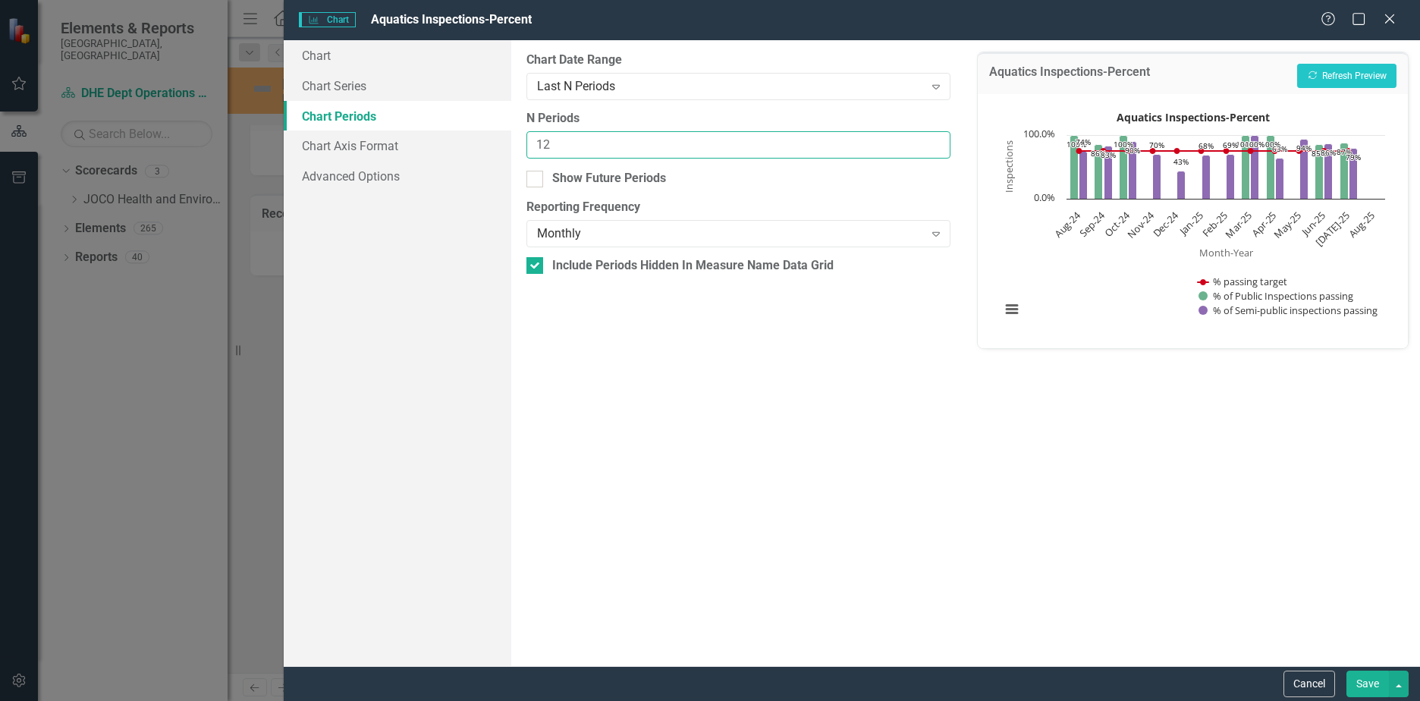
drag, startPoint x: 524, startPoint y: 138, endPoint x: 420, endPoint y: 127, distance: 104.5
click at [420, 127] on div "Chart Chart Series Chart Periods Chart Axis Format Advanced Options From this p…" at bounding box center [852, 353] width 1137 height 626
click at [1383, 72] on button "Recalculate Refresh Preview" at bounding box center [1347, 76] width 99 height 24
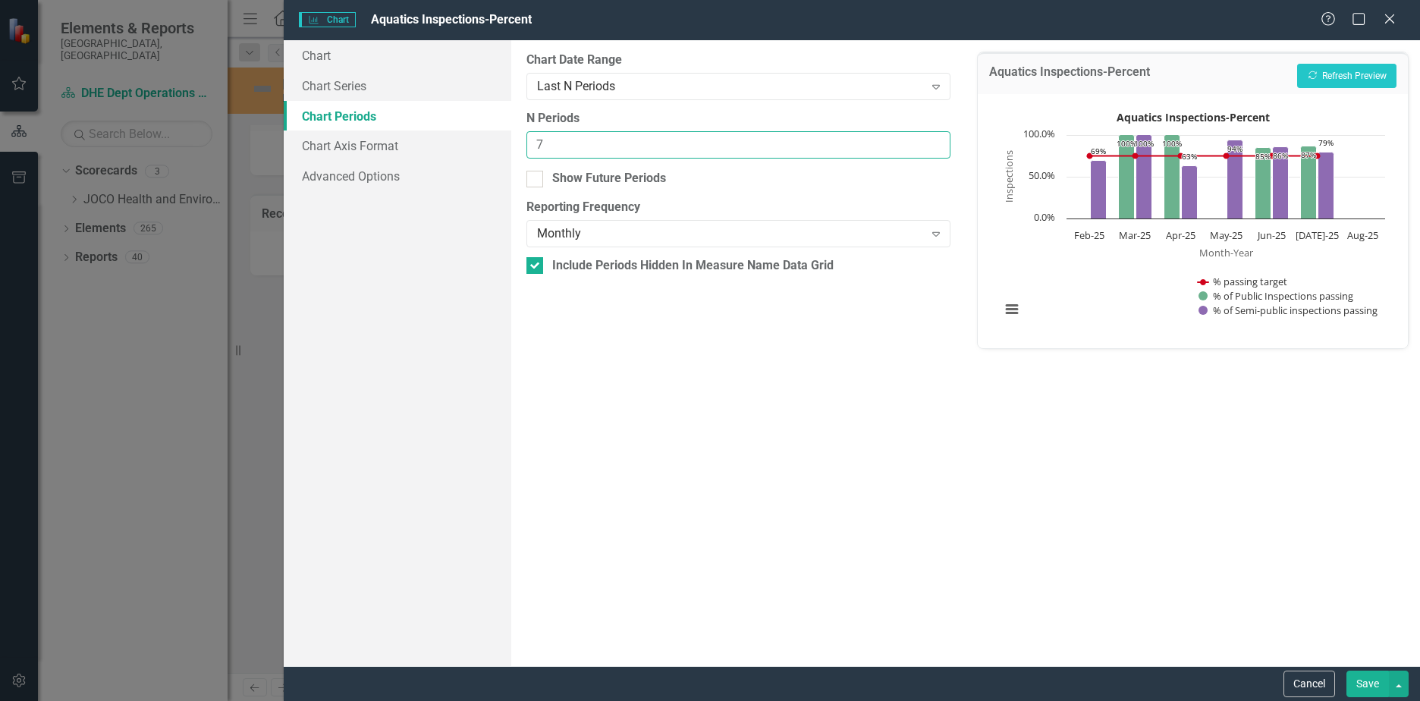
drag, startPoint x: 586, startPoint y: 147, endPoint x: 414, endPoint y: 138, distance: 172.5
click at [414, 138] on div "Chart Chart Series Chart Periods Chart Axis Format Advanced Options From this p…" at bounding box center [852, 353] width 1137 height 626
type input "16"
click at [1335, 80] on button "Recalculate Refresh Preview" at bounding box center [1347, 76] width 99 height 24
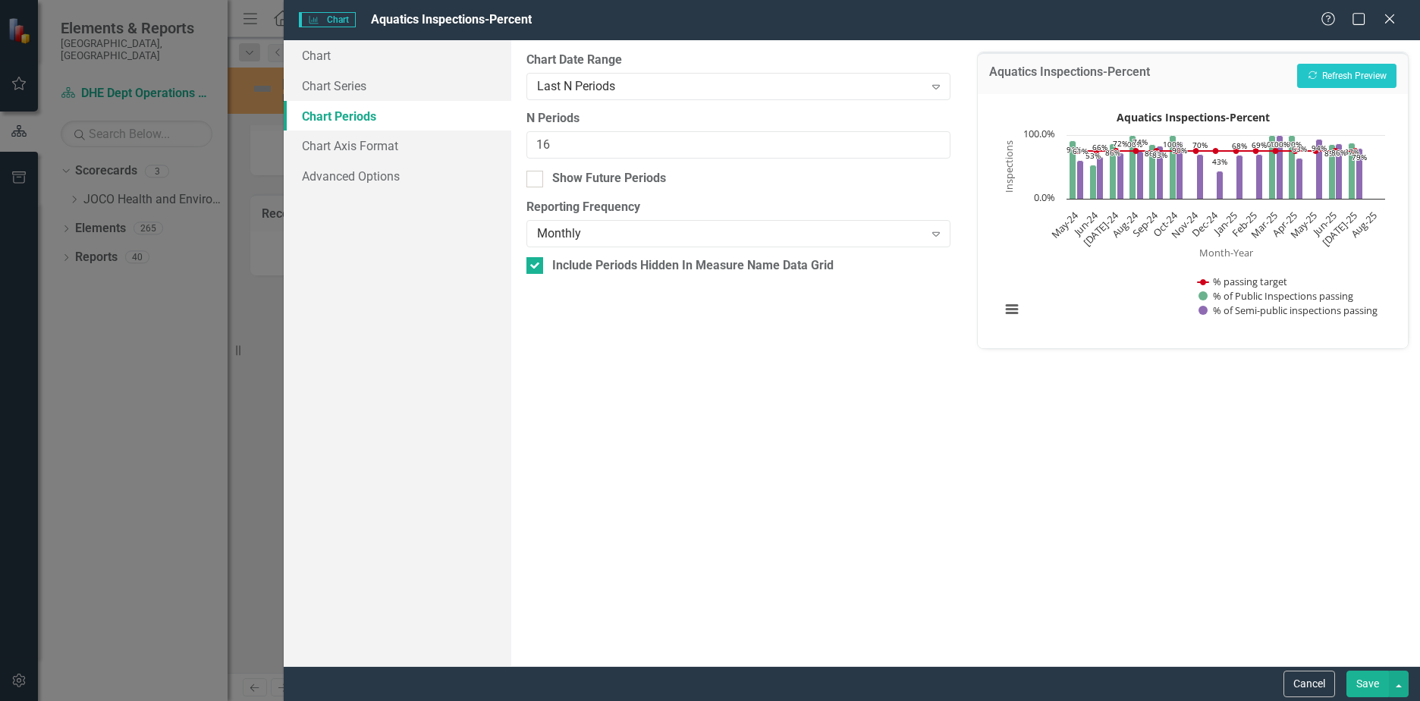
click at [536, 184] on div at bounding box center [535, 179] width 17 height 17
click at [536, 181] on input "Show Future Periods" at bounding box center [532, 176] width 10 height 10
checkbox input "true"
click at [1337, 82] on button "Recalculate Refresh Preview" at bounding box center [1347, 76] width 99 height 24
click at [1304, 684] on button "Cancel" at bounding box center [1310, 684] width 52 height 27
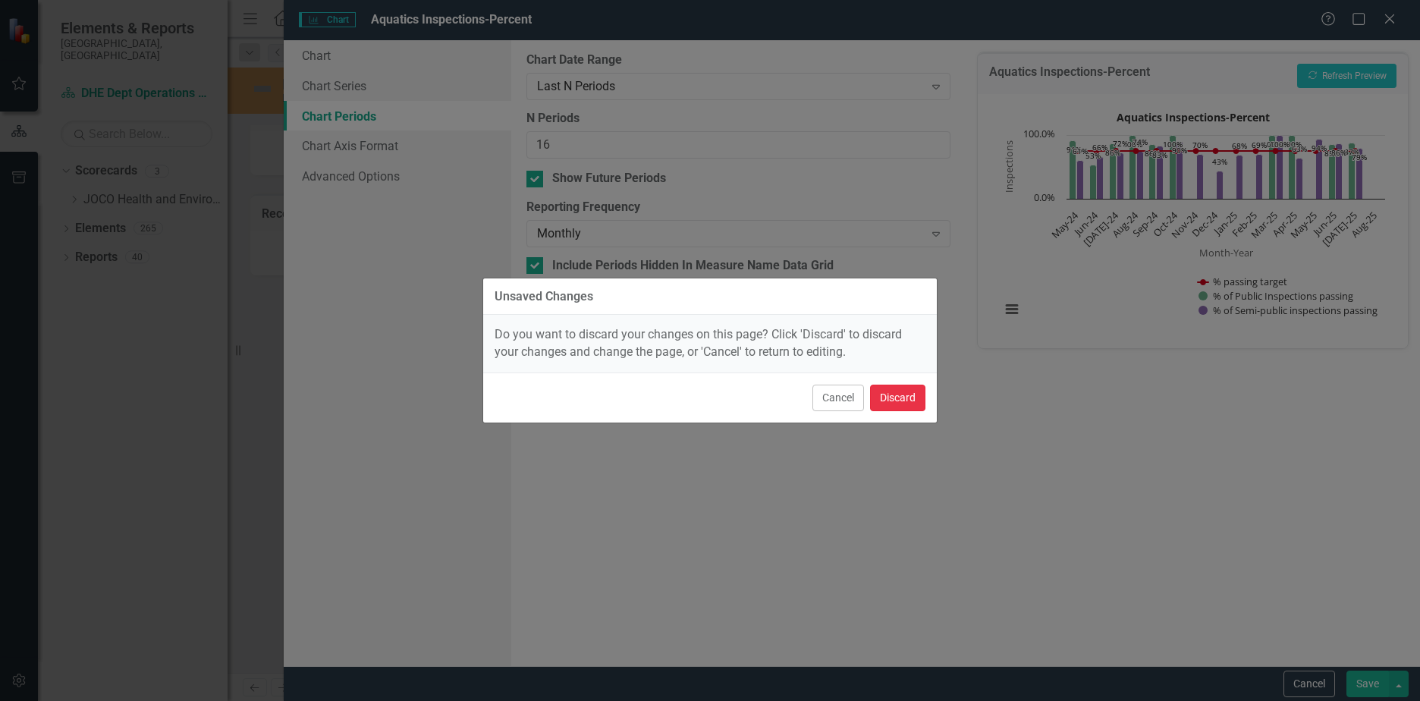
click at [895, 398] on button "Discard" at bounding box center [897, 398] width 55 height 27
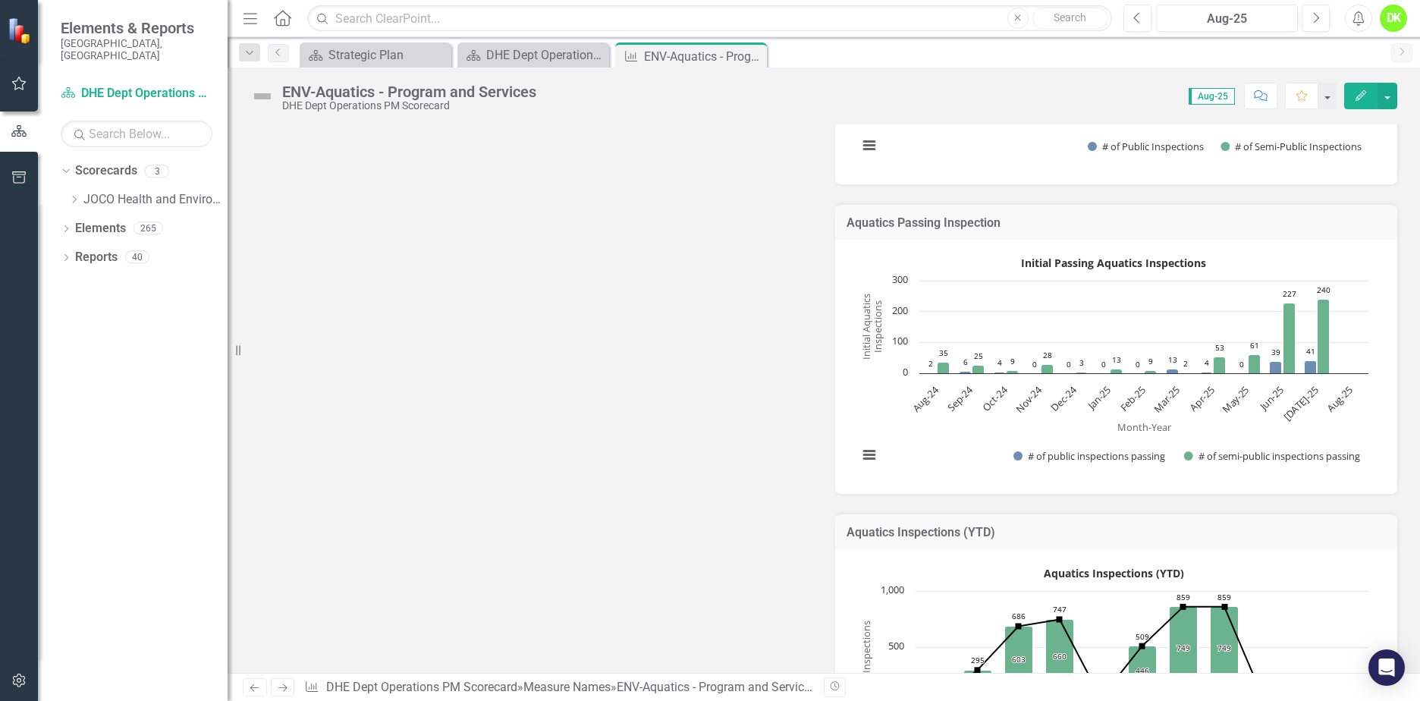
scroll to position [1290, 0]
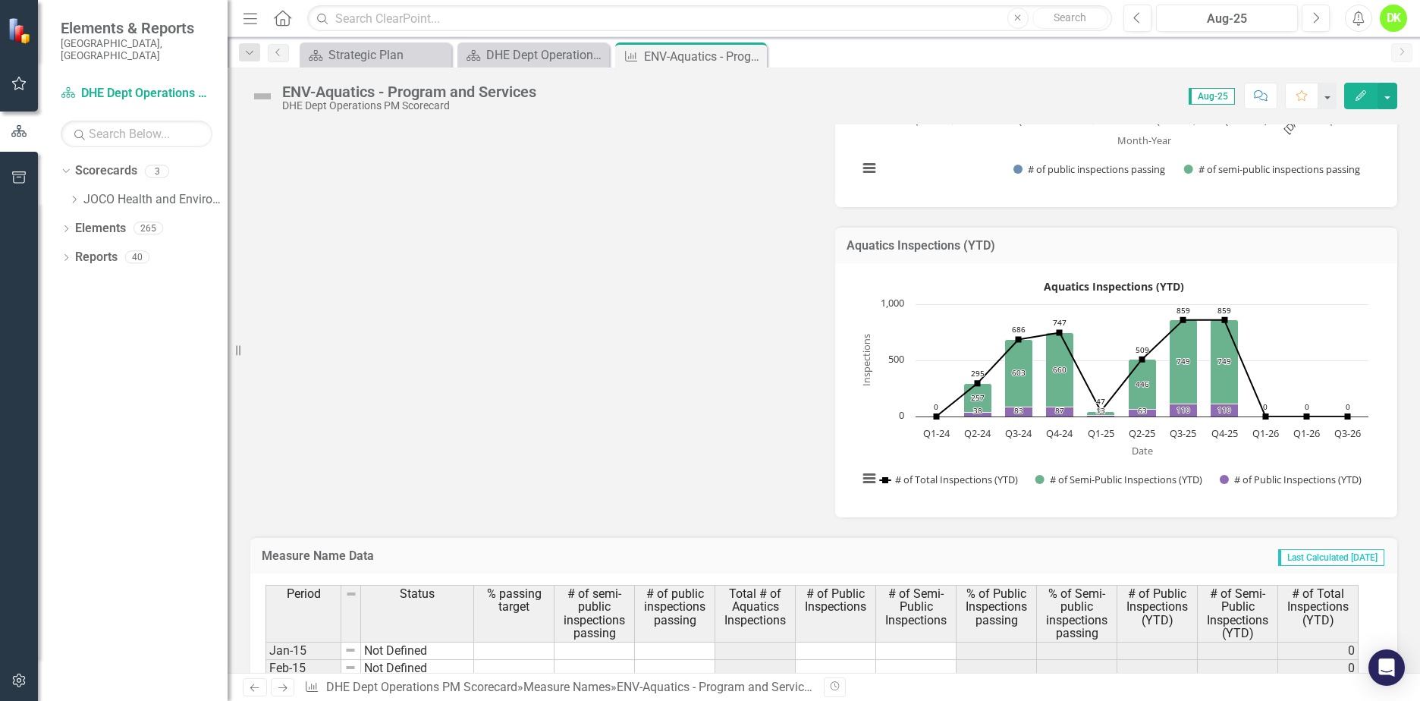
click at [865, 429] on rect "Interactive chart" at bounding box center [1114, 389] width 526 height 228
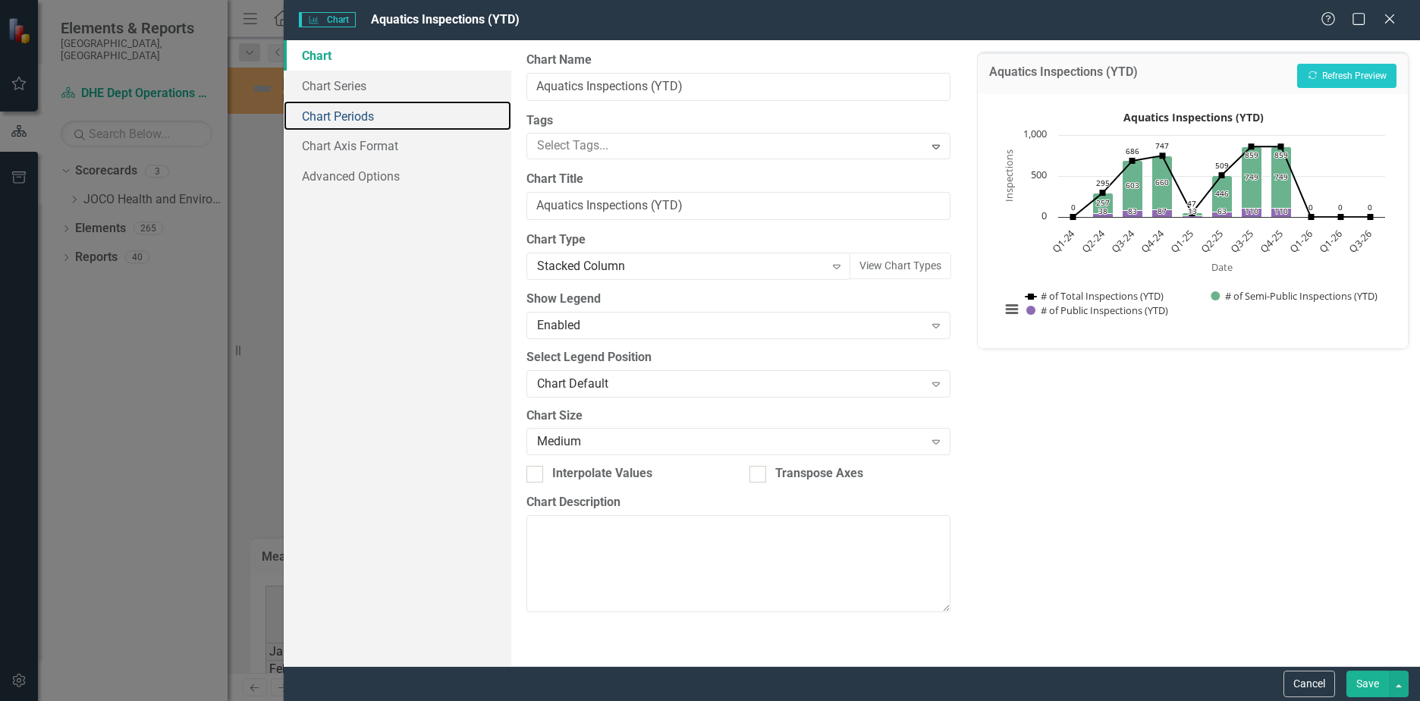
click at [348, 105] on link "Chart Periods" at bounding box center [398, 116] width 228 height 30
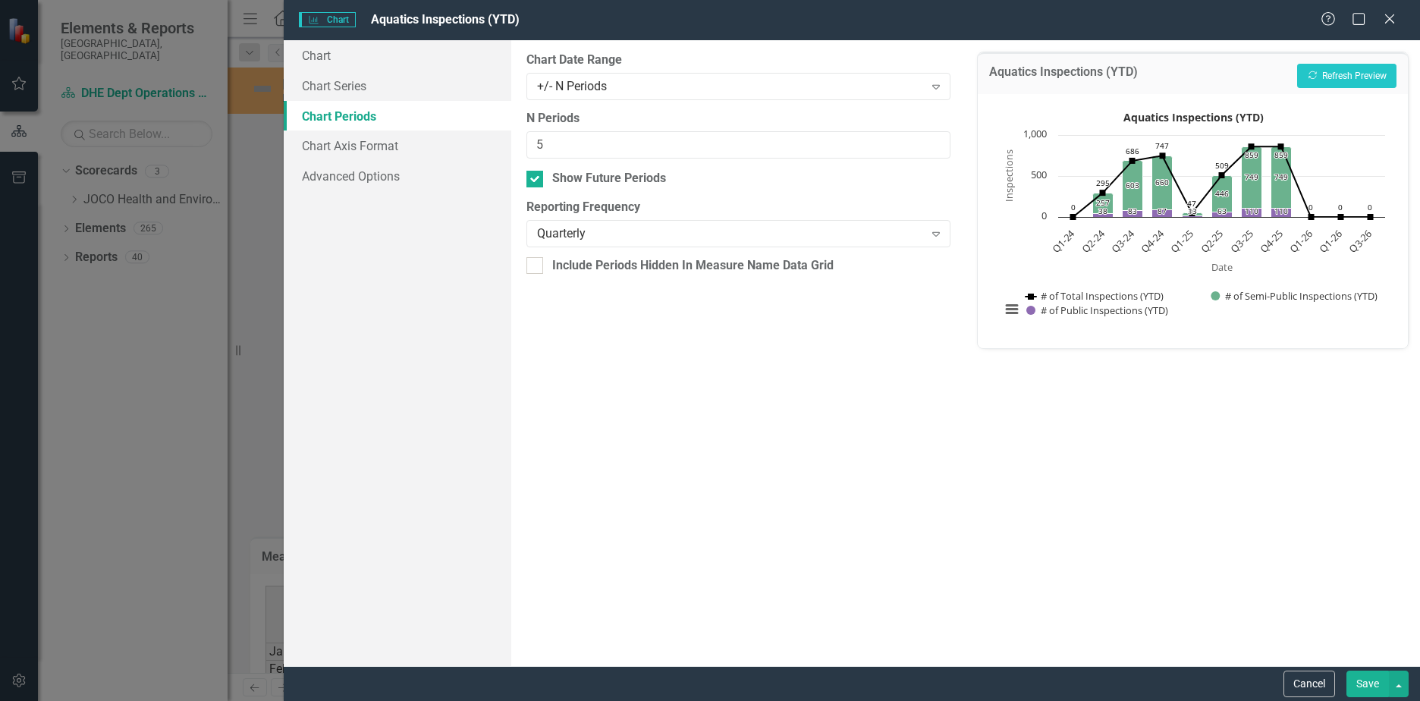
click at [628, 80] on div "+/- N Periods" at bounding box center [730, 85] width 387 height 17
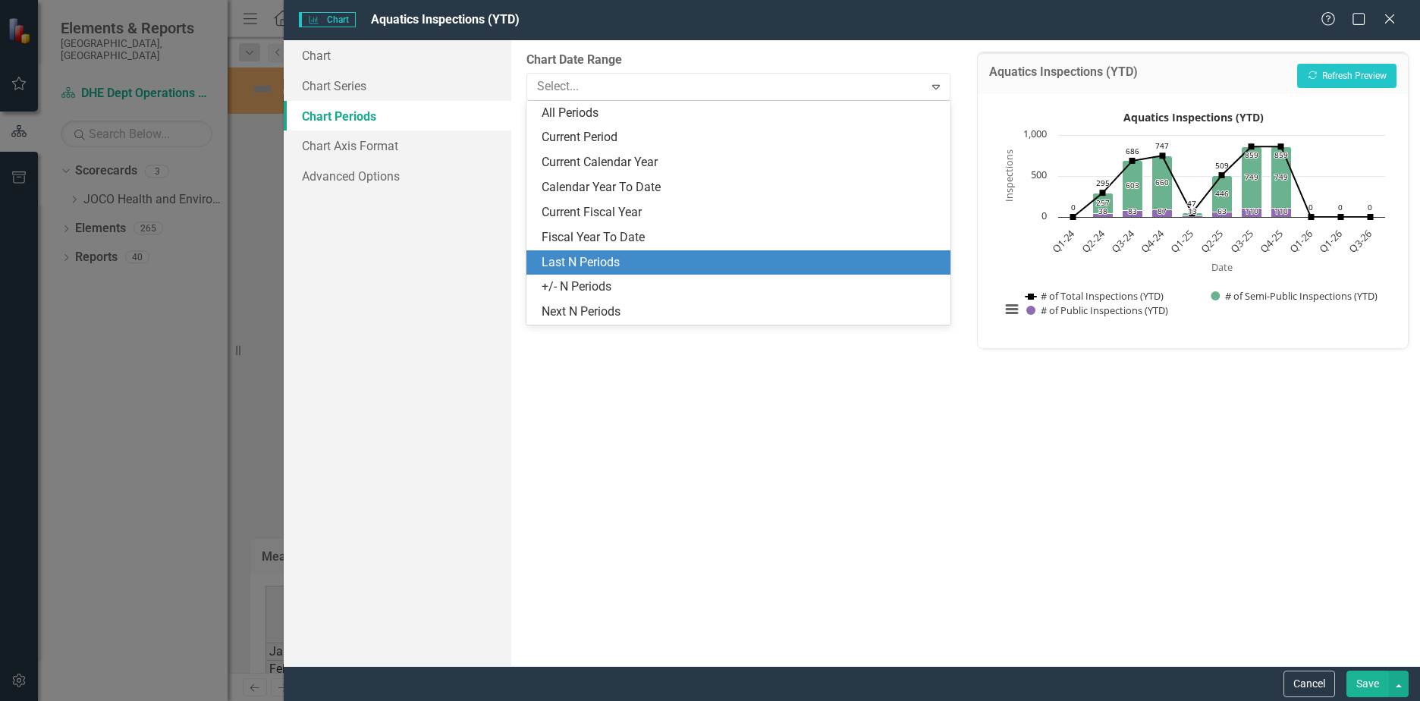
click at [583, 264] on div "Last N Periods" at bounding box center [742, 262] width 400 height 17
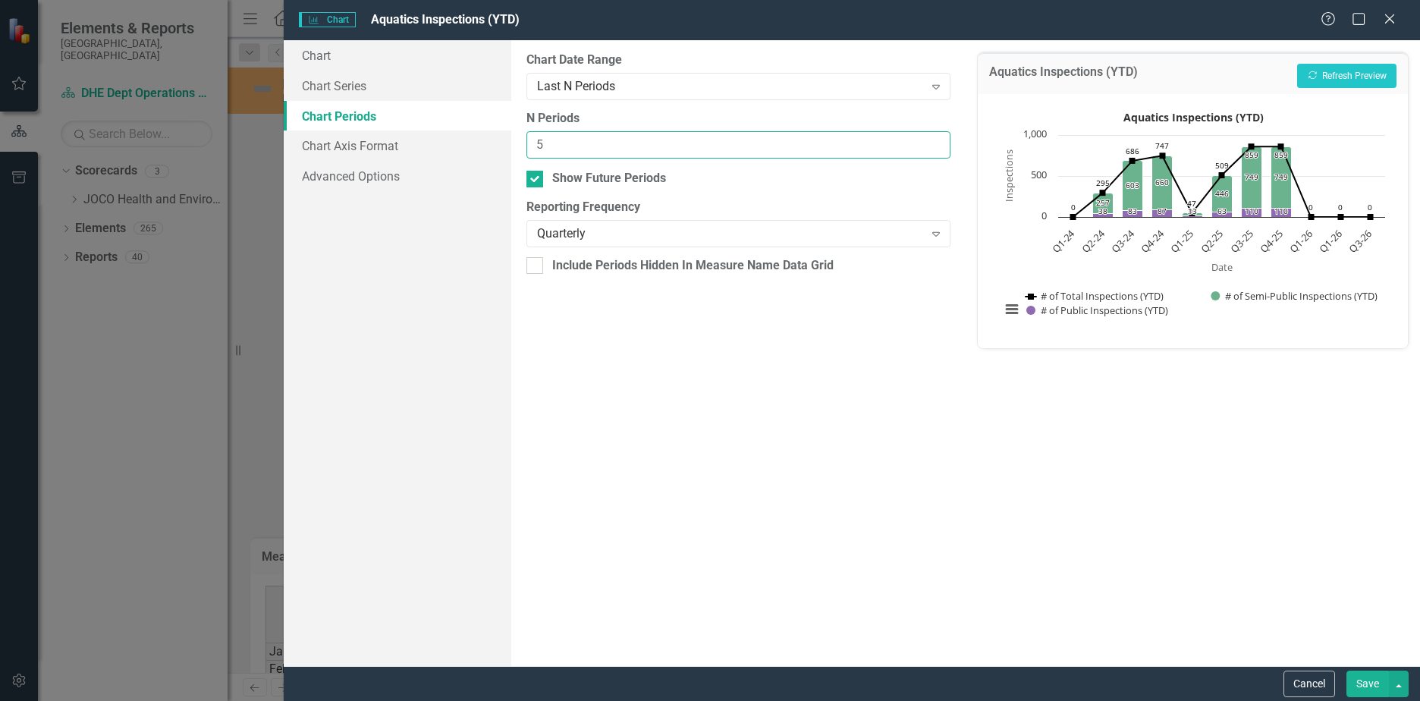
drag, startPoint x: 586, startPoint y: 142, endPoint x: 363, endPoint y: 124, distance: 223.0
click at [363, 124] on div "Chart Chart Series Chart Periods Chart Axis Format Advanced Options From this p…" at bounding box center [852, 353] width 1137 height 626
type input "7"
click at [1316, 71] on icon "Recalculate" at bounding box center [1312, 75] width 11 height 9
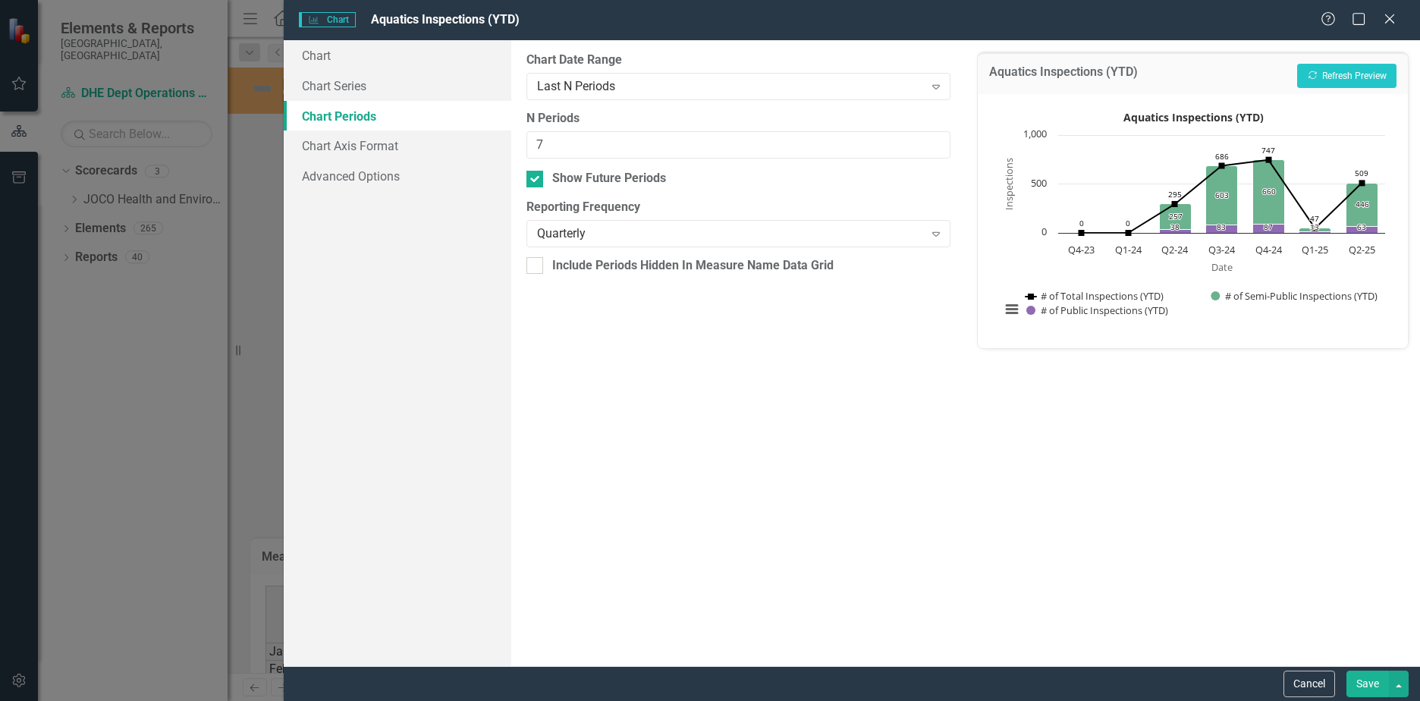
click at [1367, 678] on button "Save" at bounding box center [1368, 684] width 42 height 27
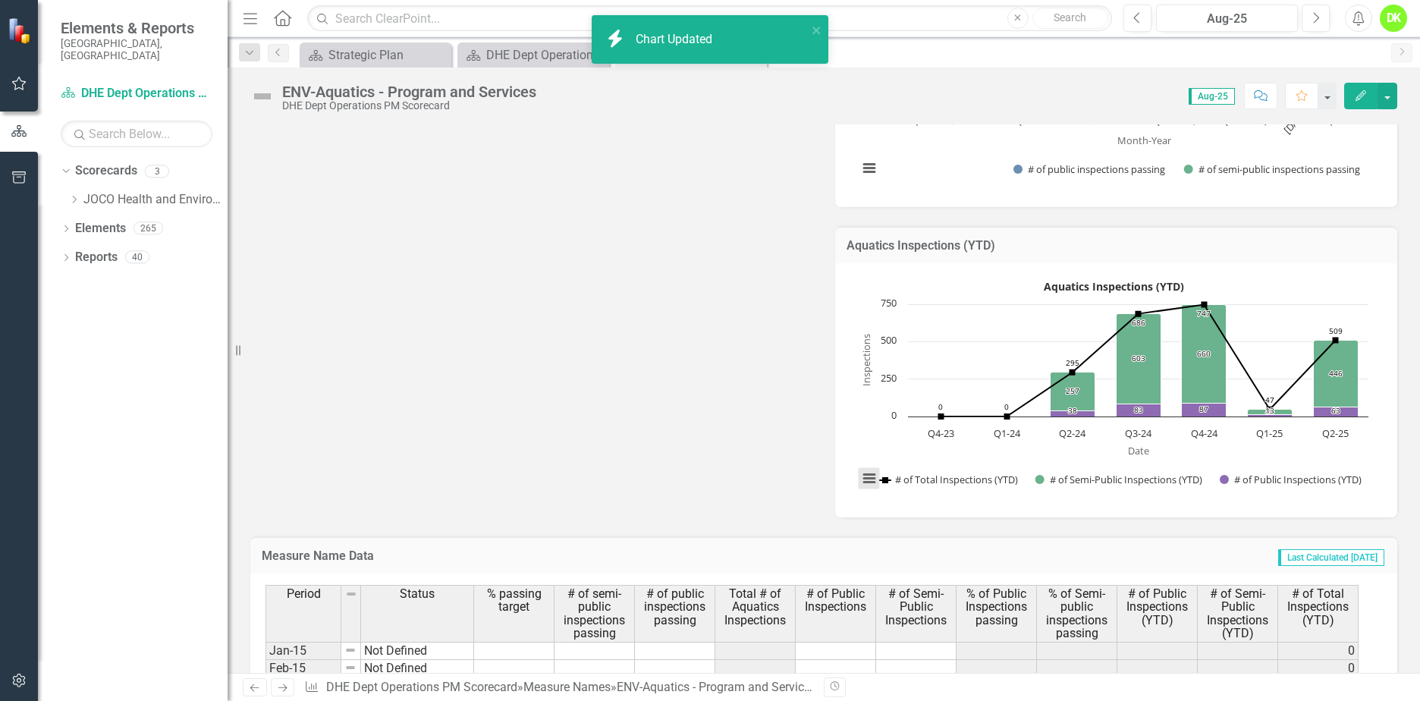
click at [859, 477] on button "View chart menu, Aquatics Inspections (YTD)" at bounding box center [869, 478] width 21 height 21
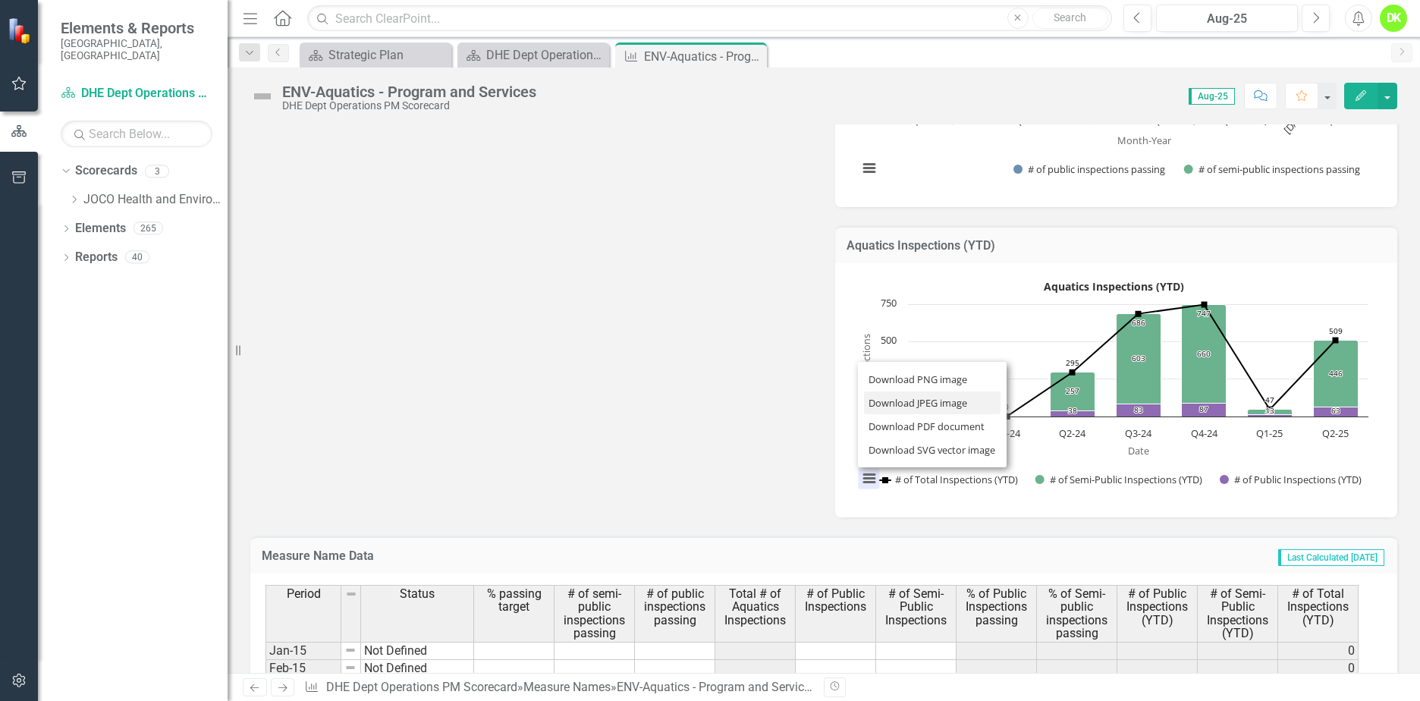
click at [895, 400] on li "Download JPEG image" at bounding box center [932, 404] width 137 height 24
click at [0, 0] on icon "Close" at bounding box center [0, 0] width 0 height 0
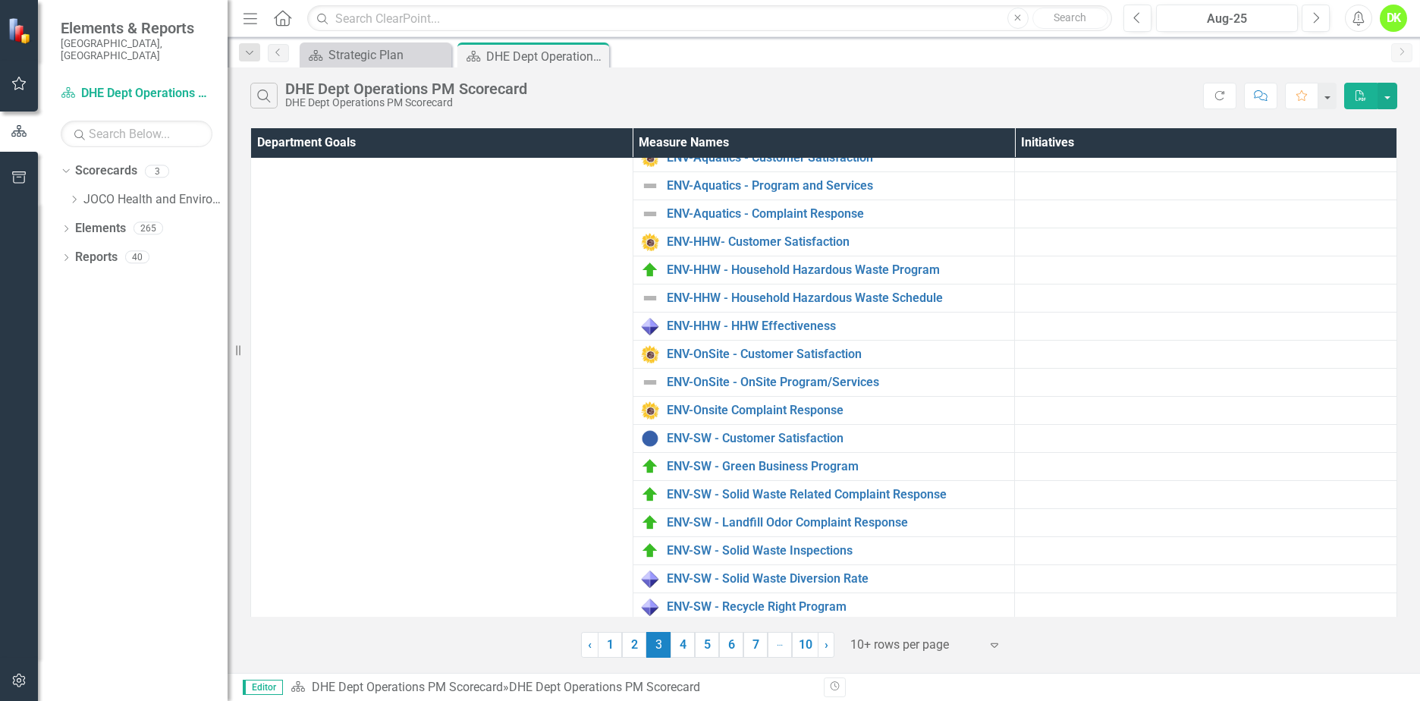
scroll to position [140, 0]
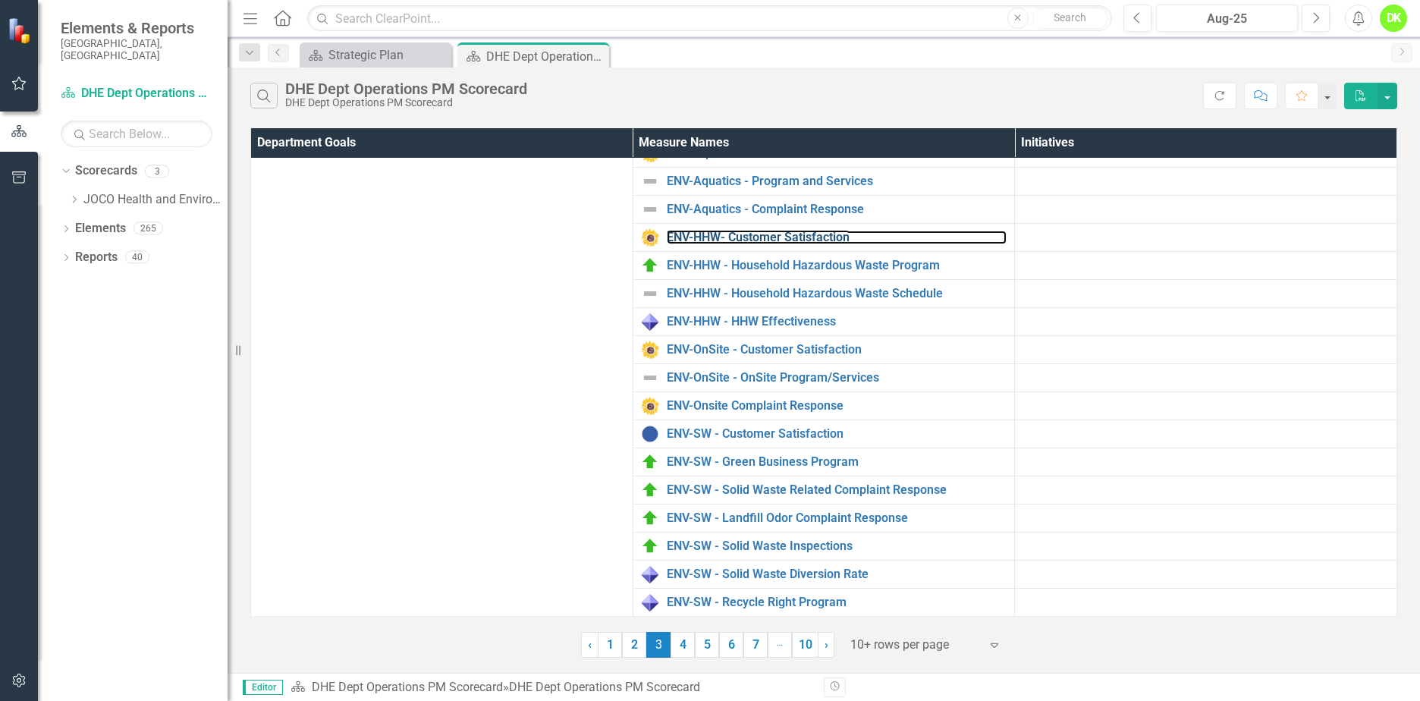
click at [769, 239] on link "ENV-HHW- Customer Satisfaction" at bounding box center [837, 238] width 341 height 14
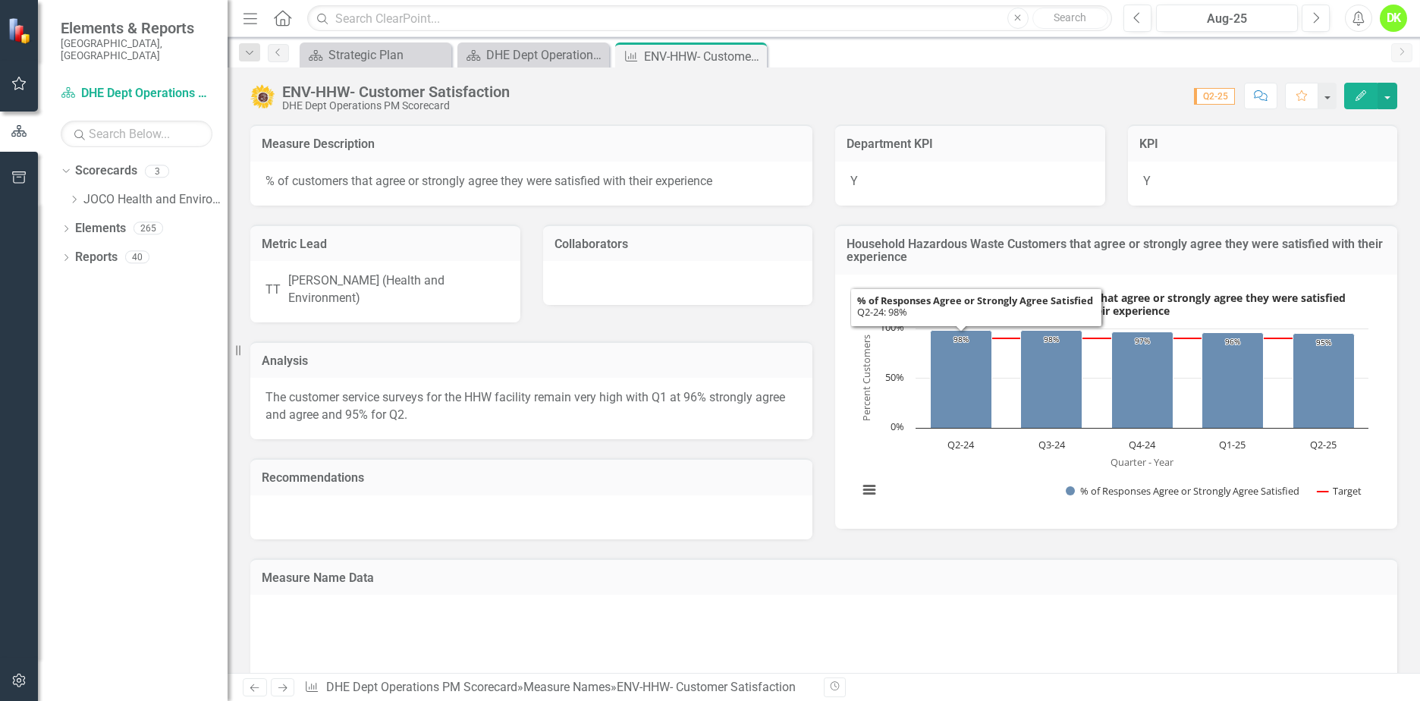
click at [915, 477] on rect "Interactive chart" at bounding box center [1114, 400] width 526 height 228
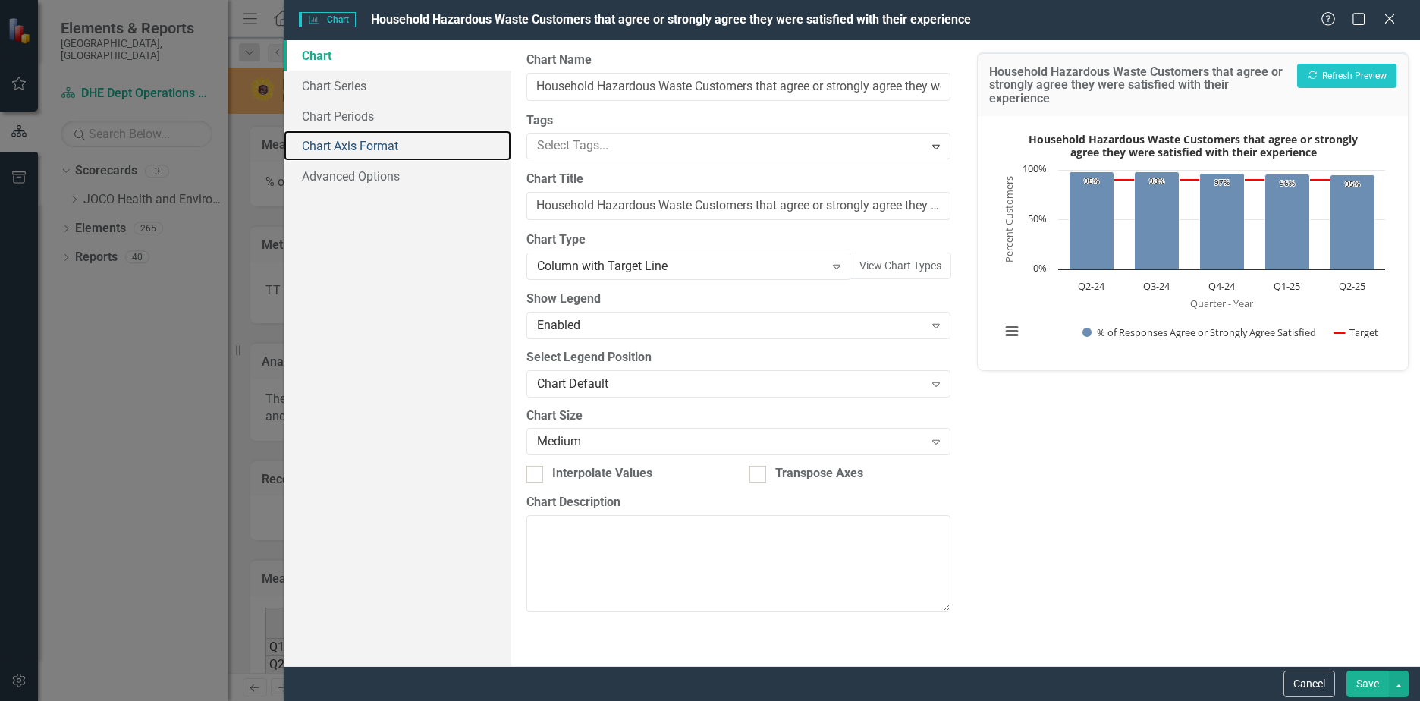
click at [369, 150] on link "Chart Axis Format" at bounding box center [398, 146] width 228 height 30
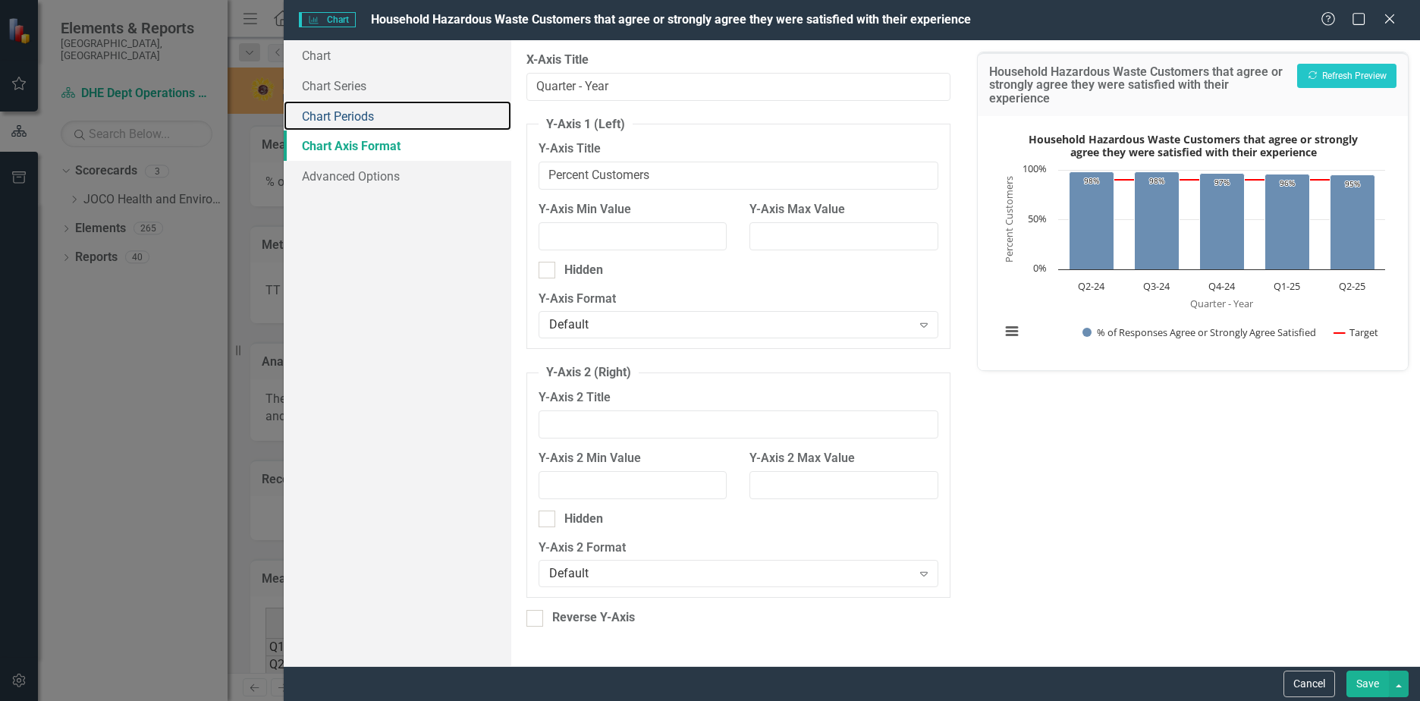
click at [356, 119] on link "Chart Periods" at bounding box center [398, 116] width 228 height 30
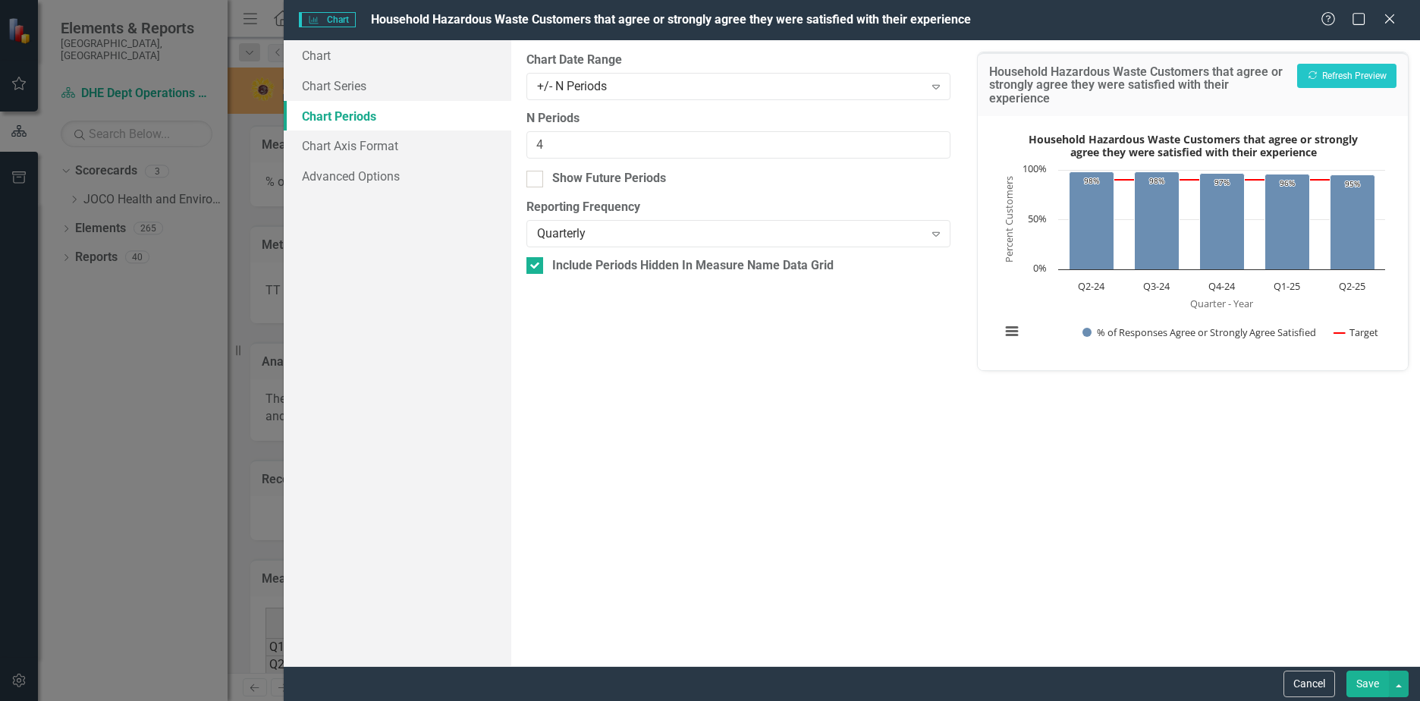
click at [539, 179] on div at bounding box center [535, 179] width 17 height 17
click at [536, 179] on input "Show Future Periods" at bounding box center [532, 176] width 10 height 10
checkbox input "true"
click at [614, 90] on div "+/- N Periods" at bounding box center [730, 85] width 387 height 17
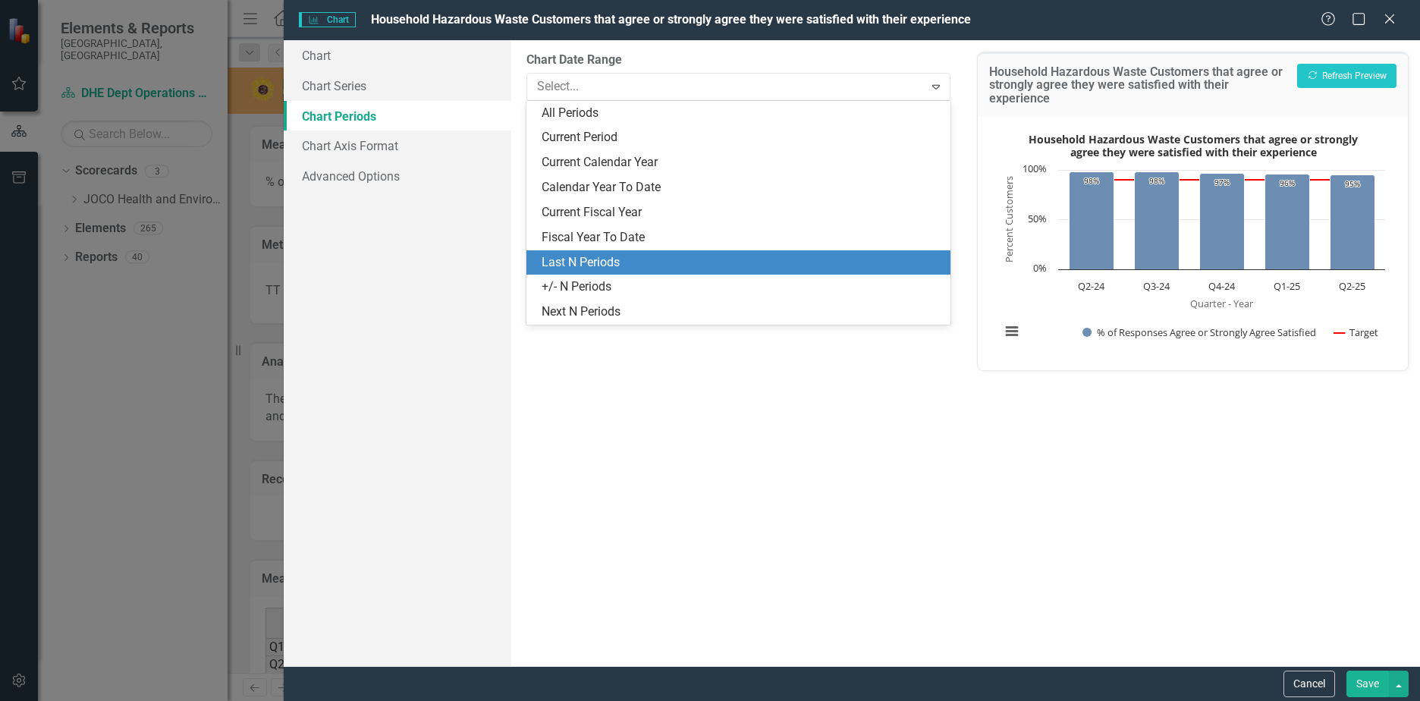
click at [579, 263] on div "Last N Periods" at bounding box center [742, 262] width 400 height 17
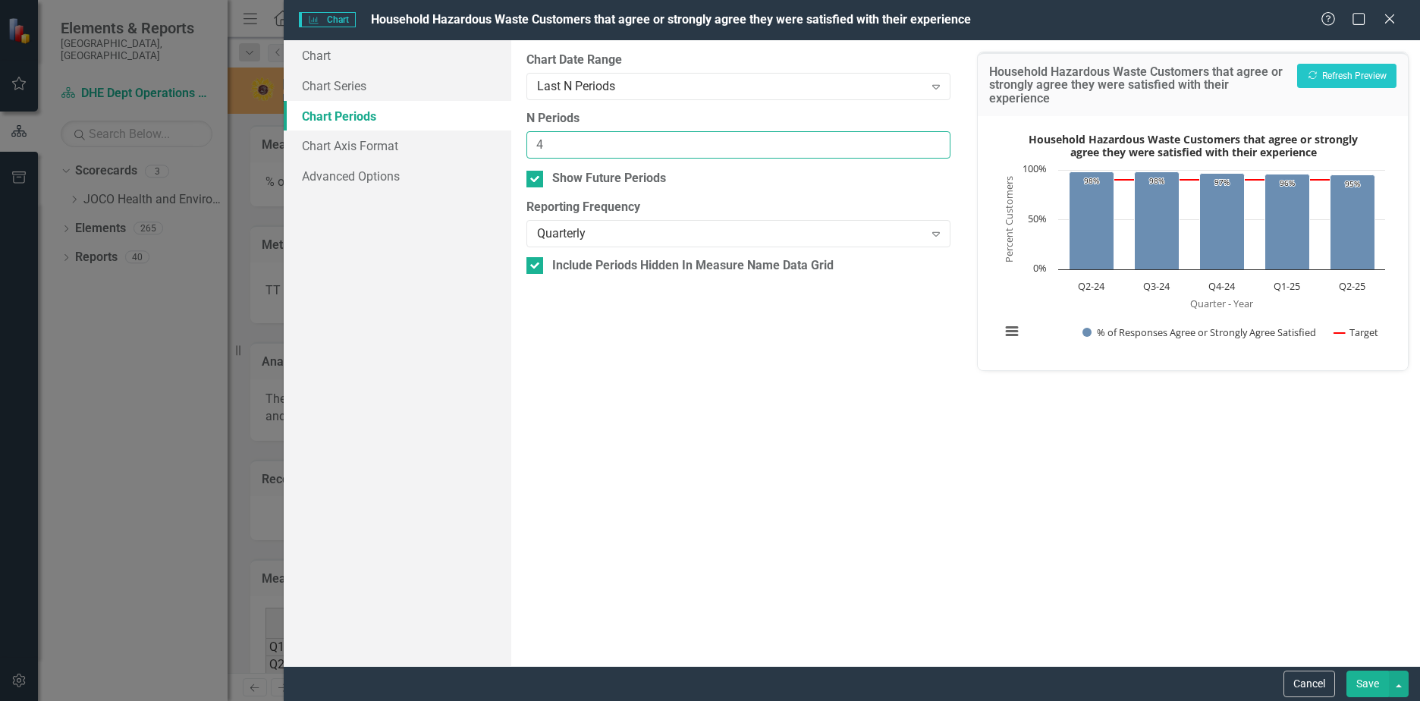
drag, startPoint x: 572, startPoint y: 139, endPoint x: 455, endPoint y: 139, distance: 116.9
click at [455, 139] on div "Chart Chart Series Chart Periods Chart Axis Format Advanced Options From this p…" at bounding box center [852, 353] width 1137 height 626
type input "7"
click at [1354, 83] on button "Recalculate Refresh Preview" at bounding box center [1347, 76] width 99 height 24
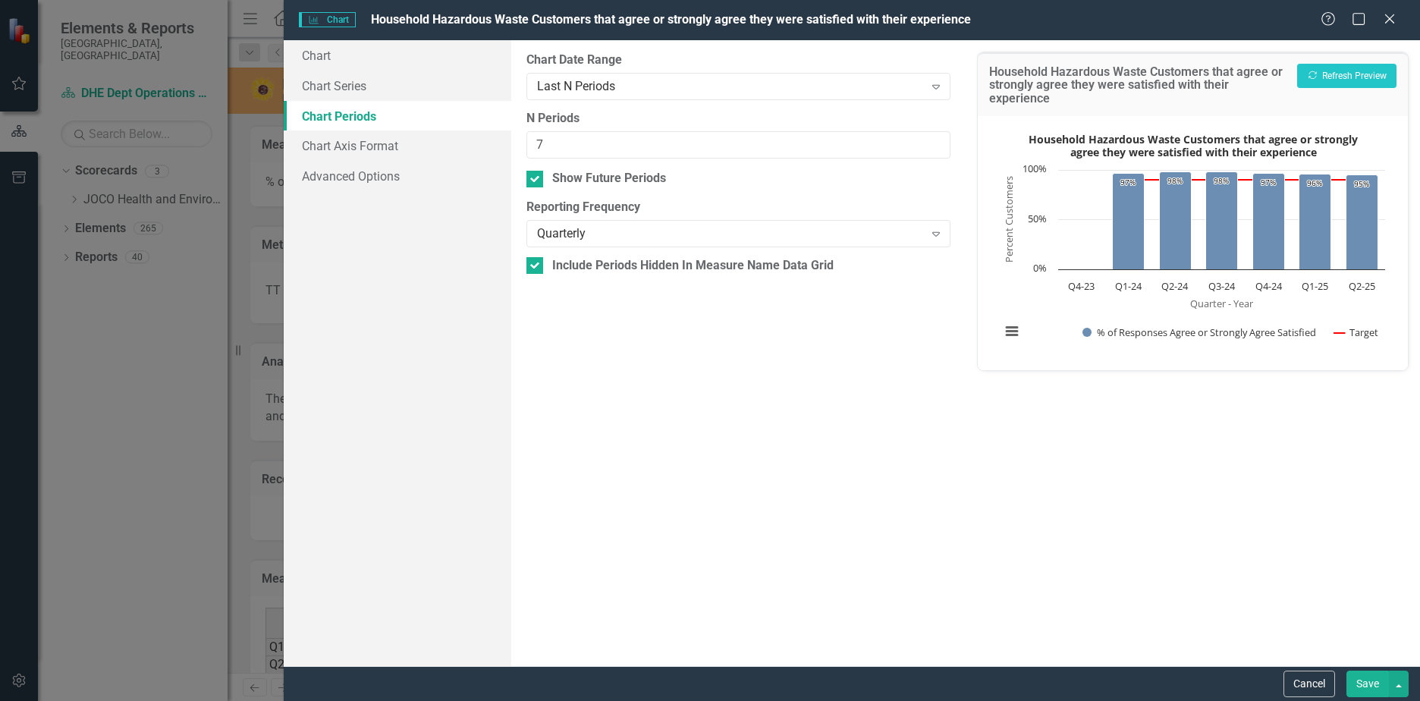
click at [1370, 686] on button "Save" at bounding box center [1368, 684] width 42 height 27
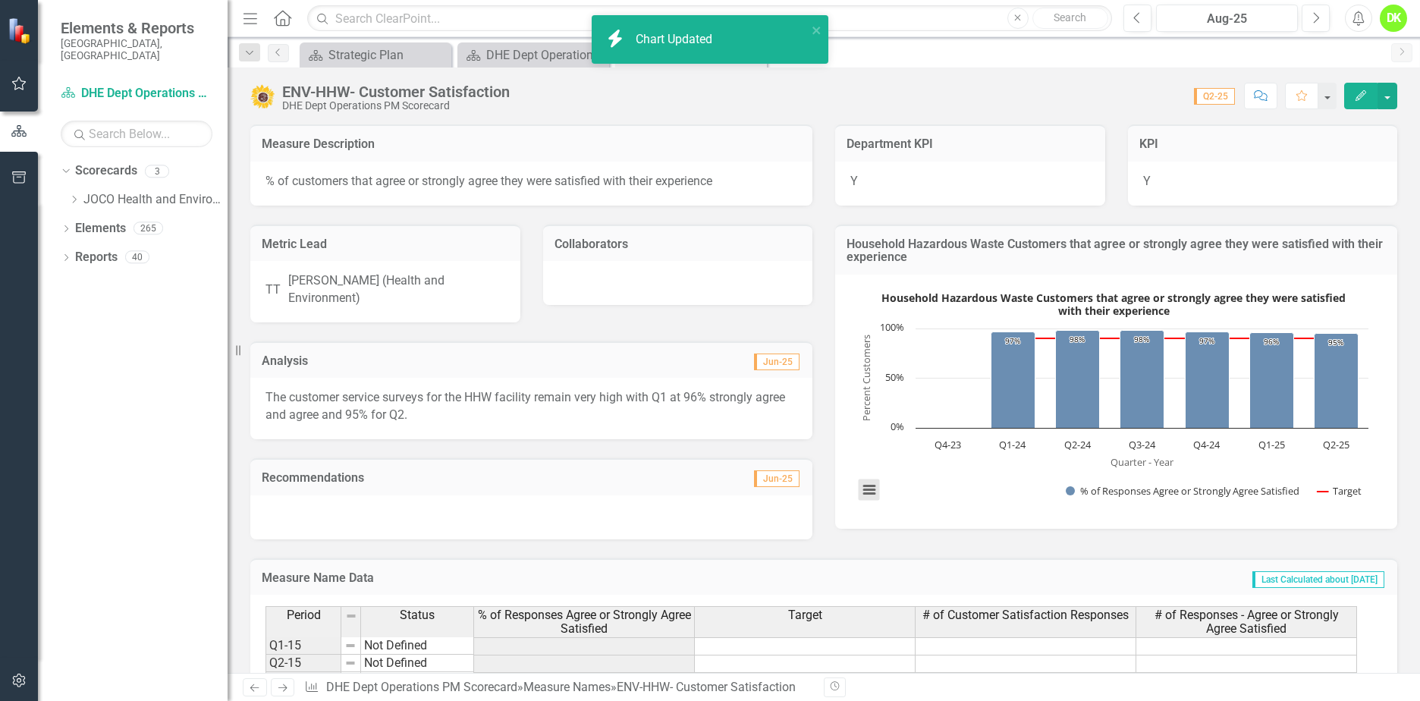
click at [866, 491] on button "View chart menu, Household Hazardous Waste Customers that agree or strongly agr…" at bounding box center [869, 490] width 21 height 21
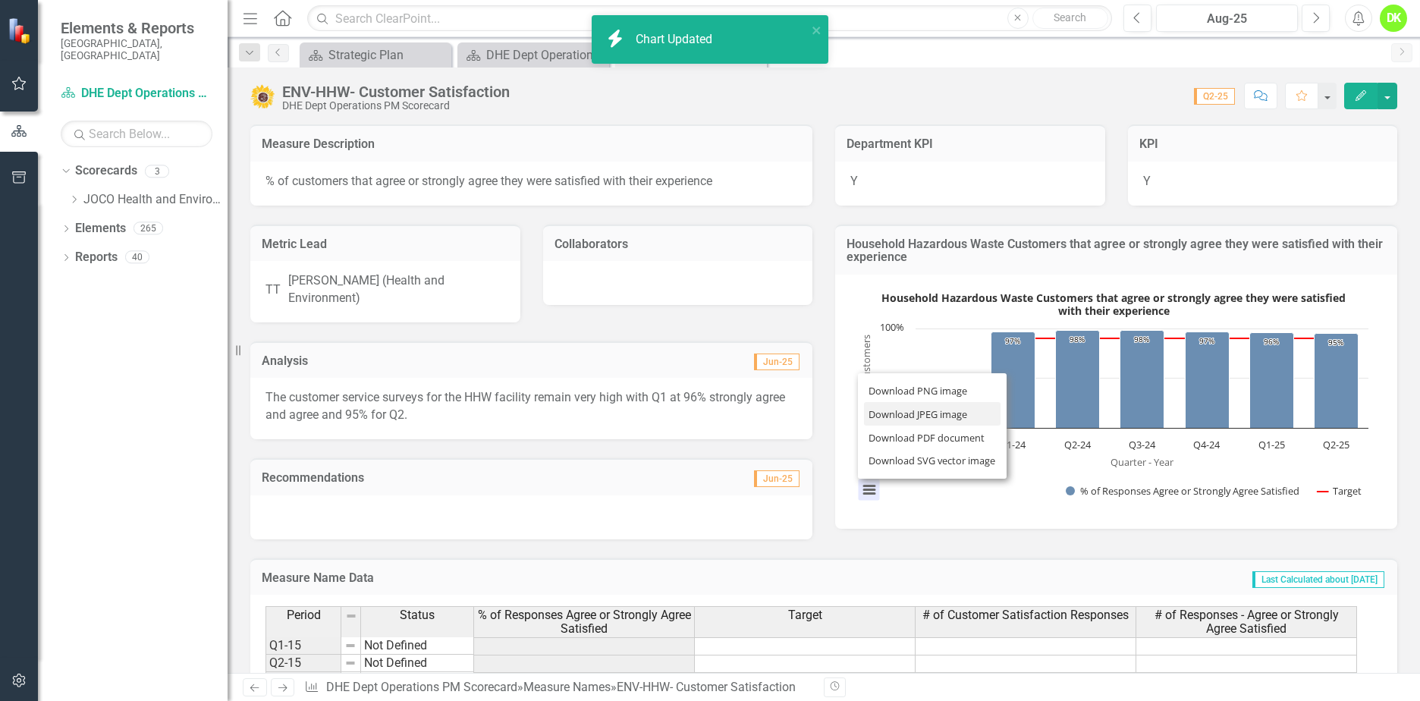
click at [908, 410] on li "Download JPEG image" at bounding box center [932, 414] width 137 height 24
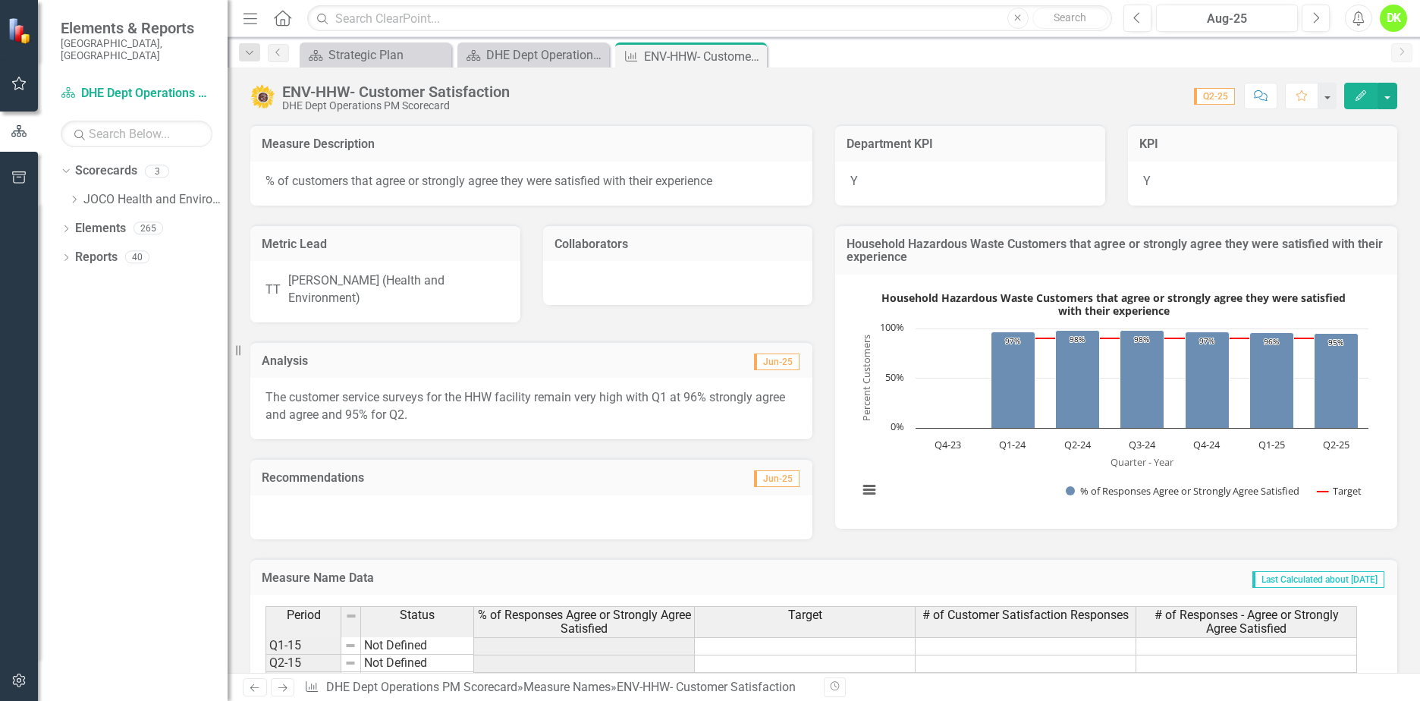
click at [0, 0] on icon "Close" at bounding box center [0, 0] width 0 height 0
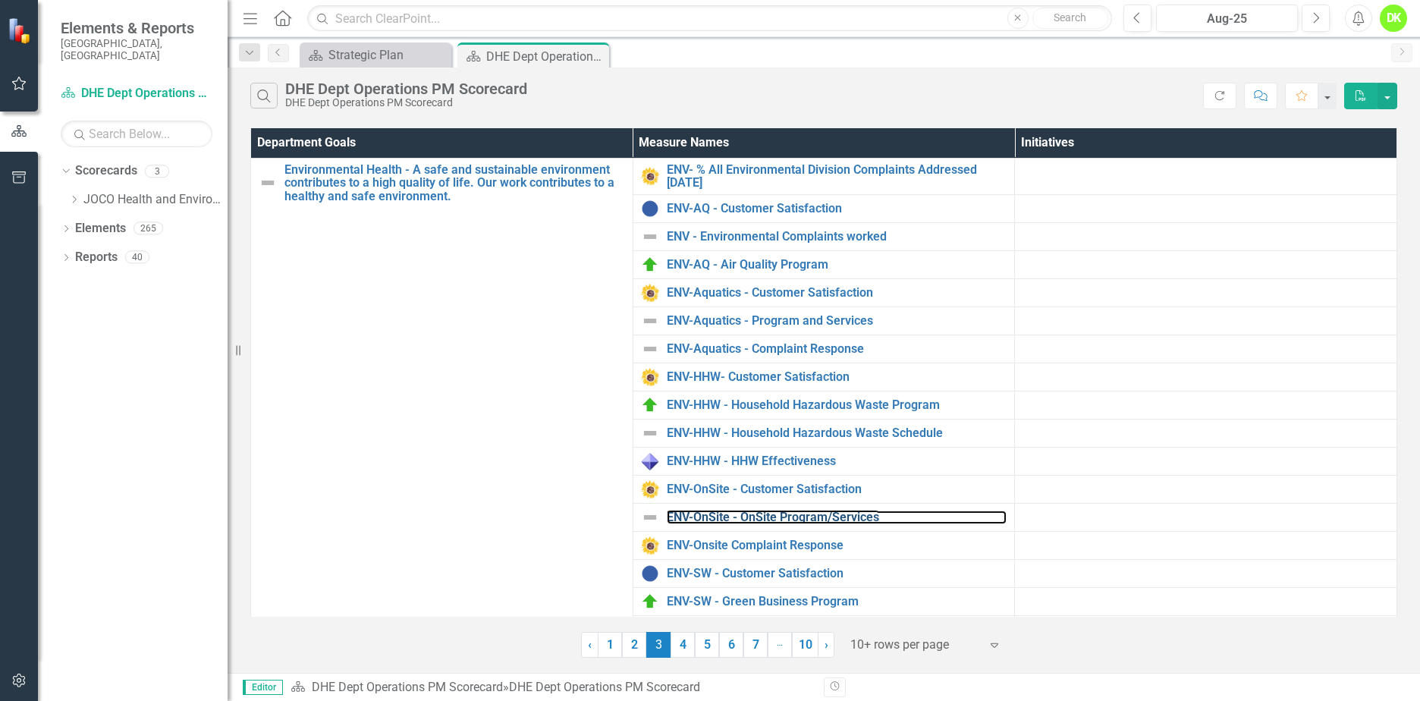
click at [786, 518] on link "ENV-OnSite - OnSite Program/Services" at bounding box center [837, 518] width 341 height 14
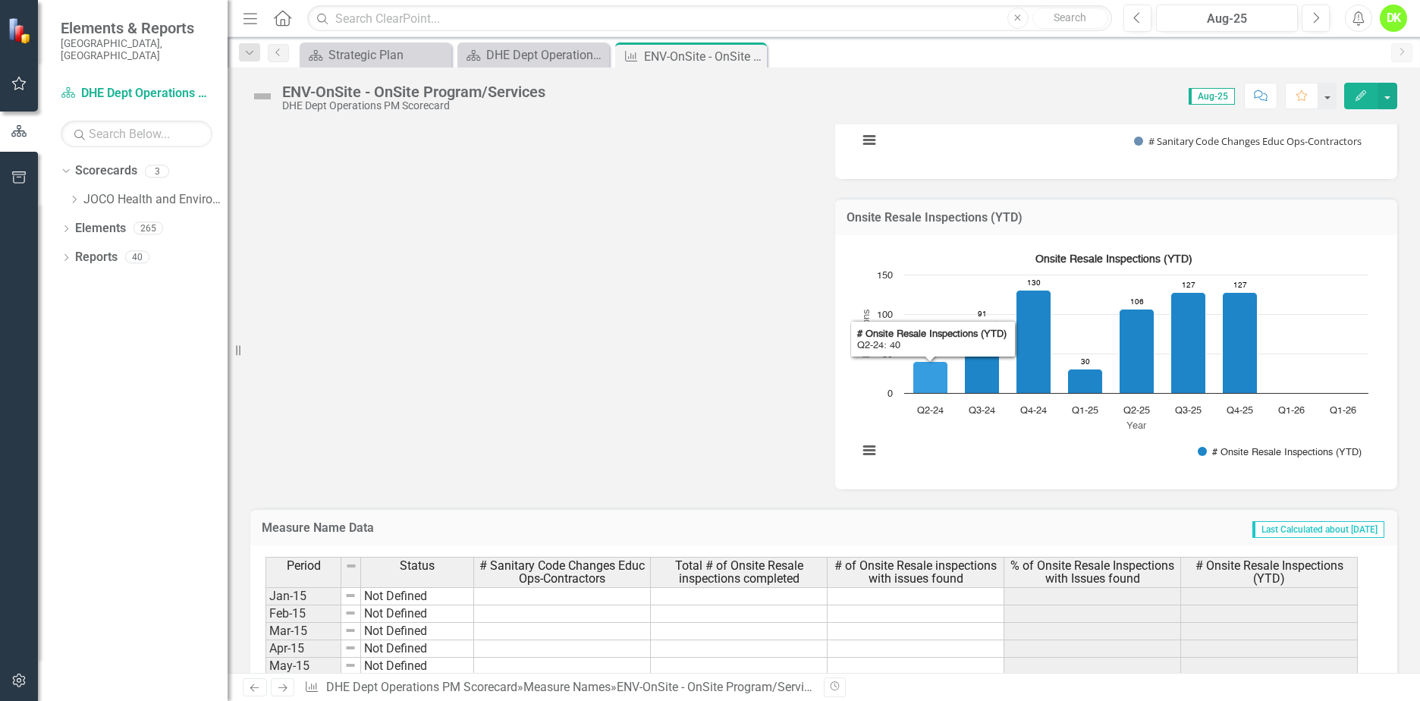
scroll to position [835, 0]
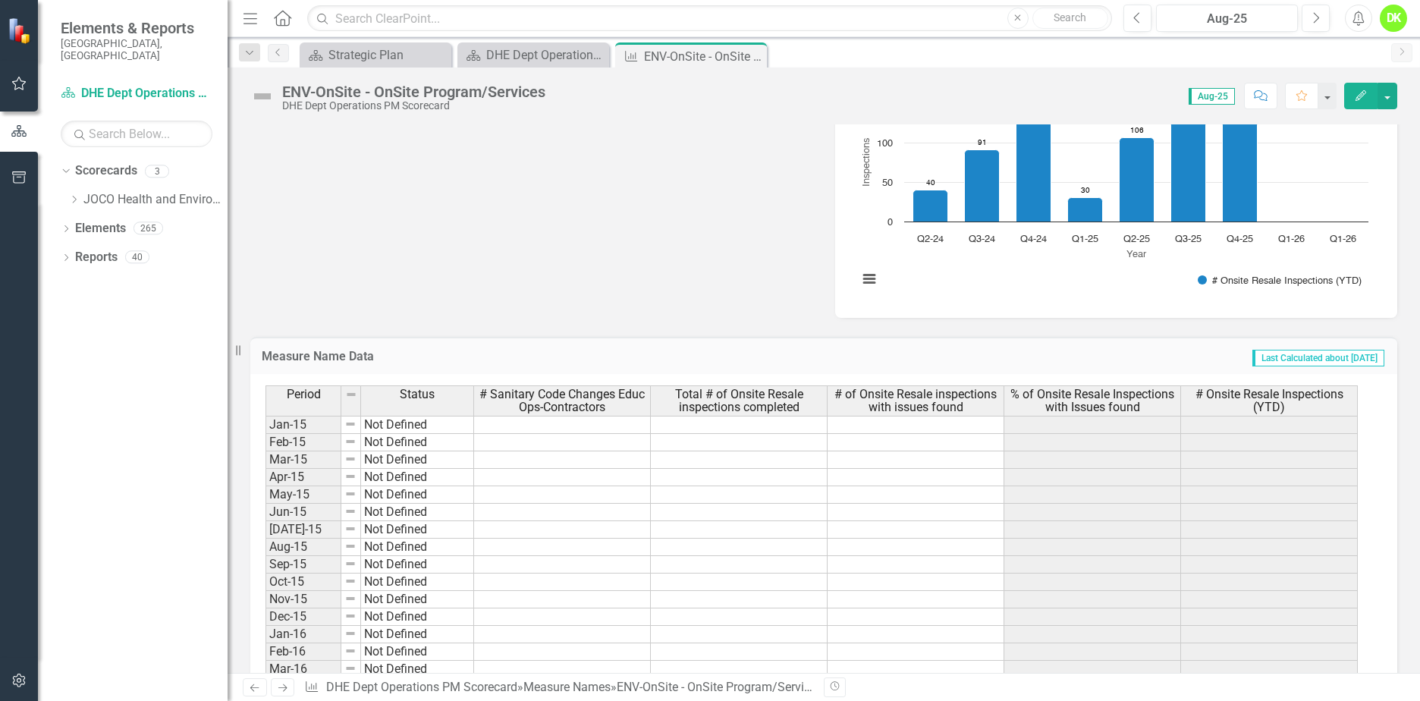
click at [947, 253] on rect "Interactive chart" at bounding box center [1114, 189] width 526 height 228
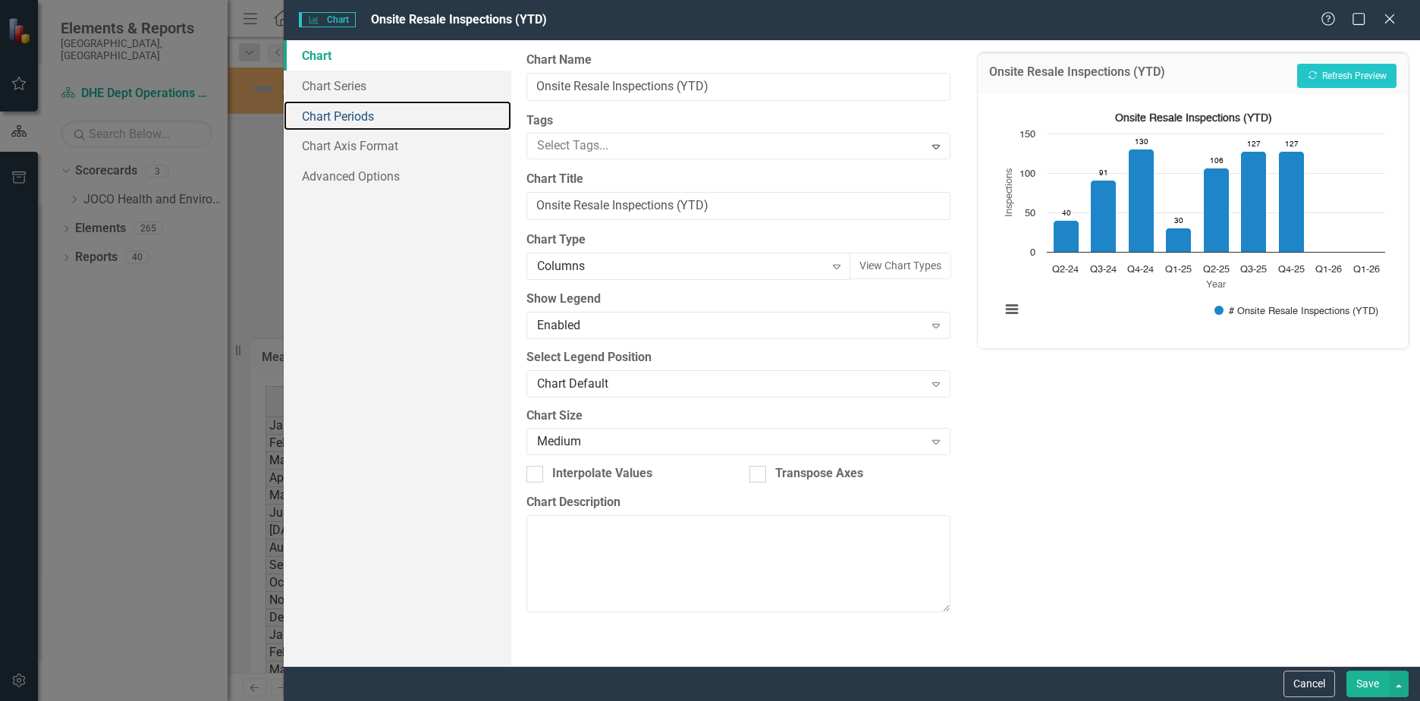
click at [352, 110] on link "Chart Periods" at bounding box center [398, 116] width 228 height 30
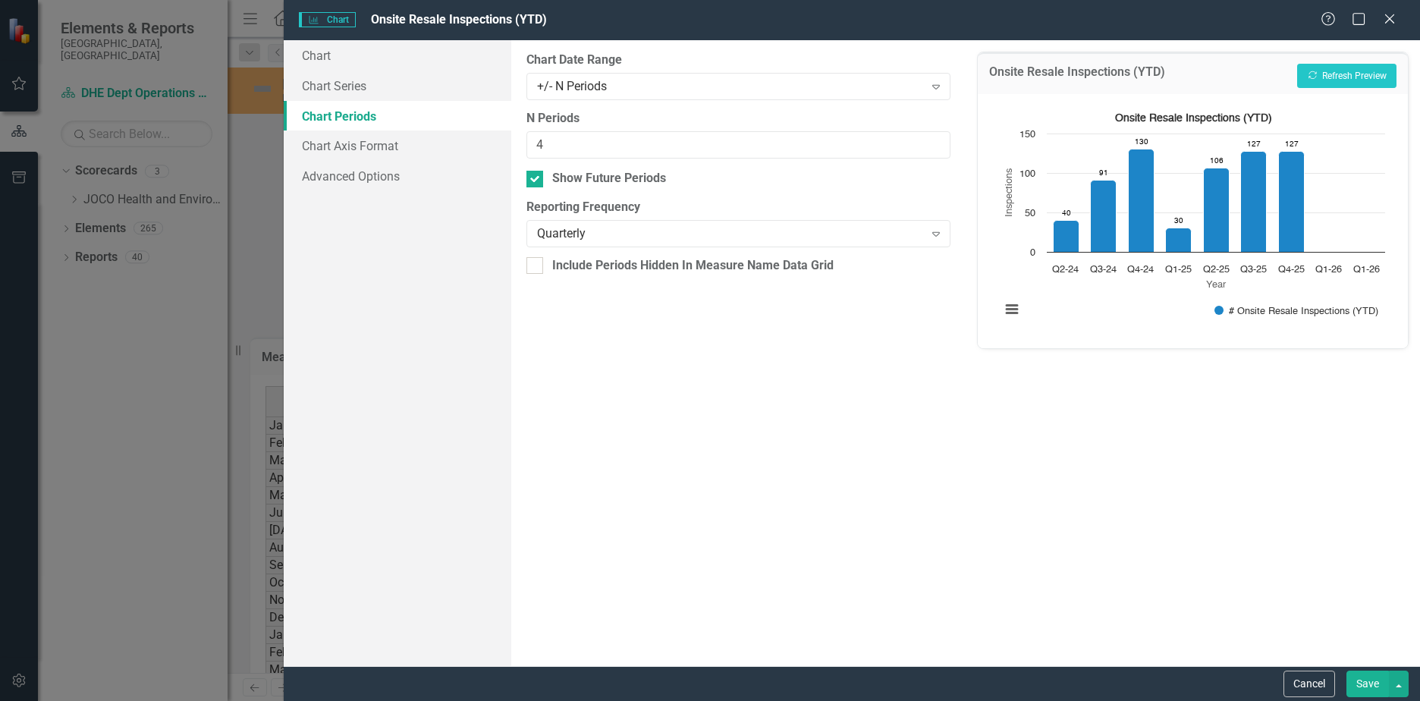
click at [637, 90] on div "+/- N Periods" at bounding box center [730, 85] width 387 height 17
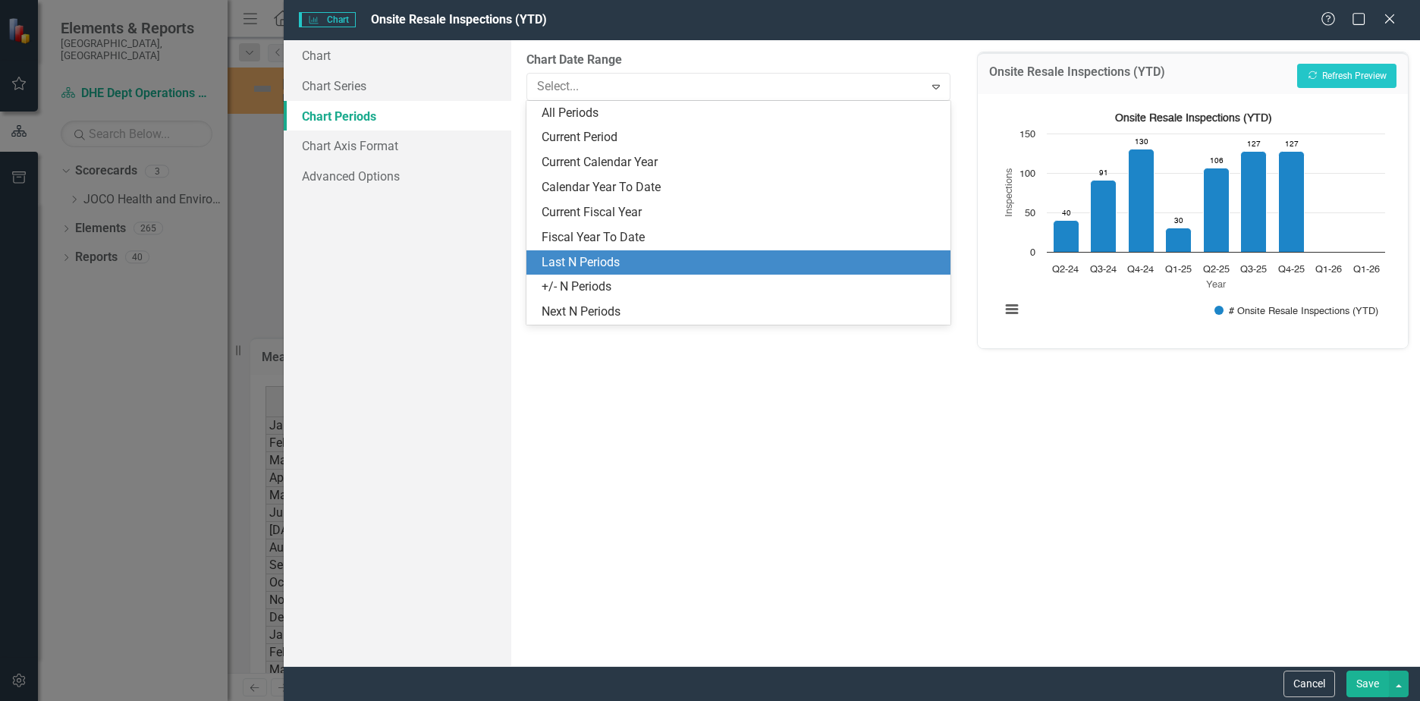
click at [604, 252] on div "Last N Periods" at bounding box center [739, 262] width 424 height 25
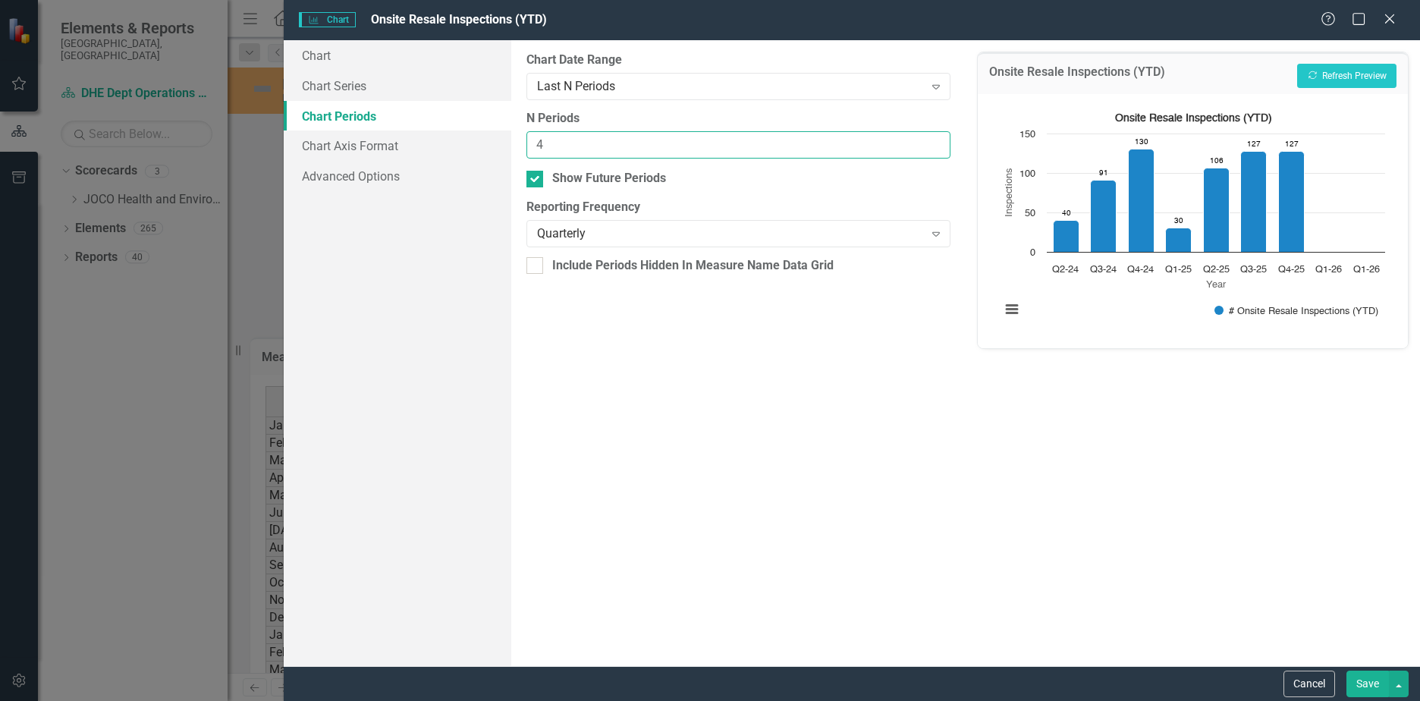
drag, startPoint x: 577, startPoint y: 142, endPoint x: 423, endPoint y: 131, distance: 154.5
click at [423, 131] on div "Chart Chart Series Chart Periods Chart Axis Format Advanced Options From this p…" at bounding box center [852, 353] width 1137 height 626
type input "7"
drag, startPoint x: 587, startPoint y: 266, endPoint x: 663, endPoint y: 254, distance: 77.5
click at [587, 266] on div "Include Periods Hidden In Measure Name Data Grid" at bounding box center [693, 265] width 282 height 17
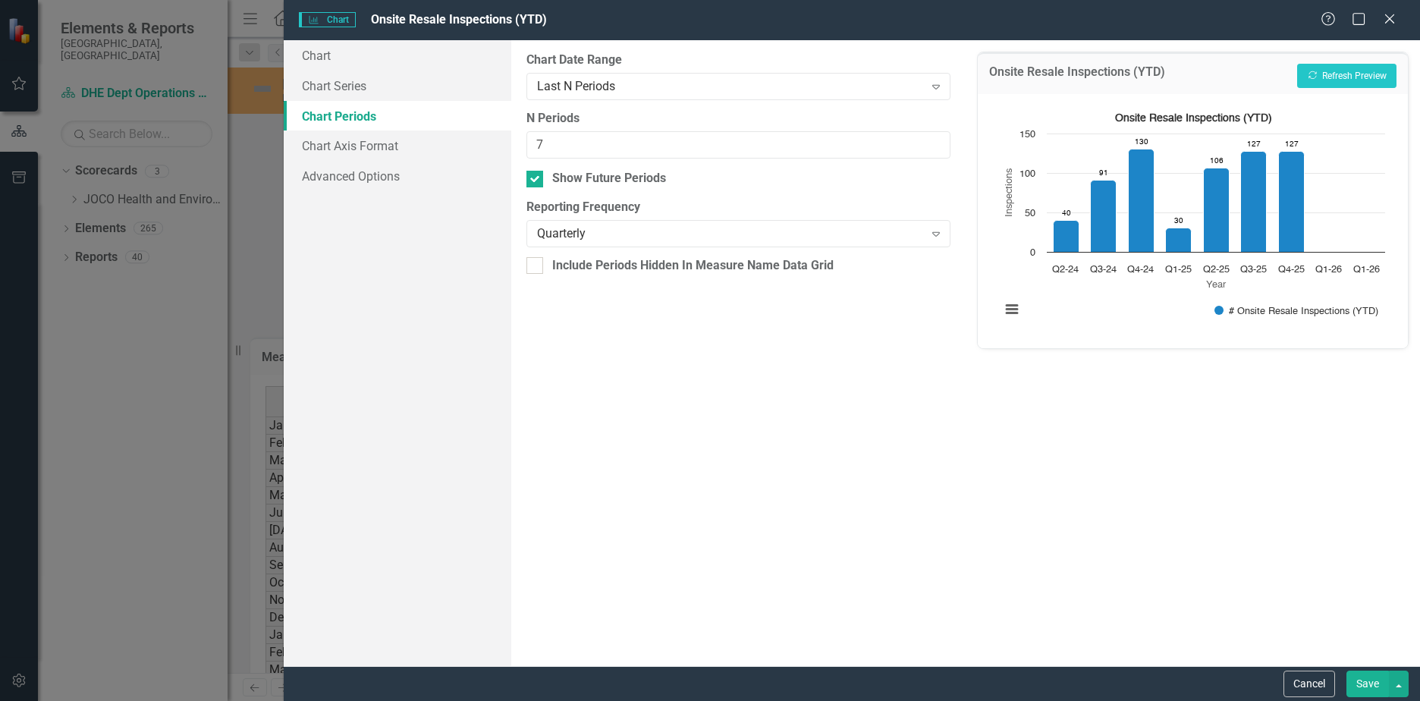
click at [536, 266] on input "Include Periods Hidden In Measure Name Data Grid" at bounding box center [532, 262] width 10 height 10
checkbox input "true"
click at [1380, 76] on button "Recalculate Refresh Preview" at bounding box center [1347, 76] width 99 height 24
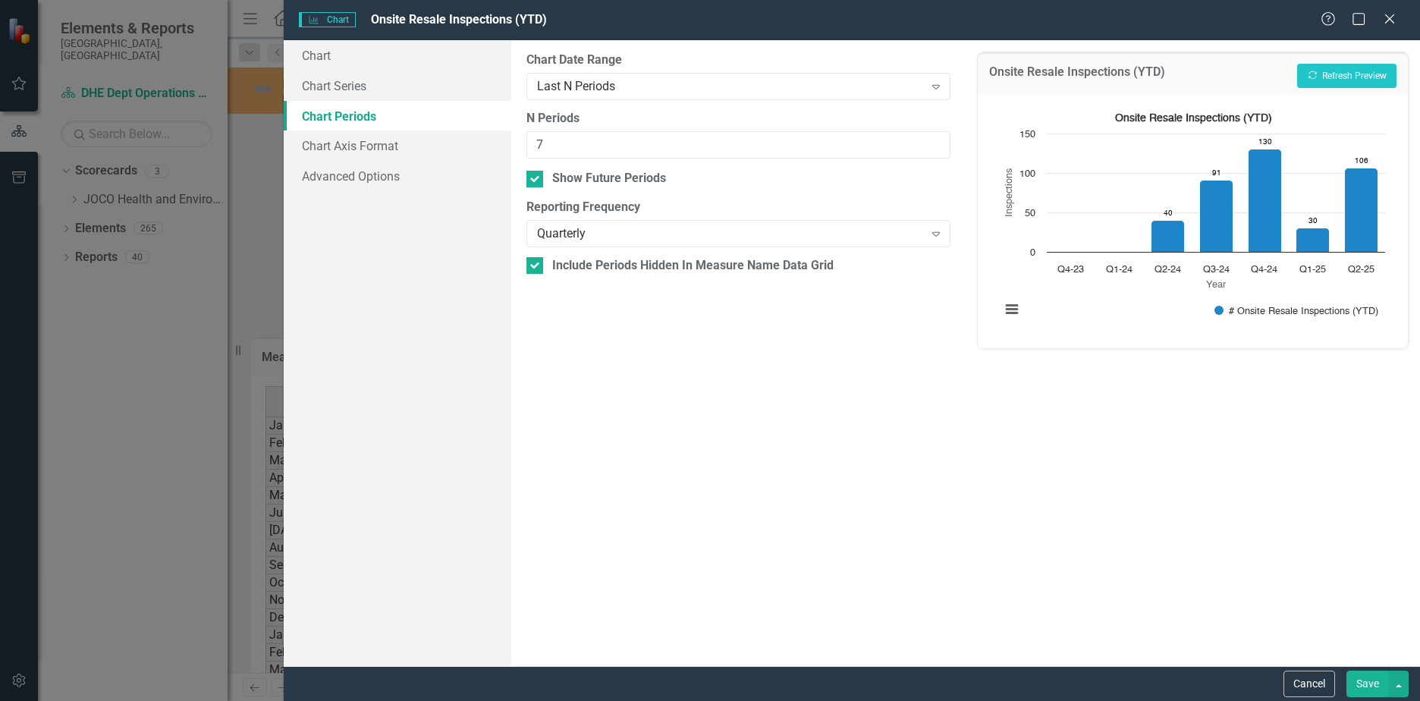
click at [1364, 688] on button "Save" at bounding box center [1368, 684] width 42 height 27
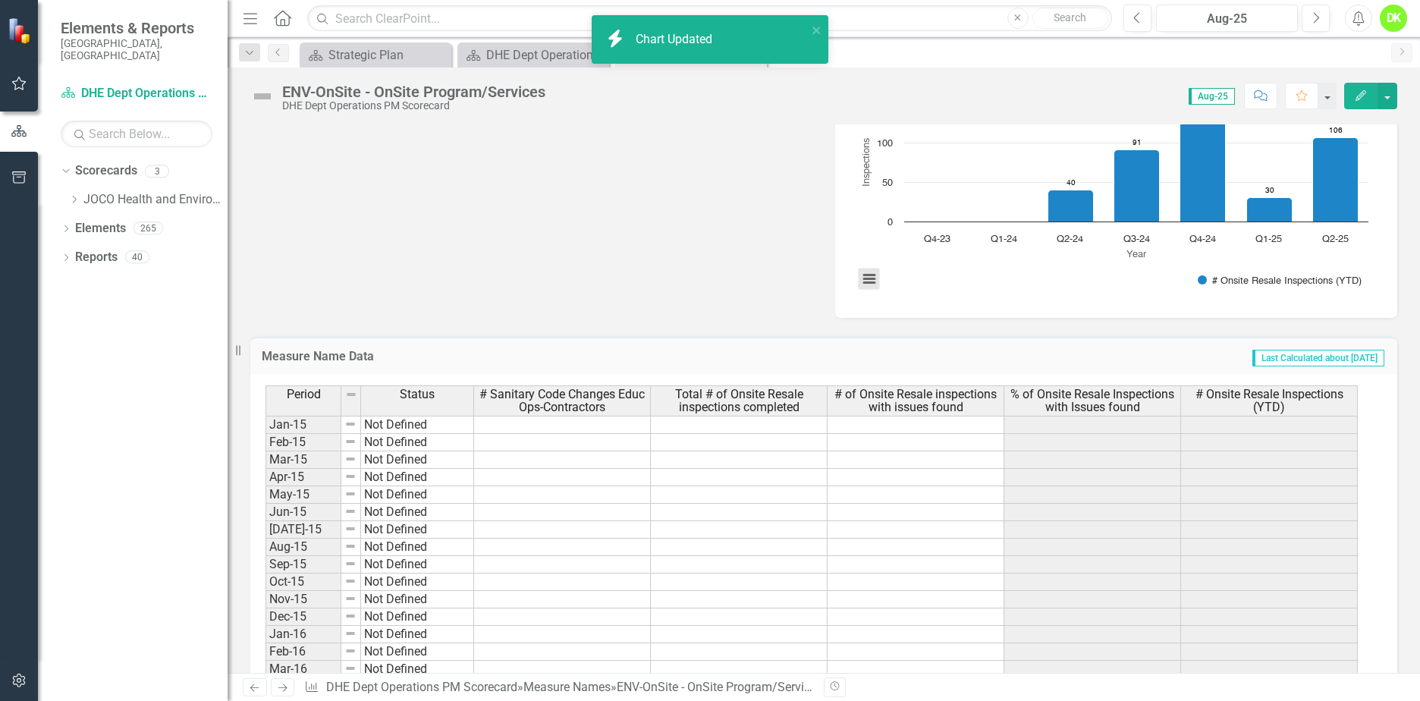
click at [861, 282] on button "View chart menu, Onsite Resale Inspections (YTD)" at bounding box center [869, 279] width 21 height 21
click at [881, 203] on li "Download JPEG image" at bounding box center [931, 213] width 135 height 20
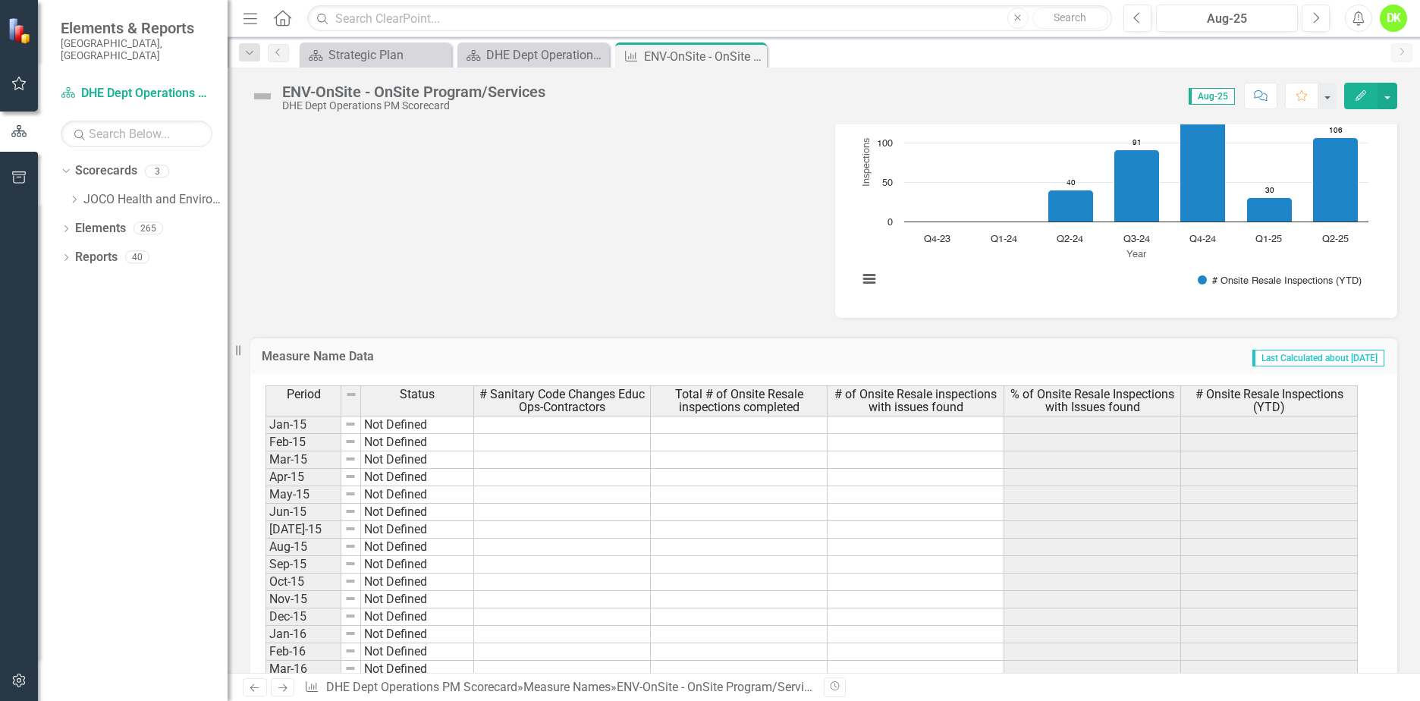
click at [0, 0] on icon at bounding box center [0, 0] width 0 height 0
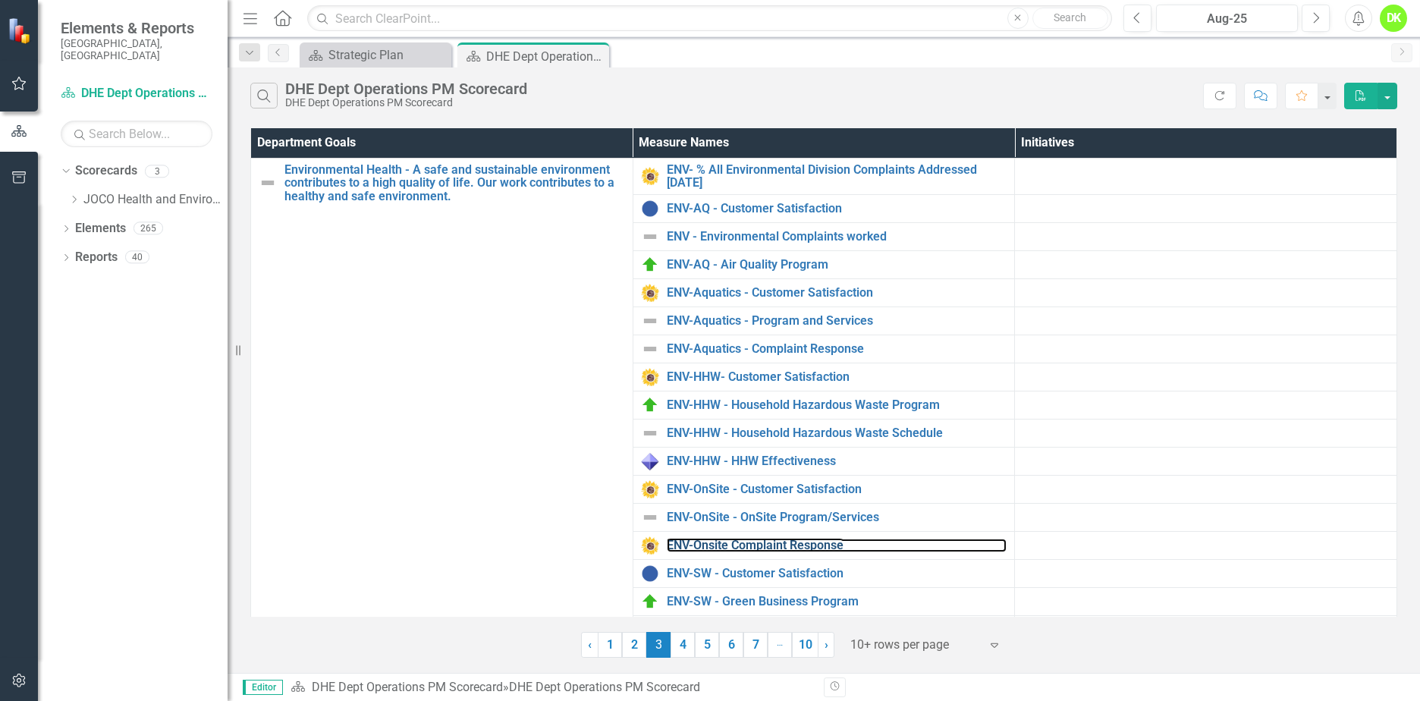
click at [816, 540] on link "ENV-Onsite Complaint Response" at bounding box center [837, 546] width 341 height 14
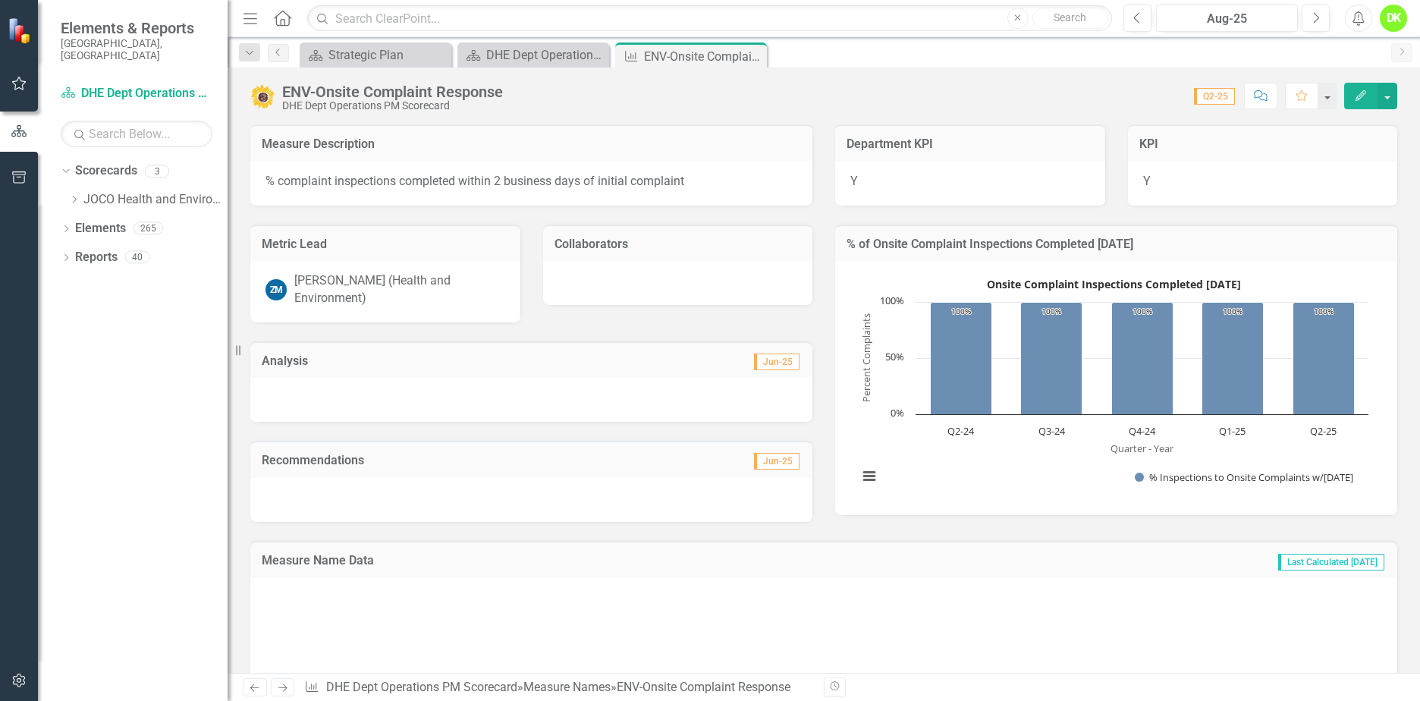
click at [945, 448] on rect "Interactive chart" at bounding box center [1114, 386] width 526 height 228
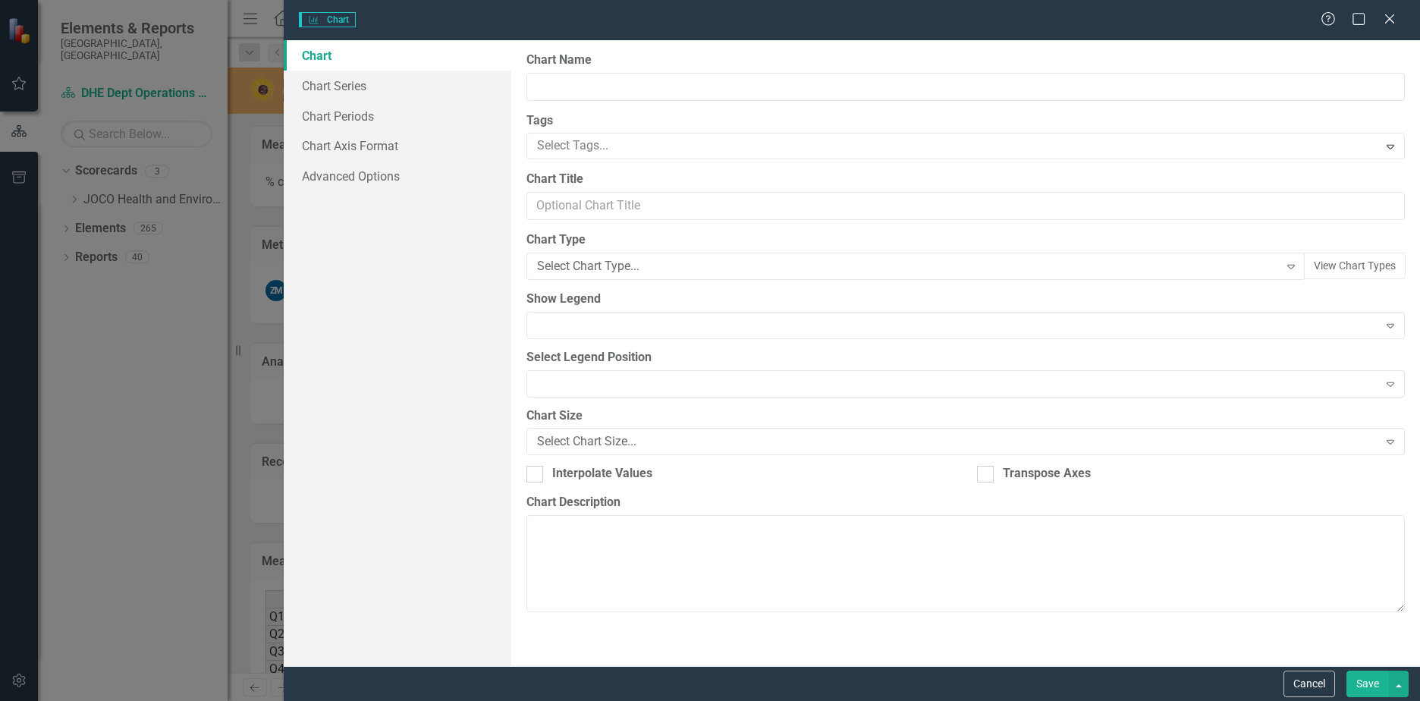
type input "% of Onsite Complaint Inspections Completed Within 2 days"
type input "Onsite Complaint Inspections Completed Within 2 days"
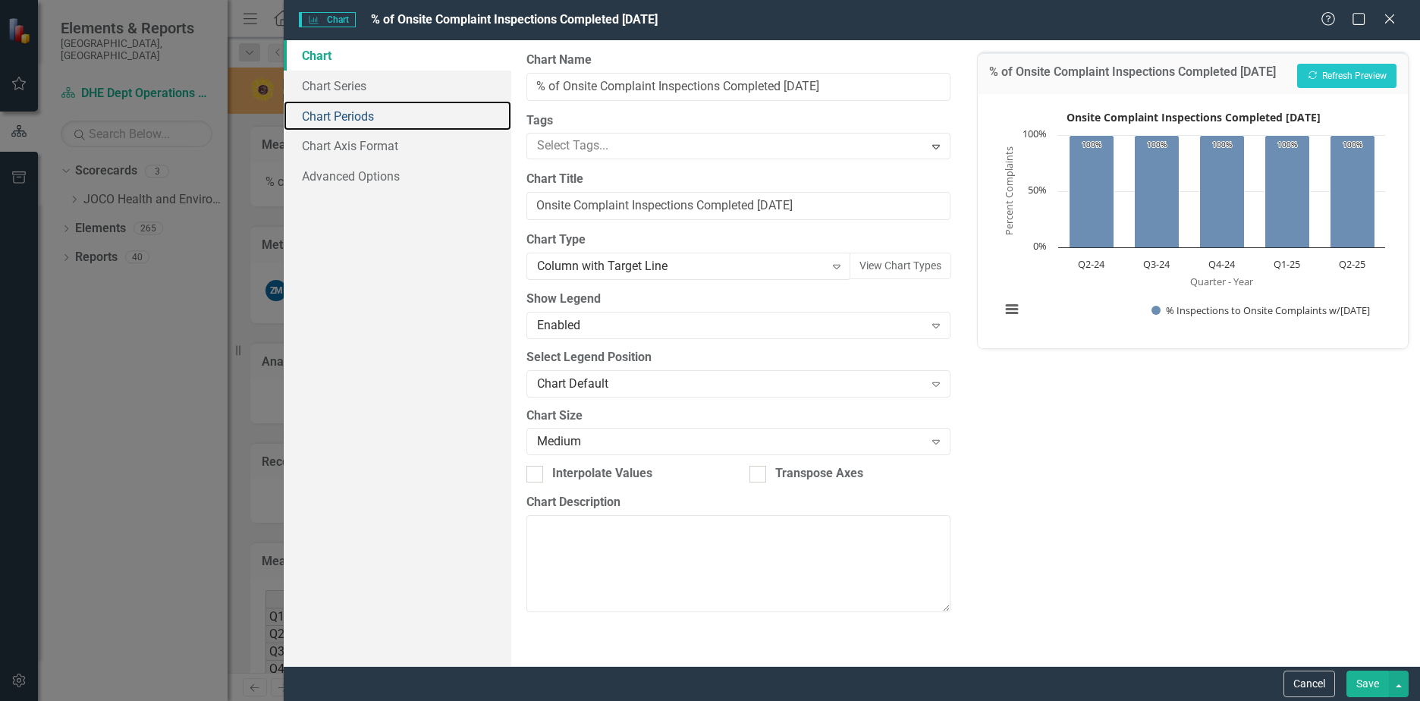
click at [338, 112] on link "Chart Periods" at bounding box center [398, 116] width 228 height 30
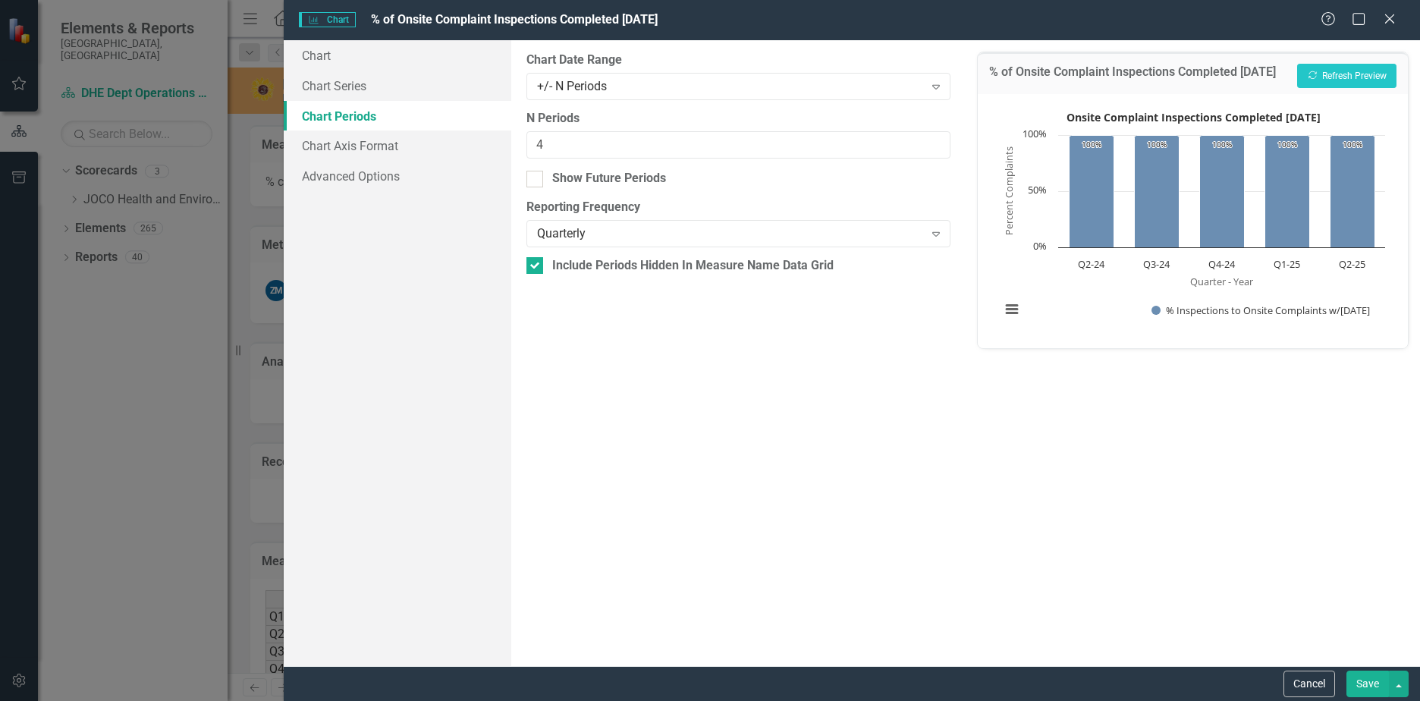
click at [601, 87] on div "+/- N Periods" at bounding box center [730, 85] width 387 height 17
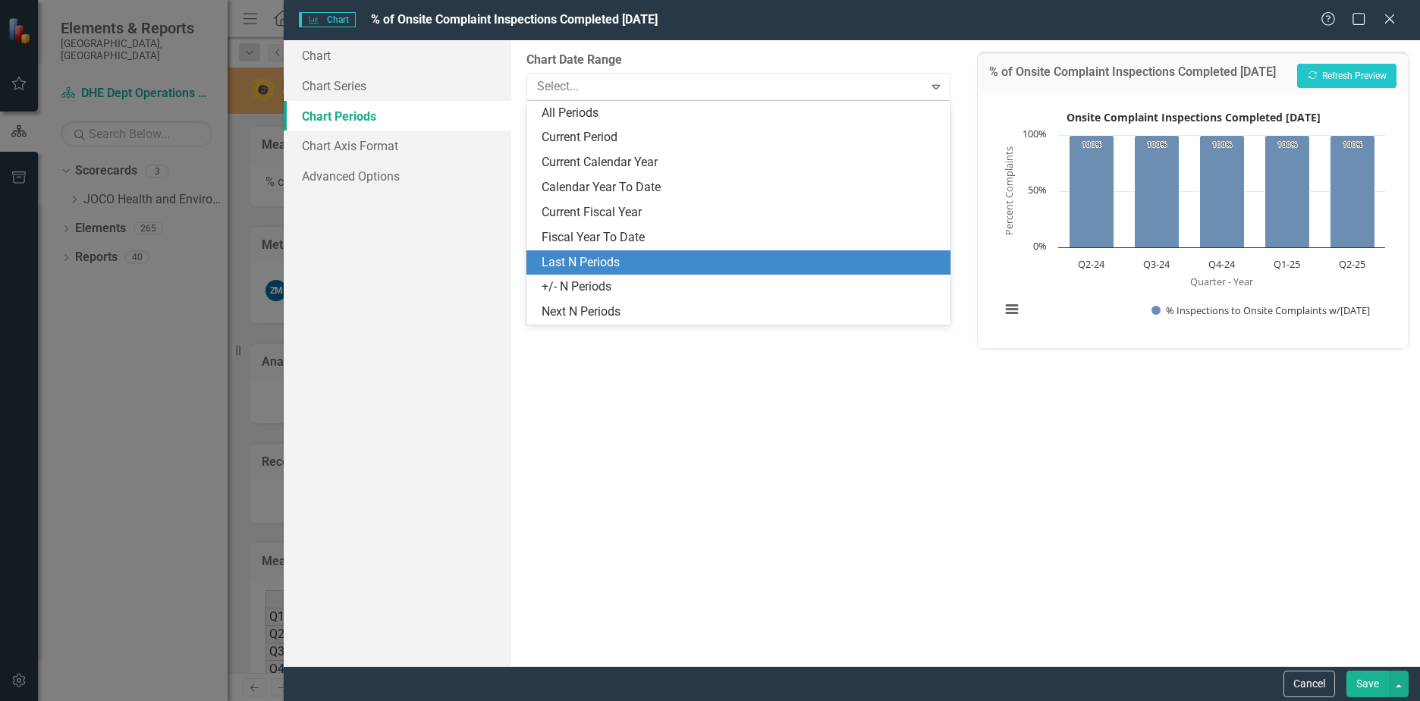
click at [589, 263] on div "Last N Periods" at bounding box center [742, 262] width 400 height 17
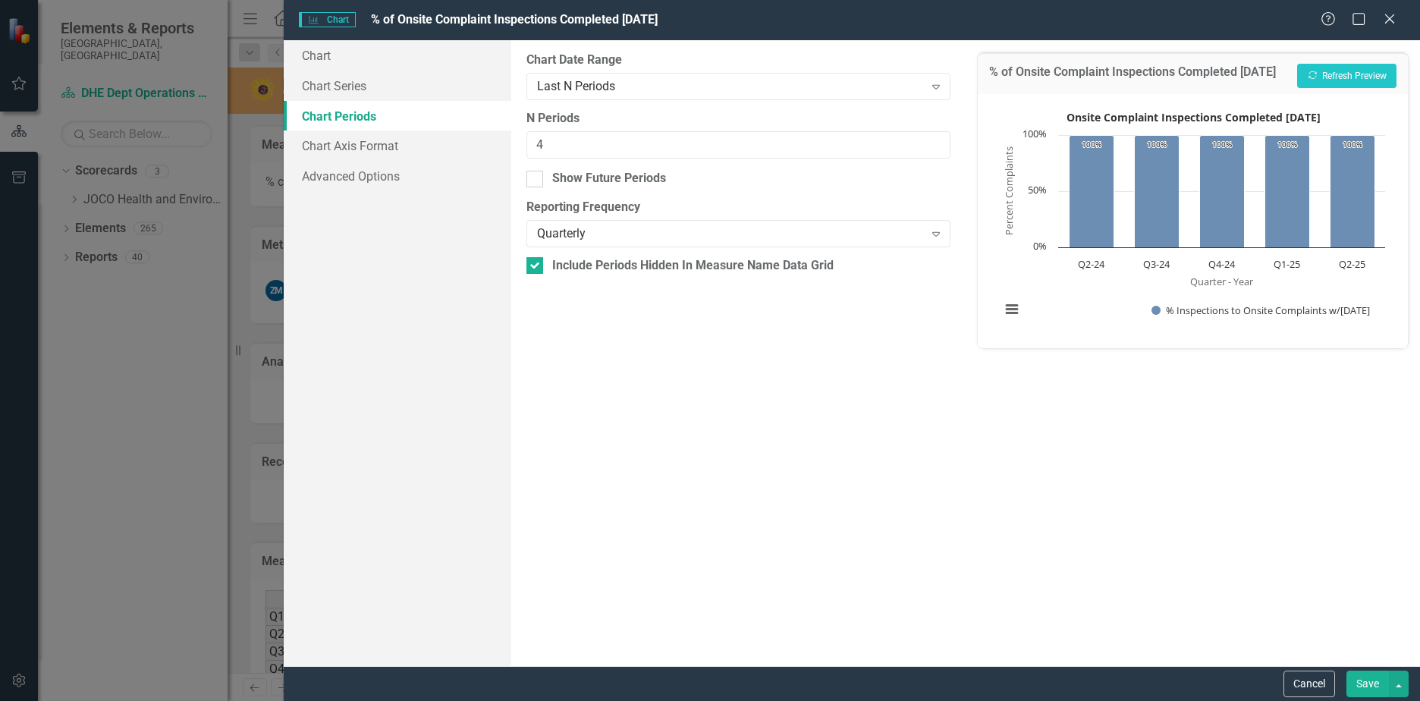
click at [538, 184] on div at bounding box center [535, 179] width 17 height 17
click at [536, 181] on input "Show Future Periods" at bounding box center [532, 176] width 10 height 10
checkbox input "true"
drag, startPoint x: 557, startPoint y: 143, endPoint x: 434, endPoint y: 135, distance: 123.2
click at [434, 135] on div "Chart Chart Series Chart Periods Chart Axis Format Advanced Options From this p…" at bounding box center [852, 353] width 1137 height 626
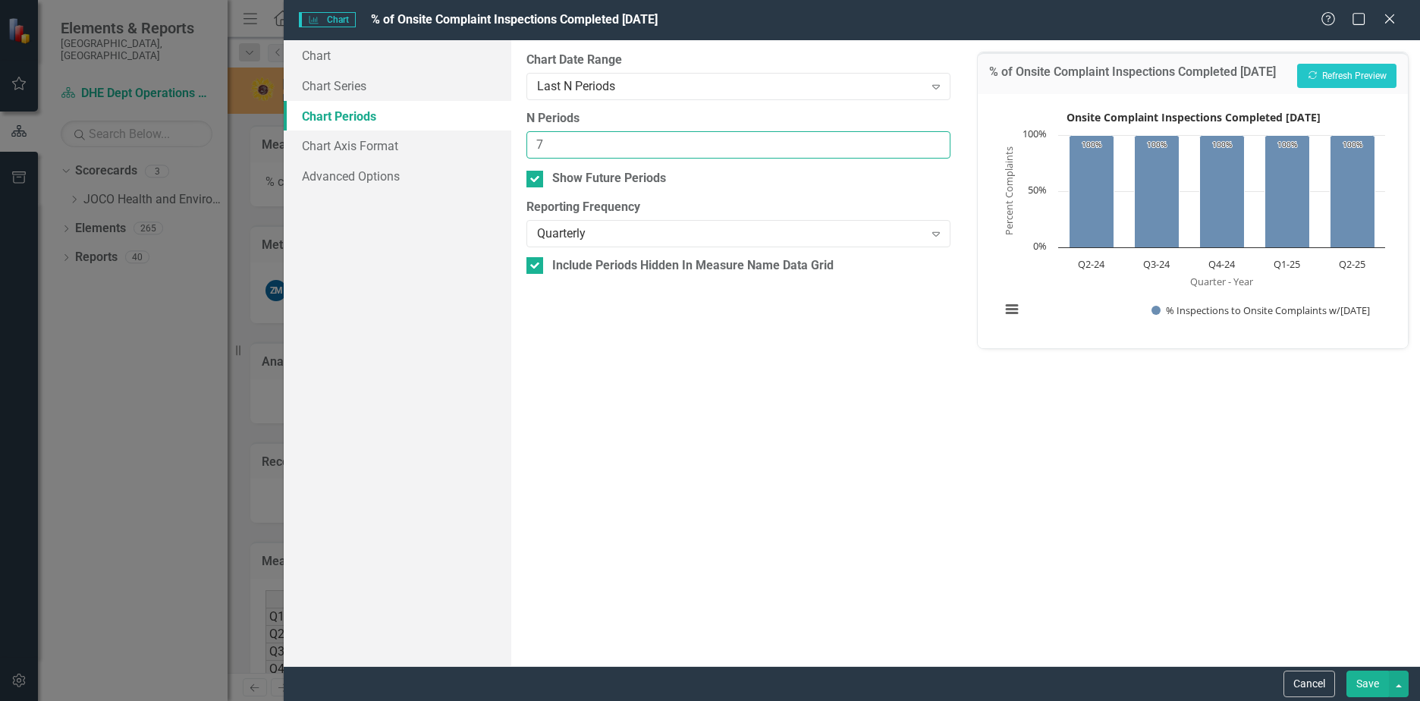
type input "7"
click at [1329, 71] on button "Recalculate Refresh Preview" at bounding box center [1347, 76] width 99 height 24
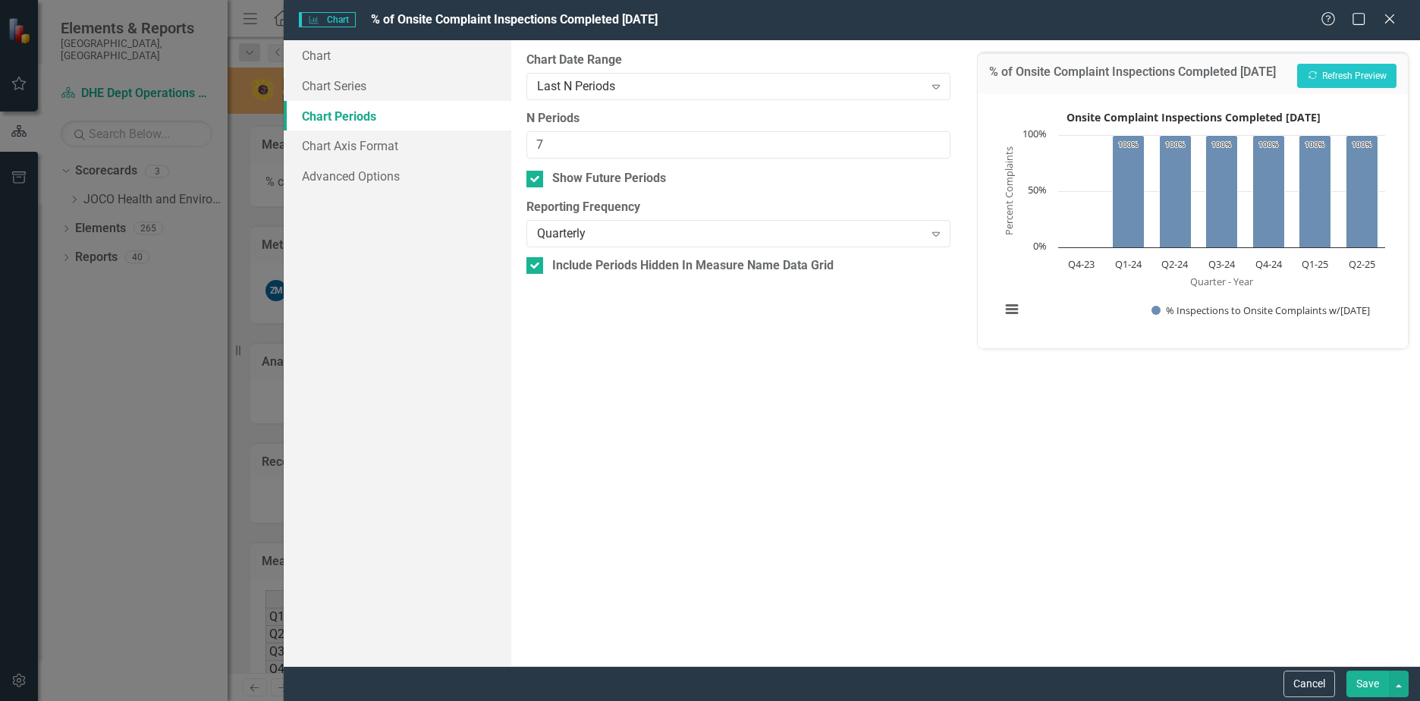
click at [1372, 684] on button "Save" at bounding box center [1368, 684] width 42 height 27
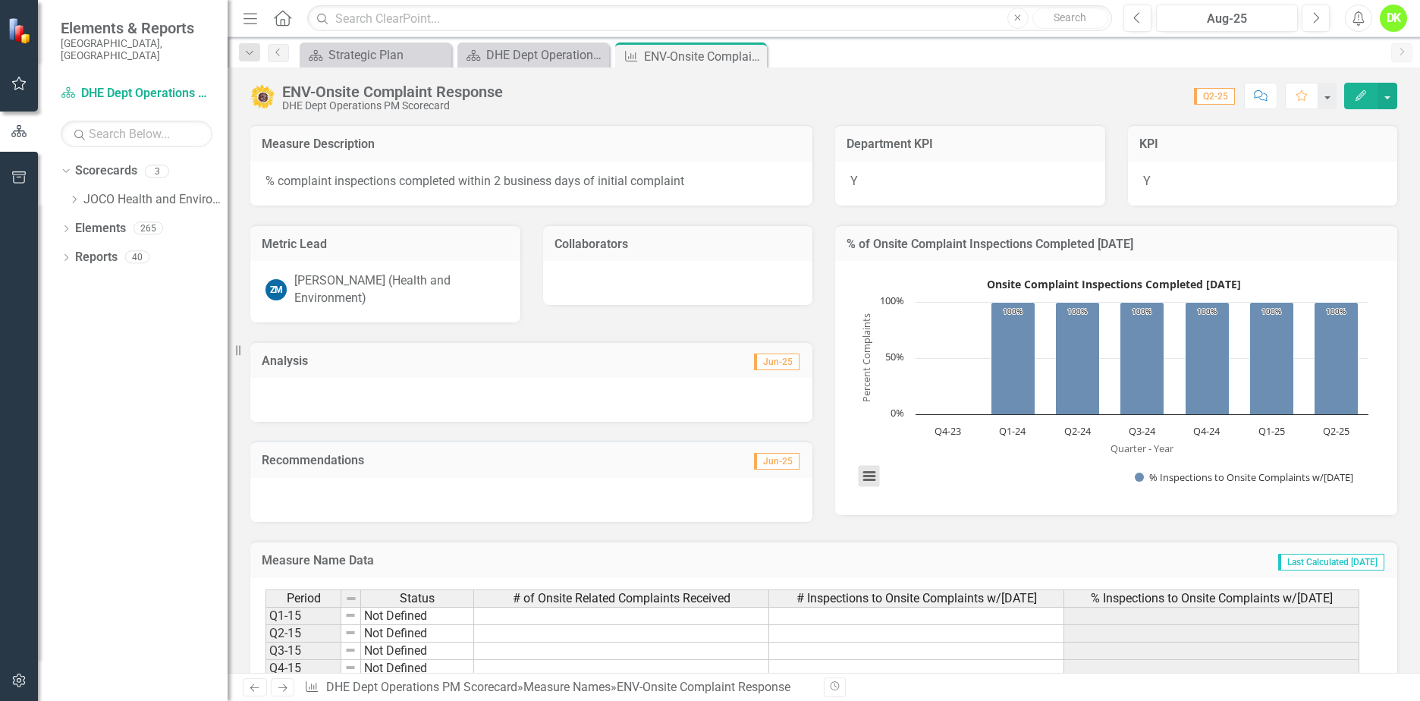
click at [873, 474] on button "View chart menu, Onsite Complaint Inspections Completed Within 2 days" at bounding box center [869, 476] width 21 height 21
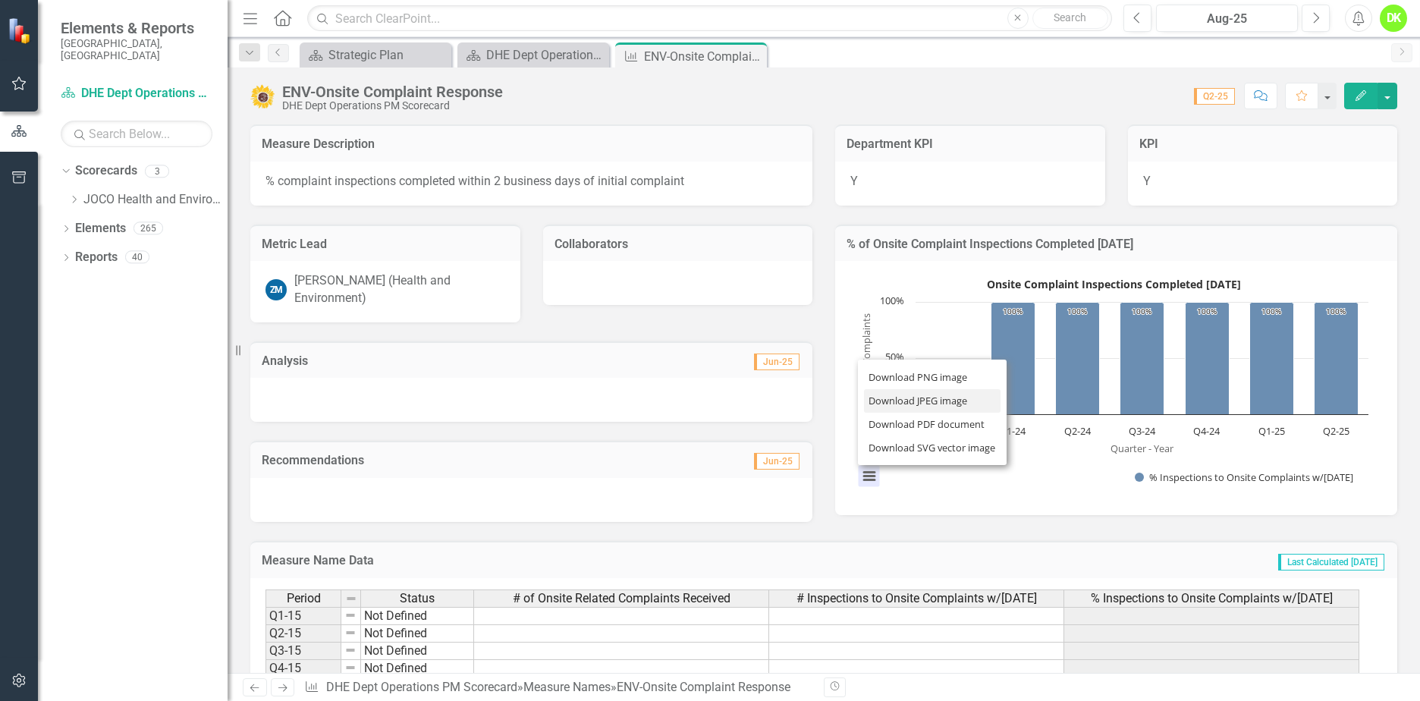
click at [904, 402] on li "Download JPEG image" at bounding box center [932, 401] width 137 height 24
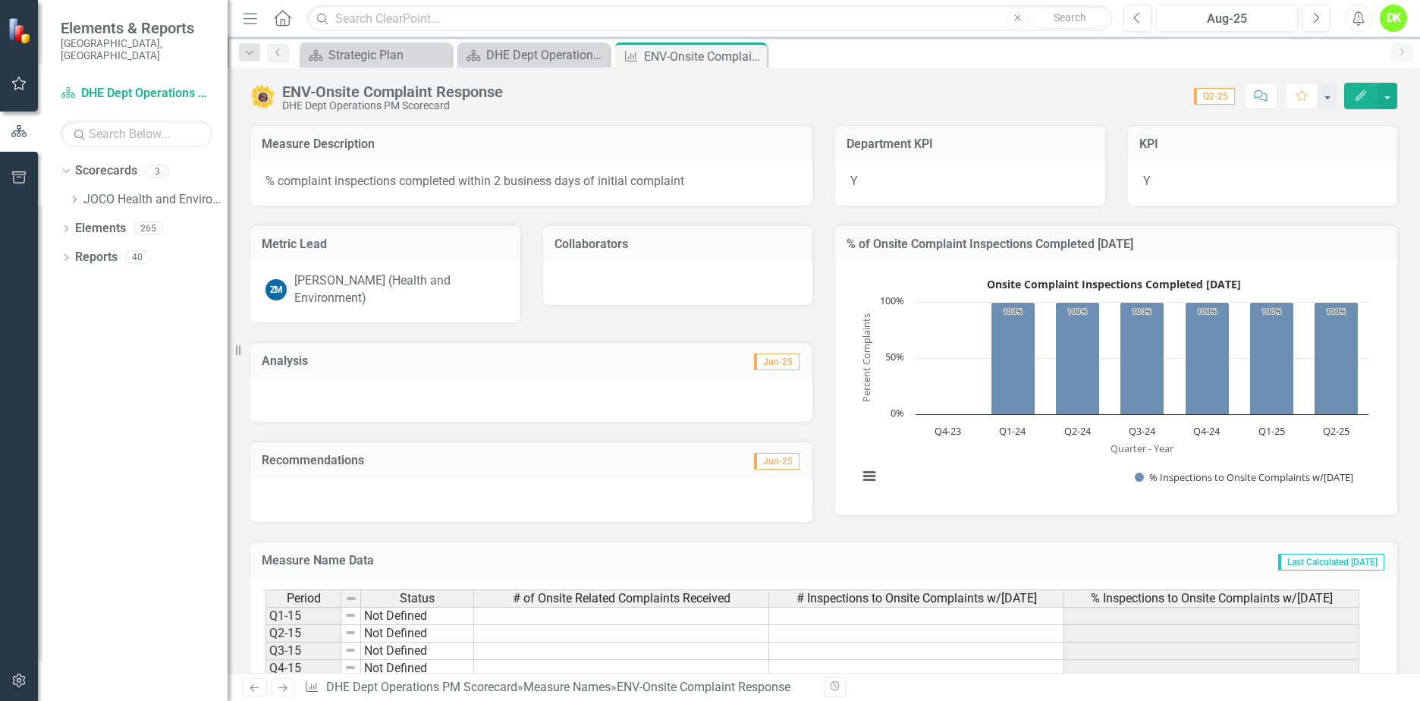
click at [0, 0] on icon "Close" at bounding box center [0, 0] width 0 height 0
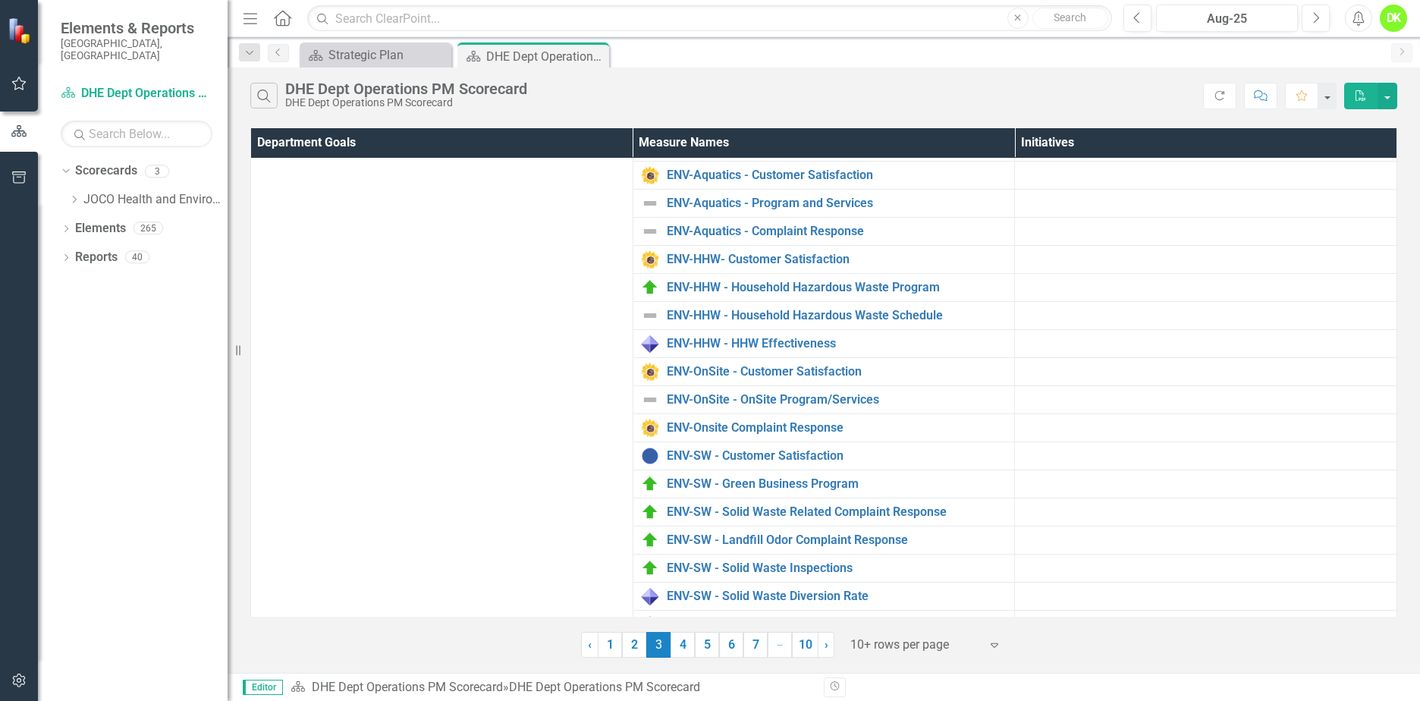
scroll to position [140, 0]
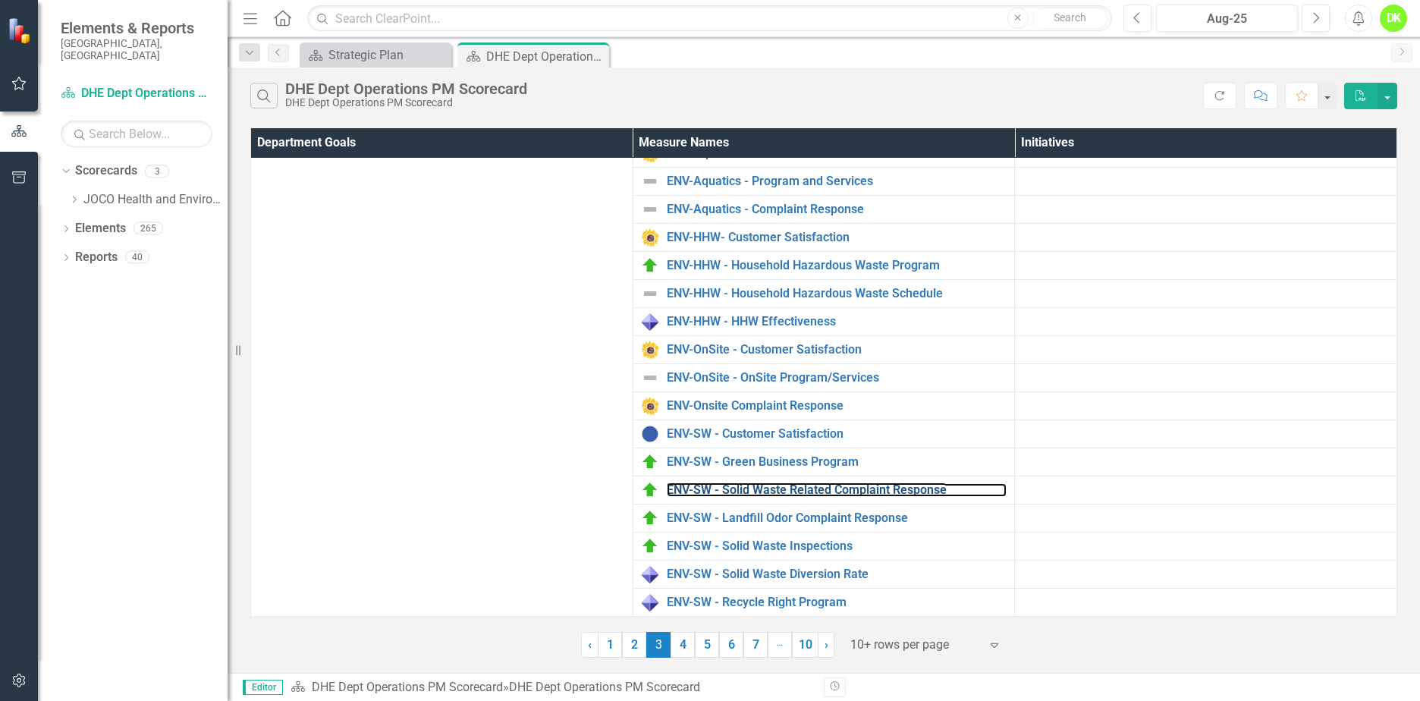
click at [829, 491] on link "ENV-SW - Solid Waste Related Complaint Response" at bounding box center [837, 490] width 341 height 14
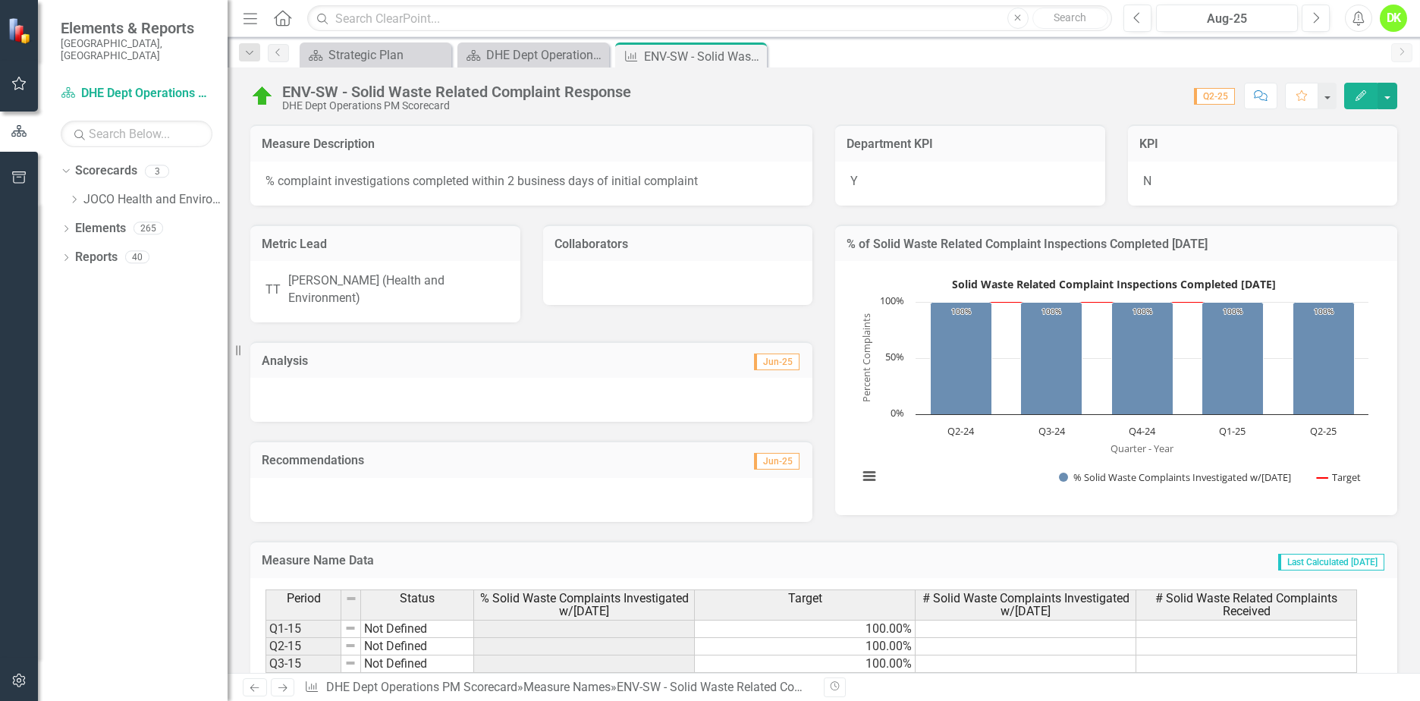
click at [903, 446] on rect "Interactive chart" at bounding box center [1114, 386] width 526 height 228
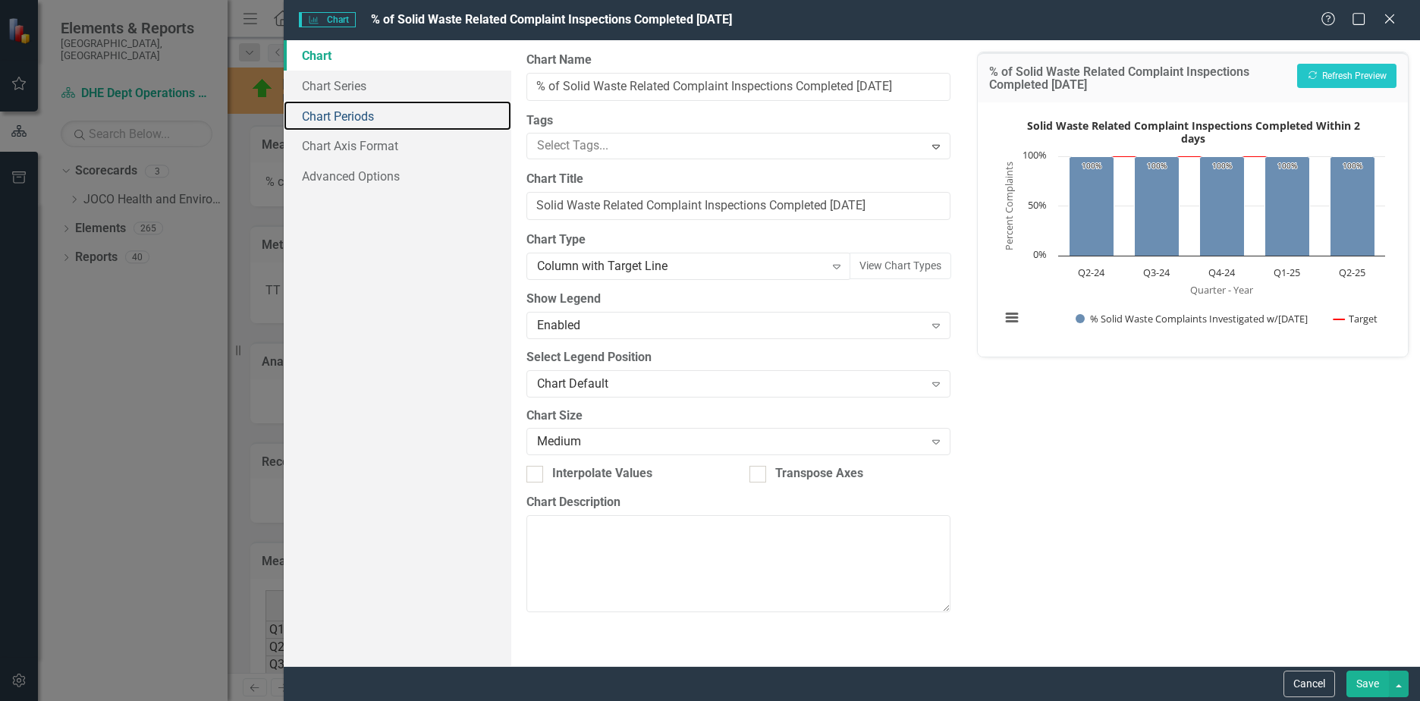
click at [337, 125] on link "Chart Periods" at bounding box center [398, 116] width 228 height 30
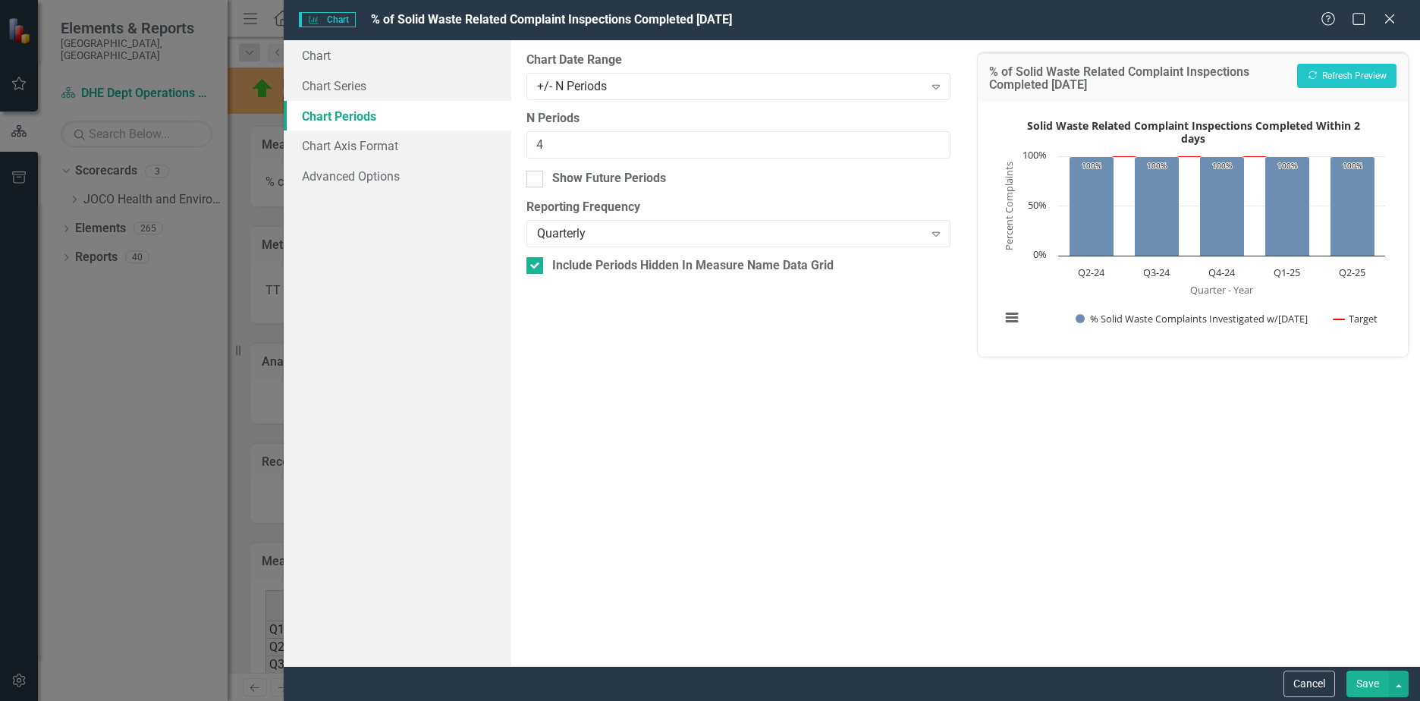
click at [612, 80] on div "+/- N Periods" at bounding box center [730, 85] width 387 height 17
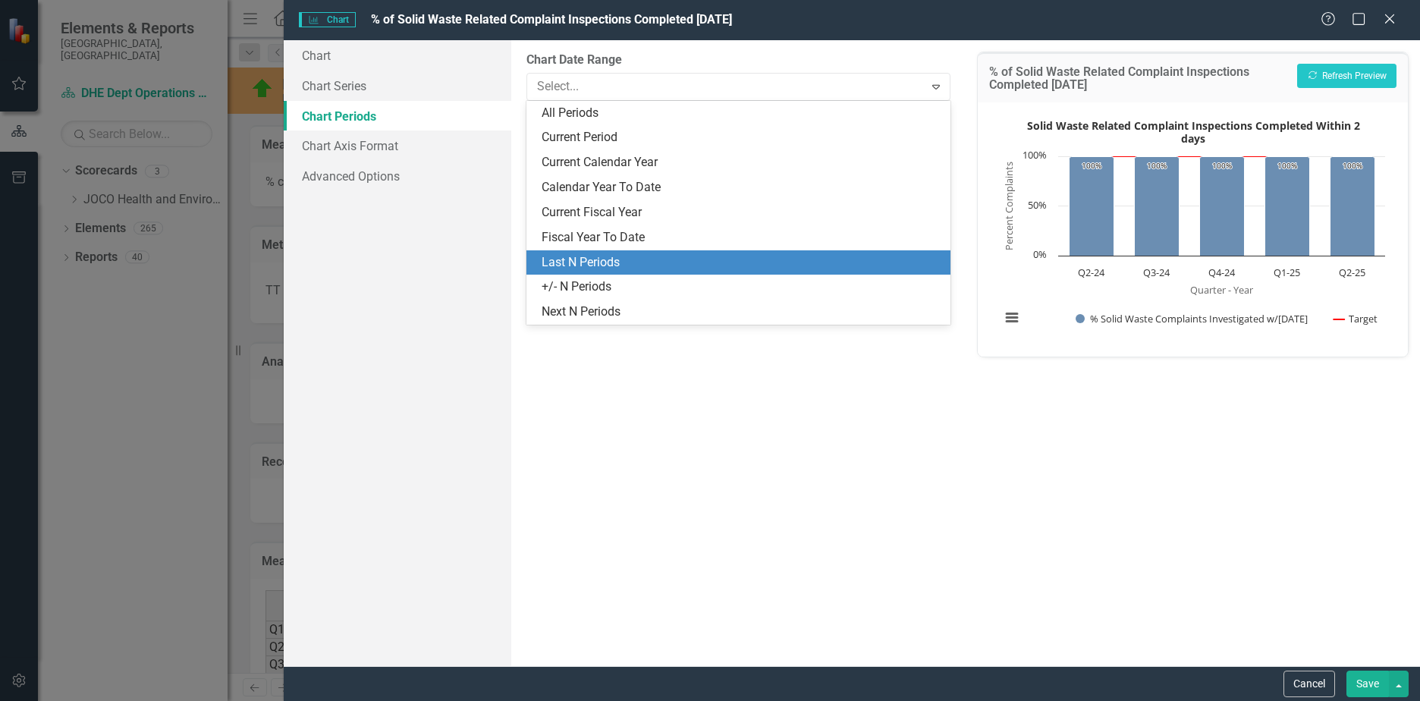
click at [585, 254] on div "Last N Periods" at bounding box center [742, 262] width 400 height 17
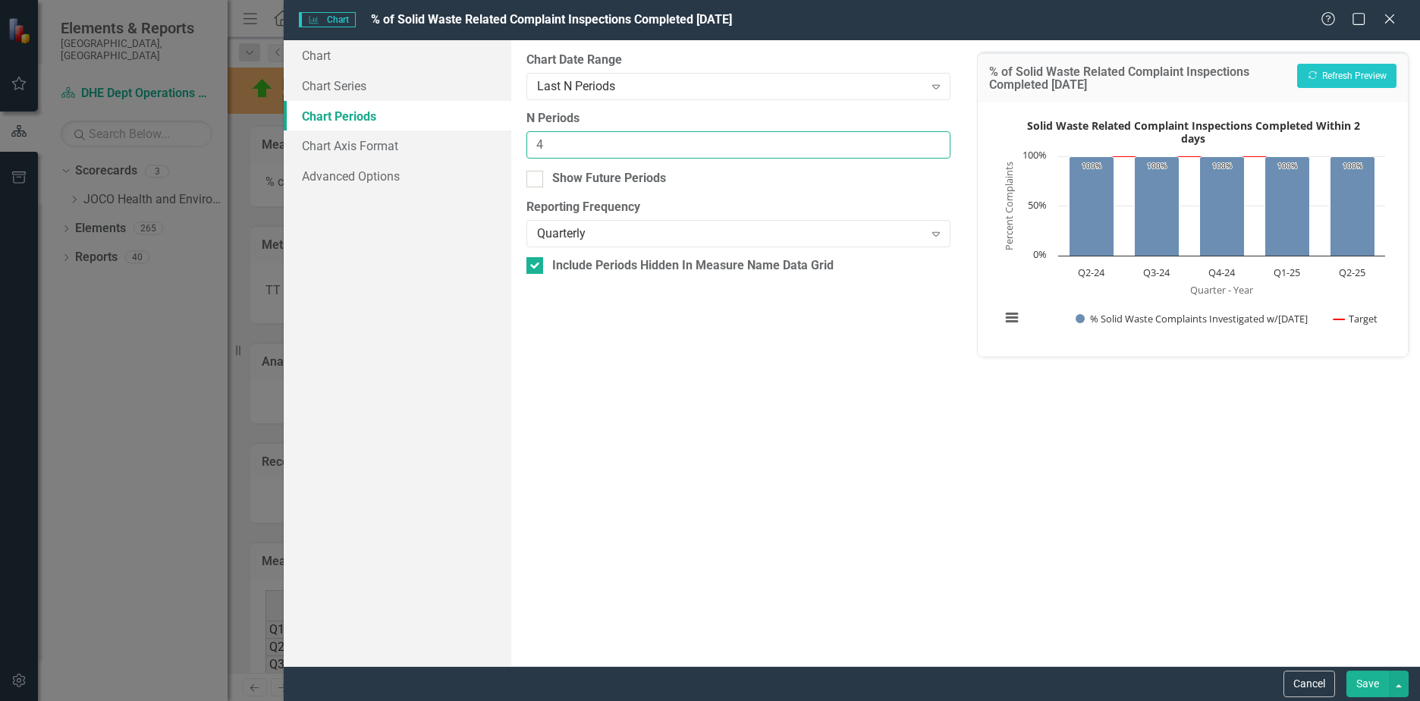
drag, startPoint x: 586, startPoint y: 147, endPoint x: 408, endPoint y: 137, distance: 177.8
click at [408, 137] on div "Chart Chart Series Chart Periods Chart Axis Format Advanced Options From this p…" at bounding box center [852, 353] width 1137 height 626
type input "7"
drag, startPoint x: 536, startPoint y: 178, endPoint x: 599, endPoint y: 216, distance: 74.2
click at [536, 178] on input "Show Future Periods" at bounding box center [532, 176] width 10 height 10
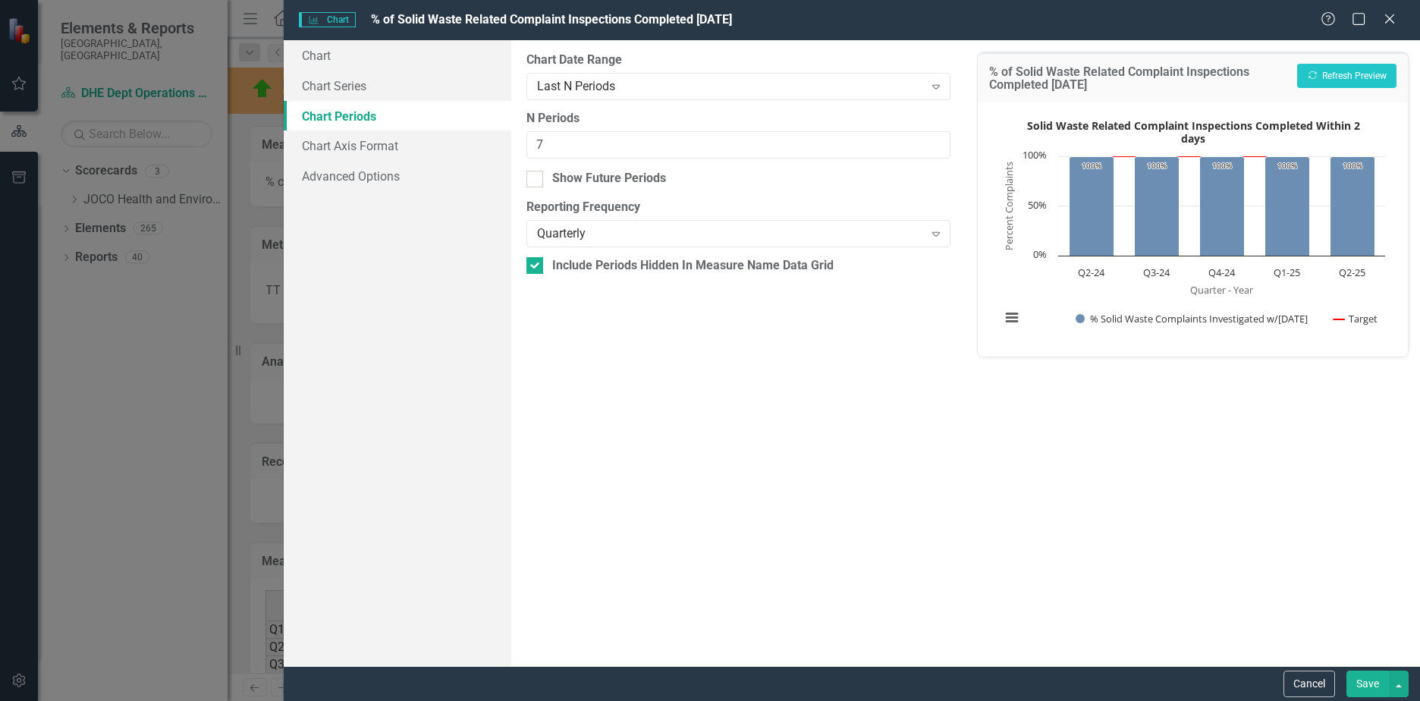
checkbox input "true"
click at [1371, 688] on button "Save" at bounding box center [1368, 684] width 42 height 27
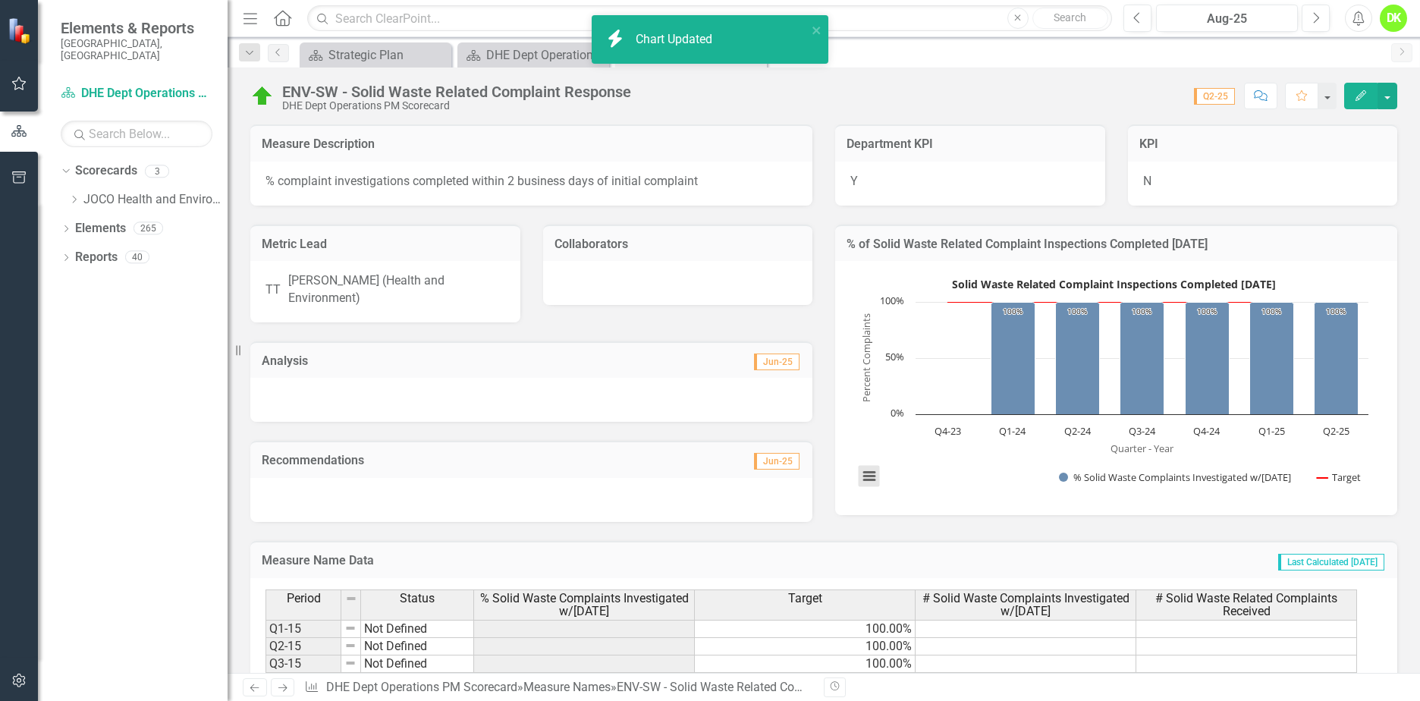
click at [867, 487] on button "View chart menu, Solid Waste Related Complaint Inspections Completed Within 2 d…" at bounding box center [869, 476] width 21 height 21
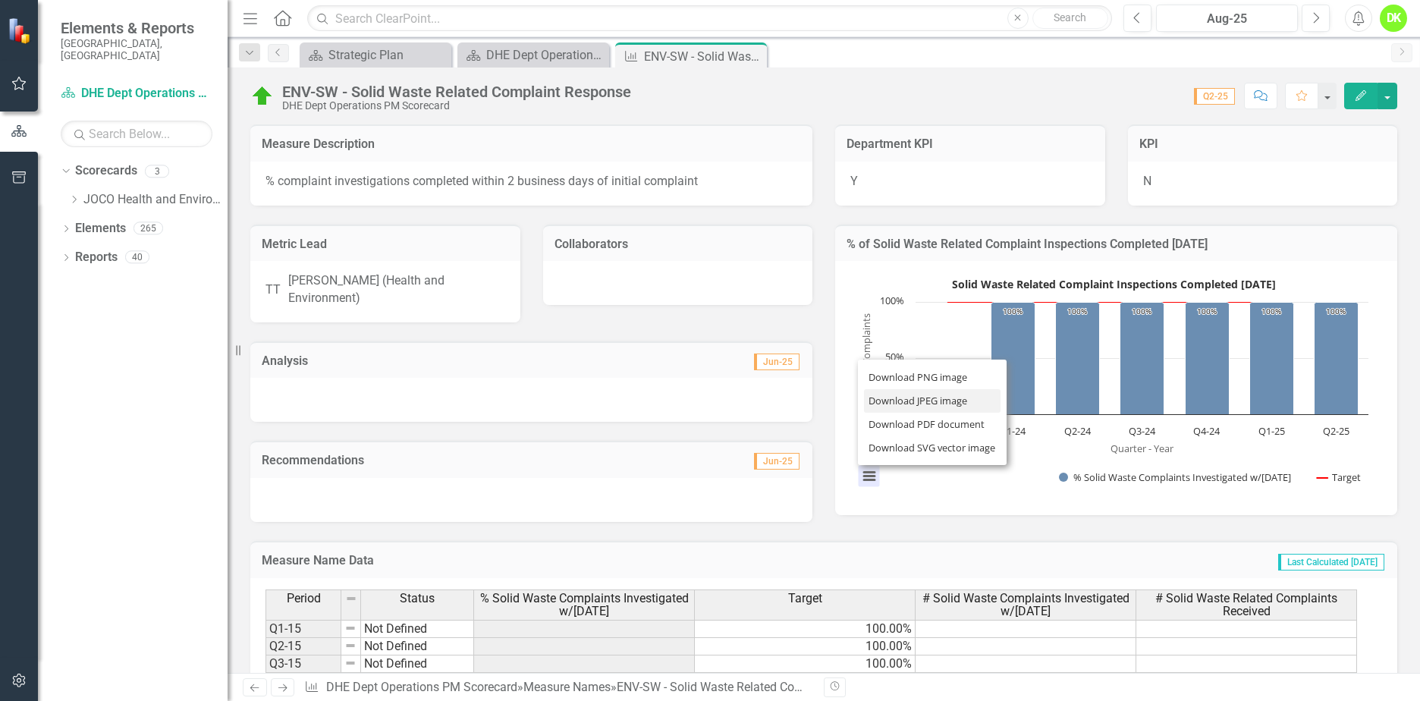
click at [915, 397] on li "Download JPEG image" at bounding box center [932, 401] width 137 height 24
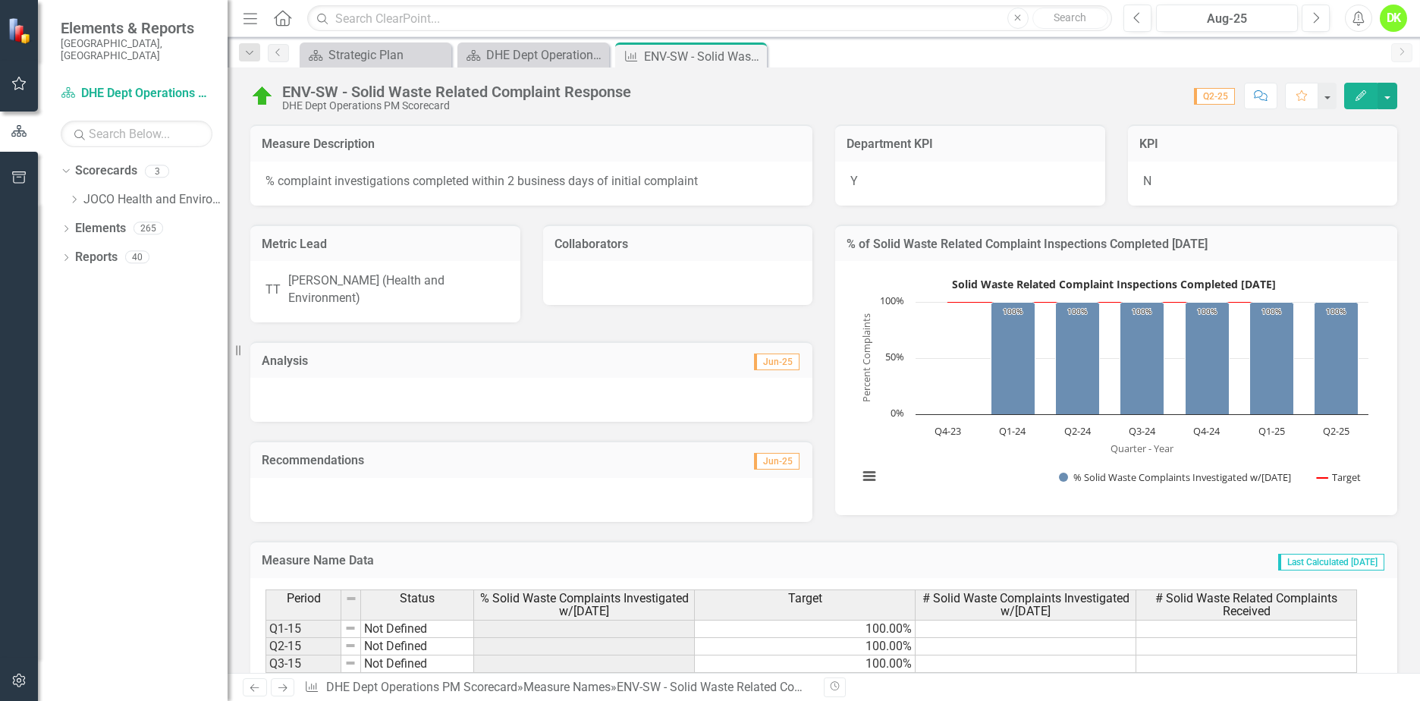
click at [0, 0] on icon "Close" at bounding box center [0, 0] width 0 height 0
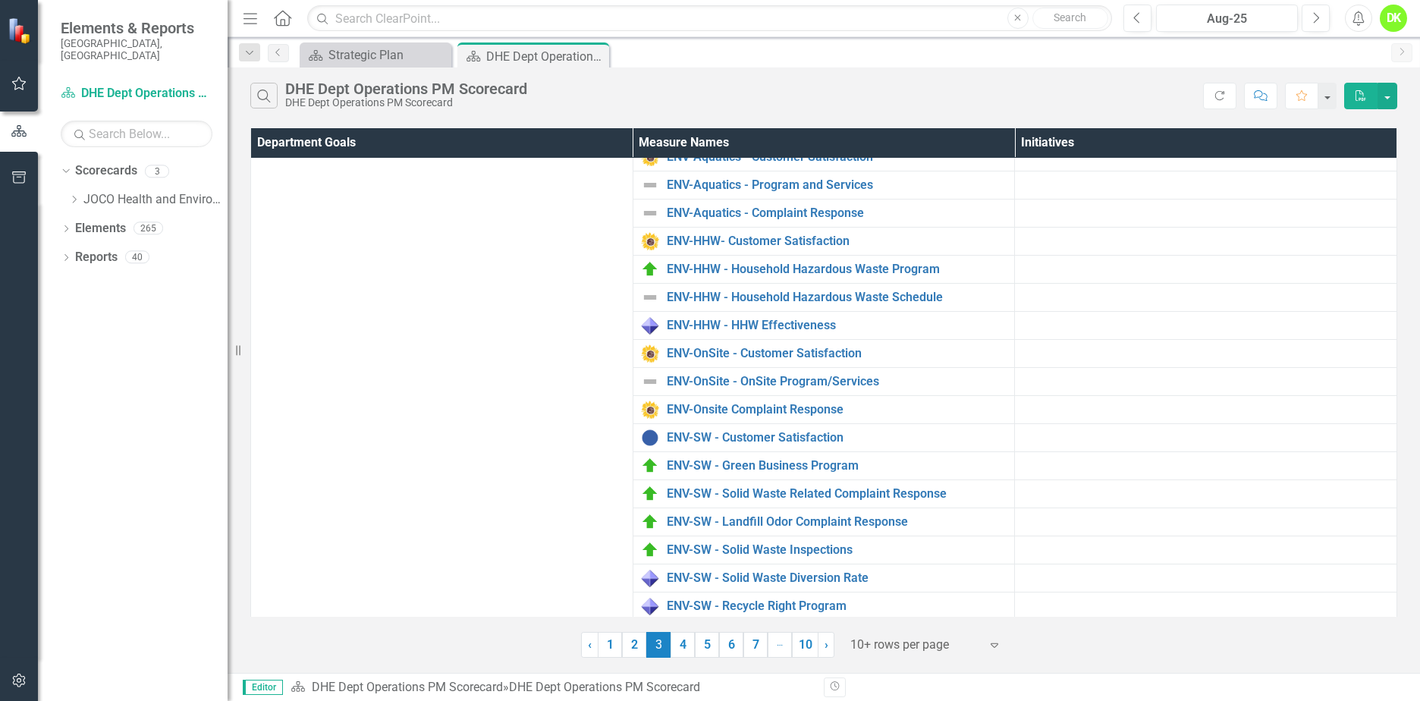
scroll to position [140, 0]
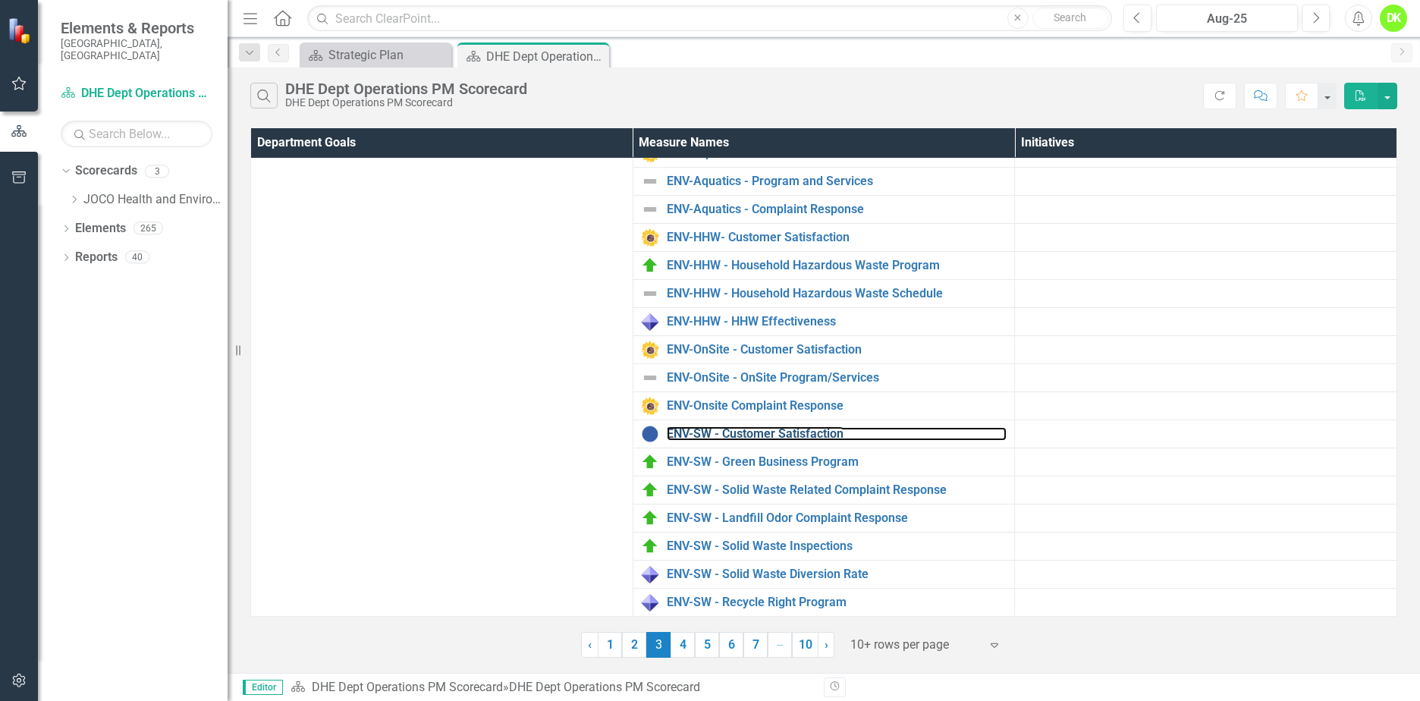
click at [800, 433] on link "ENV-SW - Customer Satisfaction" at bounding box center [837, 434] width 341 height 14
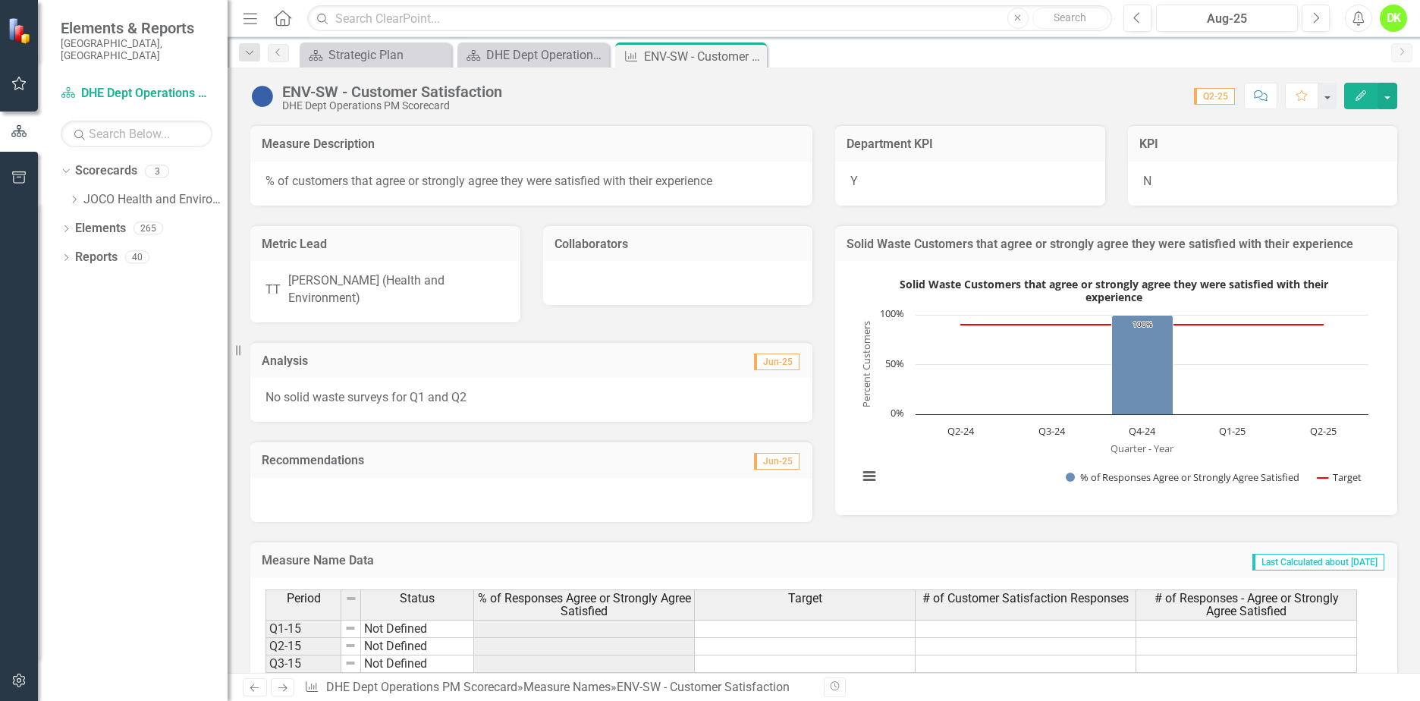
click at [917, 439] on rect "Interactive chart" at bounding box center [1114, 386] width 526 height 228
click at [917, 438] on rect "Interactive chart" at bounding box center [1114, 386] width 526 height 228
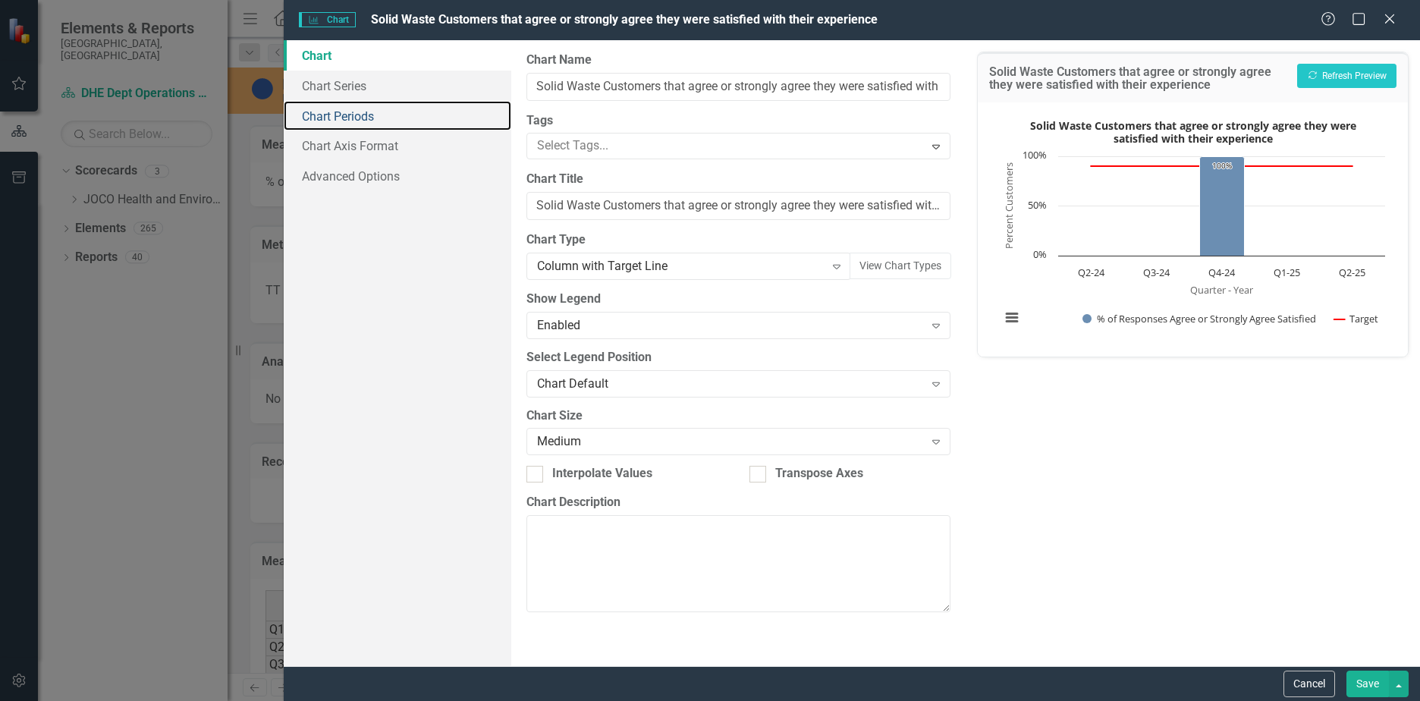
click at [349, 124] on link "Chart Periods" at bounding box center [398, 116] width 228 height 30
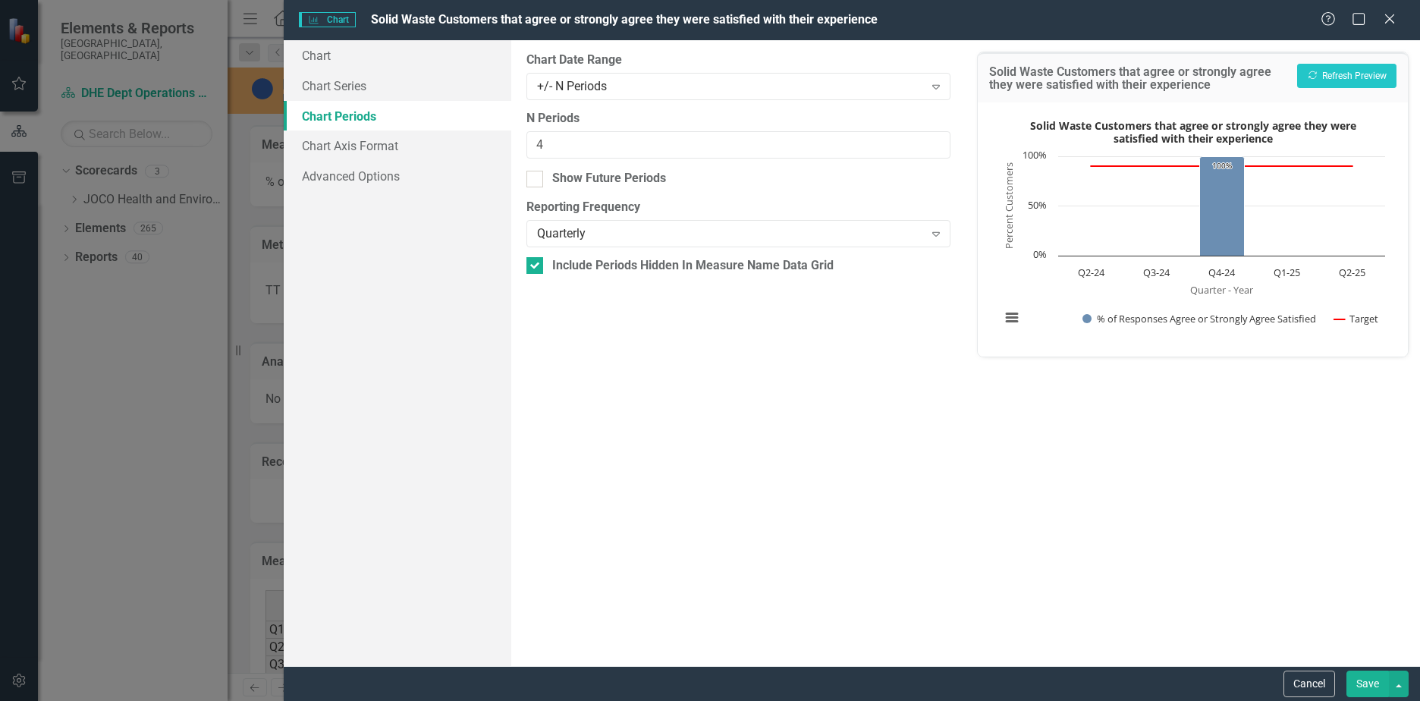
click at [627, 81] on div "+/- N Periods" at bounding box center [730, 85] width 387 height 17
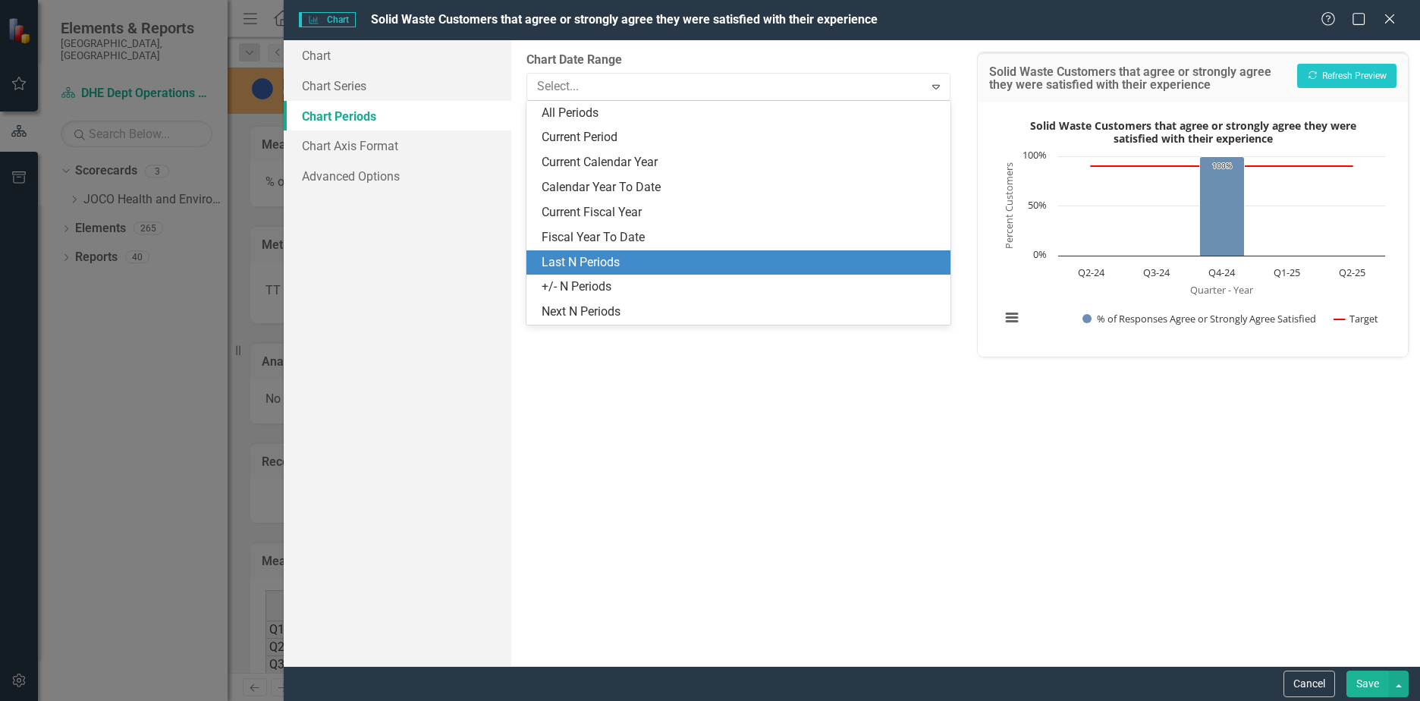
click at [593, 266] on div "Last N Periods" at bounding box center [742, 262] width 400 height 17
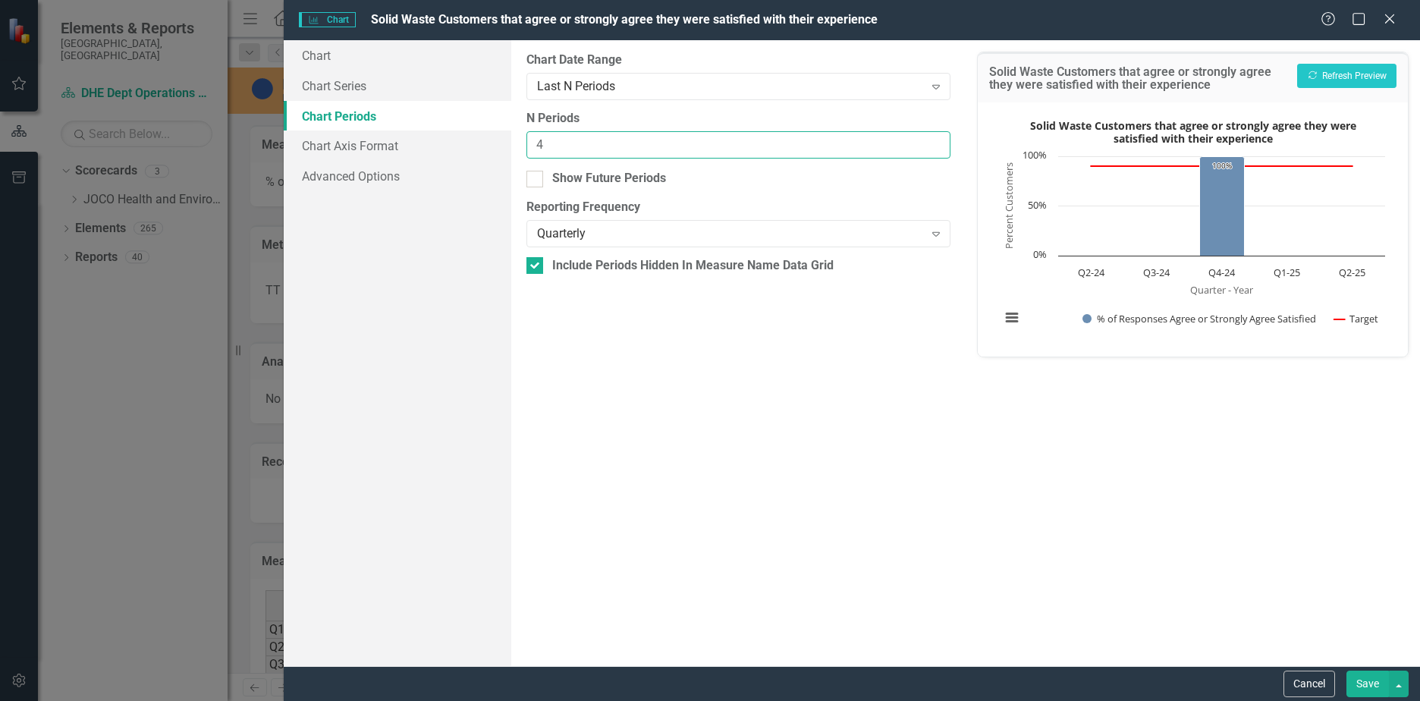
drag, startPoint x: 411, startPoint y: 133, endPoint x: 404, endPoint y: 132, distance: 7.6
click at [404, 132] on div "Chart Chart Series Chart Periods Chart Axis Format Advanced Options From this p…" at bounding box center [852, 353] width 1137 height 626
type input "7"
click at [543, 178] on div "Show Future Periods" at bounding box center [739, 178] width 424 height 17
click at [536, 178] on input "Show Future Periods" at bounding box center [532, 176] width 10 height 10
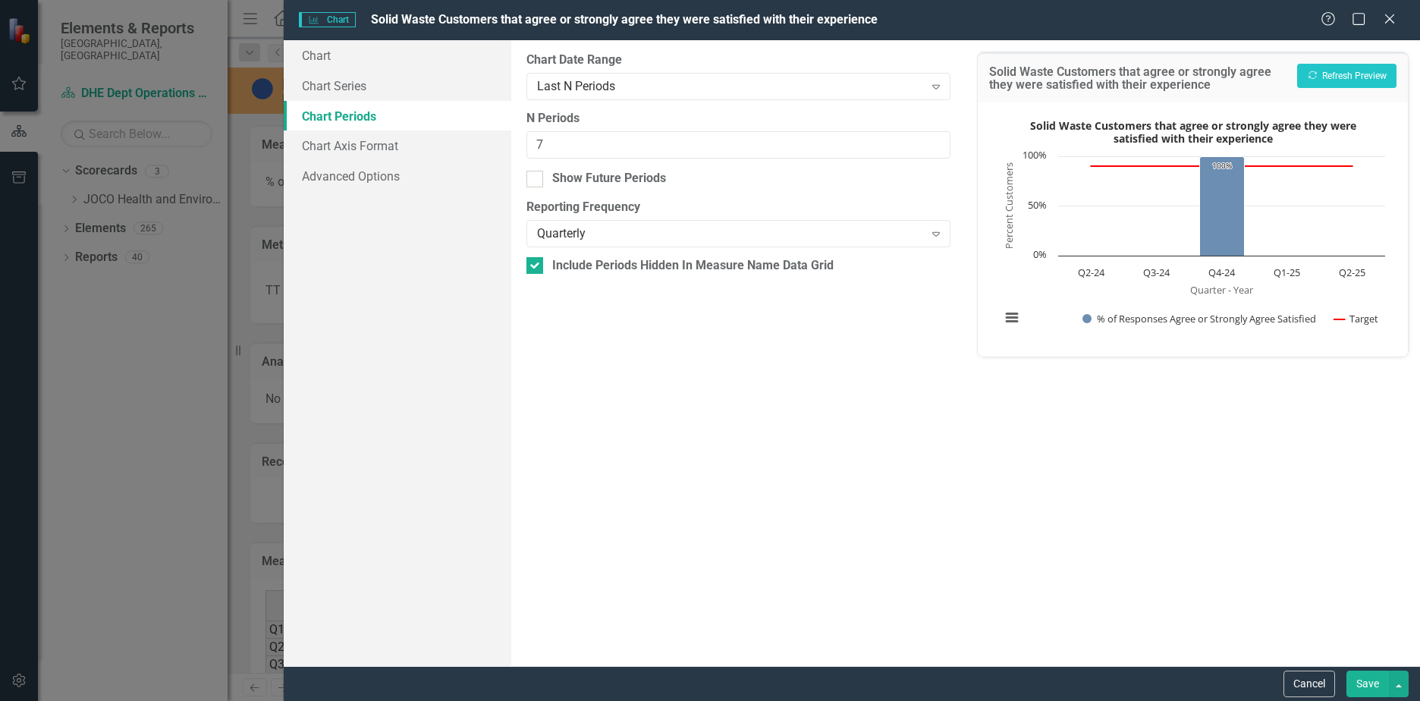
checkbox input "true"
click at [1383, 688] on button "Save" at bounding box center [1368, 684] width 42 height 27
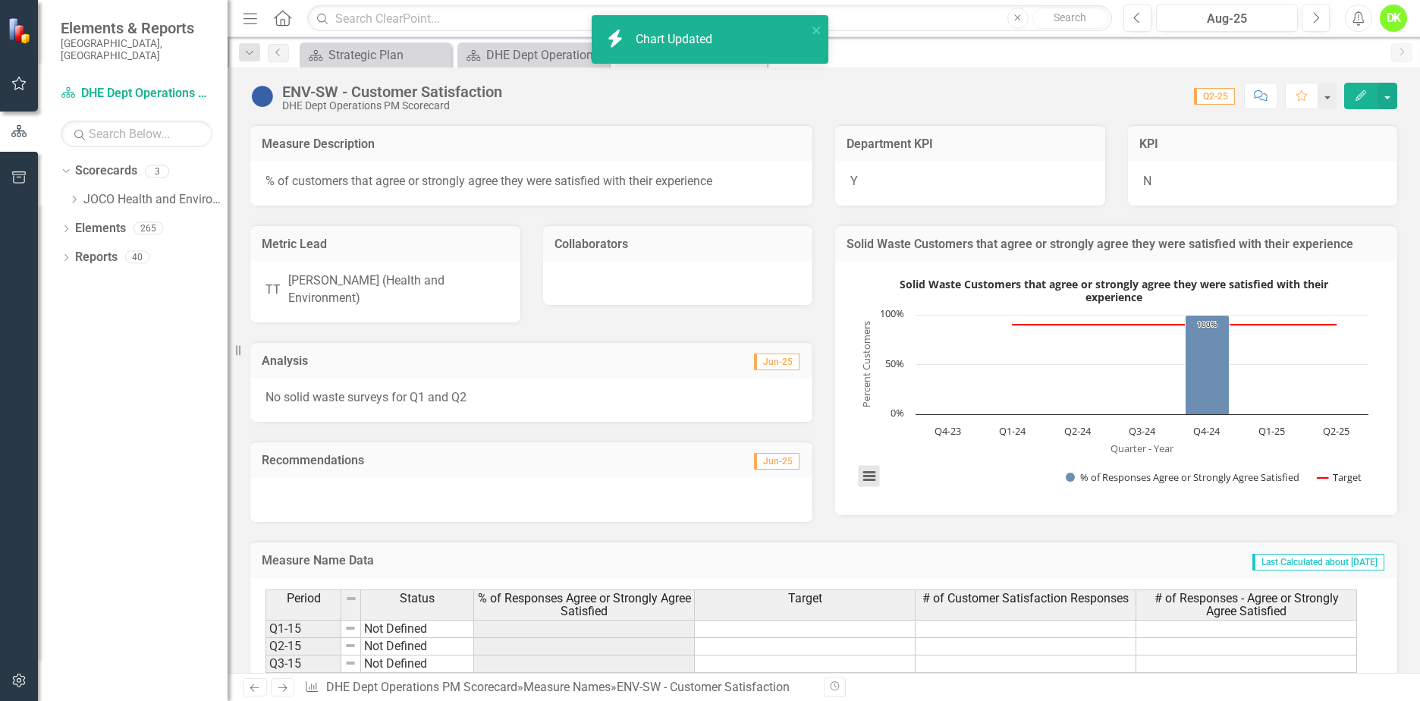
click at [861, 483] on button "View chart menu, Solid Waste Customers that agree or strongly agree they were s…" at bounding box center [869, 476] width 21 height 21
click at [914, 405] on li "Download JPEG image" at bounding box center [932, 401] width 137 height 24
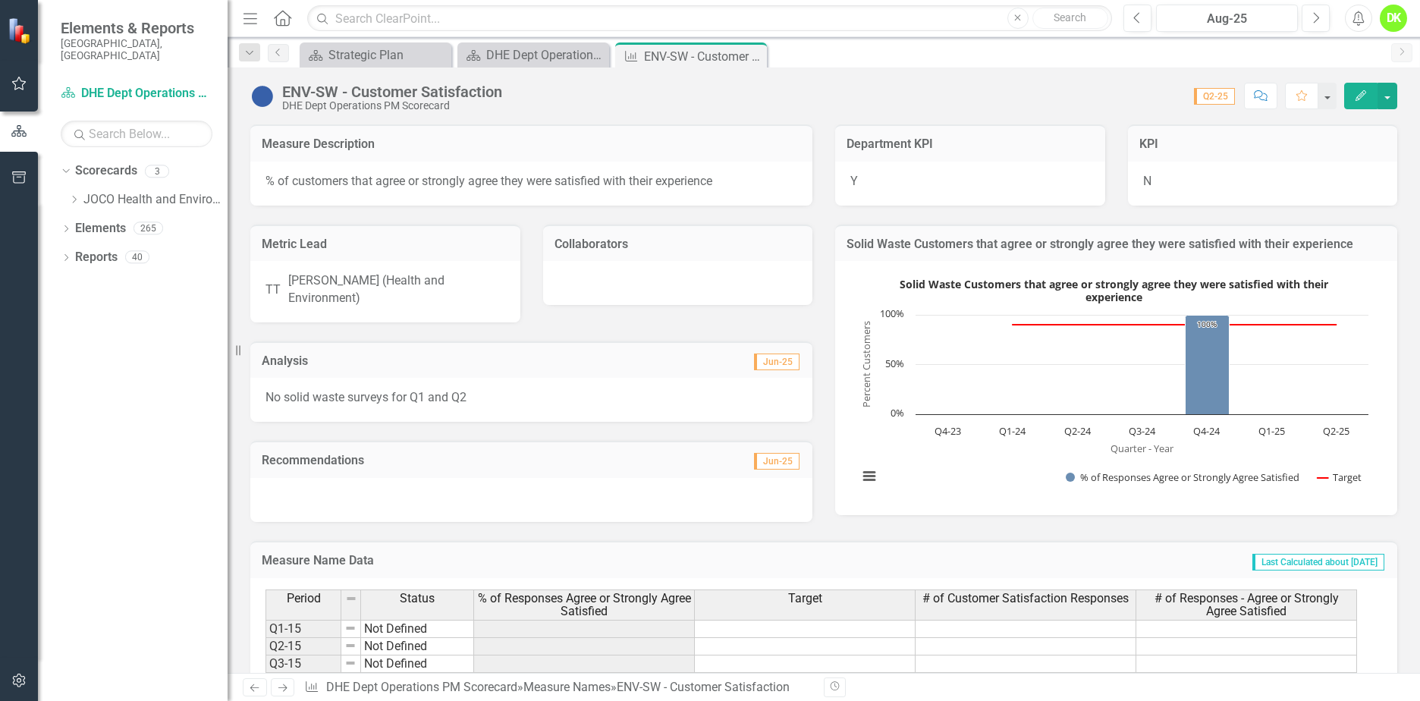
drag, startPoint x: 755, startPoint y: 57, endPoint x: 755, endPoint y: 65, distance: 8.3
click at [0, 0] on icon "Close" at bounding box center [0, 0] width 0 height 0
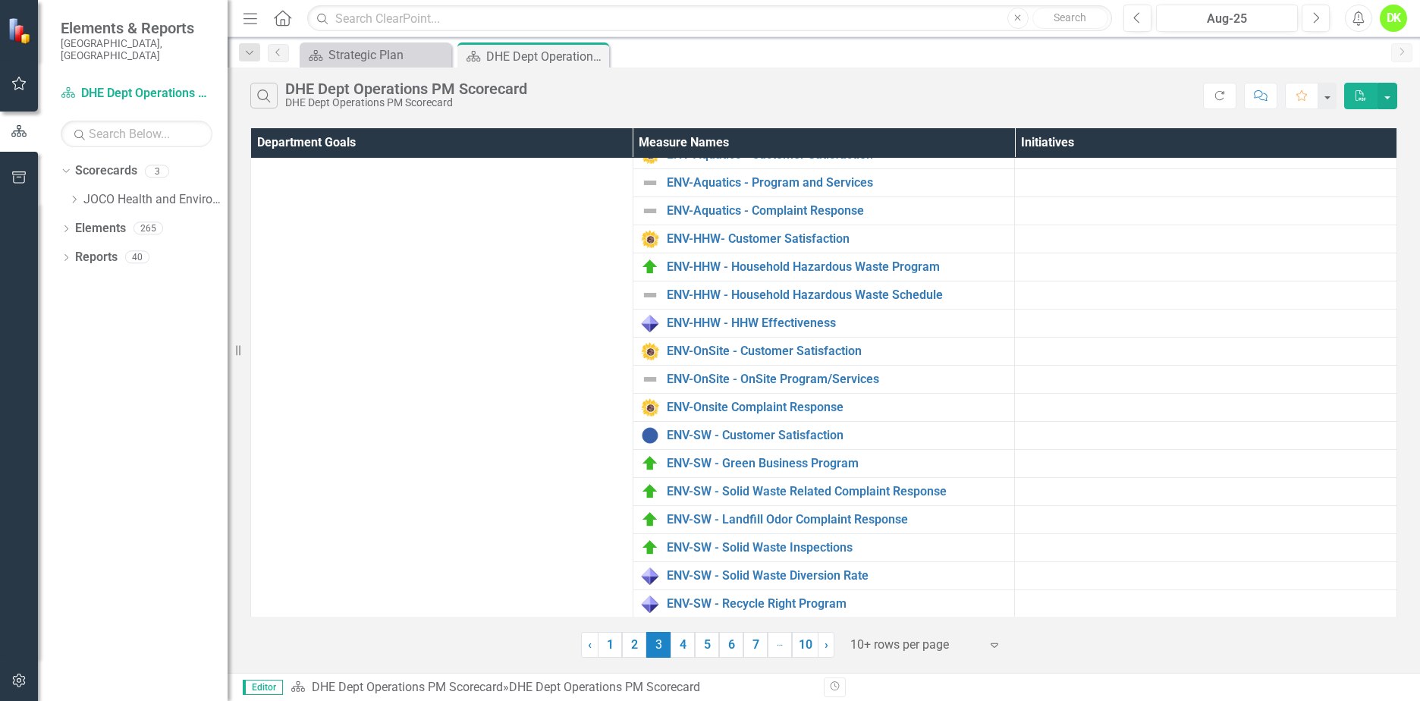
scroll to position [140, 0]
click at [800, 547] on link "ENV-SW - Solid Waste Inspections" at bounding box center [837, 546] width 341 height 14
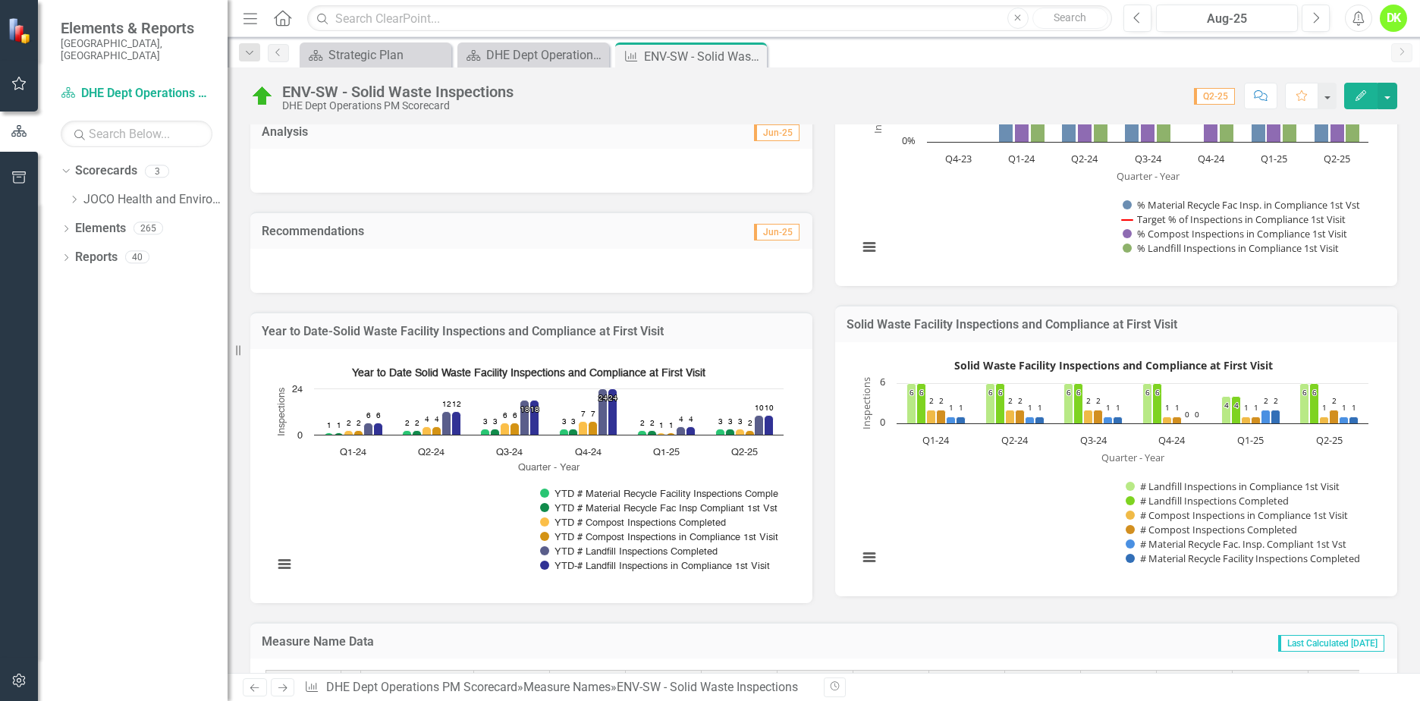
scroll to position [228, 0]
click at [933, 480] on rect "Interactive chart" at bounding box center [1114, 469] width 526 height 228
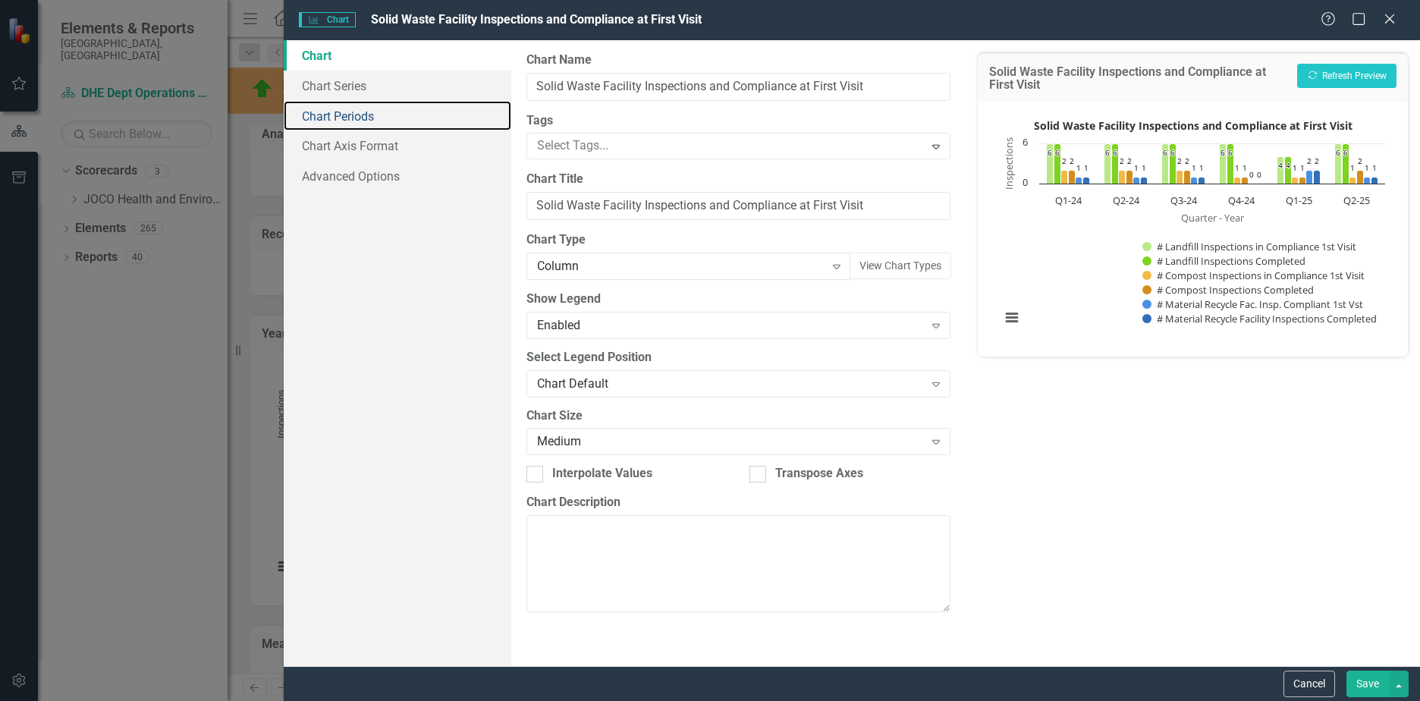
click at [352, 118] on link "Chart Periods" at bounding box center [398, 116] width 228 height 30
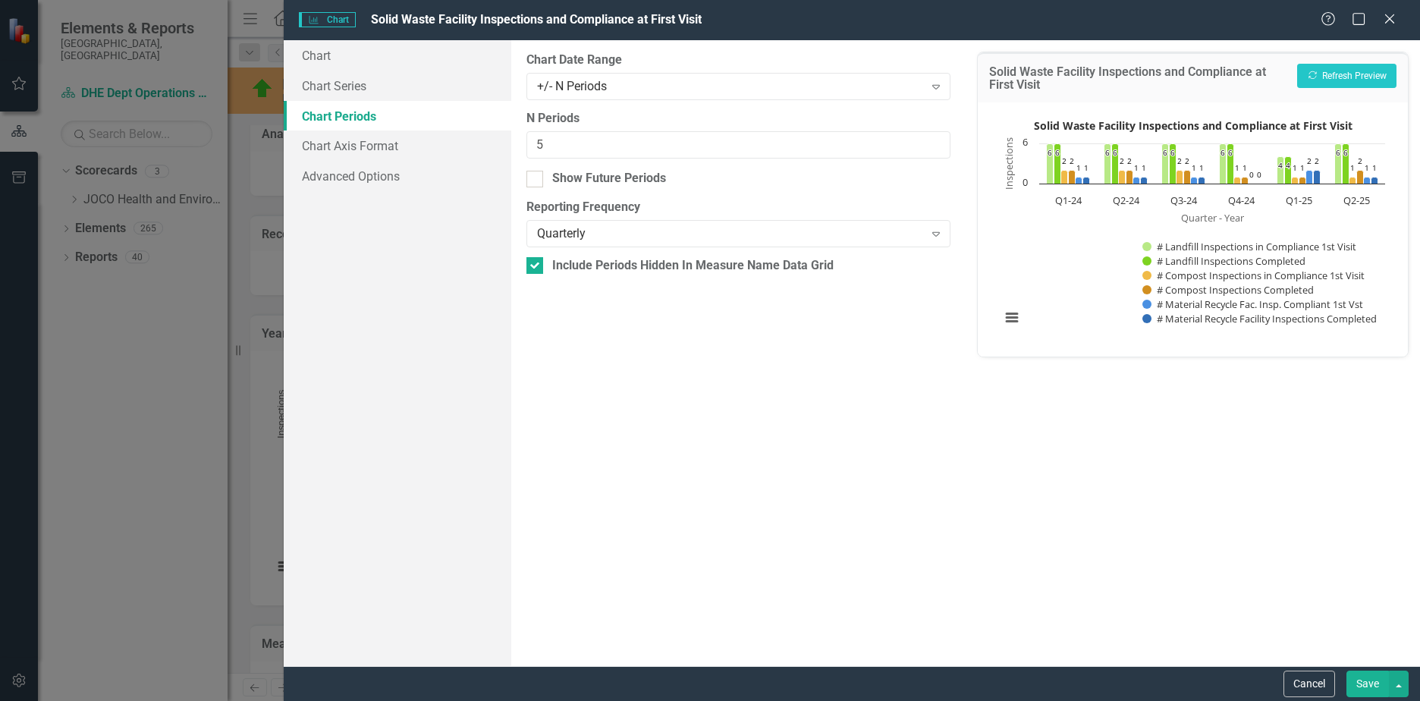
click at [634, 93] on div "+/- N Periods" at bounding box center [730, 85] width 387 height 17
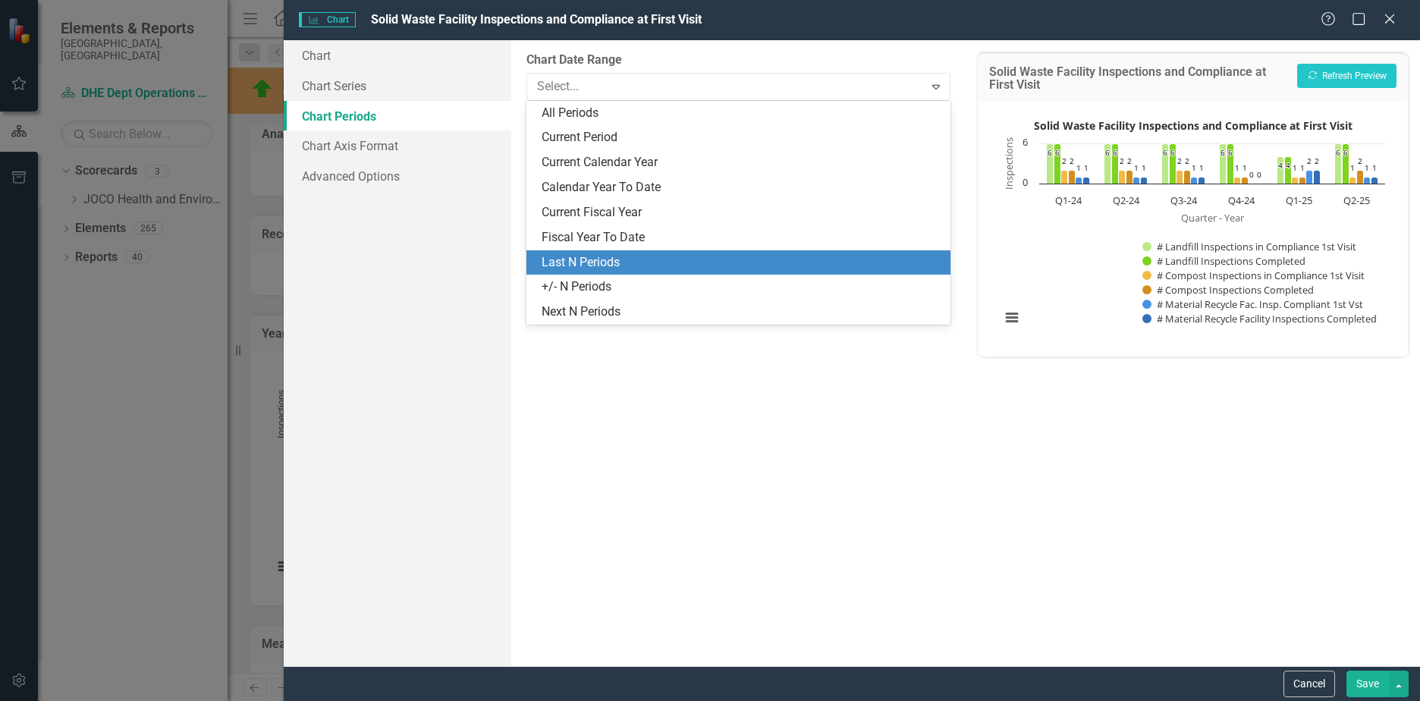
click at [585, 268] on div "Last N Periods" at bounding box center [742, 262] width 400 height 17
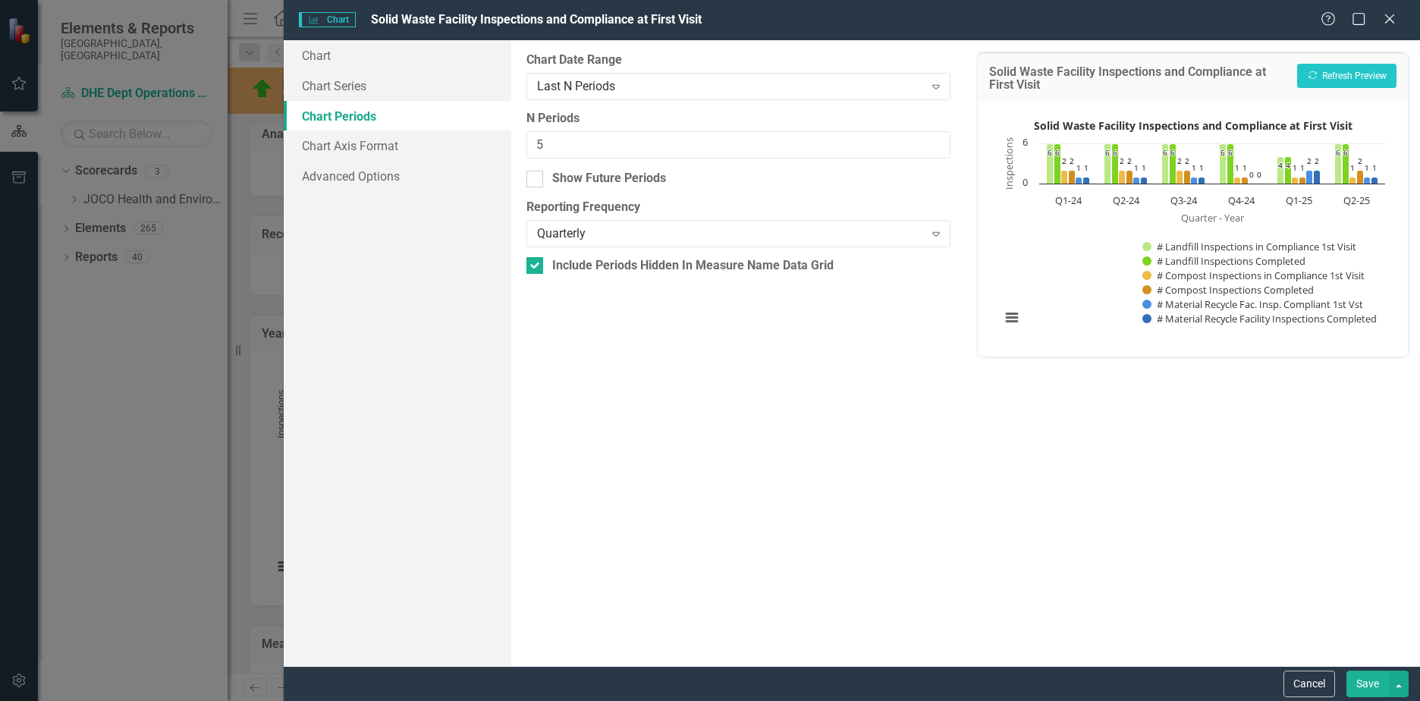
click at [543, 183] on div at bounding box center [535, 179] width 17 height 17
click at [536, 181] on input "Show Future Periods" at bounding box center [532, 176] width 10 height 10
checkbox input "true"
drag, startPoint x: 528, startPoint y: 140, endPoint x: 464, endPoint y: 141, distance: 64.5
click at [464, 141] on div "Chart Chart Series Chart Periods Chart Axis Format Advanced Options From this p…" at bounding box center [852, 353] width 1137 height 626
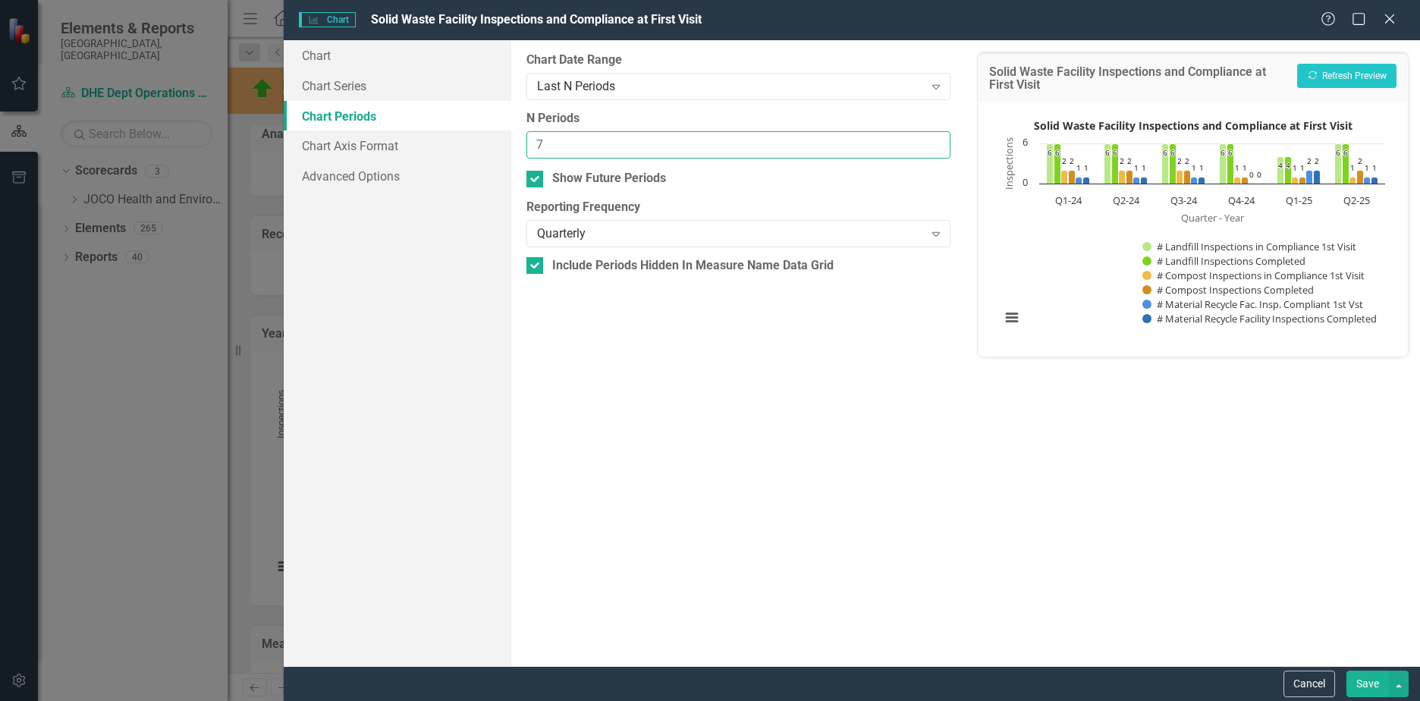
type input "7"
click at [1358, 686] on button "Save" at bounding box center [1368, 684] width 42 height 27
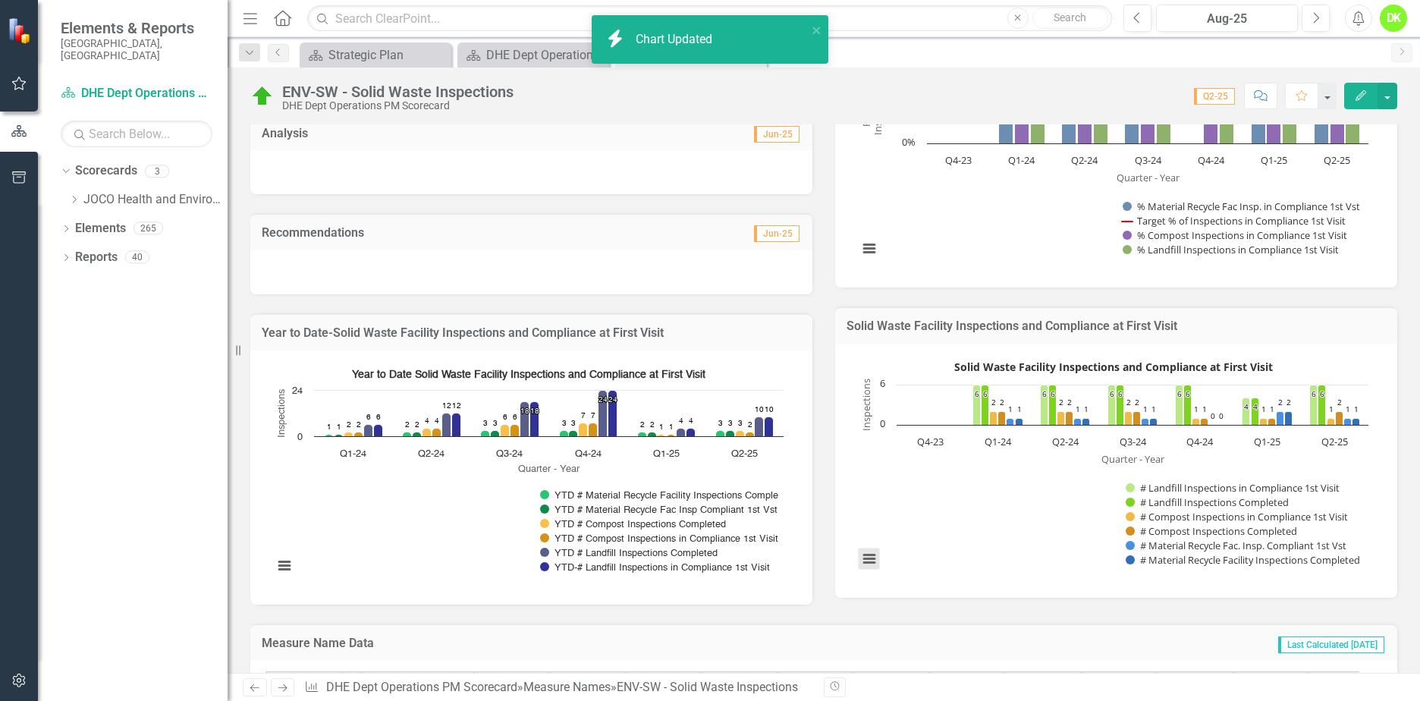
click at [864, 565] on button "View chart menu, Solid Waste Facility Inspections and Compliance at First Visit" at bounding box center [869, 559] width 21 height 21
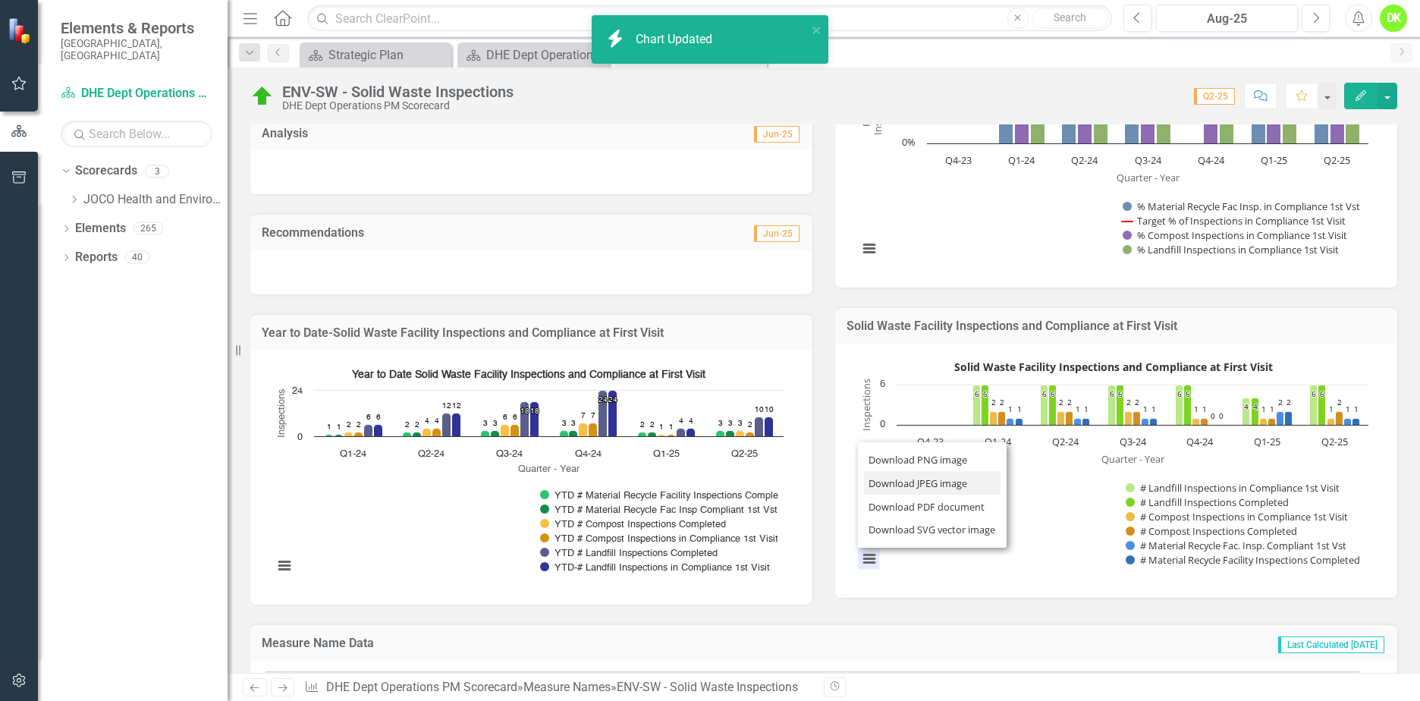
click at [913, 490] on li "Download JPEG image" at bounding box center [932, 483] width 137 height 24
